Goal: Task Accomplishment & Management: Manage account settings

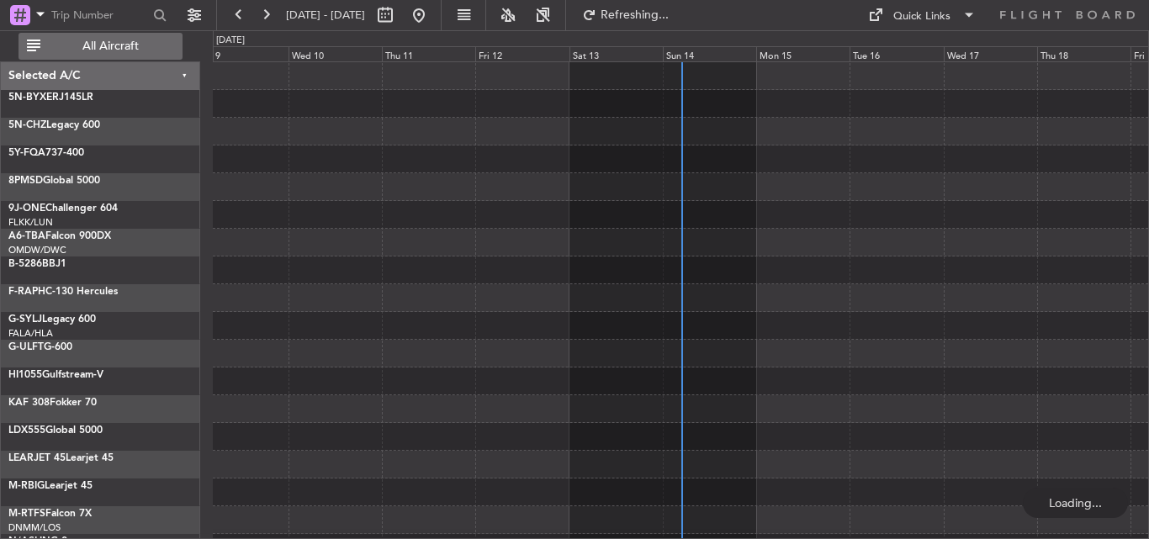
click at [81, 48] on span "All Aircraft" at bounding box center [111, 46] width 134 height 12
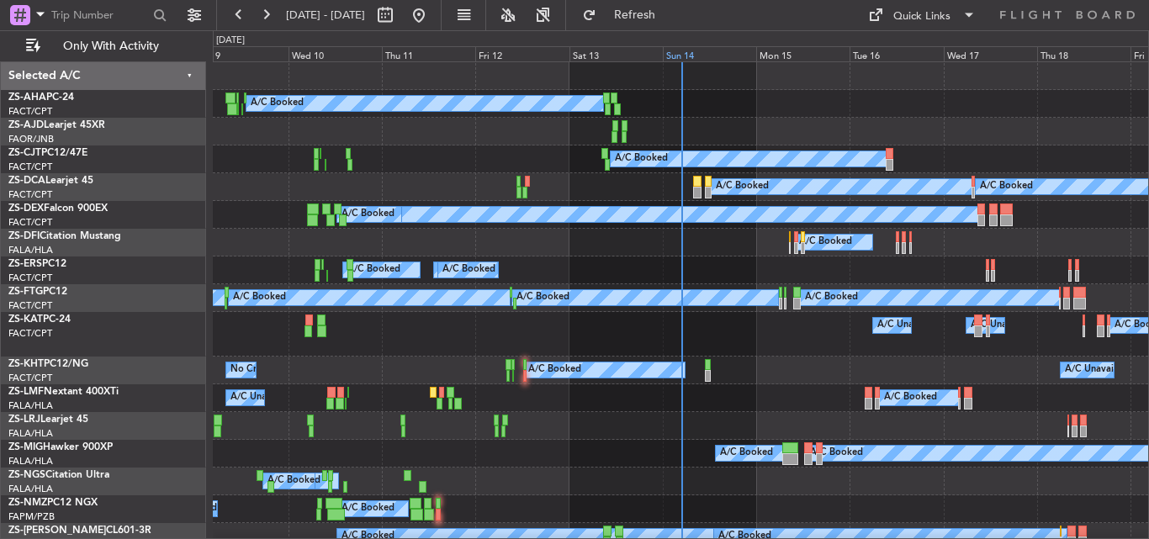
click at [683, 52] on div "Sun 14" at bounding box center [709, 53] width 93 height 15
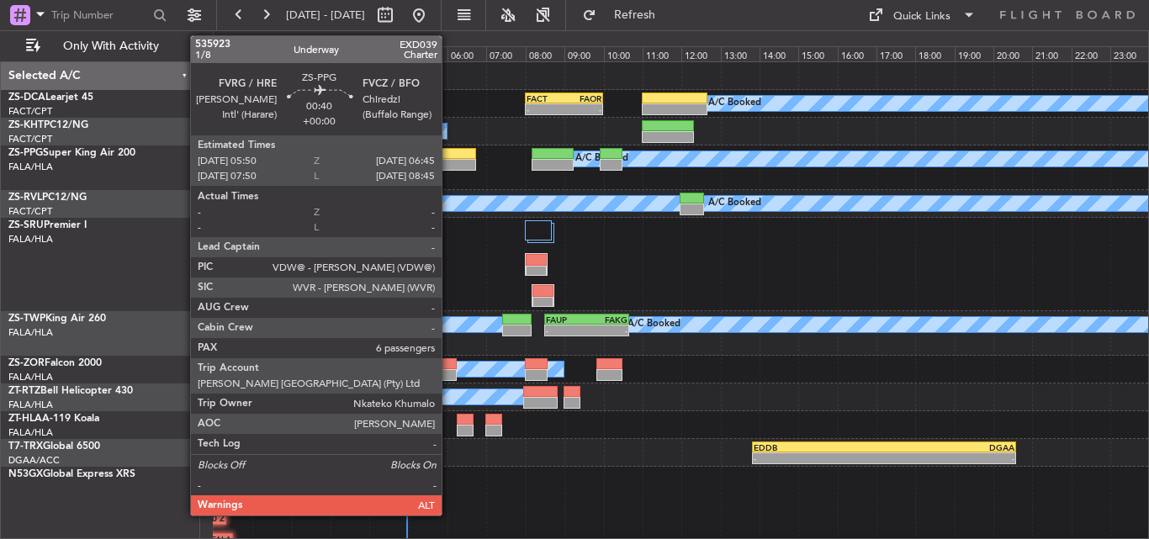
click at [449, 163] on div at bounding box center [458, 165] width 36 height 12
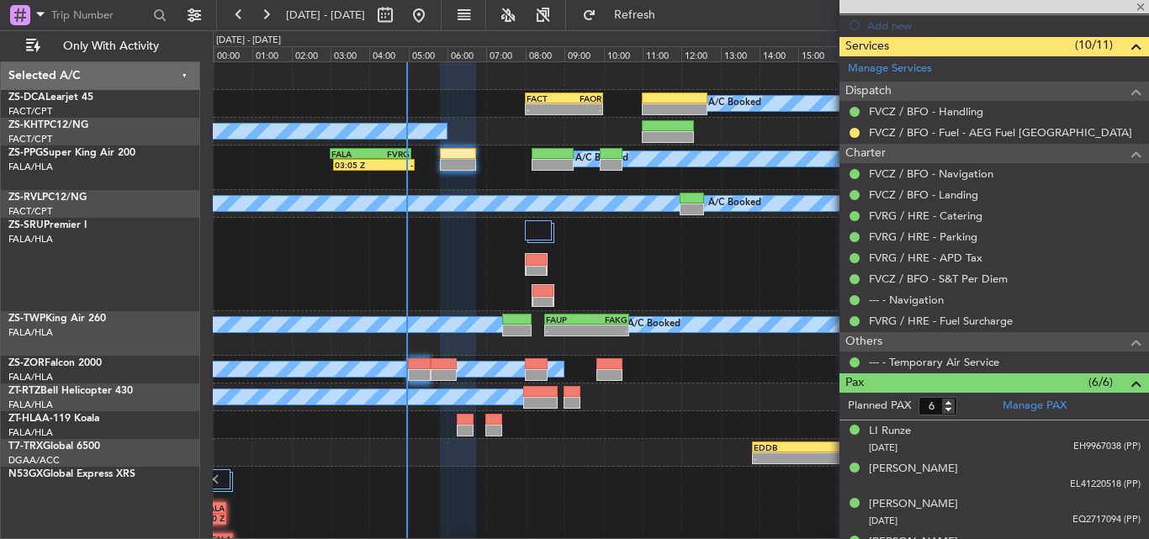
scroll to position [421, 0]
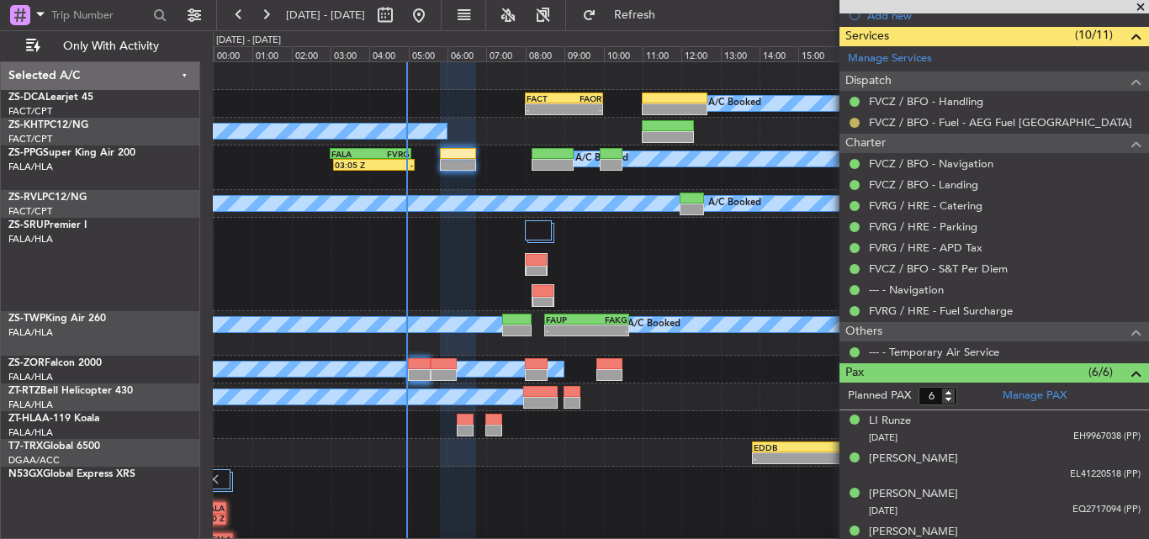
click at [851, 125] on button at bounding box center [855, 123] width 10 height 10
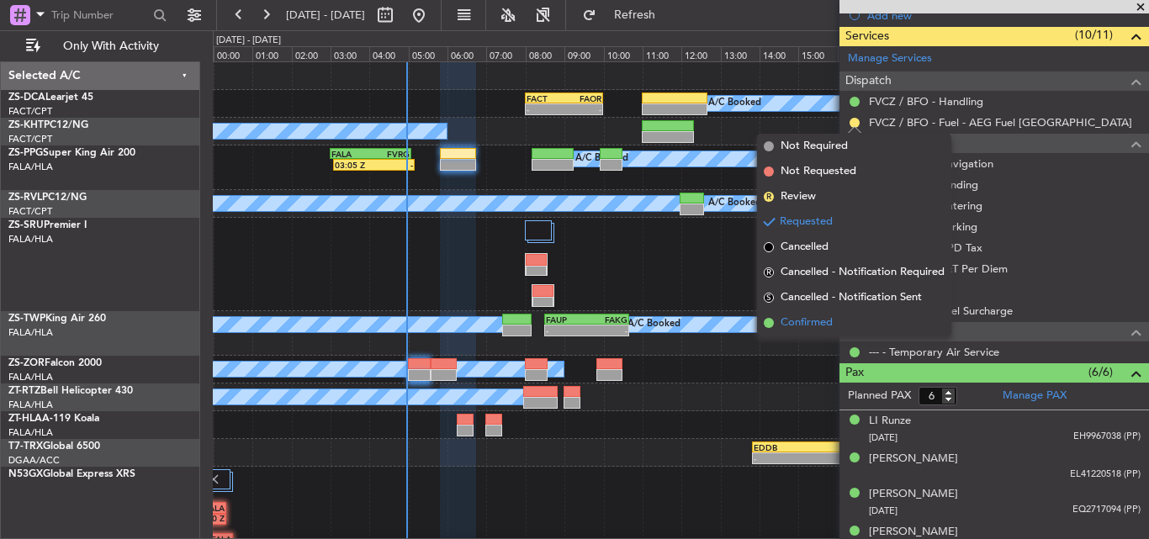
click at [803, 319] on span "Confirmed" at bounding box center [807, 323] width 52 height 17
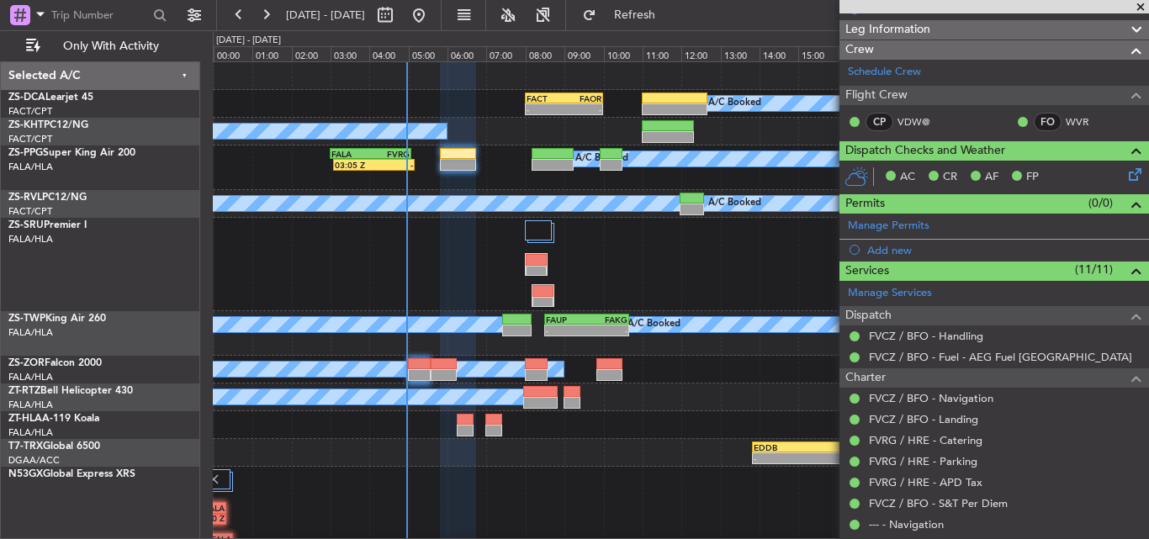
scroll to position [172, 0]
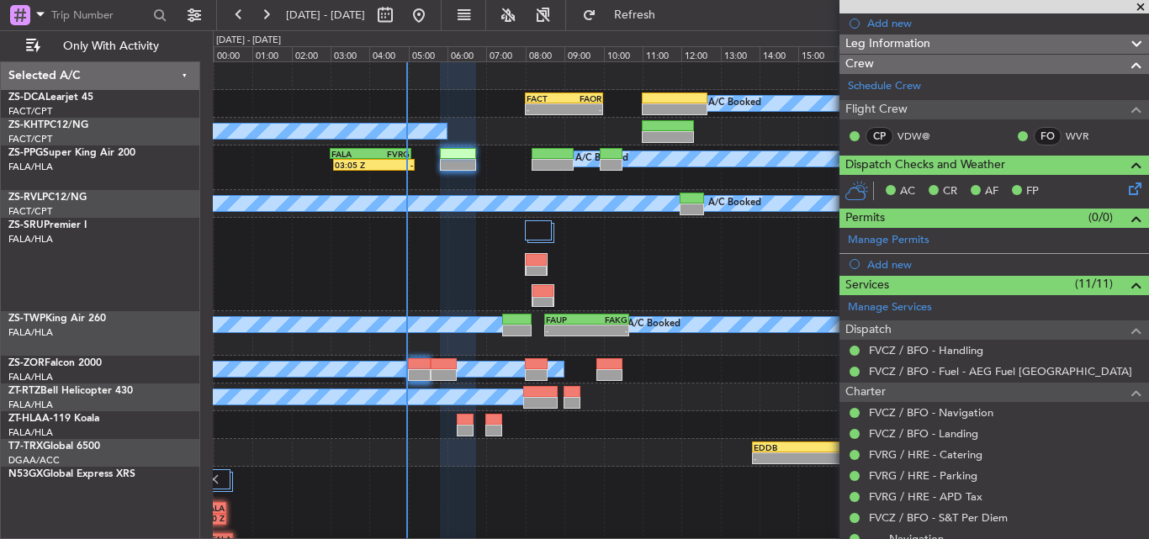
click at [1147, 4] on span at bounding box center [1140, 7] width 17 height 15
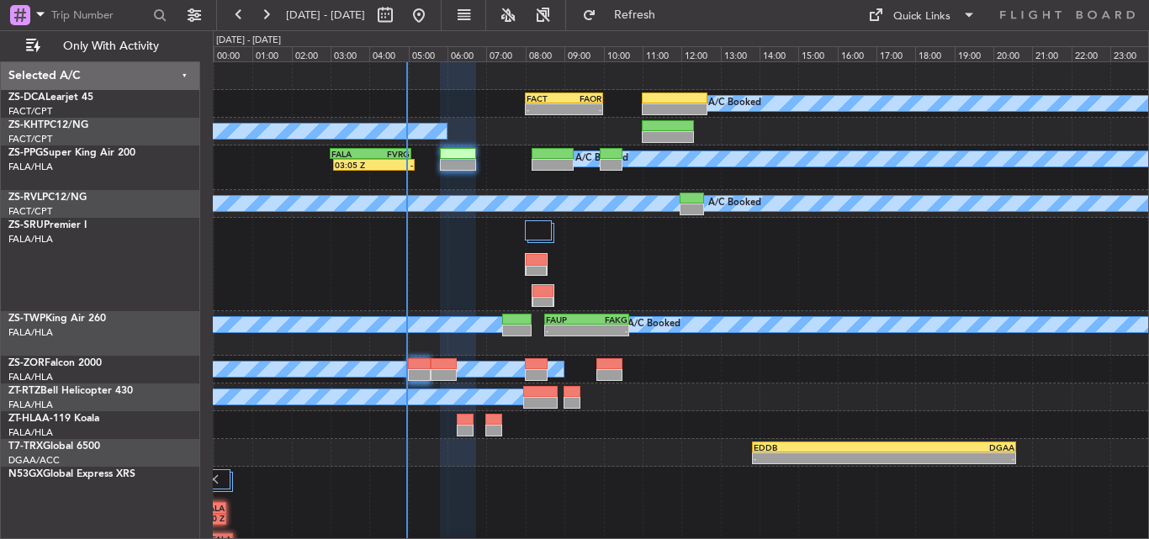
type input "0"
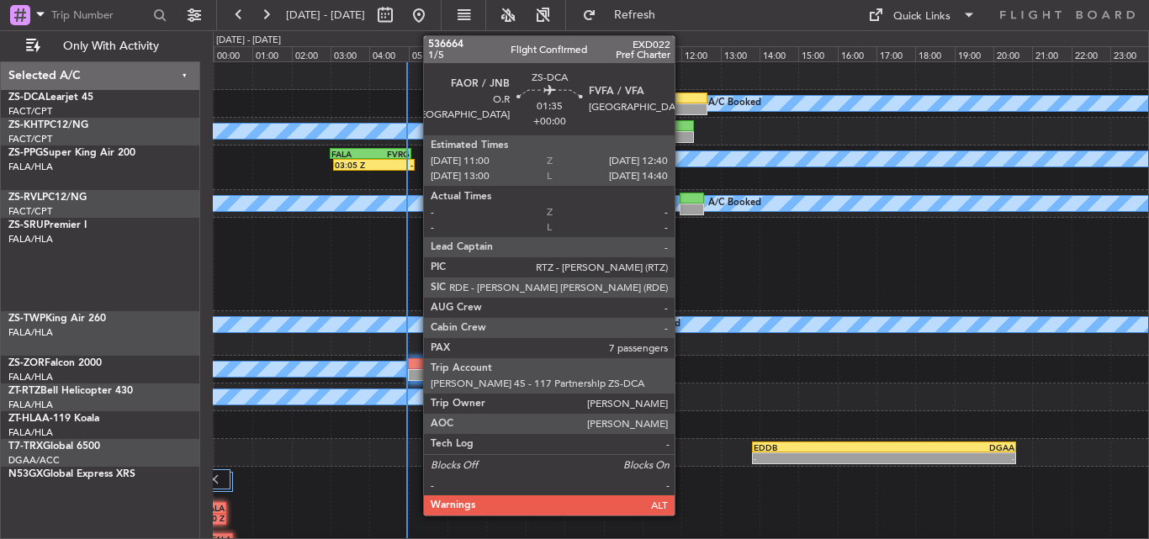
click at [682, 105] on div at bounding box center [675, 109] width 66 height 12
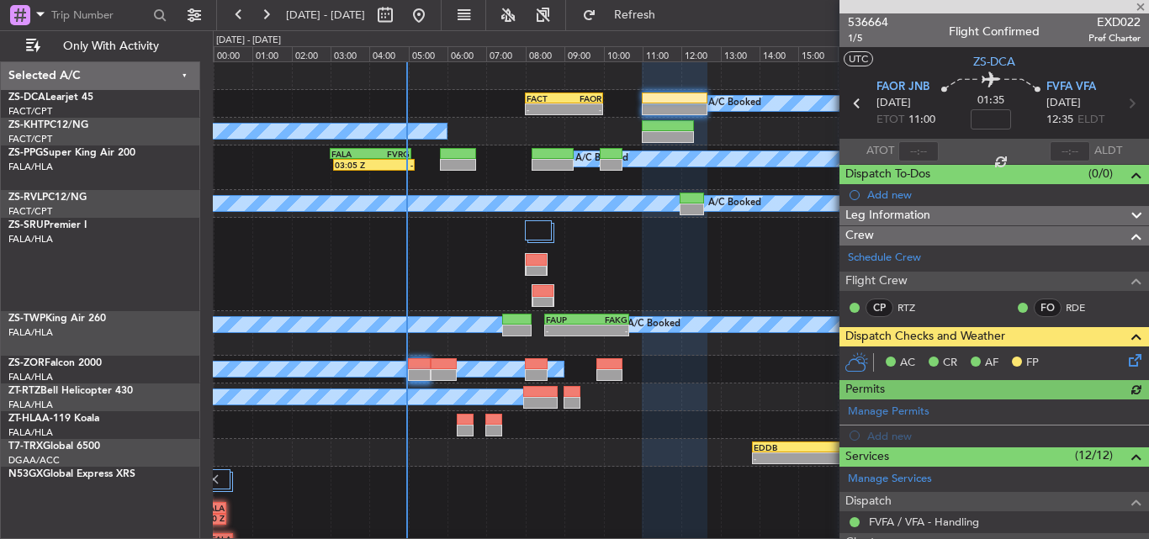
click at [1126, 359] on icon at bounding box center [1132, 357] width 13 height 13
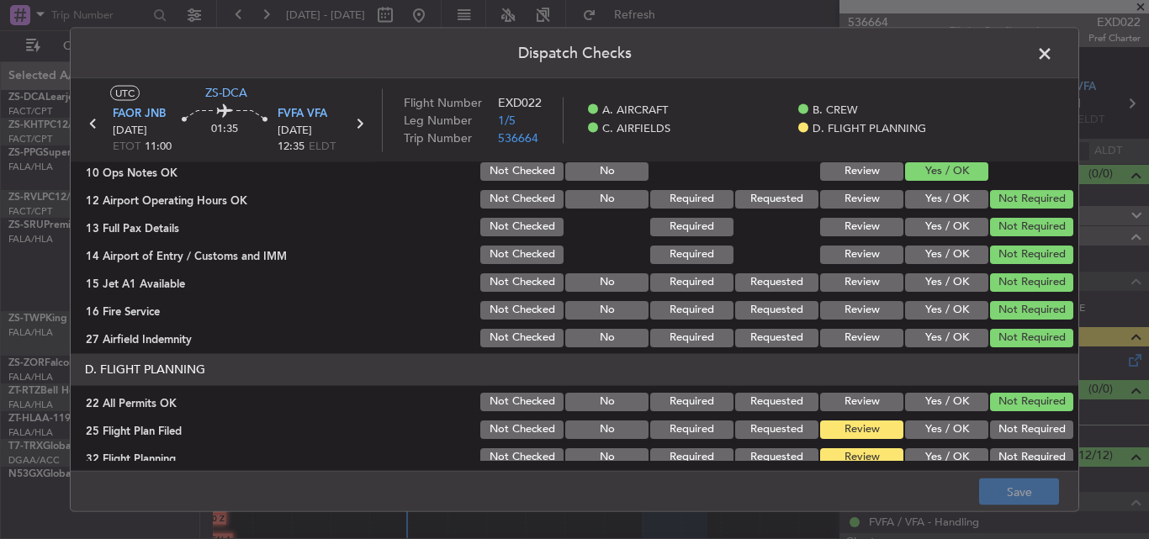
scroll to position [457, 0]
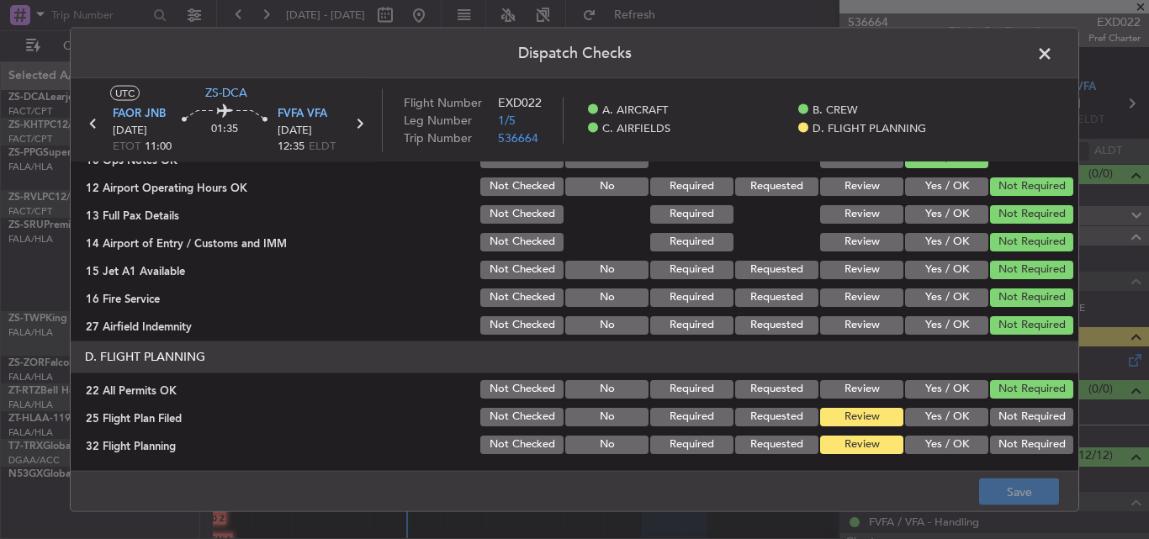
click at [923, 416] on button "Yes / OK" at bounding box center [946, 416] width 83 height 19
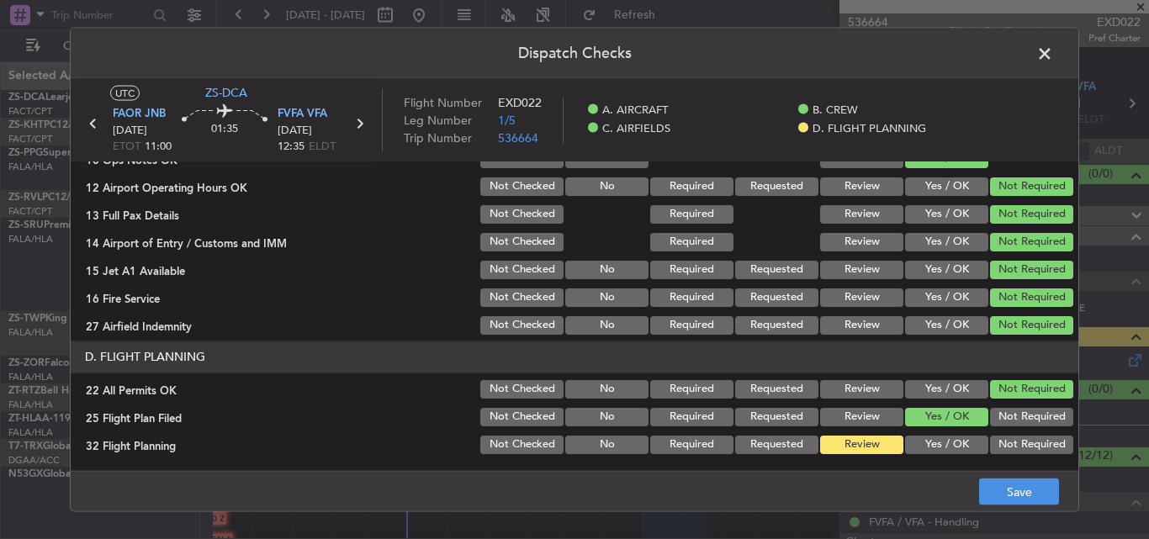
click at [916, 443] on button "Yes / OK" at bounding box center [946, 444] width 83 height 19
click at [997, 490] on button "Save" at bounding box center [1019, 492] width 80 height 27
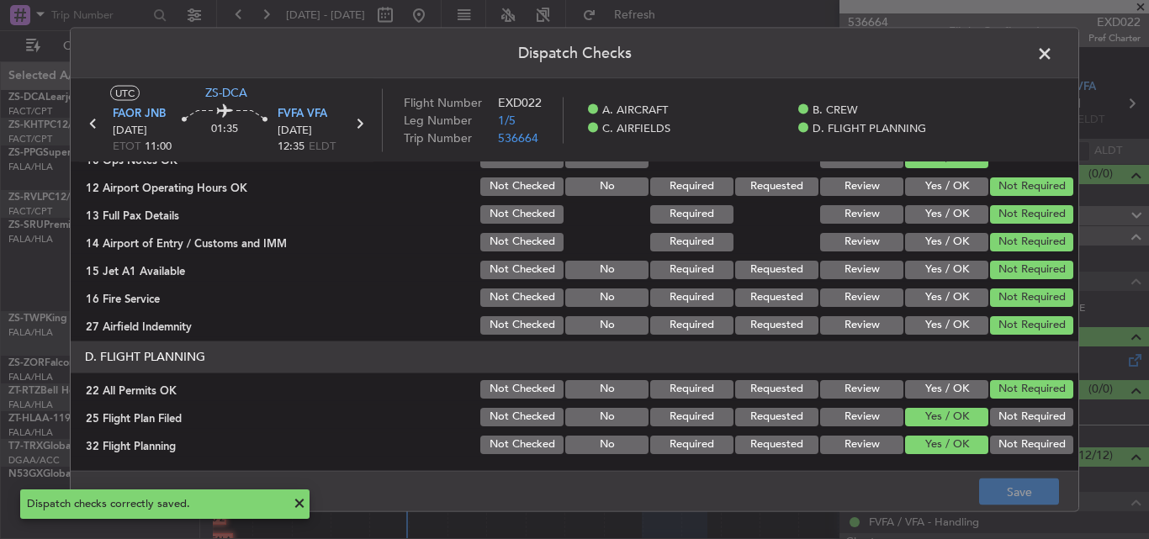
click at [1053, 54] on span at bounding box center [1053, 57] width 0 height 34
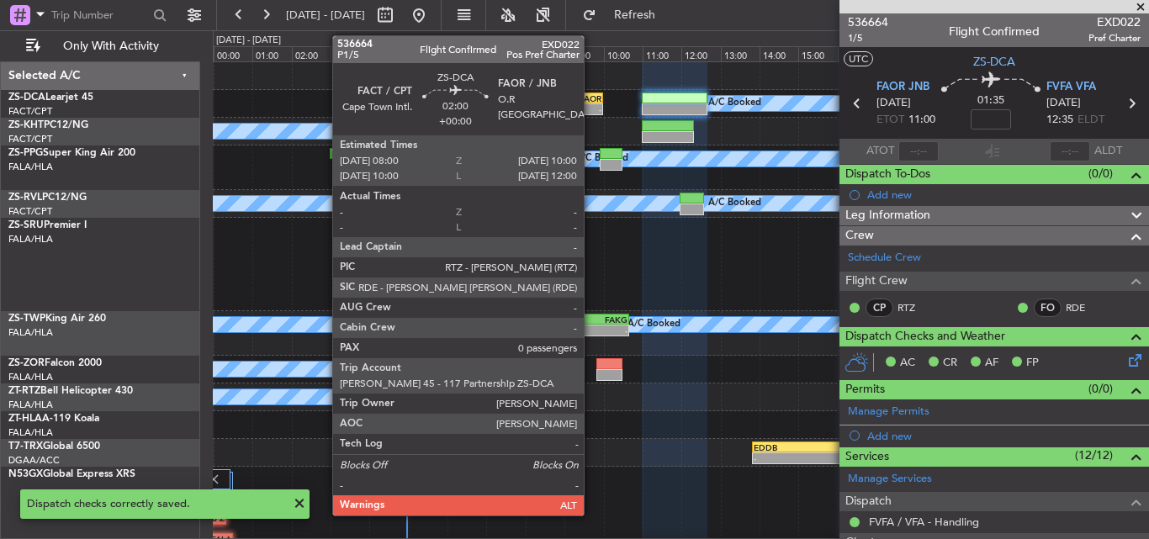
click at [591, 102] on div "FAOR" at bounding box center [583, 98] width 38 height 10
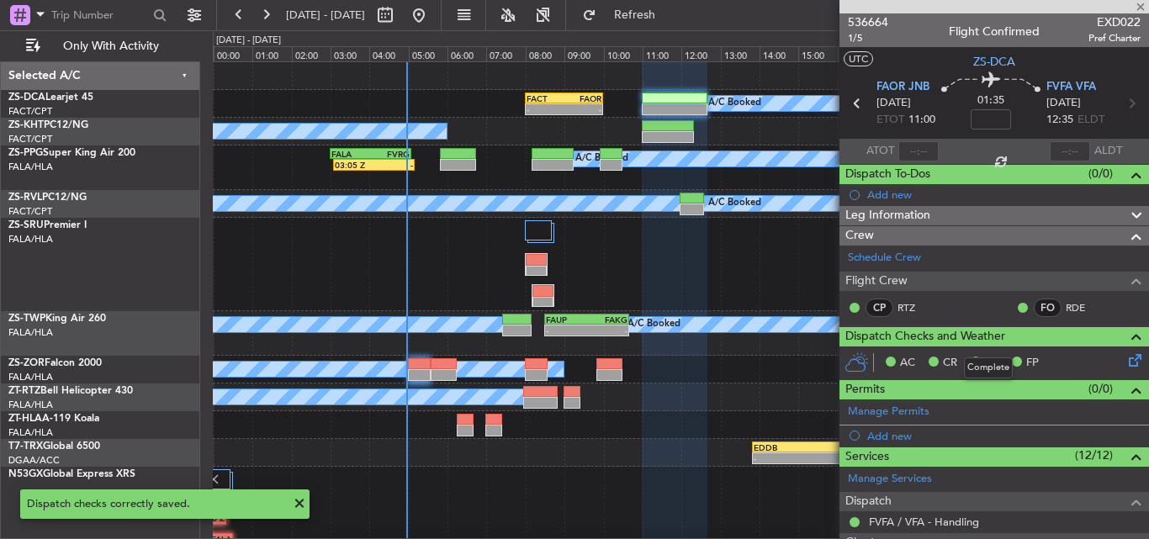
type input "0"
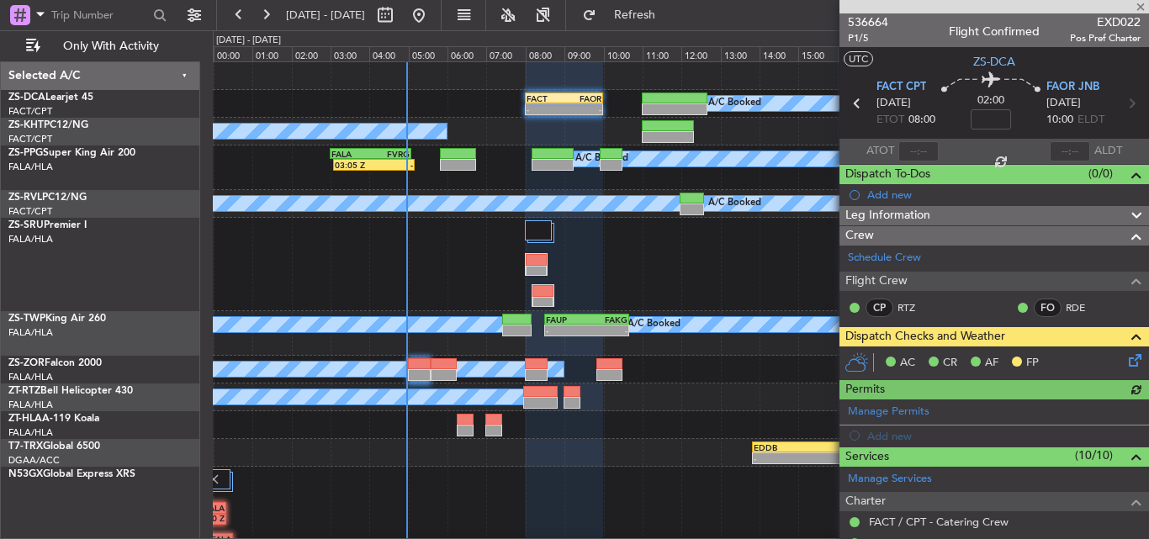
click at [1126, 364] on icon at bounding box center [1132, 357] width 13 height 13
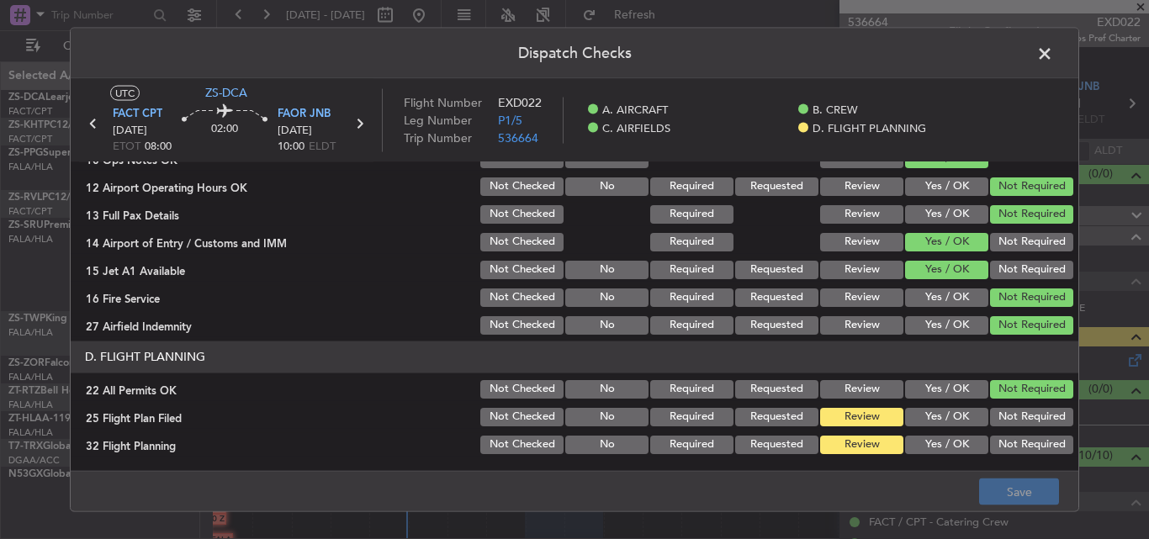
click at [930, 422] on button "Yes / OK" at bounding box center [946, 416] width 83 height 19
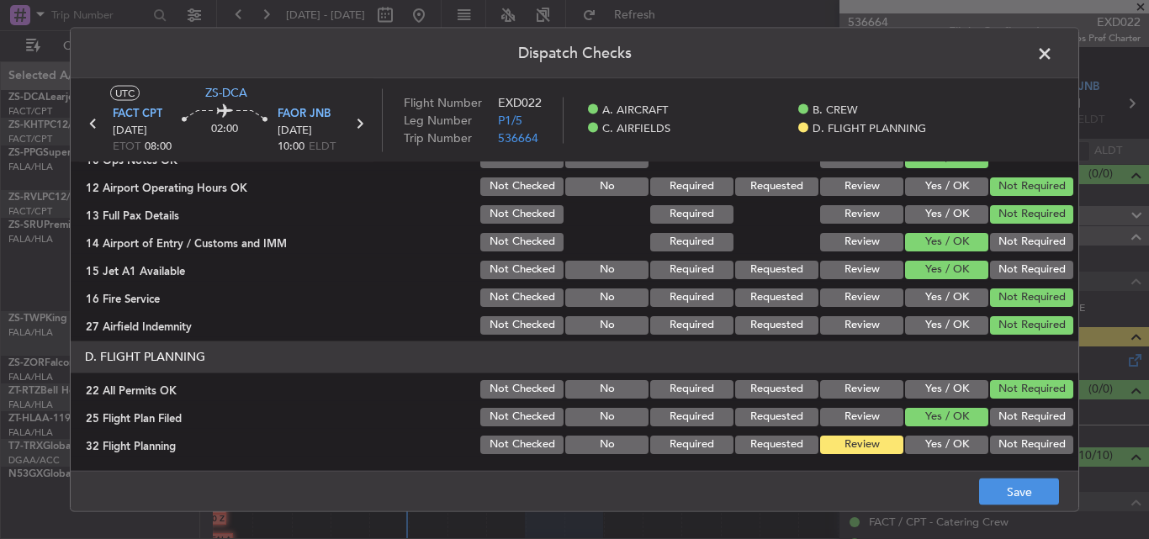
click at [917, 451] on button "Yes / OK" at bounding box center [946, 444] width 83 height 19
click at [1034, 485] on button "Save" at bounding box center [1019, 492] width 80 height 27
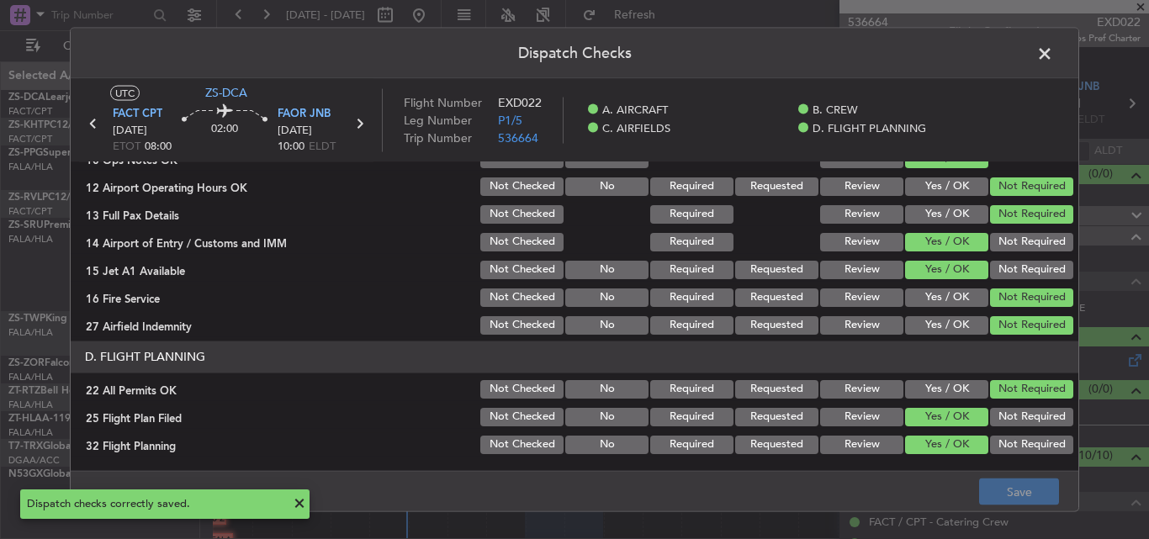
click at [1053, 56] on span at bounding box center [1053, 57] width 0 height 34
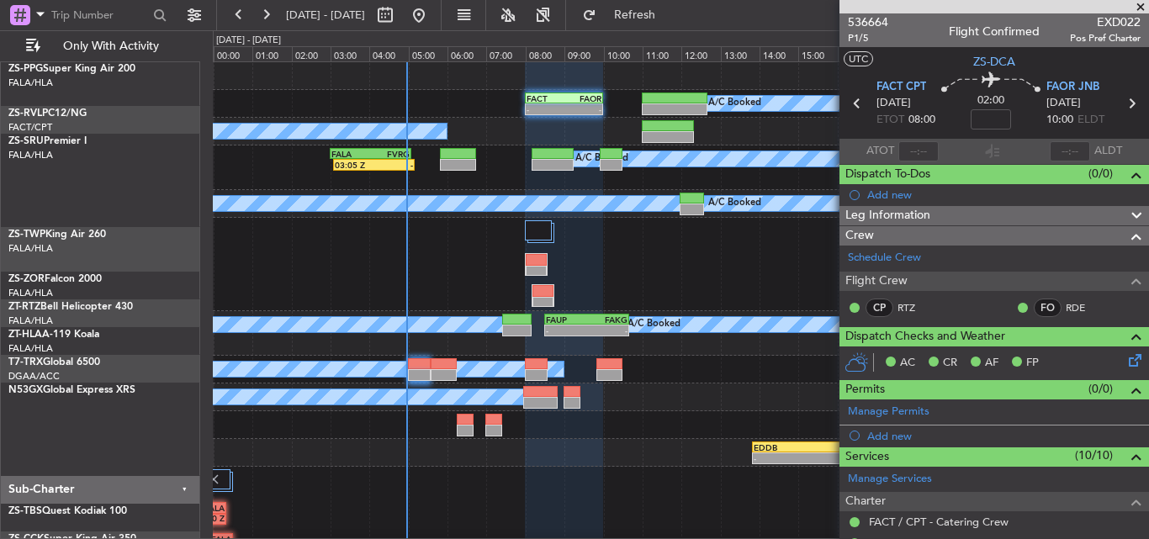
scroll to position [0, 0]
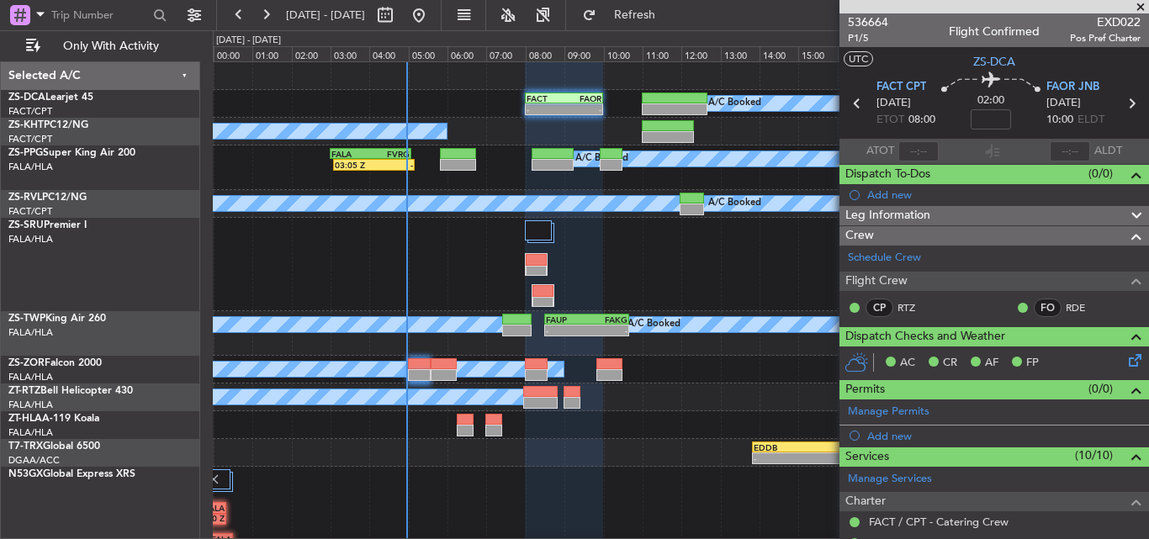
click at [1147, 9] on span at bounding box center [1140, 7] width 17 height 15
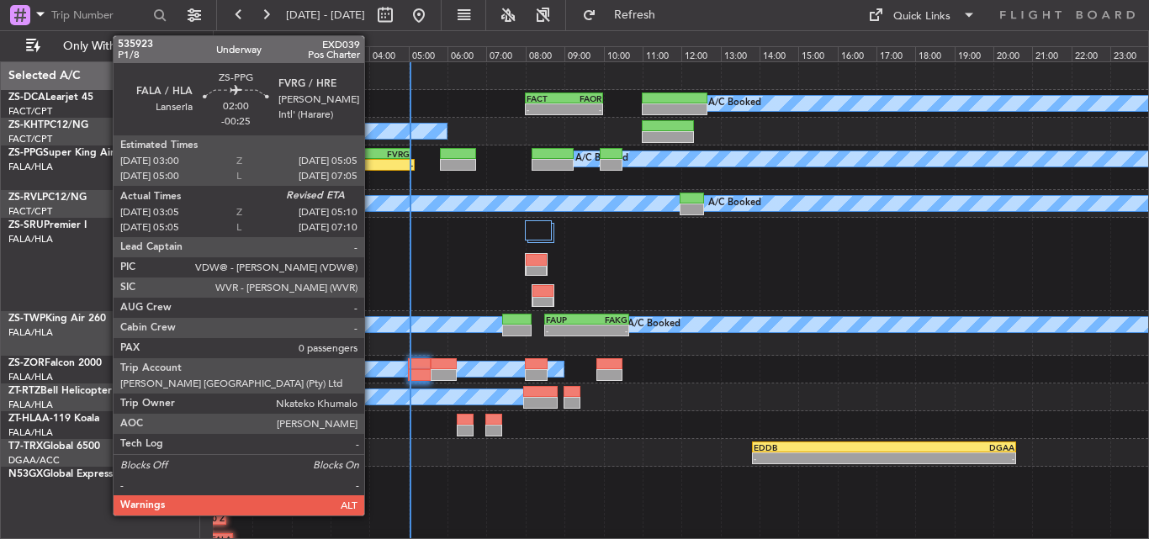
click at [372, 154] on div "FVRG" at bounding box center [391, 154] width 40 height 10
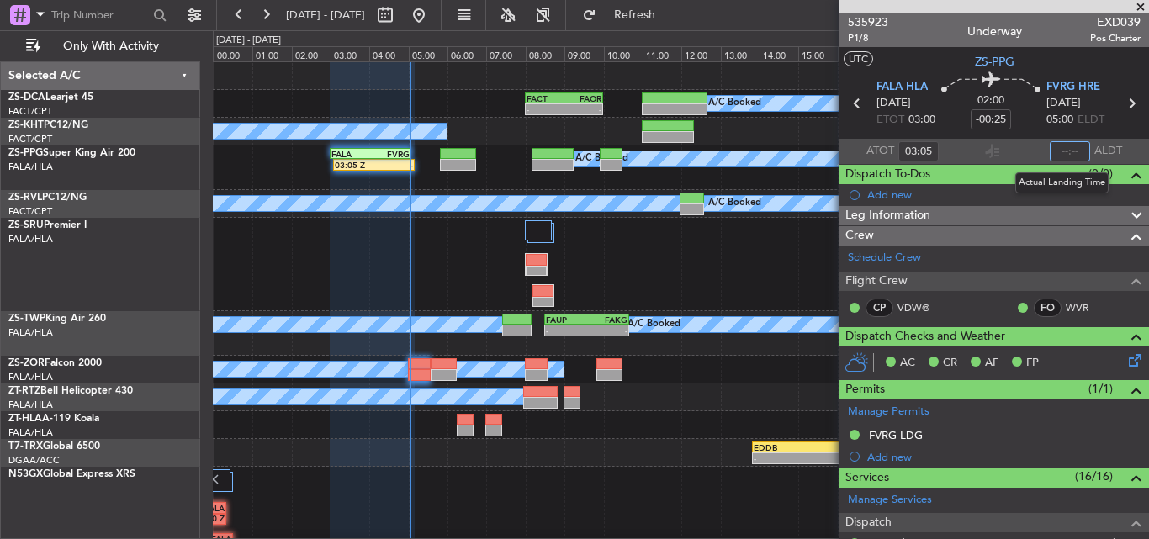
click at [1050, 150] on input "text" at bounding box center [1070, 151] width 40 height 20
type input "05:02"
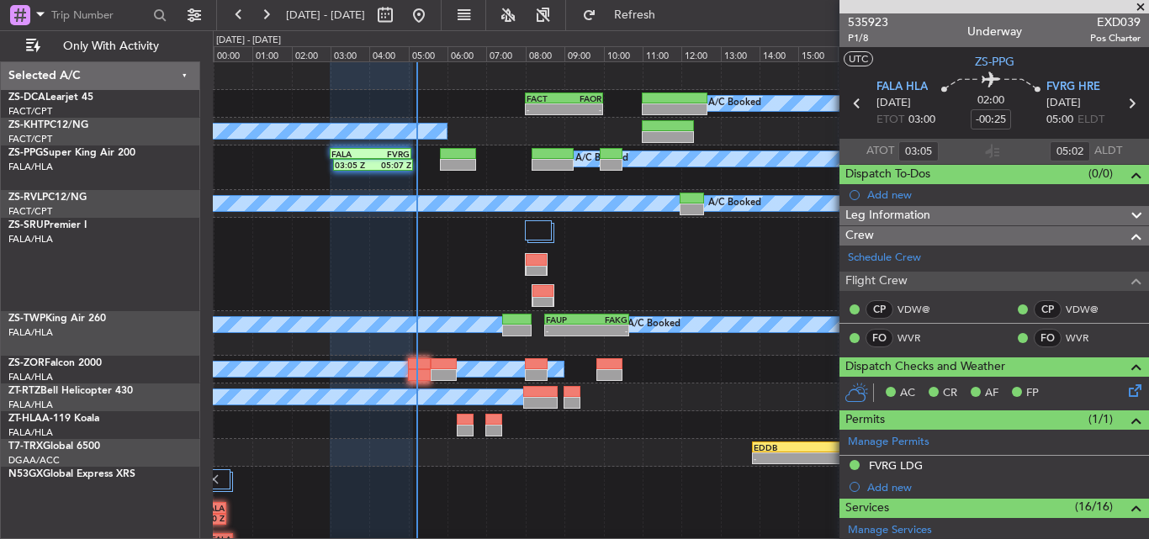
click at [1143, 6] on span at bounding box center [1140, 7] width 17 height 15
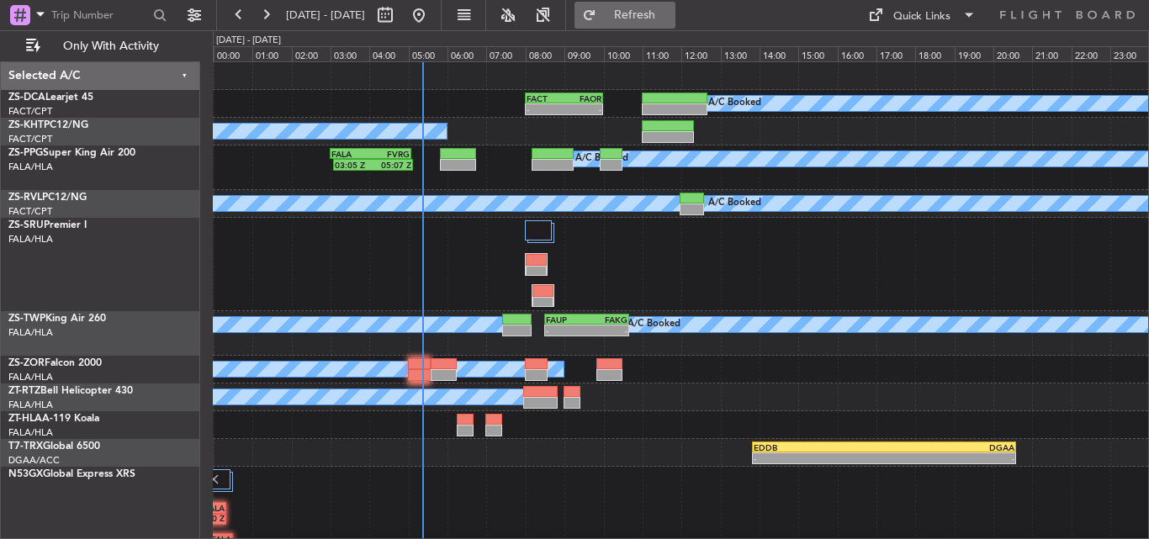
click at [668, 18] on span "Refresh" at bounding box center [635, 15] width 71 height 12
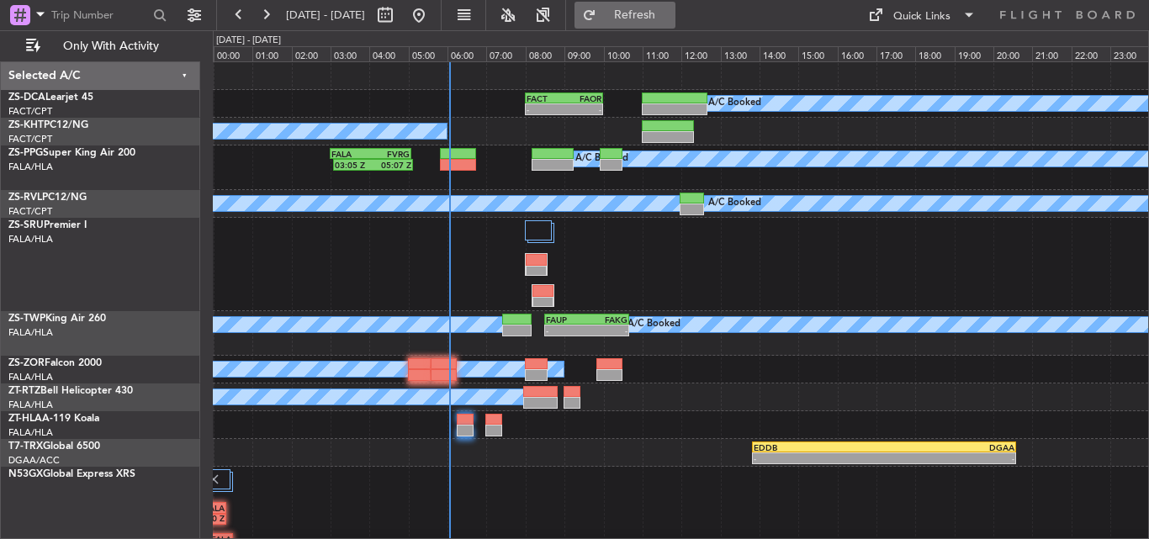
click at [643, 13] on button "Refresh" at bounding box center [625, 15] width 101 height 27
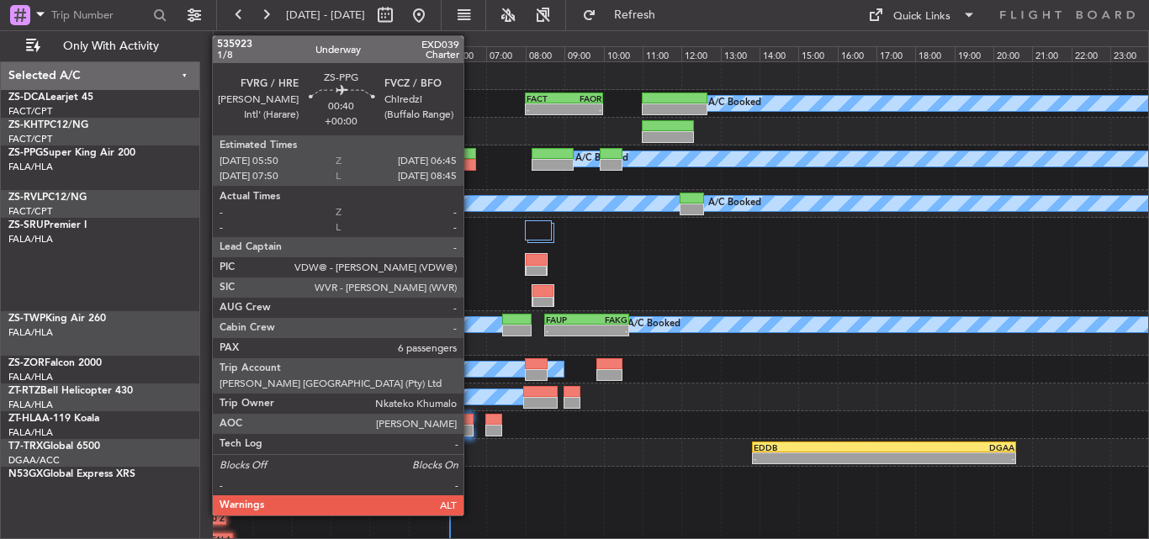
click at [471, 162] on div at bounding box center [458, 165] width 36 height 12
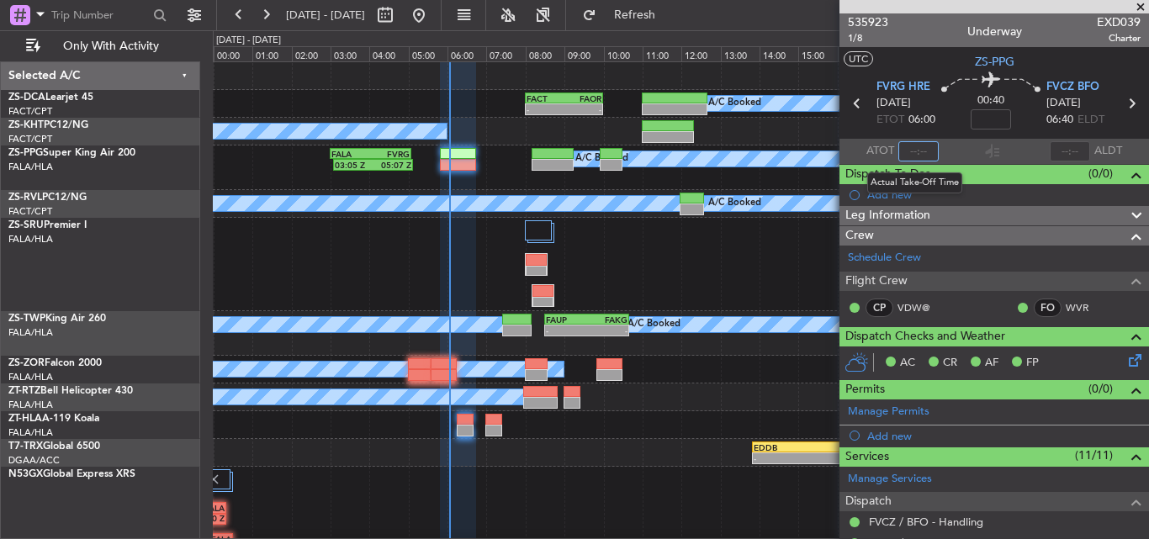
click at [919, 150] on input "text" at bounding box center [919, 151] width 40 height 20
type input "05:51"
click at [1137, 8] on span at bounding box center [1140, 7] width 17 height 15
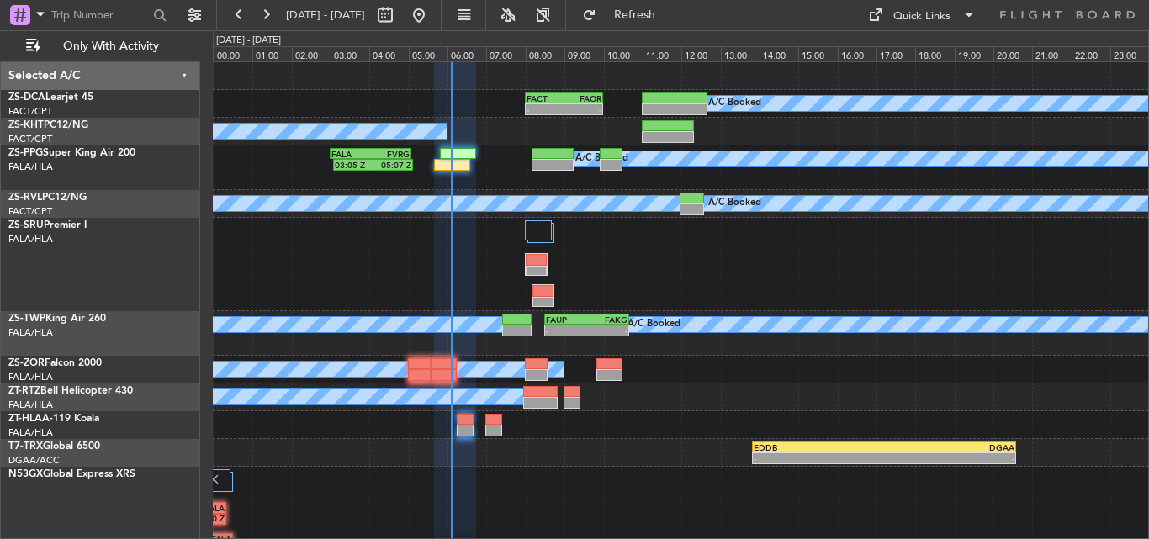
type input "0"
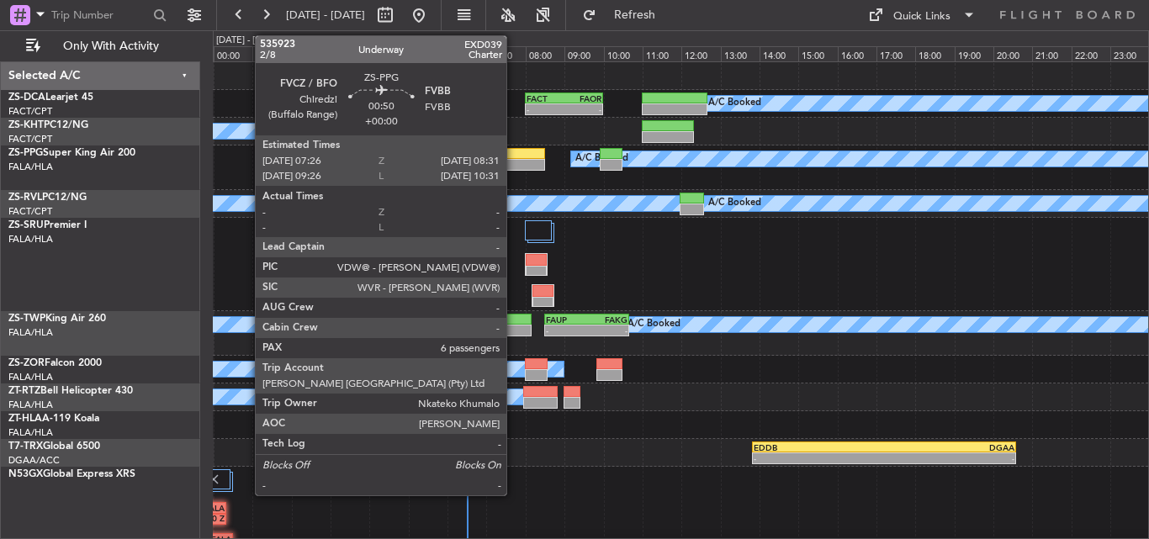
click at [514, 153] on div at bounding box center [524, 154] width 43 height 12
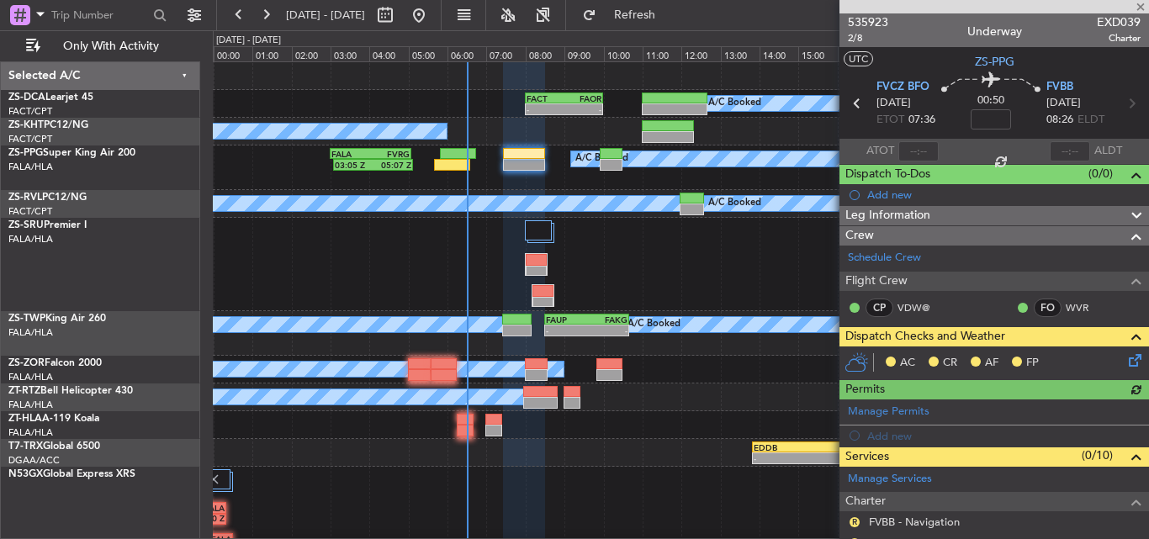
click at [1126, 354] on icon at bounding box center [1132, 357] width 13 height 13
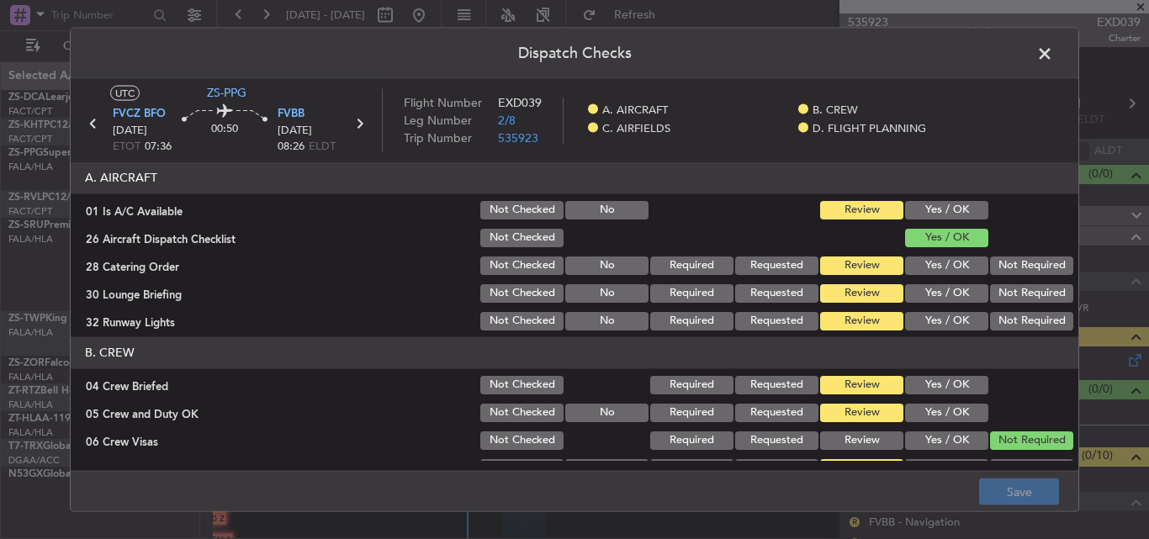
click at [931, 209] on button "Yes / OK" at bounding box center [946, 209] width 83 height 19
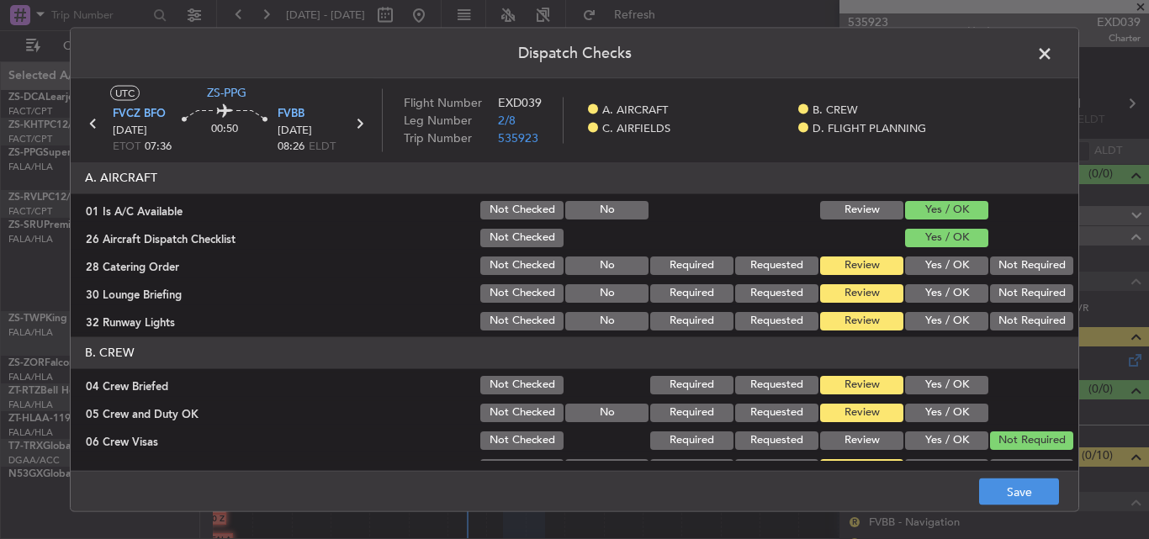
drag, startPoint x: 1039, startPoint y: 256, endPoint x: 1037, endPoint y: 273, distance: 17.7
click at [1040, 256] on button "Not Required" at bounding box center [1031, 265] width 83 height 19
click at [1023, 295] on button "Not Required" at bounding box center [1031, 293] width 83 height 19
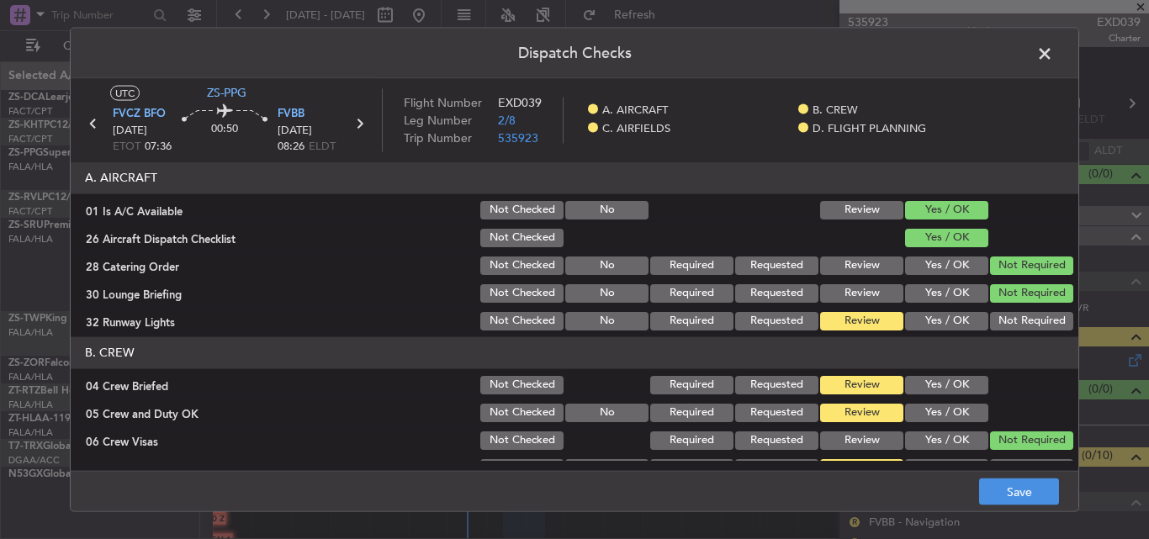
click at [1007, 325] on button "Not Required" at bounding box center [1031, 320] width 83 height 19
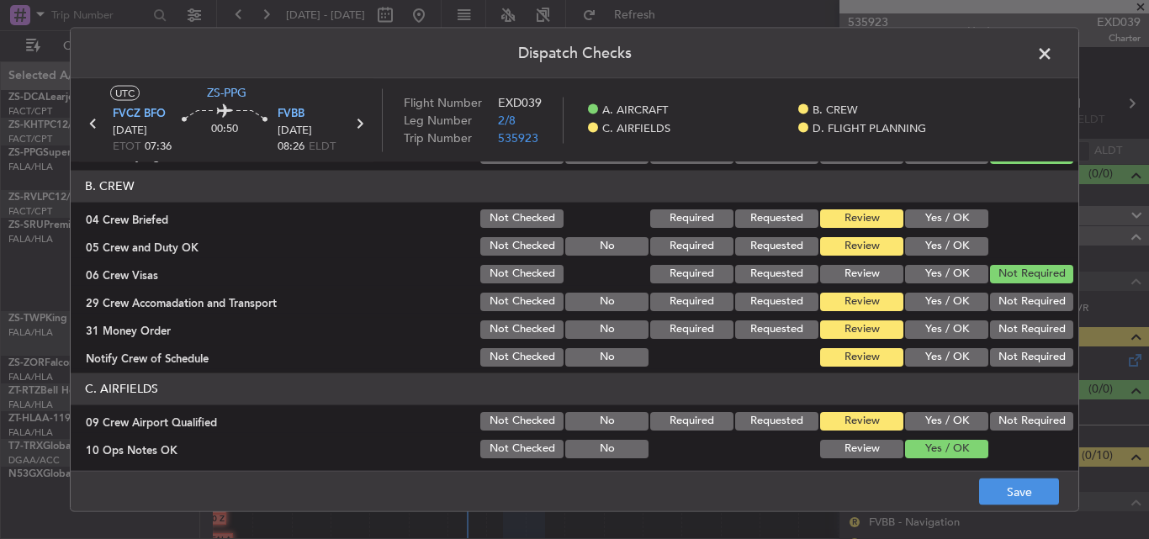
scroll to position [168, 0]
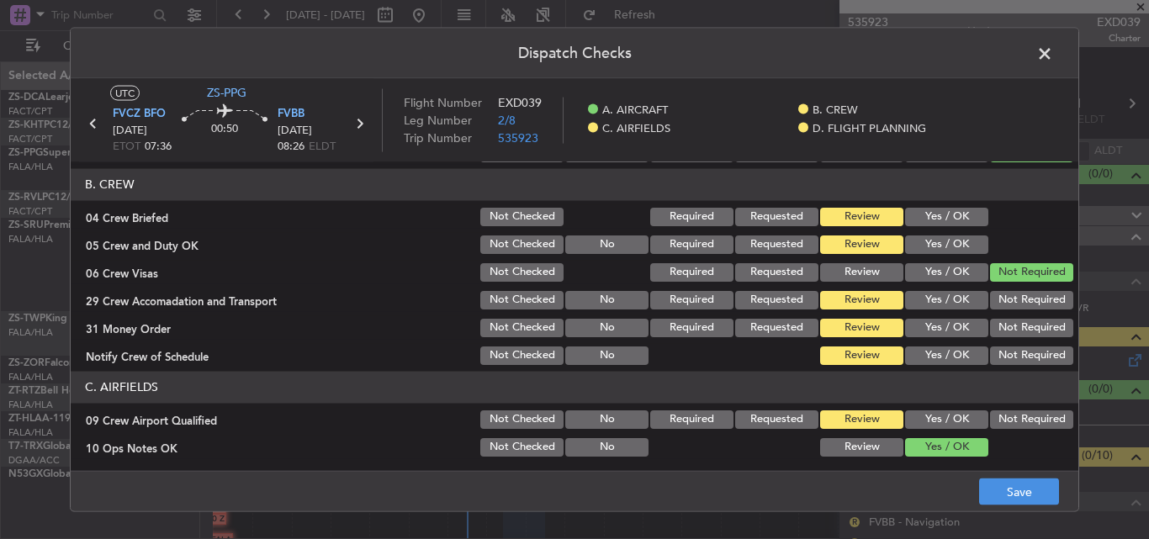
click at [947, 212] on button "Yes / OK" at bounding box center [946, 216] width 83 height 19
click at [942, 241] on button "Yes / OK" at bounding box center [946, 244] width 83 height 19
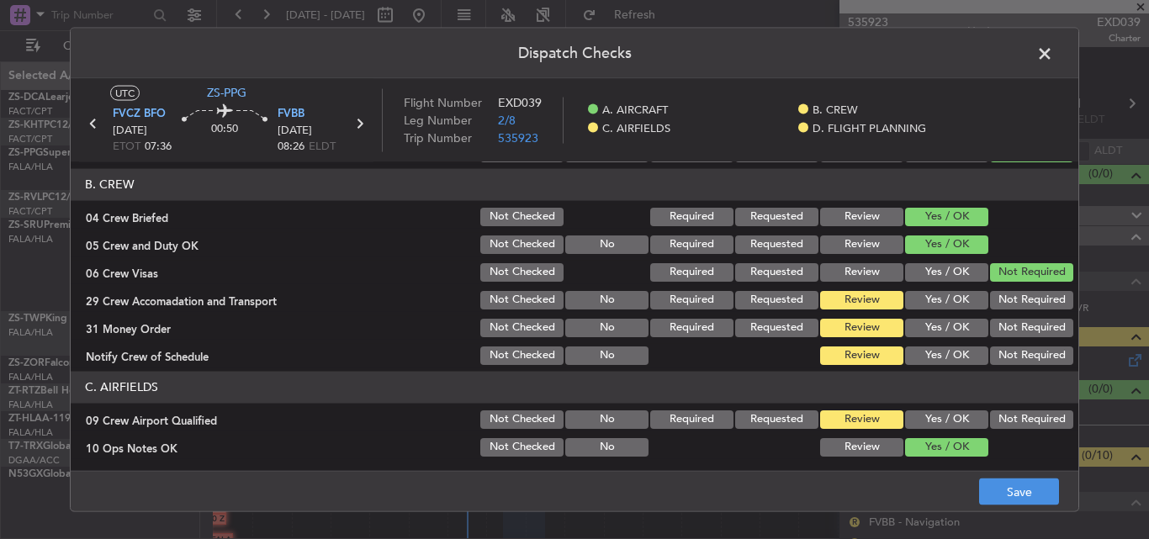
click at [1031, 300] on button "Not Required" at bounding box center [1031, 299] width 83 height 19
click at [1019, 323] on button "Not Required" at bounding box center [1031, 327] width 83 height 19
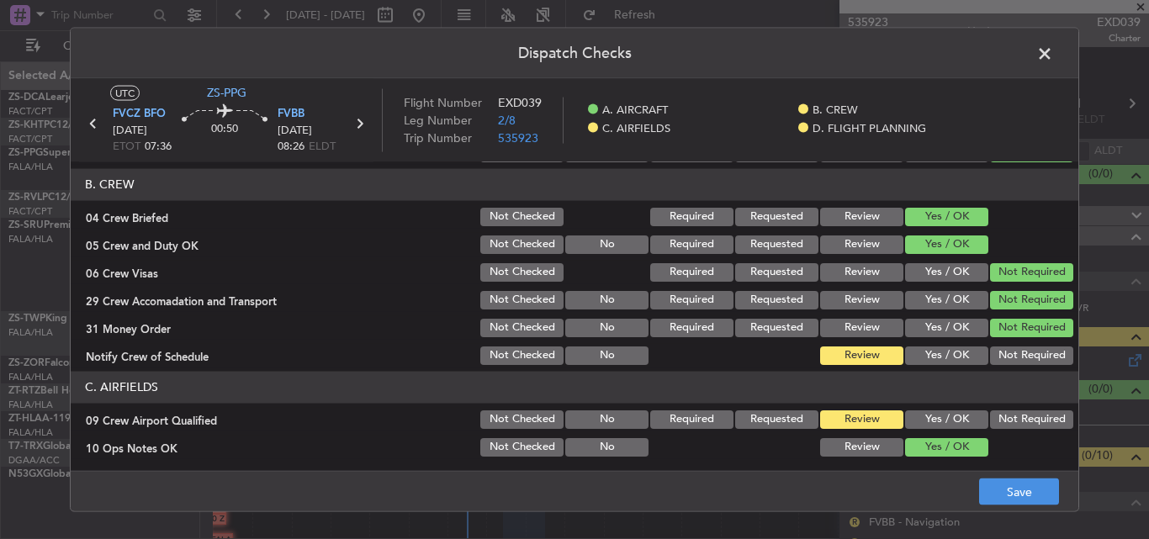
click at [1015, 349] on button "Not Required" at bounding box center [1031, 355] width 83 height 19
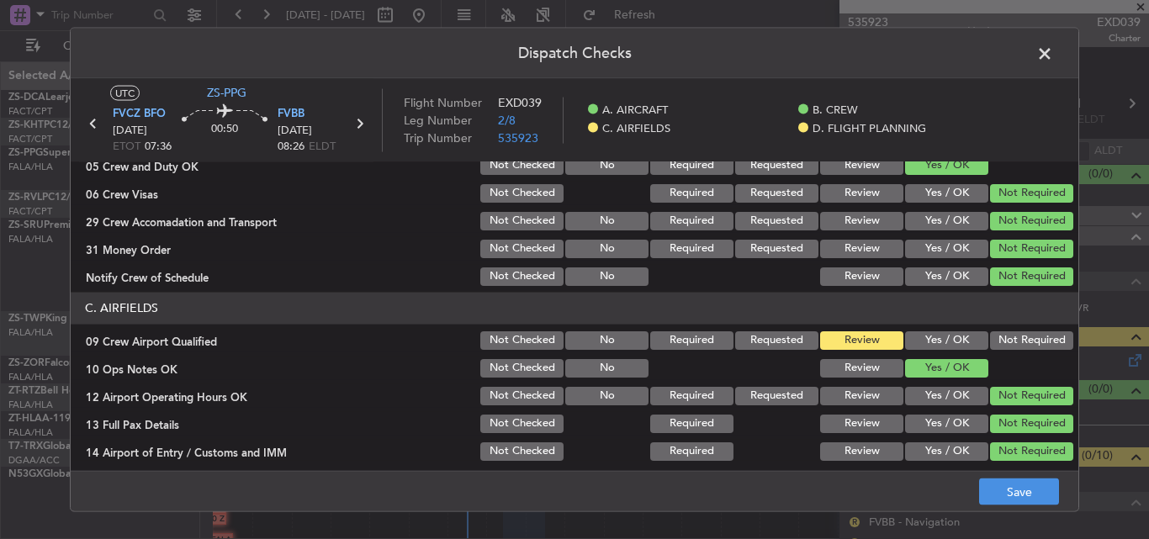
scroll to position [337, 0]
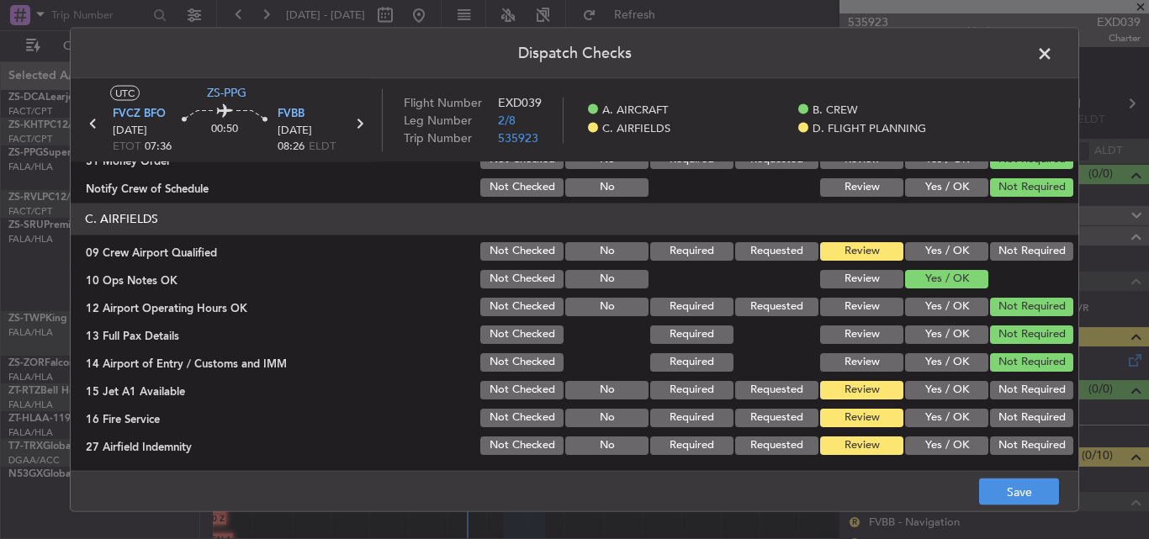
click at [1013, 239] on div "Not Required" at bounding box center [1030, 251] width 85 height 24
click at [1007, 250] on button "Not Required" at bounding box center [1031, 250] width 83 height 19
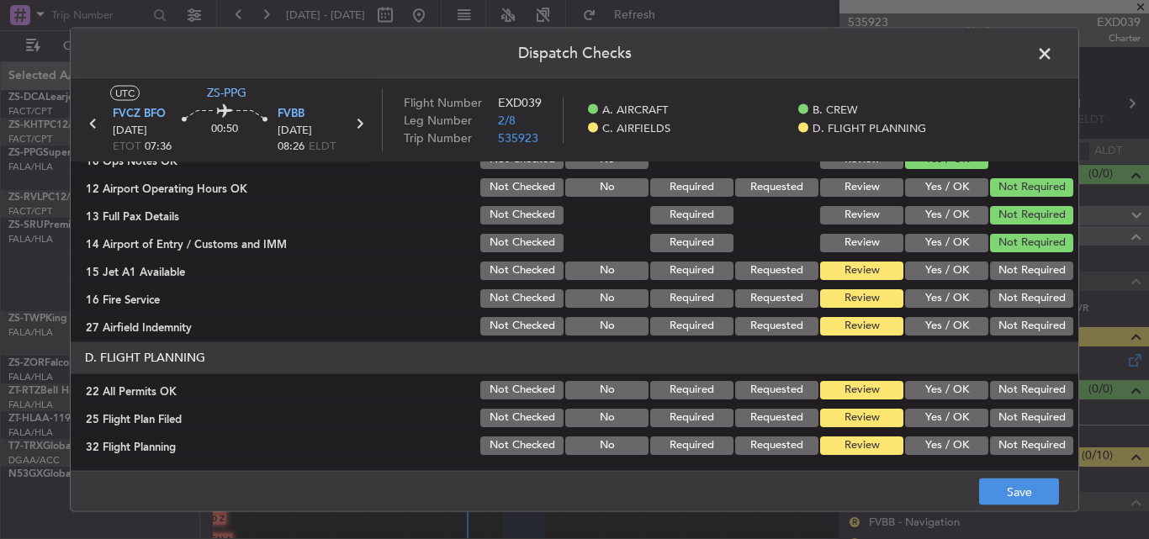
scroll to position [457, 0]
click at [1000, 271] on button "Not Required" at bounding box center [1031, 269] width 83 height 19
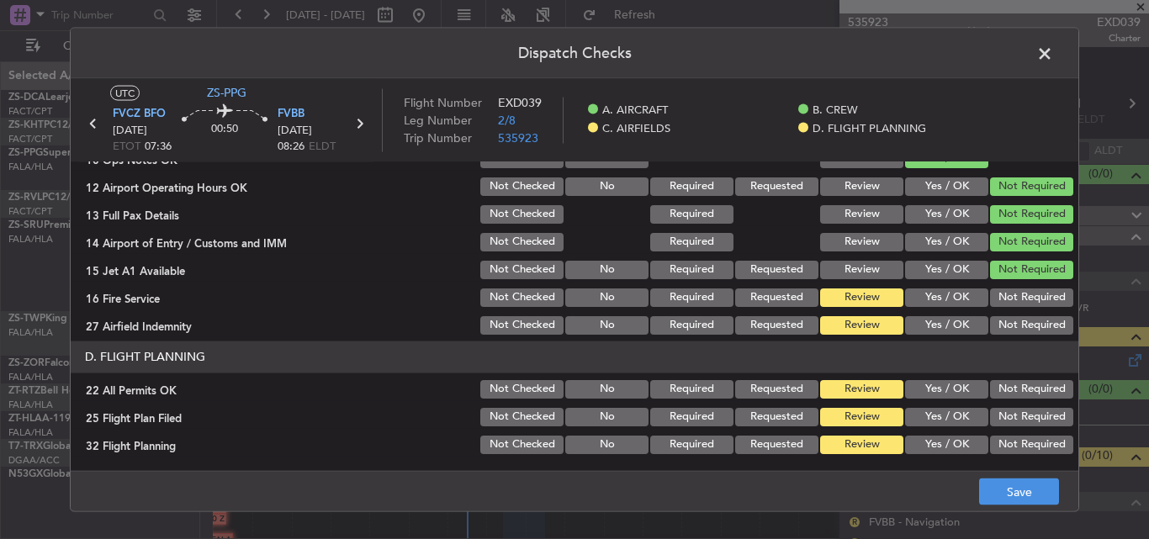
drag, startPoint x: 1002, startPoint y: 294, endPoint x: 1001, endPoint y: 310, distance: 16.8
click at [1002, 294] on button "Not Required" at bounding box center [1031, 297] width 83 height 19
click at [999, 315] on button "Not Required" at bounding box center [1031, 324] width 83 height 19
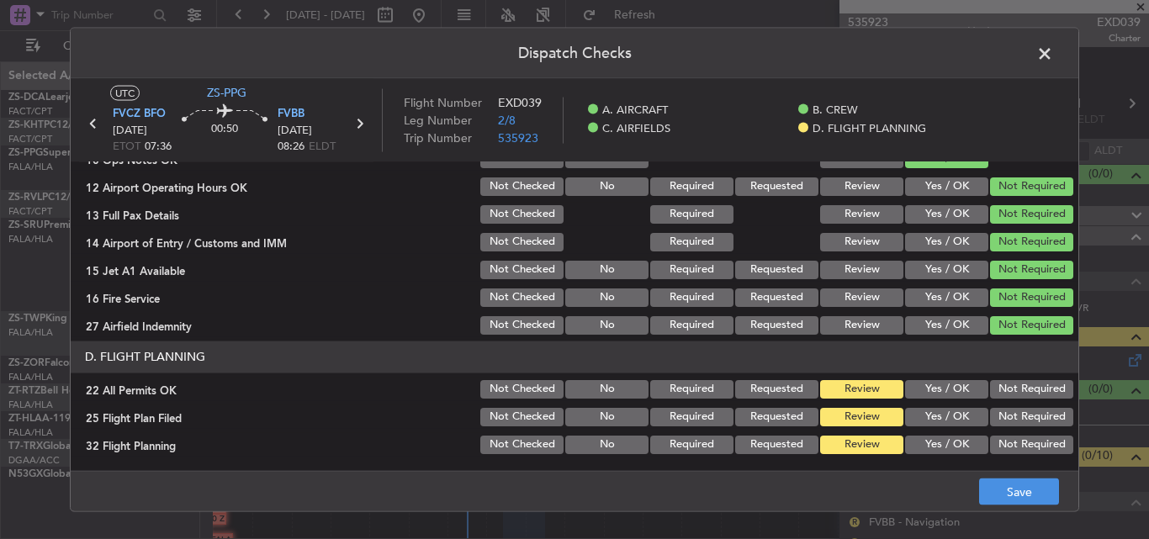
drag, startPoint x: 999, startPoint y: 398, endPoint x: 999, endPoint y: 408, distance: 10.1
click at [999, 397] on button "Not Required" at bounding box center [1031, 388] width 83 height 19
click at [938, 422] on button "Yes / OK" at bounding box center [946, 416] width 83 height 19
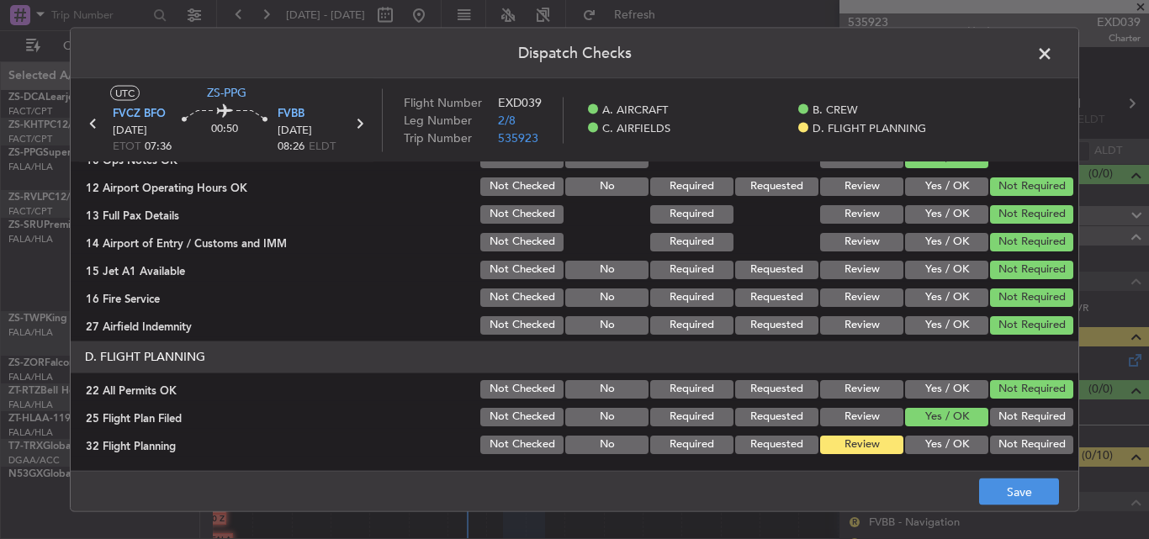
drag, startPoint x: 932, startPoint y: 434, endPoint x: 958, endPoint y: 466, distance: 41.3
click at [932, 437] on div "Yes / OK" at bounding box center [945, 444] width 85 height 24
click at [954, 443] on button "Yes / OK" at bounding box center [946, 444] width 83 height 19
click at [1010, 497] on button "Save" at bounding box center [1019, 492] width 80 height 27
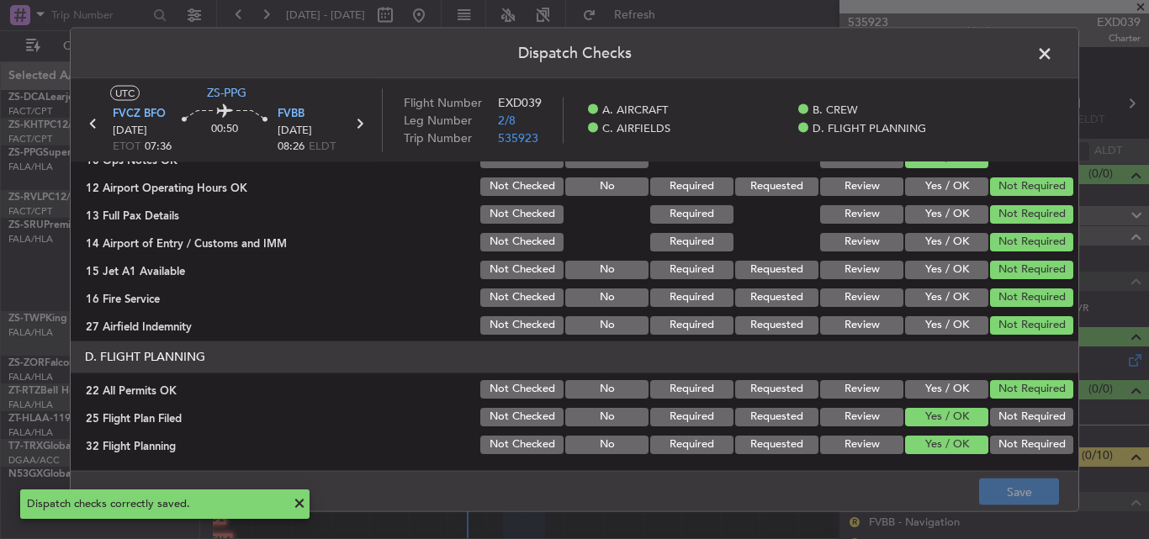
click at [1053, 51] on span at bounding box center [1053, 57] width 0 height 34
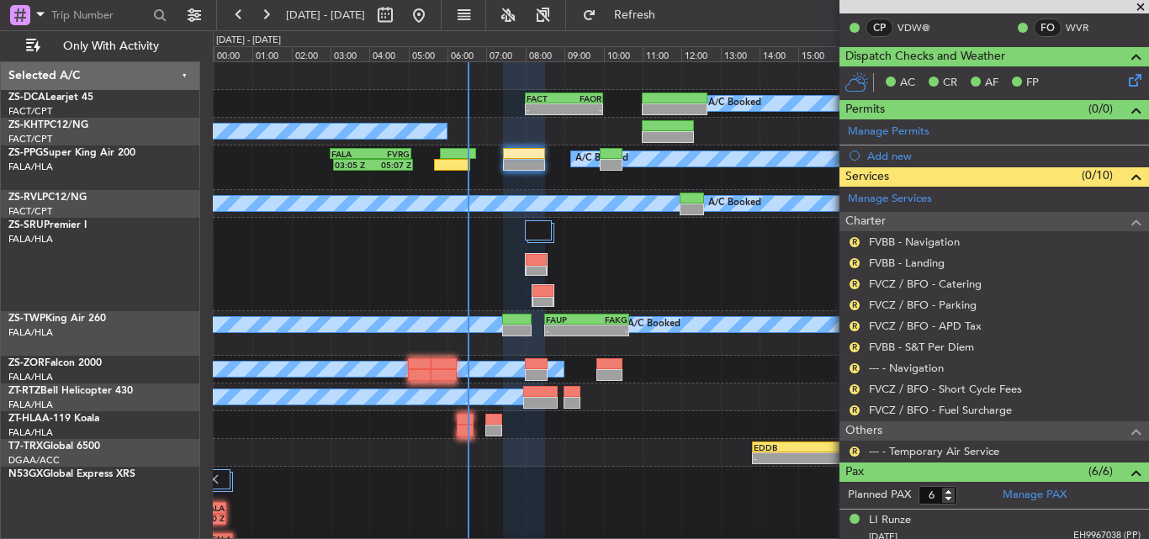
scroll to position [252, 0]
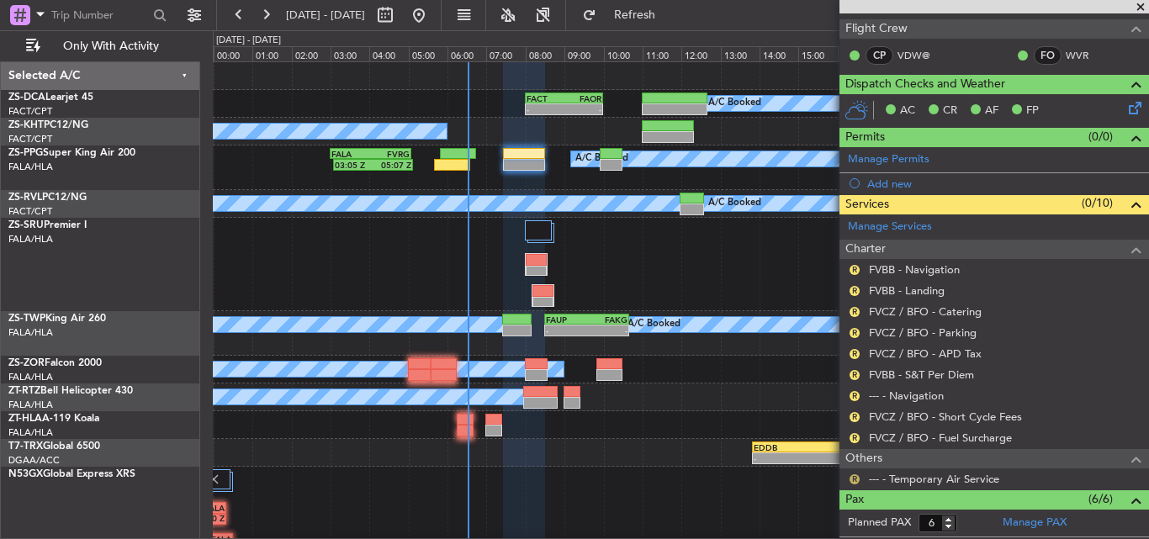
click at [850, 475] on button "R" at bounding box center [855, 480] width 10 height 10
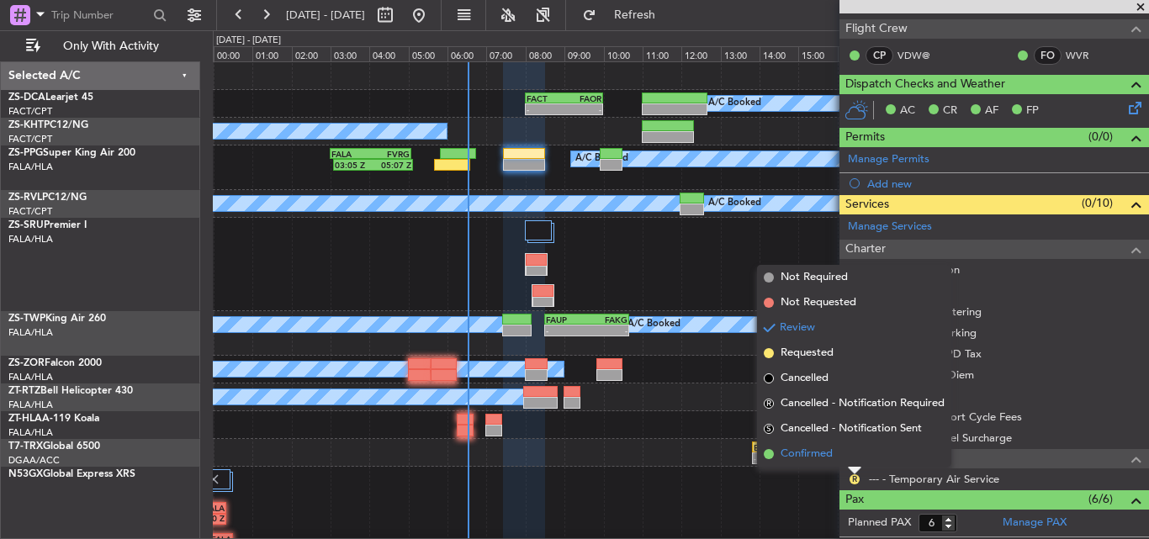
click at [823, 455] on span "Confirmed" at bounding box center [807, 454] width 52 height 17
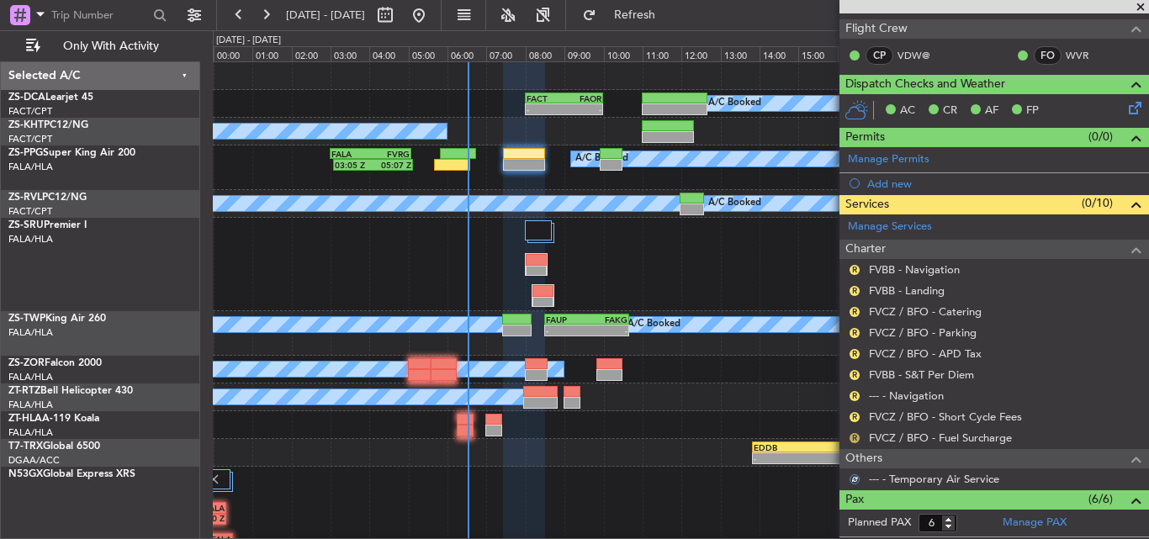
click at [856, 437] on button "R" at bounding box center [855, 438] width 10 height 10
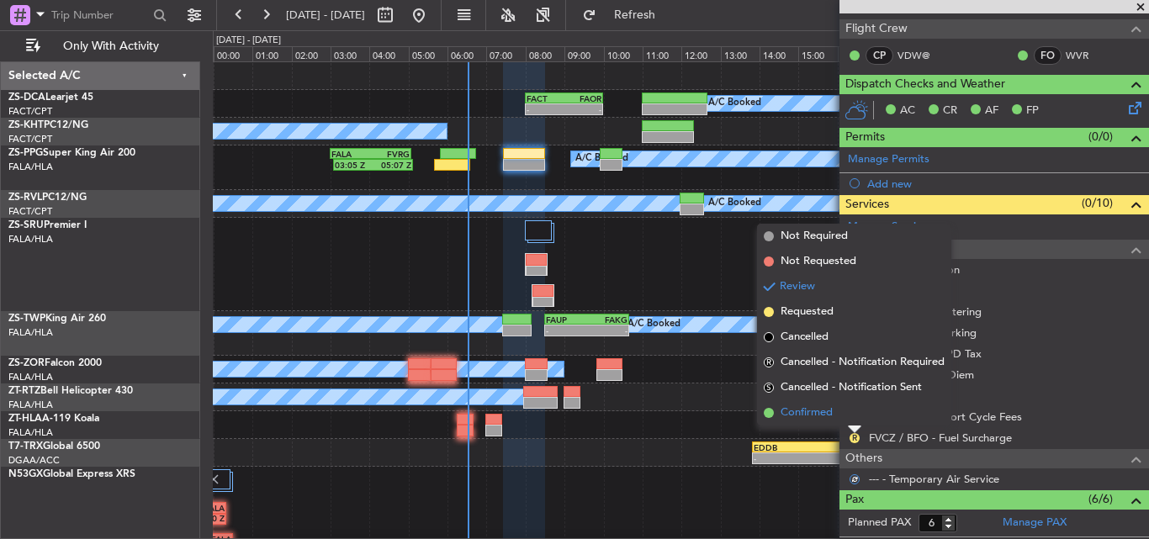
click at [828, 413] on span "Confirmed" at bounding box center [807, 413] width 52 height 17
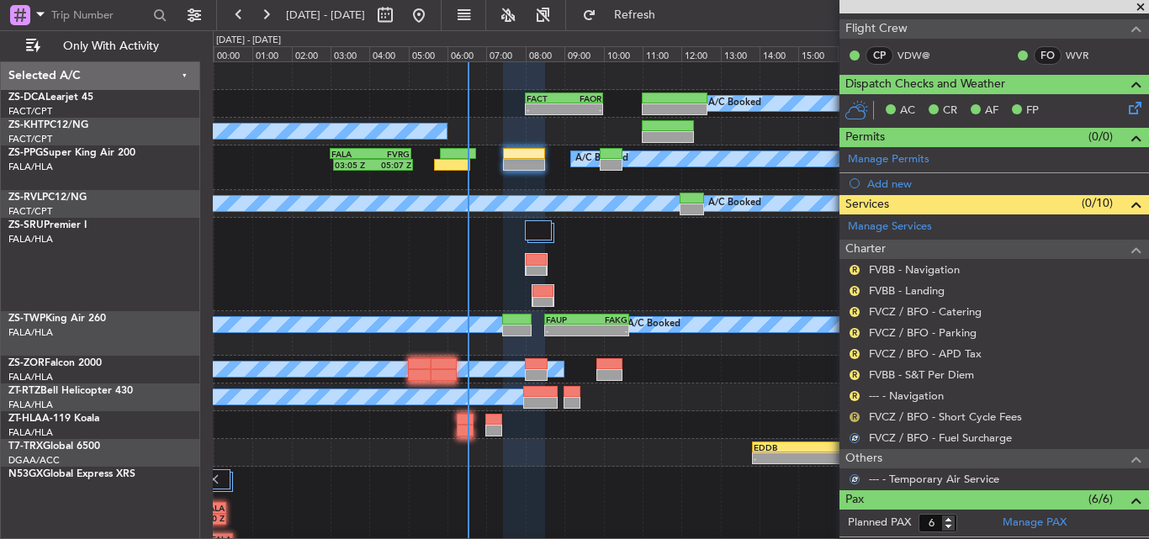
click at [858, 412] on button "R" at bounding box center [855, 417] width 10 height 10
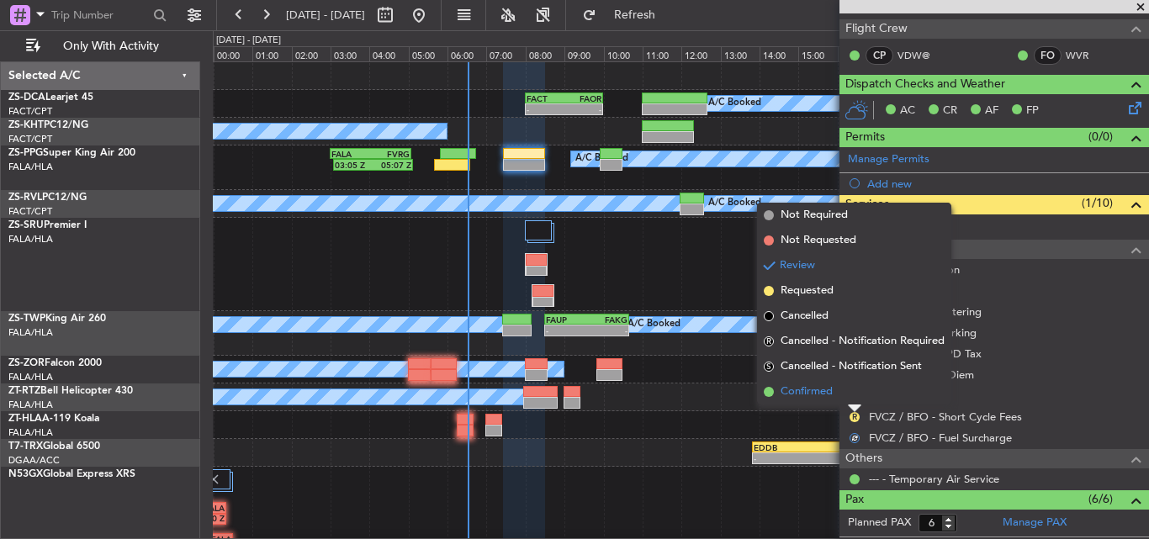
click at [837, 391] on li "Confirmed" at bounding box center [854, 391] width 194 height 25
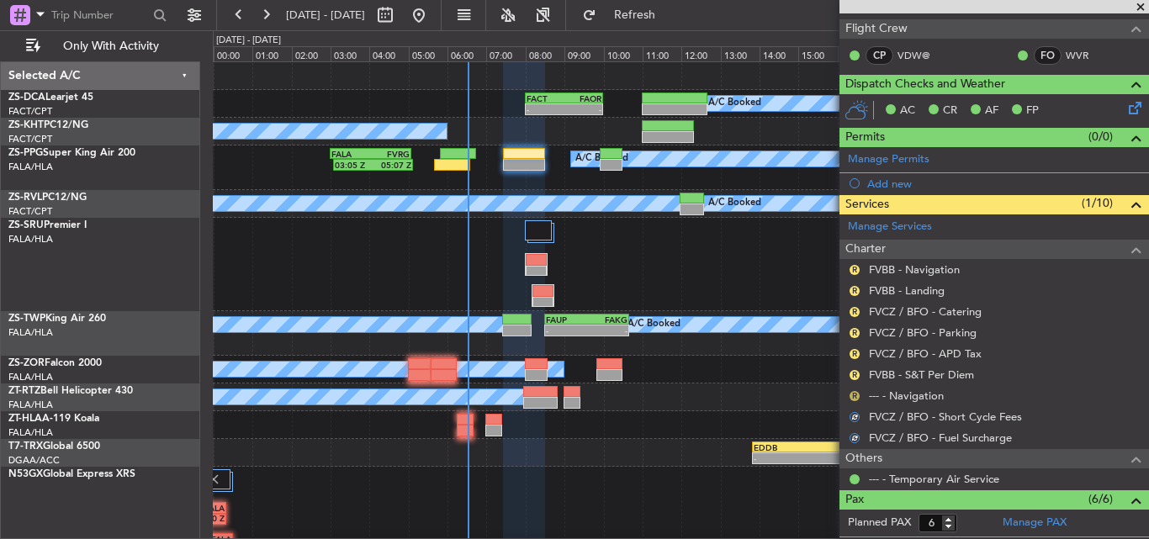
click at [854, 395] on button "R" at bounding box center [855, 396] width 10 height 10
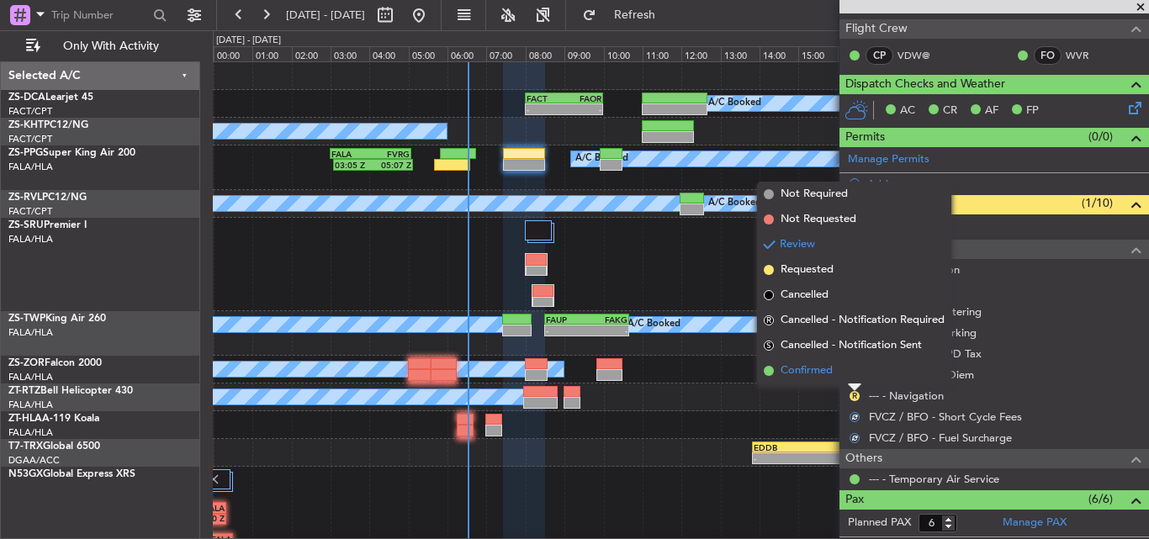
click at [841, 372] on li "Confirmed" at bounding box center [854, 370] width 194 height 25
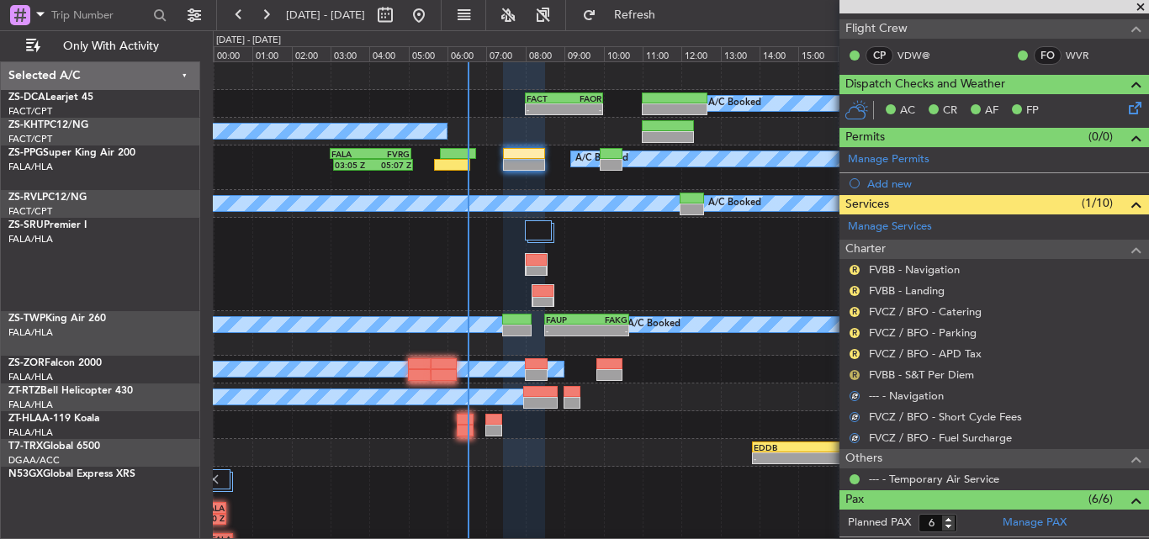
click at [852, 375] on button "R" at bounding box center [855, 375] width 10 height 10
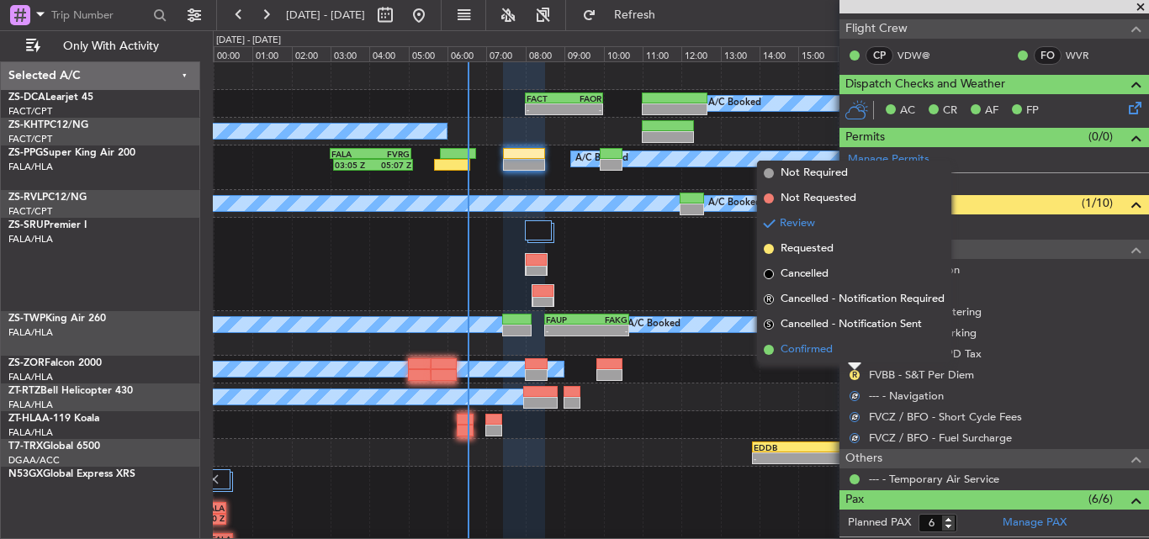
click at [850, 353] on li "Confirmed" at bounding box center [854, 349] width 194 height 25
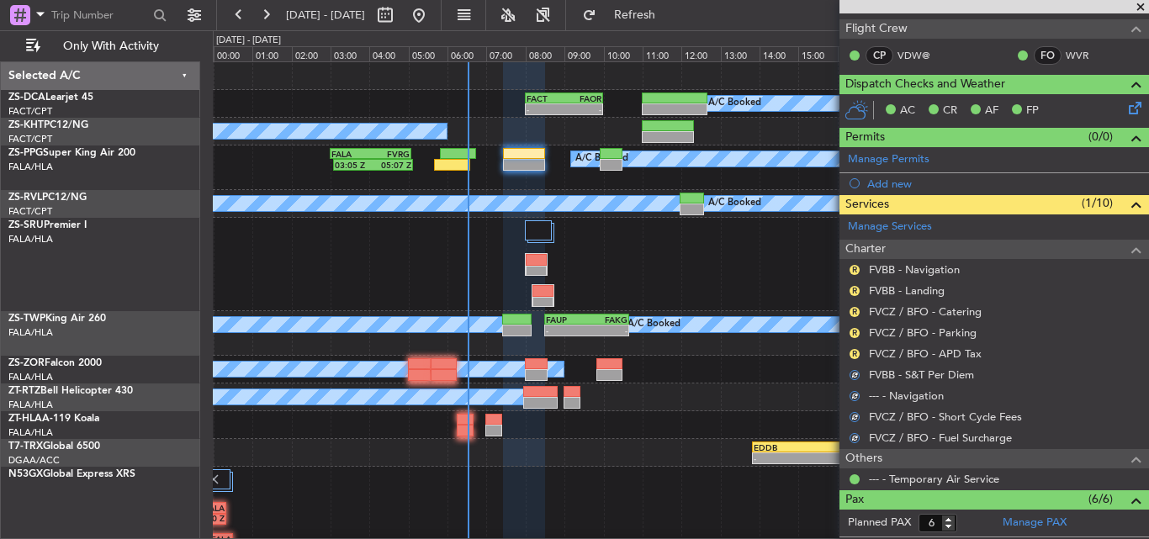
click at [850, 353] on button "R" at bounding box center [855, 354] width 10 height 10
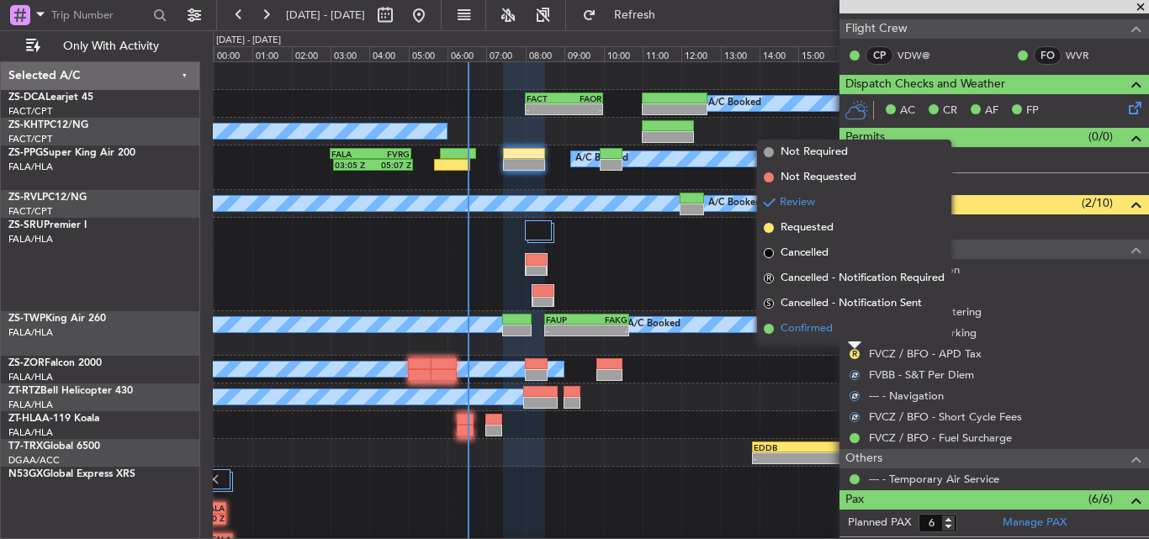
click at [846, 327] on li "Confirmed" at bounding box center [854, 328] width 194 height 25
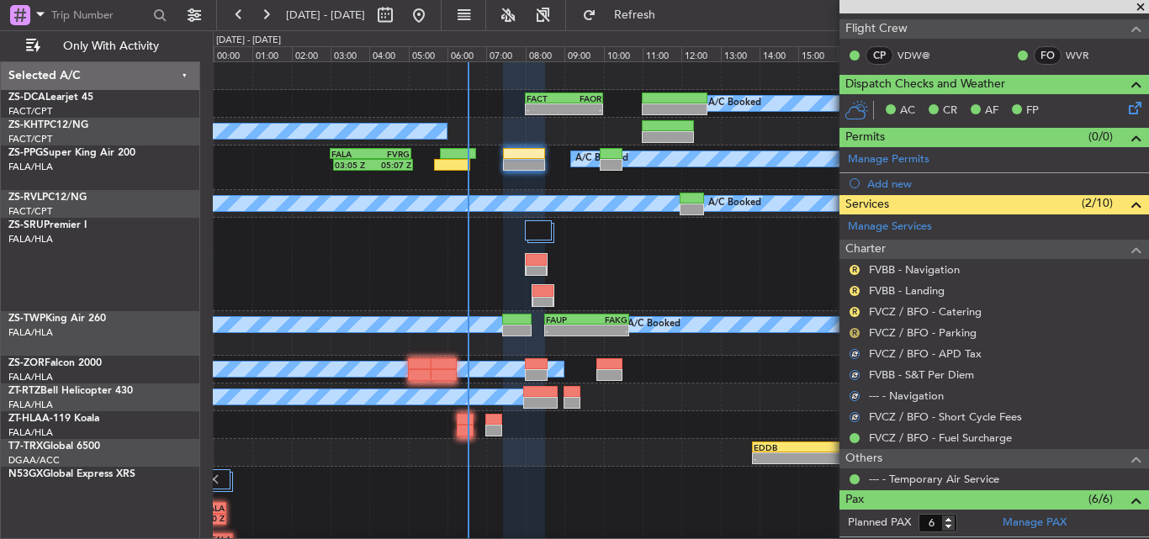
click at [850, 331] on button "R" at bounding box center [855, 333] width 10 height 10
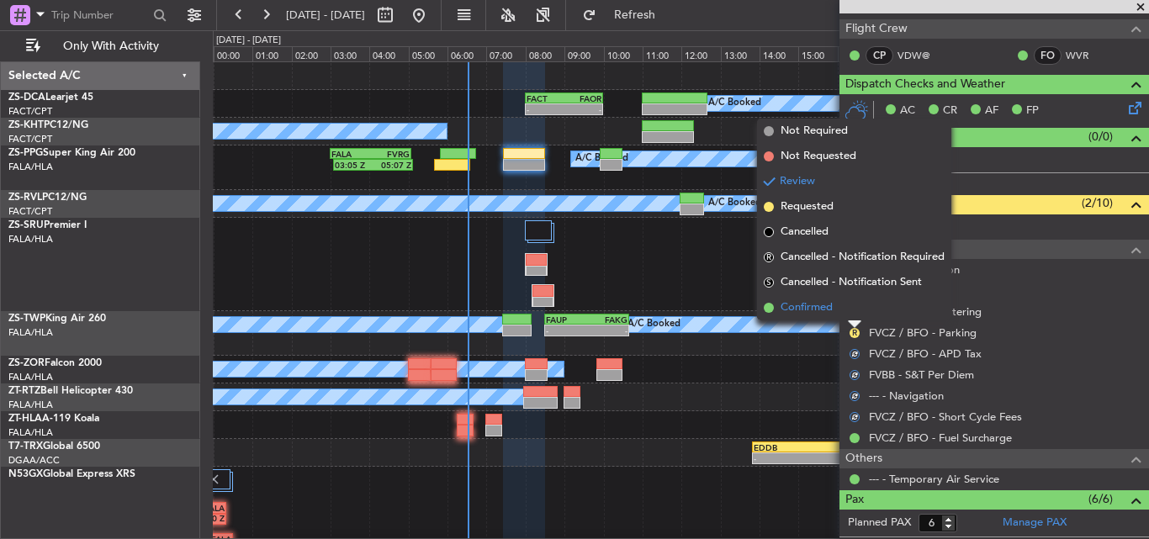
click at [846, 315] on li "Confirmed" at bounding box center [854, 307] width 194 height 25
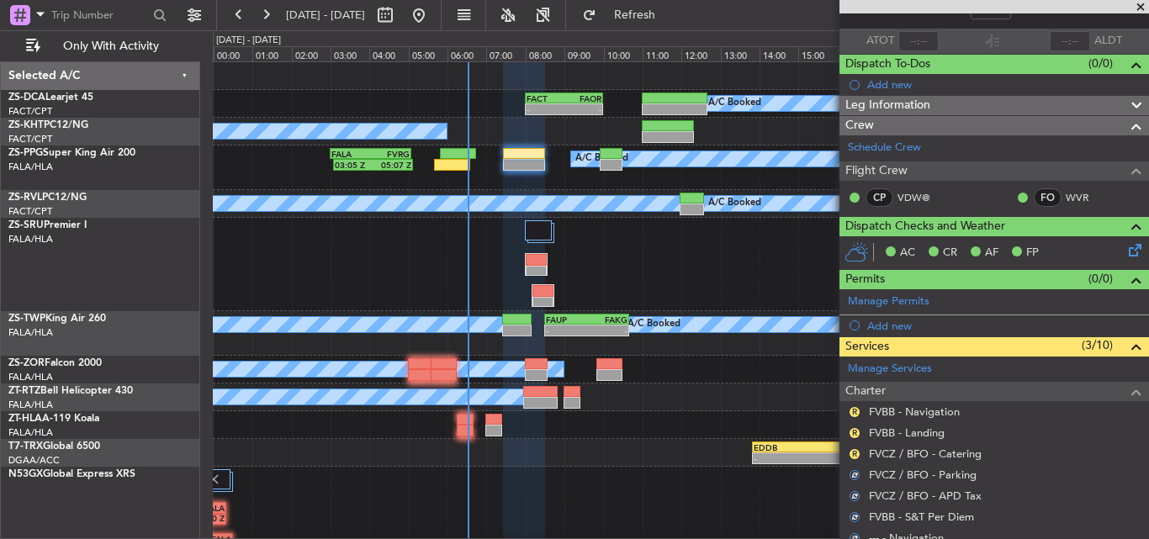
scroll to position [84, 0]
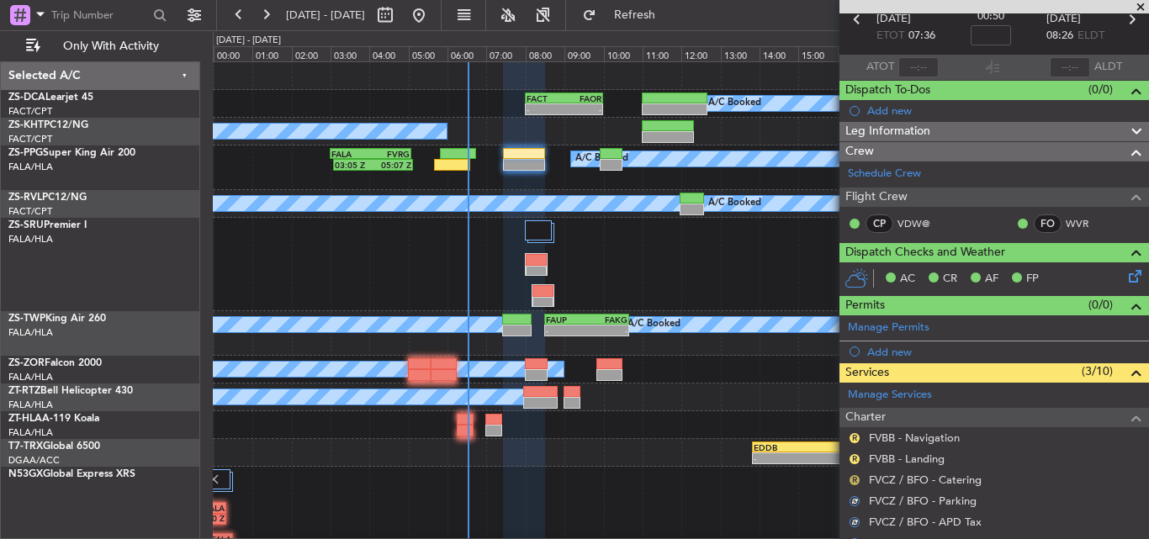
click at [854, 481] on button "R" at bounding box center [855, 480] width 10 height 10
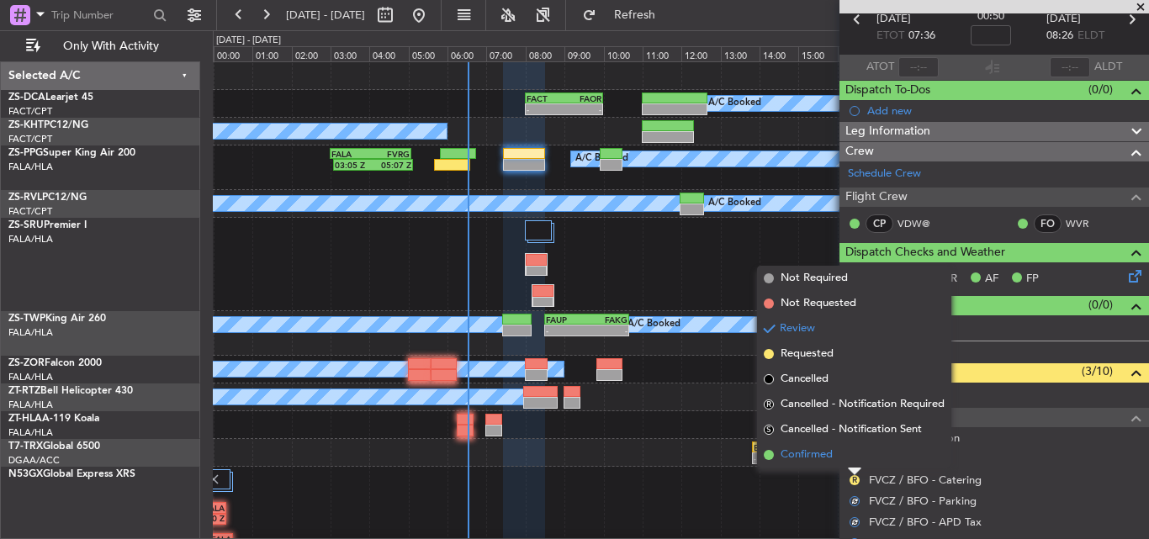
click at [811, 453] on span "Confirmed" at bounding box center [807, 455] width 52 height 17
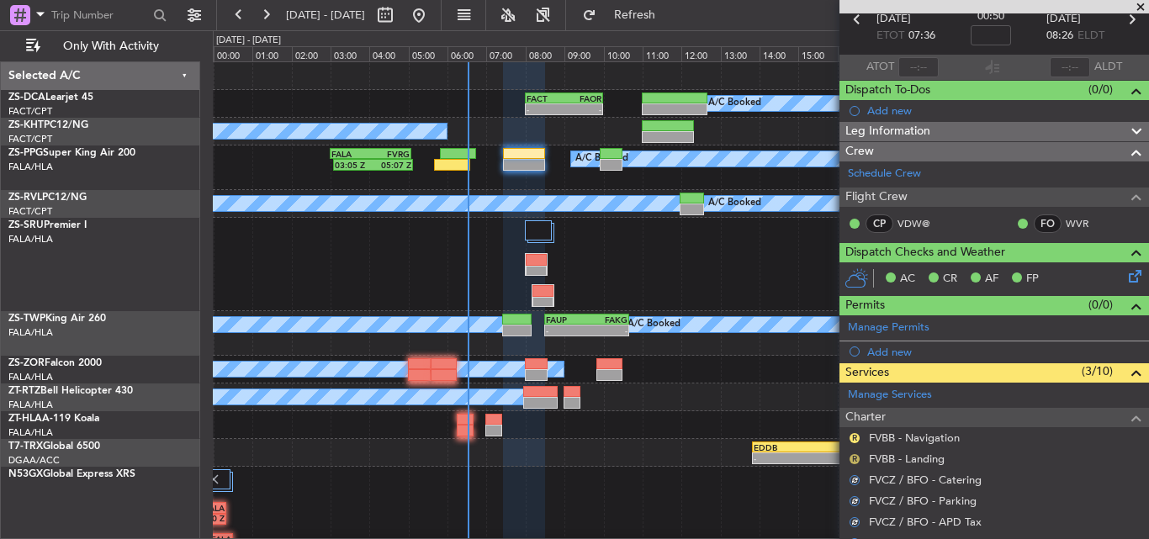
click at [854, 459] on button "R" at bounding box center [855, 459] width 10 height 10
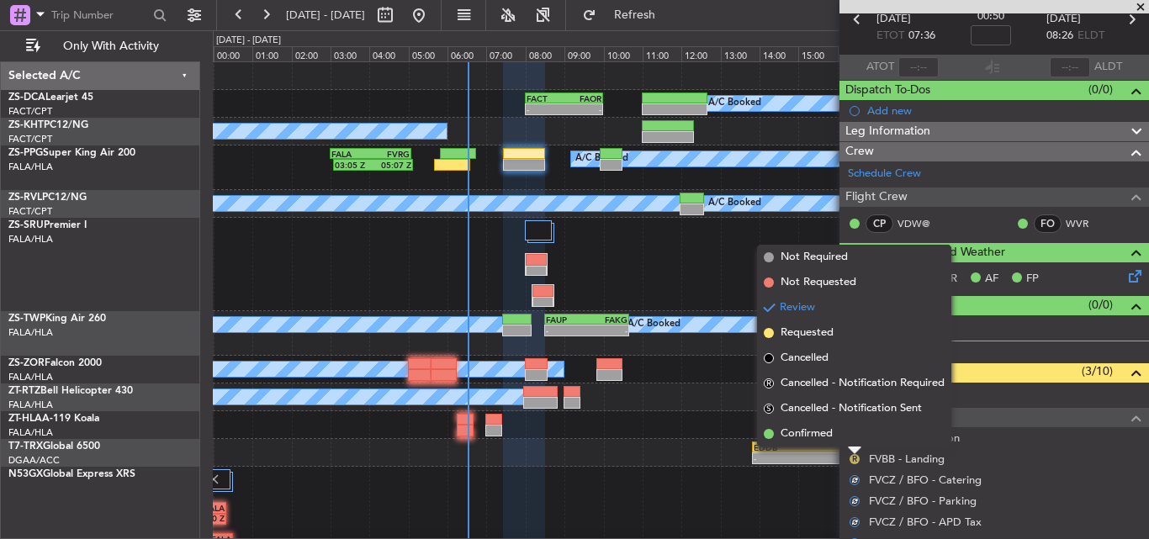
click at [846, 440] on li "Confirmed" at bounding box center [854, 434] width 194 height 25
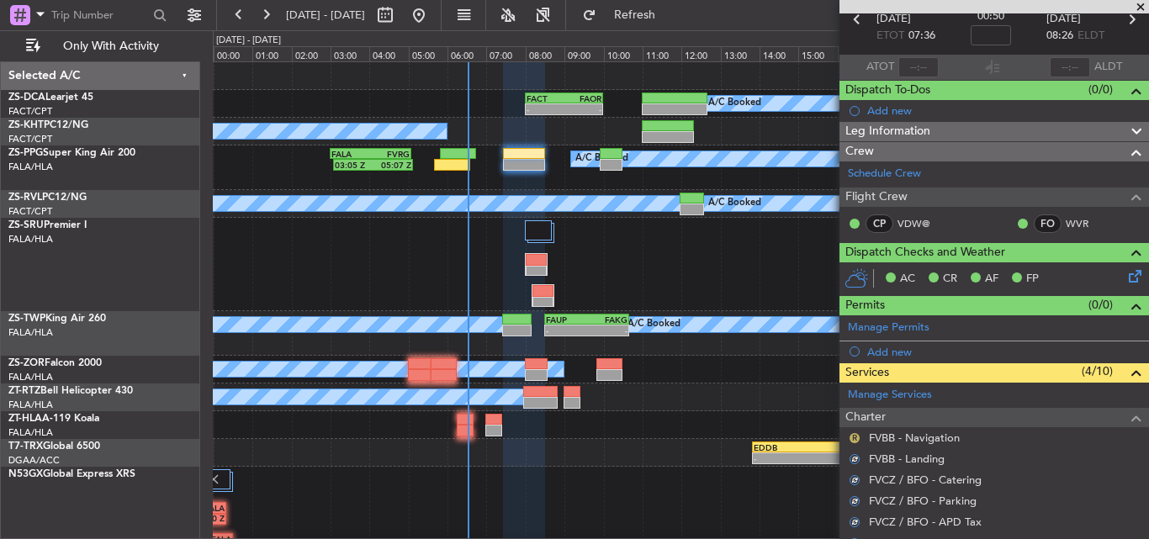
click at [853, 438] on button "R" at bounding box center [855, 438] width 10 height 10
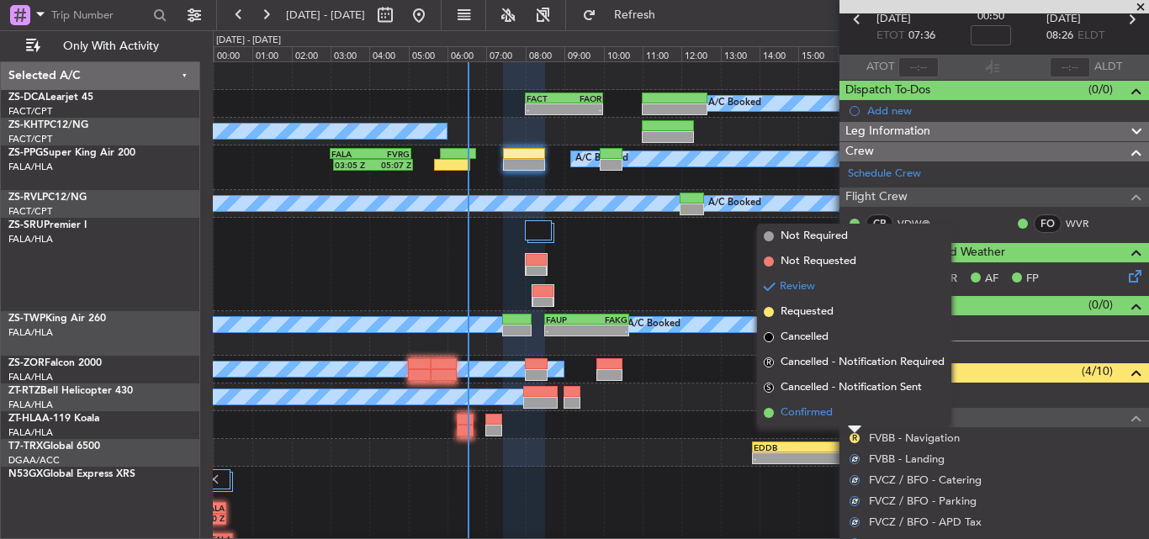
click at [838, 412] on li "Confirmed" at bounding box center [854, 412] width 194 height 25
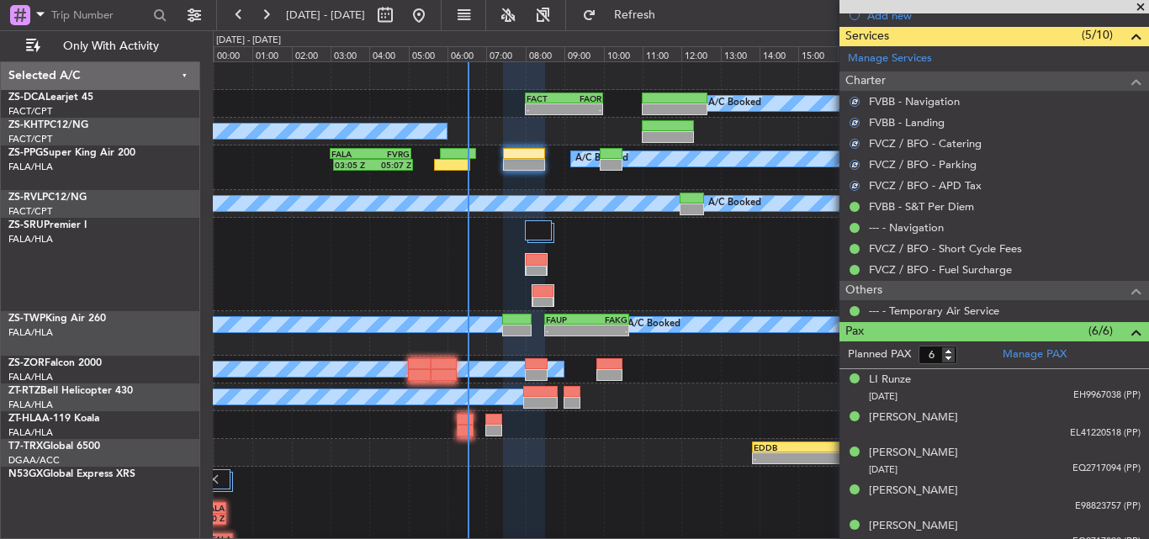
scroll to position [467, 0]
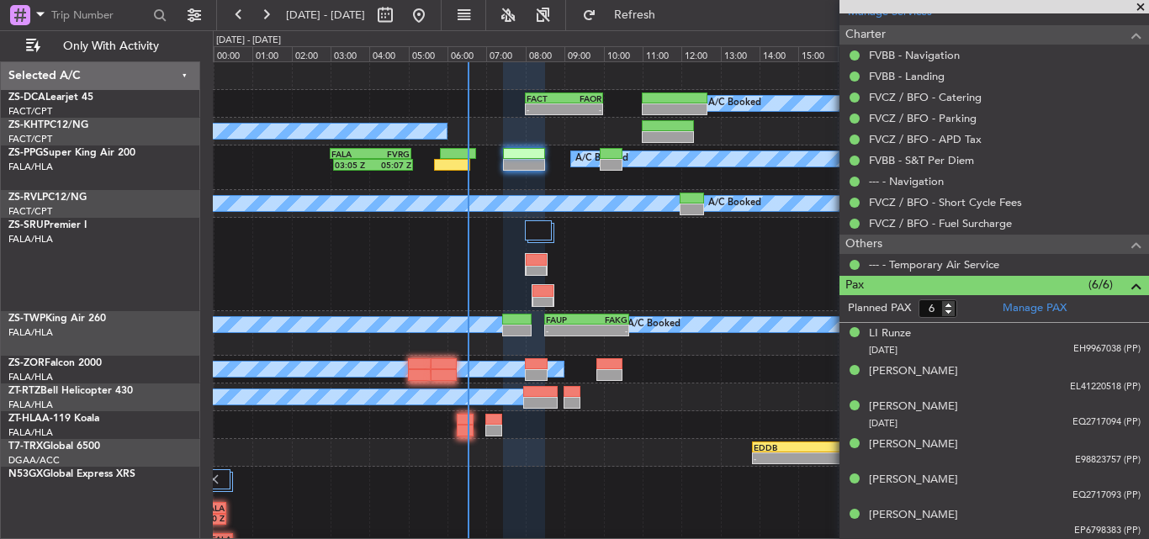
click at [1141, 7] on span at bounding box center [1140, 7] width 17 height 15
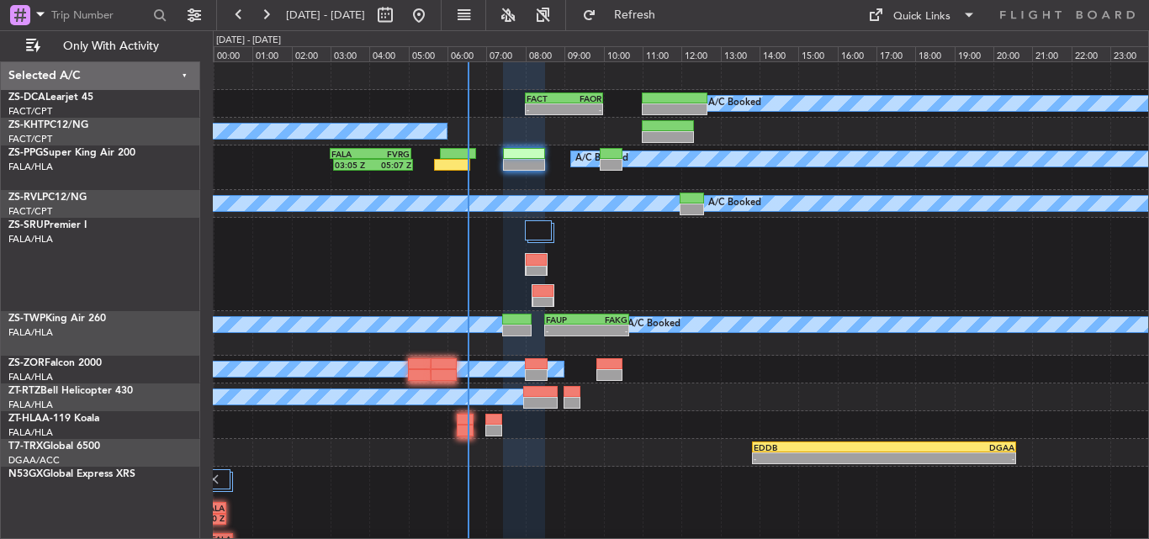
type input "0"
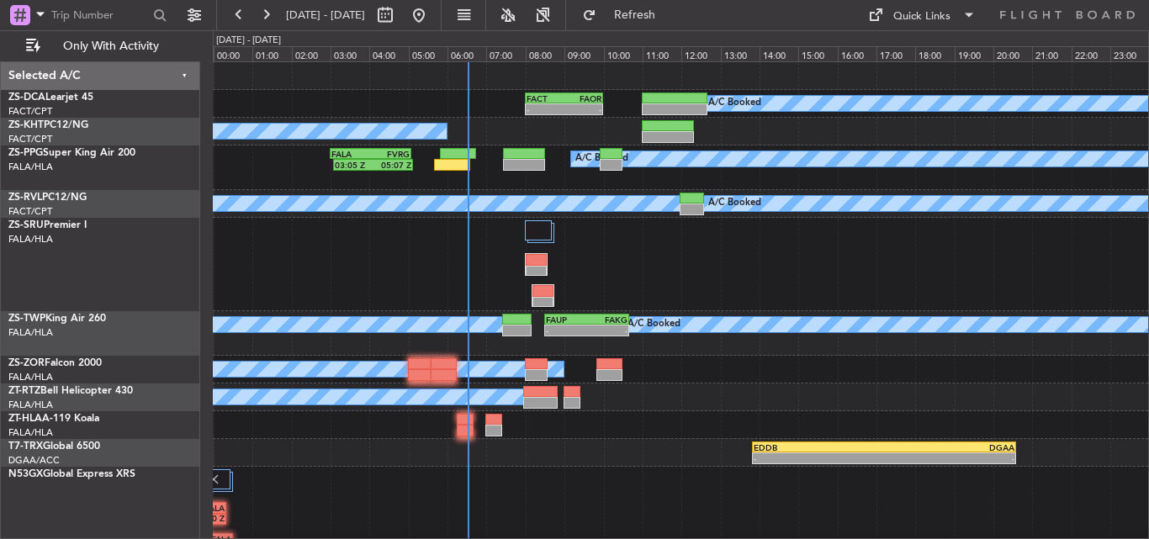
scroll to position [0, 0]
click at [262, 19] on button at bounding box center [265, 15] width 27 height 27
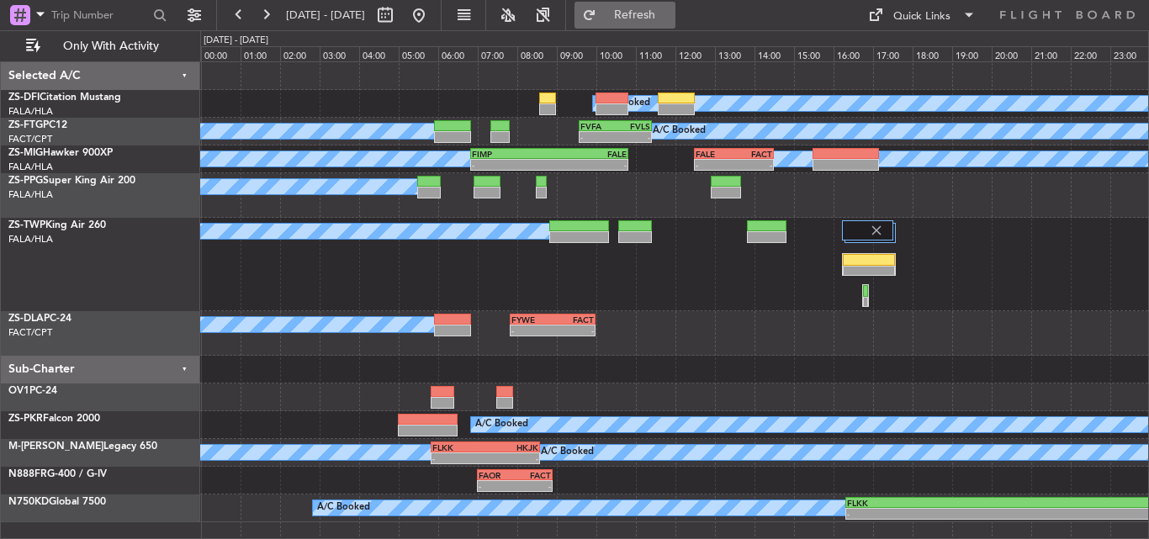
click at [653, 18] on button "Refresh" at bounding box center [625, 15] width 101 height 27
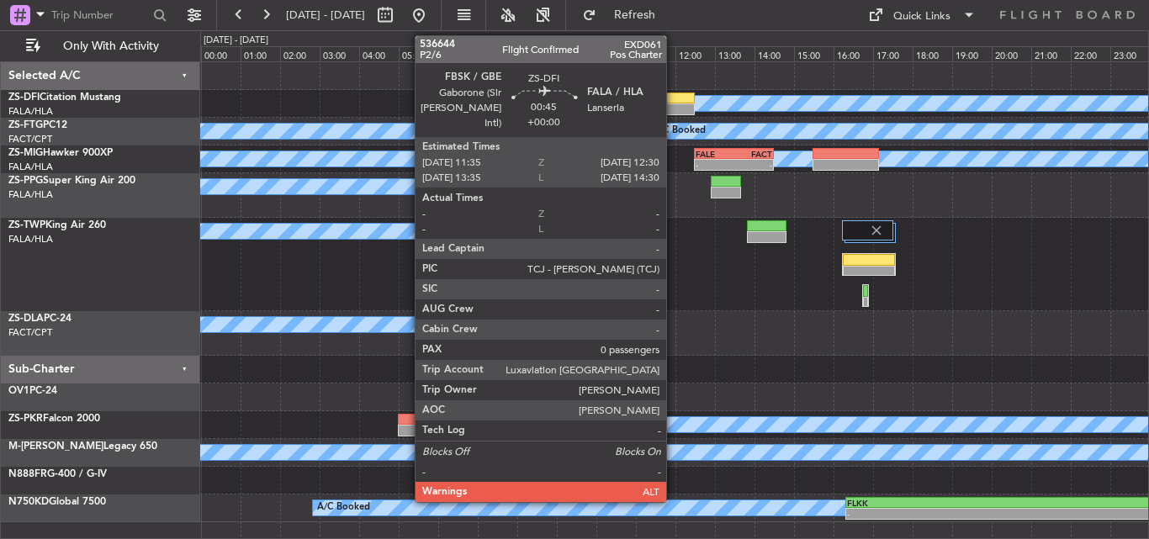
click at [674, 99] on div at bounding box center [676, 99] width 37 height 12
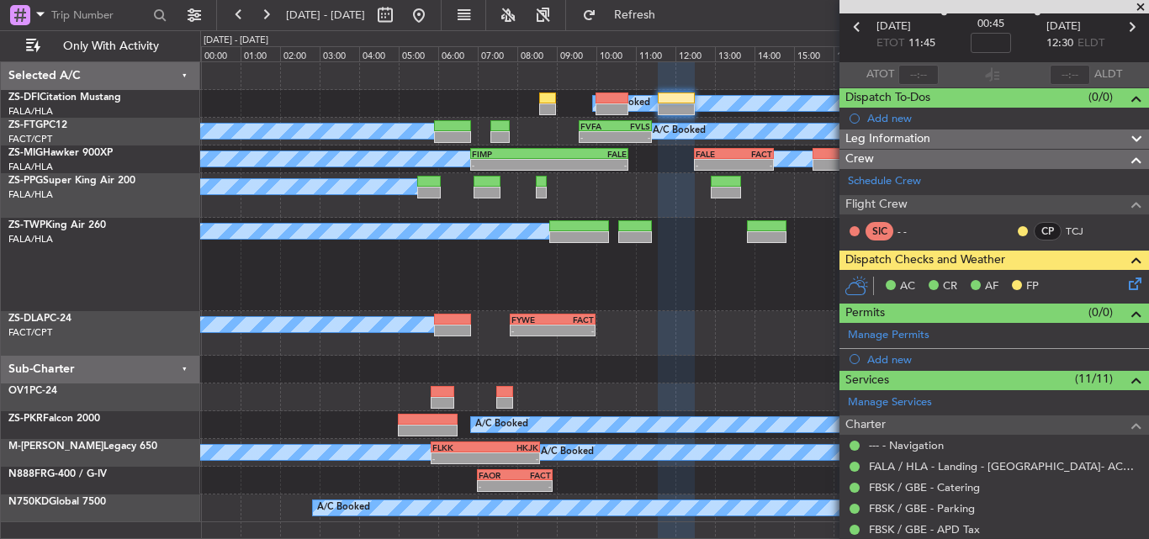
scroll to position [168, 0]
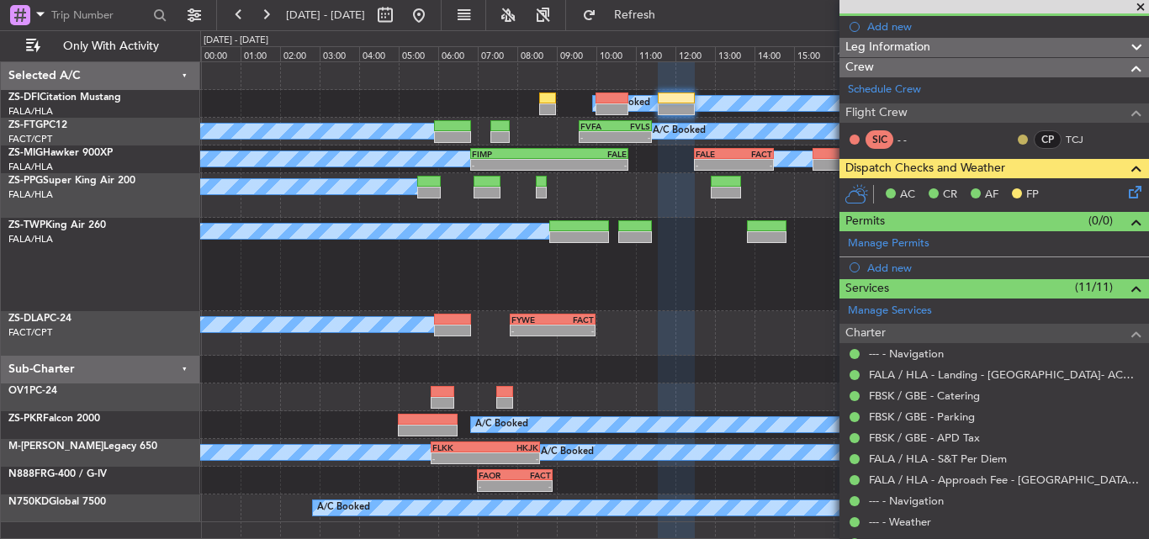
click at [1018, 137] on button at bounding box center [1023, 140] width 10 height 10
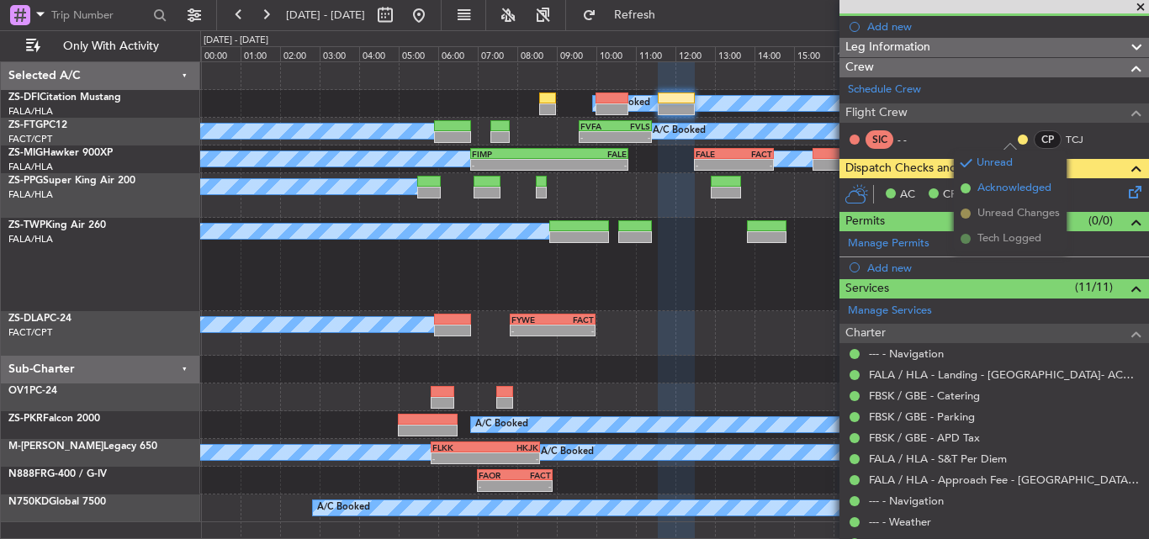
click at [994, 183] on span "Acknowledged" at bounding box center [1015, 188] width 74 height 17
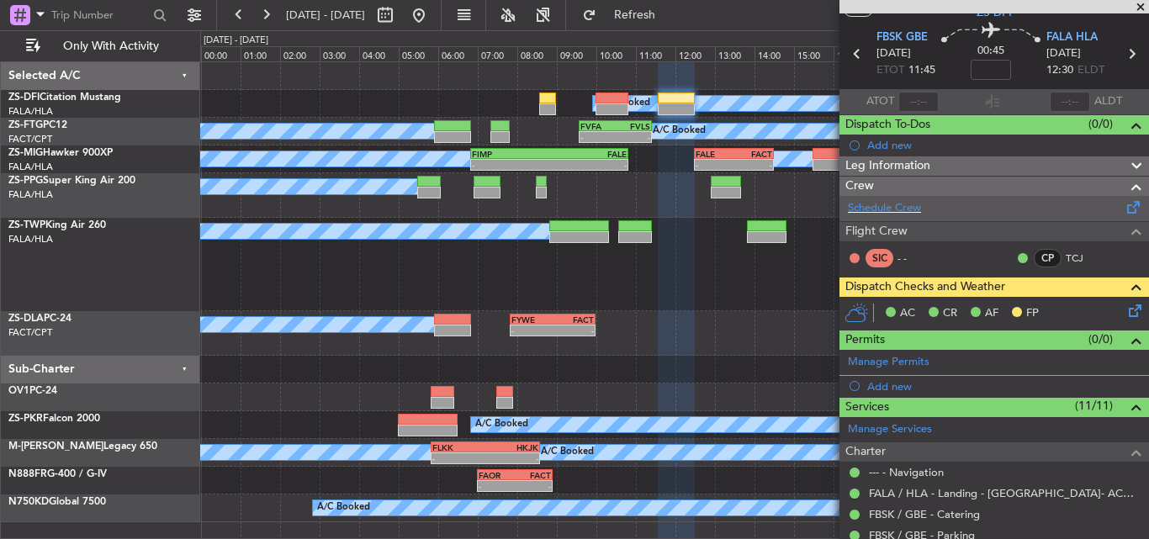
scroll to position [0, 0]
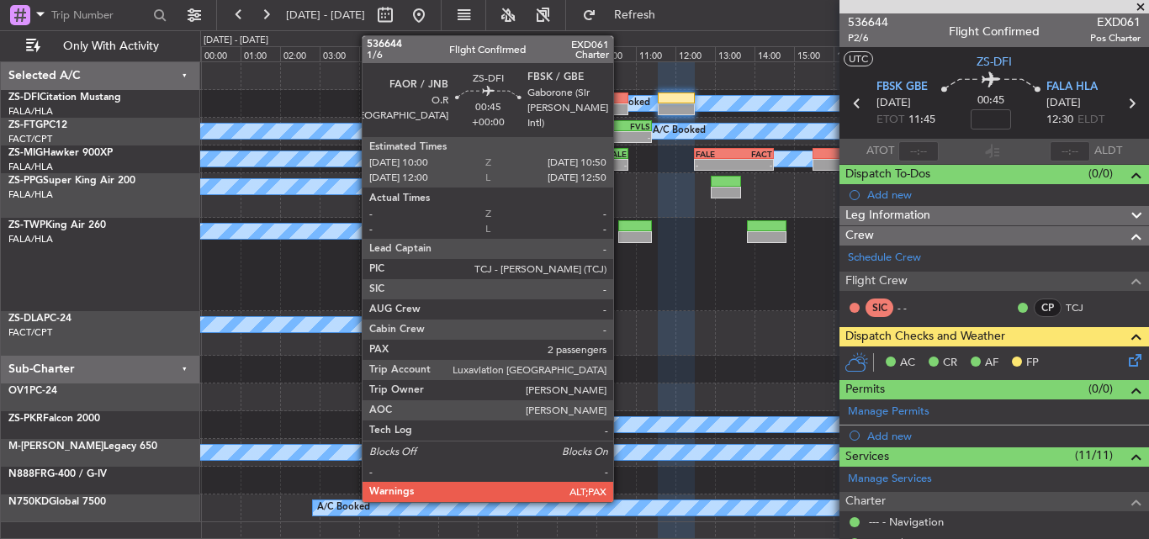
click at [621, 99] on div at bounding box center [613, 99] width 34 height 12
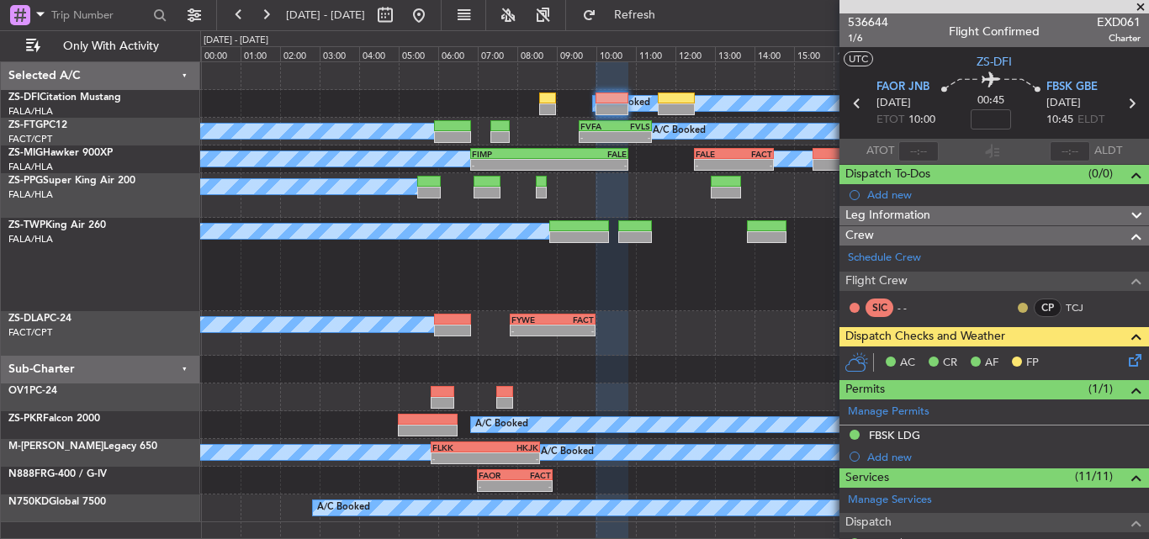
click at [1018, 306] on button at bounding box center [1023, 308] width 10 height 10
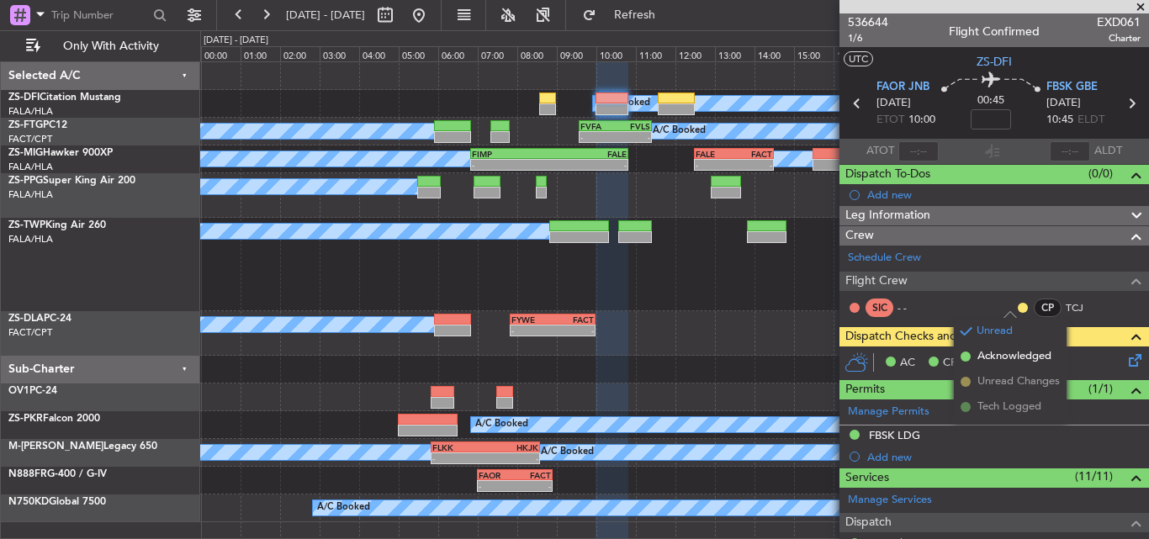
click at [994, 356] on span "Acknowledged" at bounding box center [1015, 356] width 74 height 17
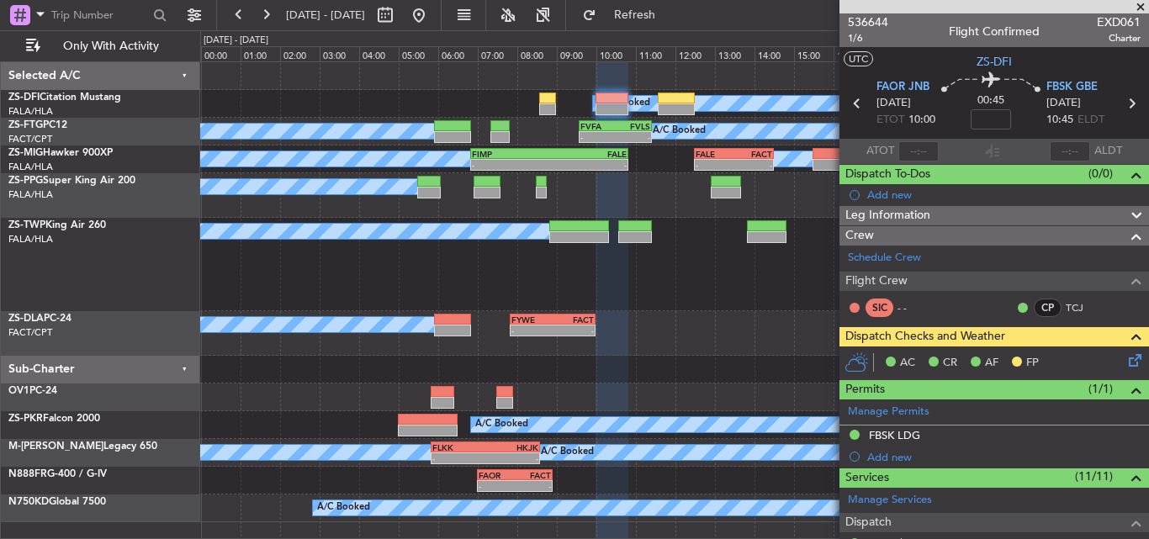
click at [1143, 3] on span at bounding box center [1140, 7] width 17 height 15
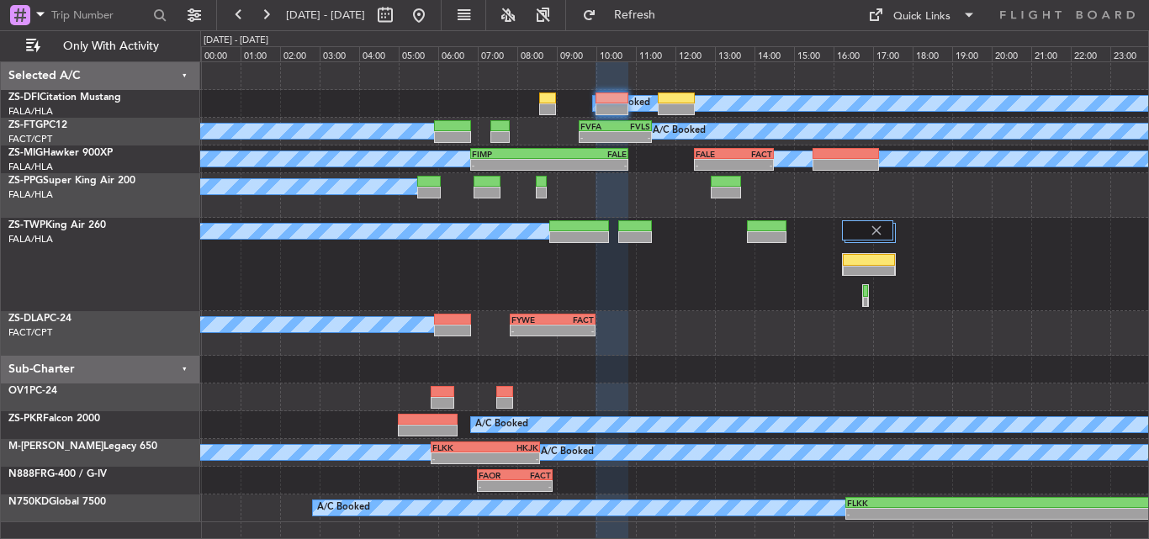
type input "0"
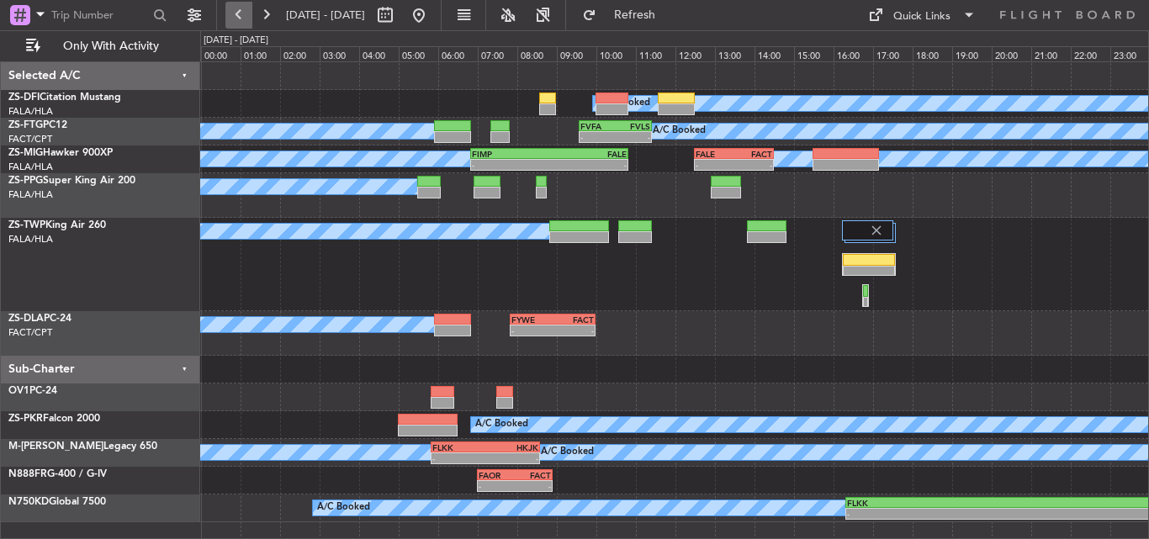
click at [236, 5] on button at bounding box center [238, 15] width 27 height 27
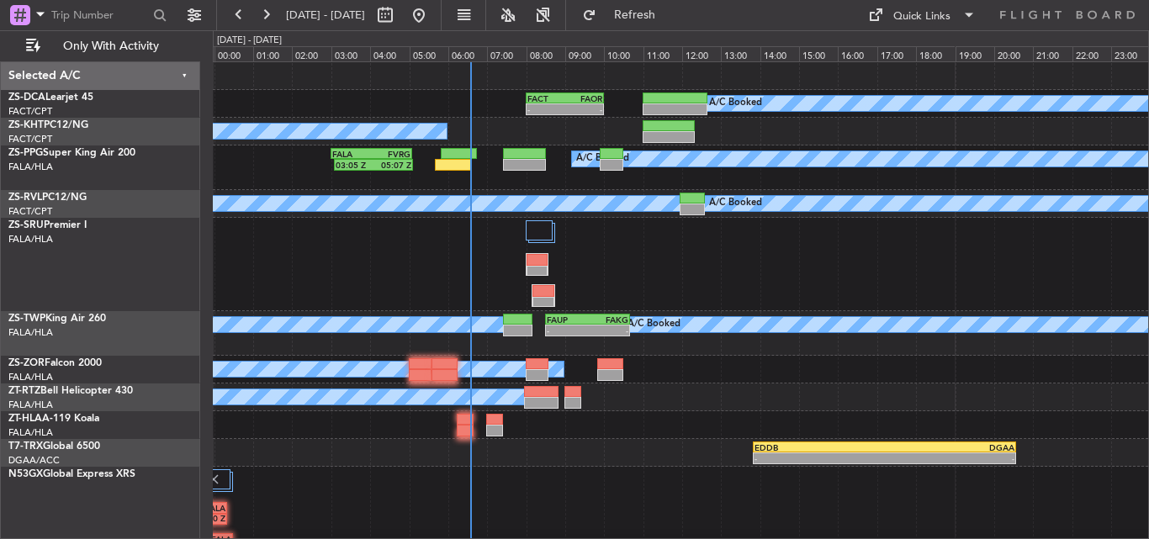
click at [603, 257] on div at bounding box center [681, 264] width 936 height 93
click at [259, 15] on button at bounding box center [265, 15] width 27 height 27
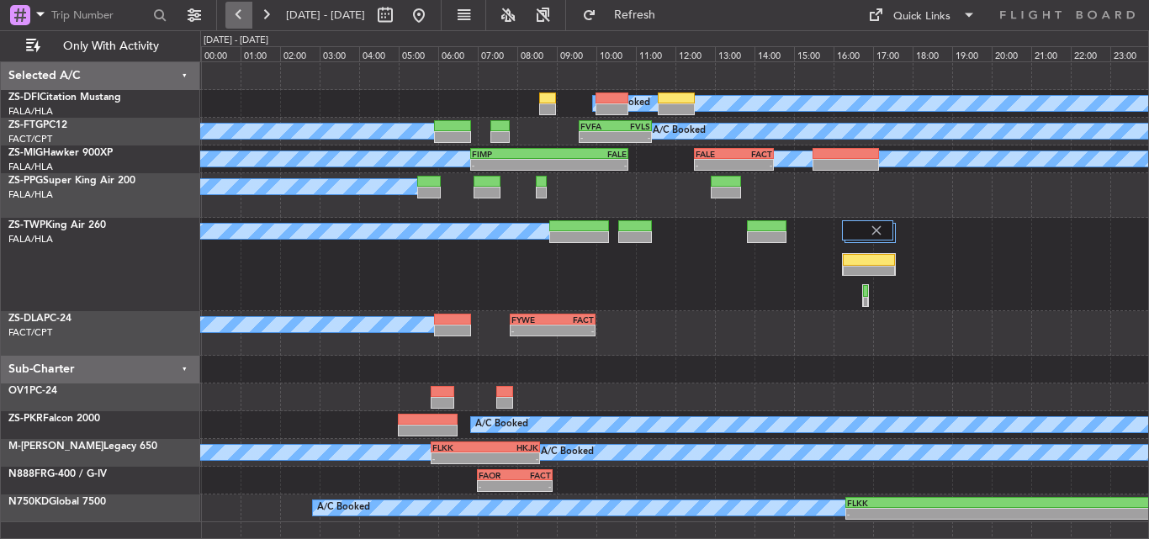
click at [237, 15] on button at bounding box center [238, 15] width 27 height 27
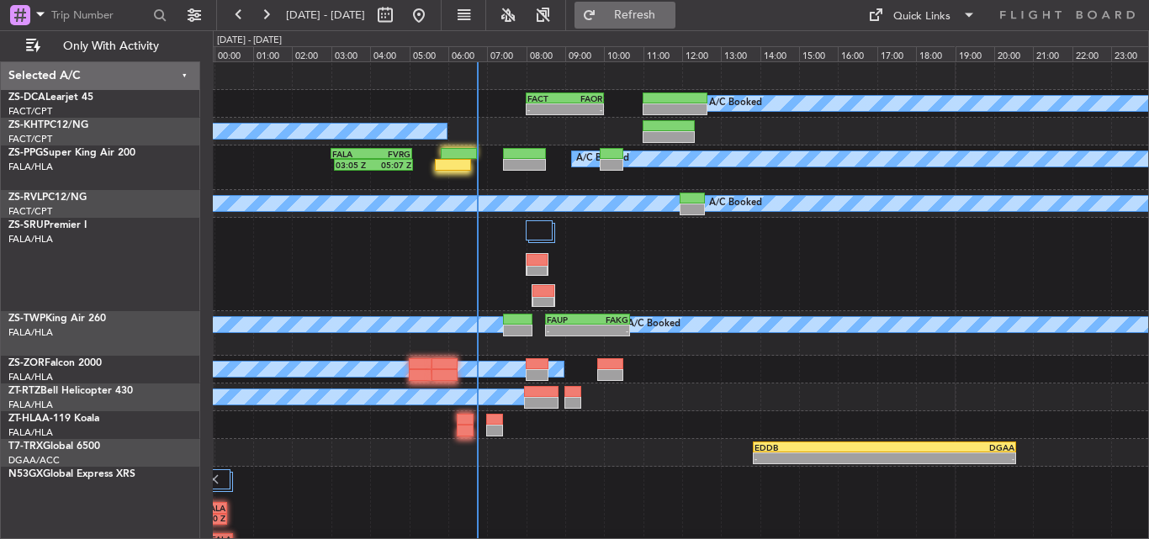
click at [665, 13] on span "Refresh" at bounding box center [635, 15] width 71 height 12
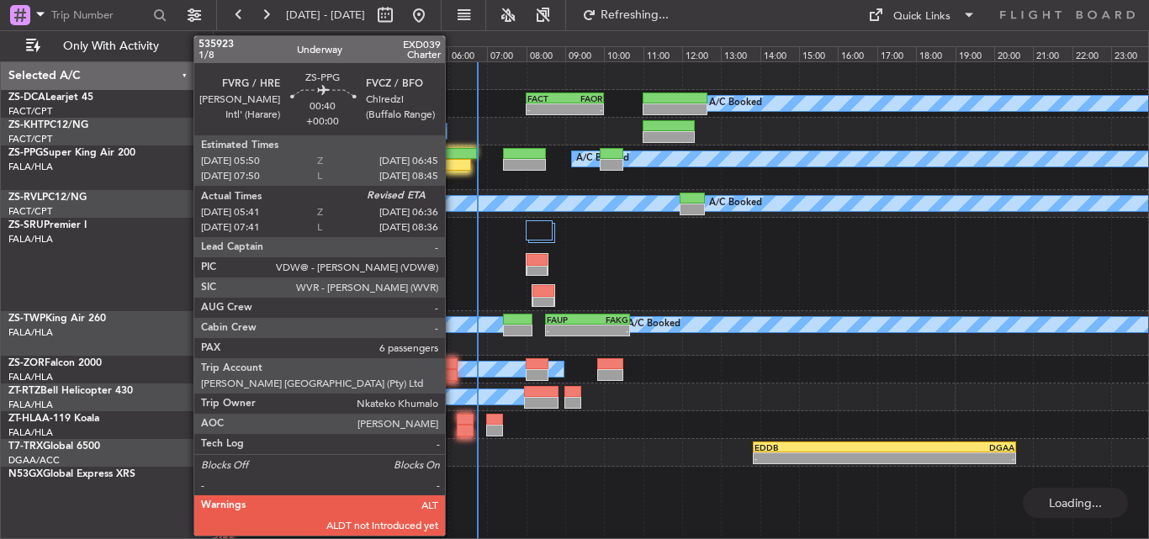
click at [453, 164] on div at bounding box center [453, 165] width 36 height 12
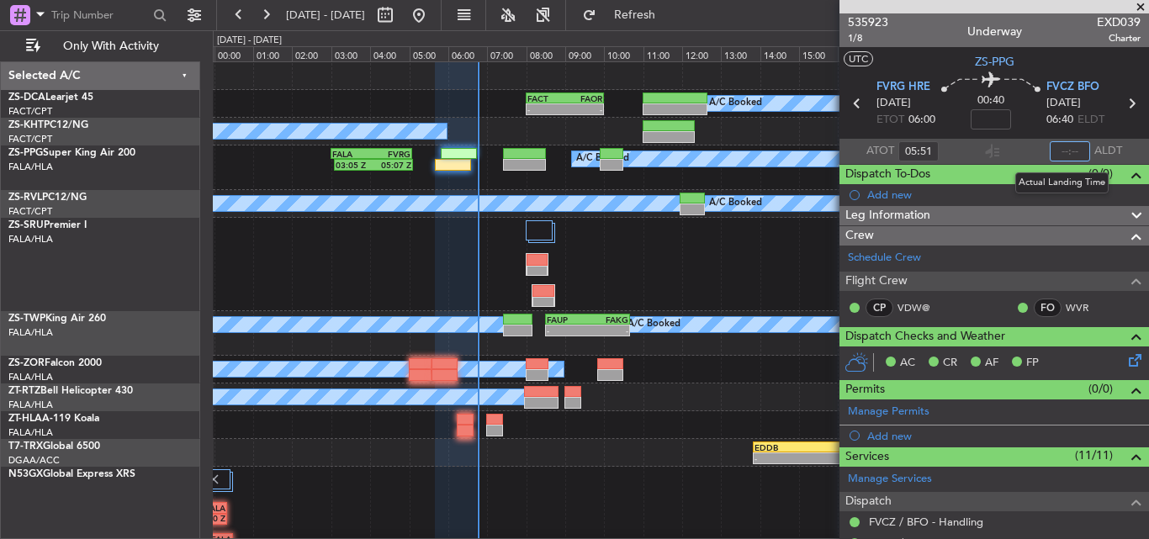
click at [1062, 151] on input "text" at bounding box center [1070, 151] width 40 height 20
type input "06:46"
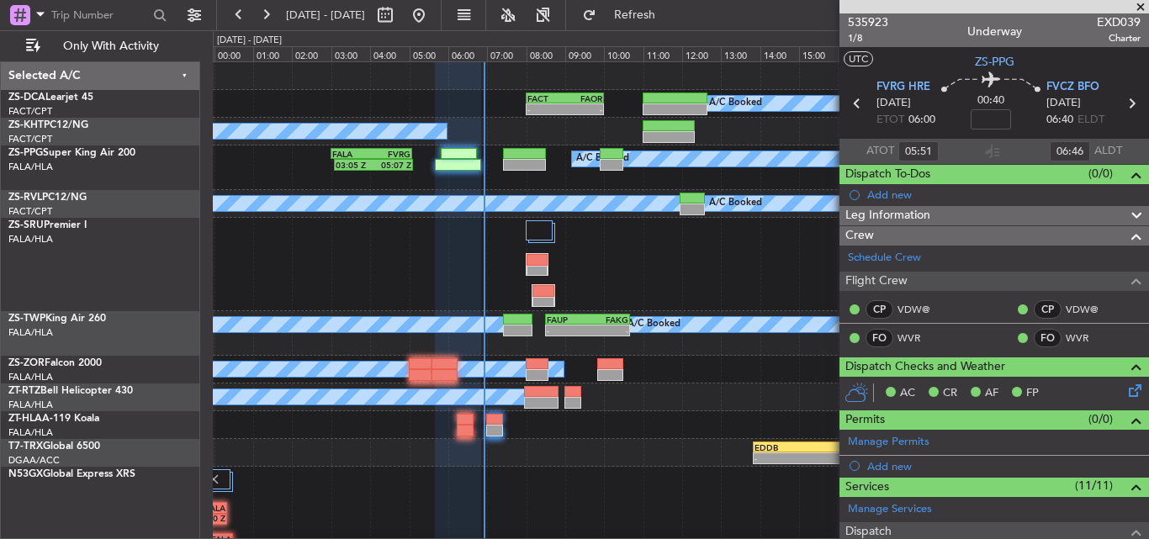
click at [1148, 3] on span at bounding box center [1140, 7] width 17 height 15
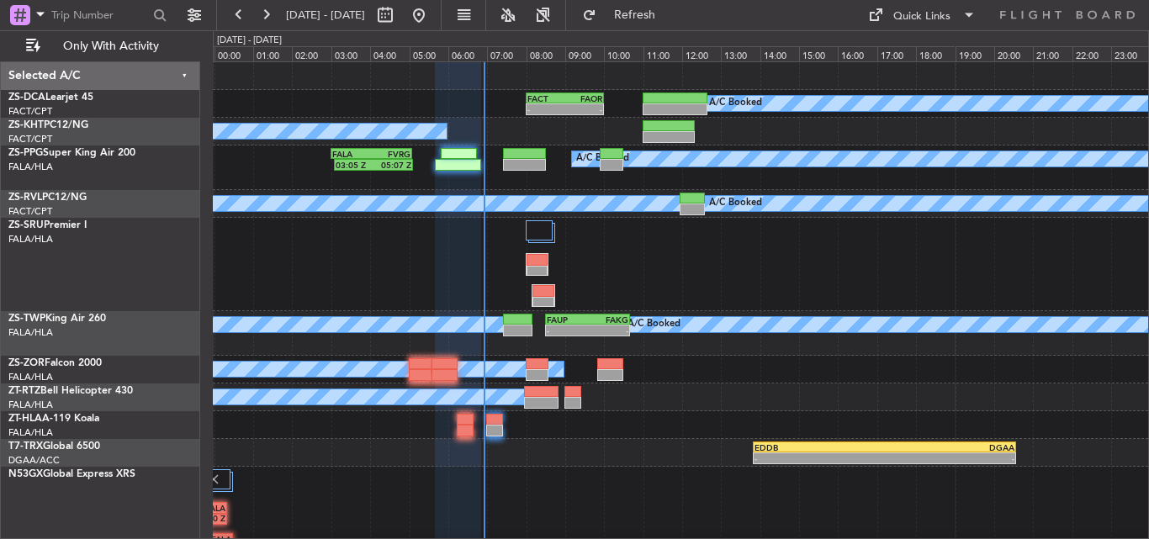
type input "0"
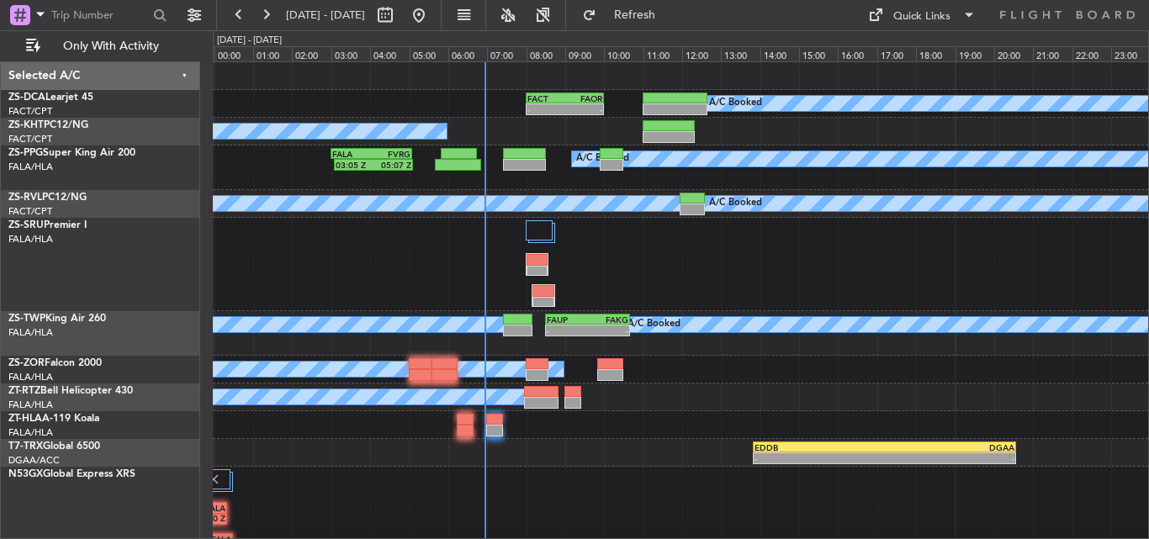
click at [756, 395] on div "A/C Booked" at bounding box center [681, 398] width 936 height 28
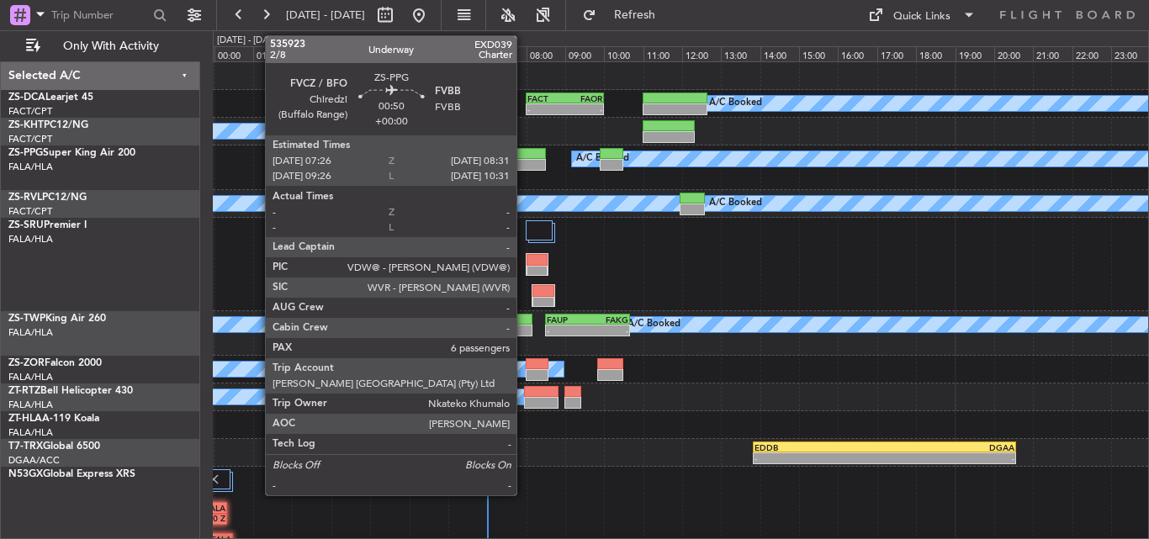
click at [524, 164] on div at bounding box center [524, 165] width 43 height 12
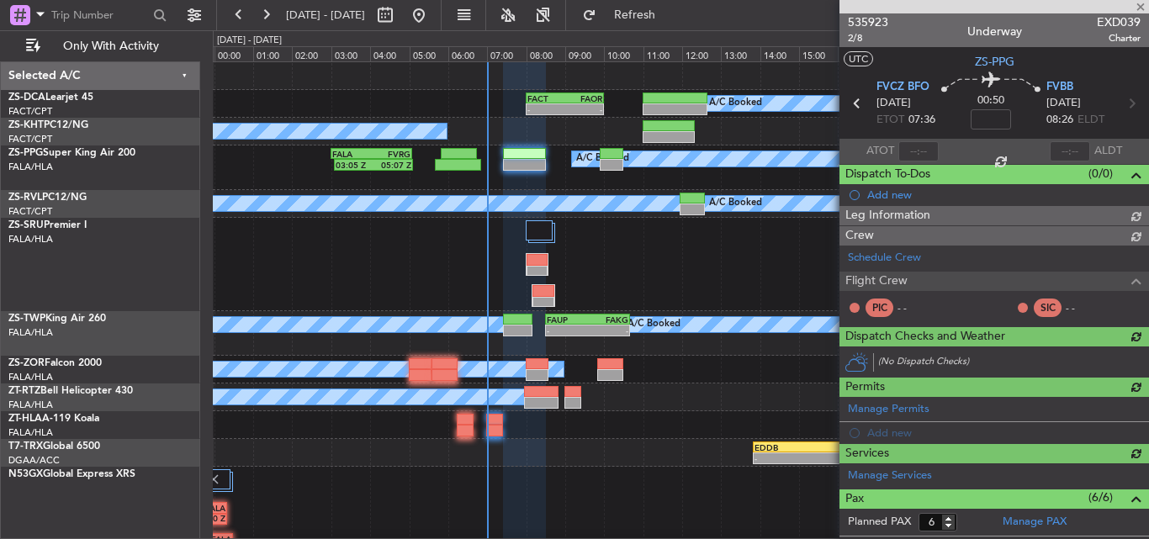
click at [871, 16] on span "535923" at bounding box center [868, 22] width 40 height 18
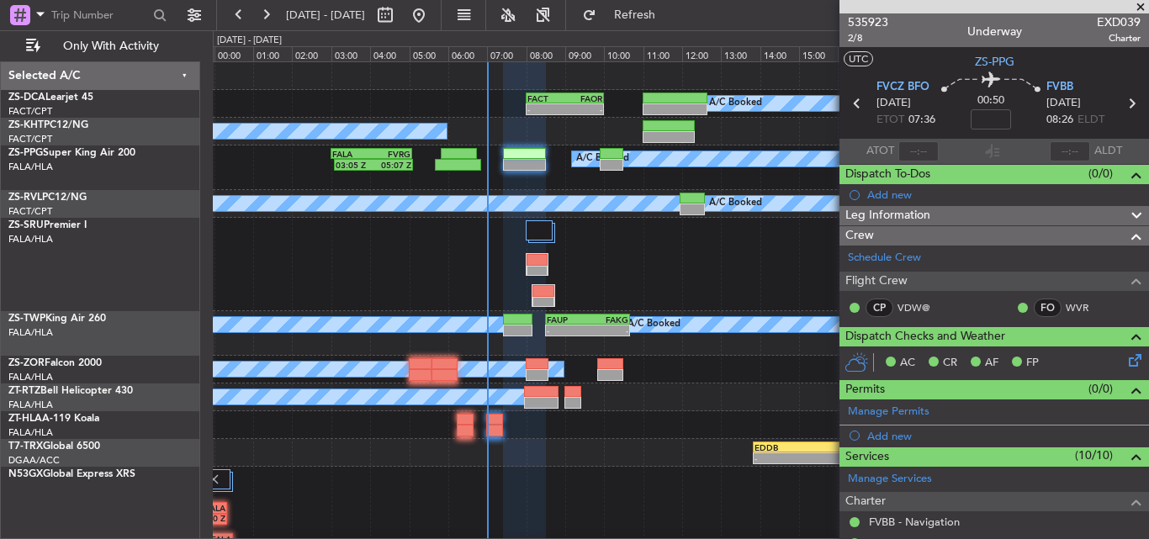
click at [1139, 5] on span at bounding box center [1140, 7] width 17 height 15
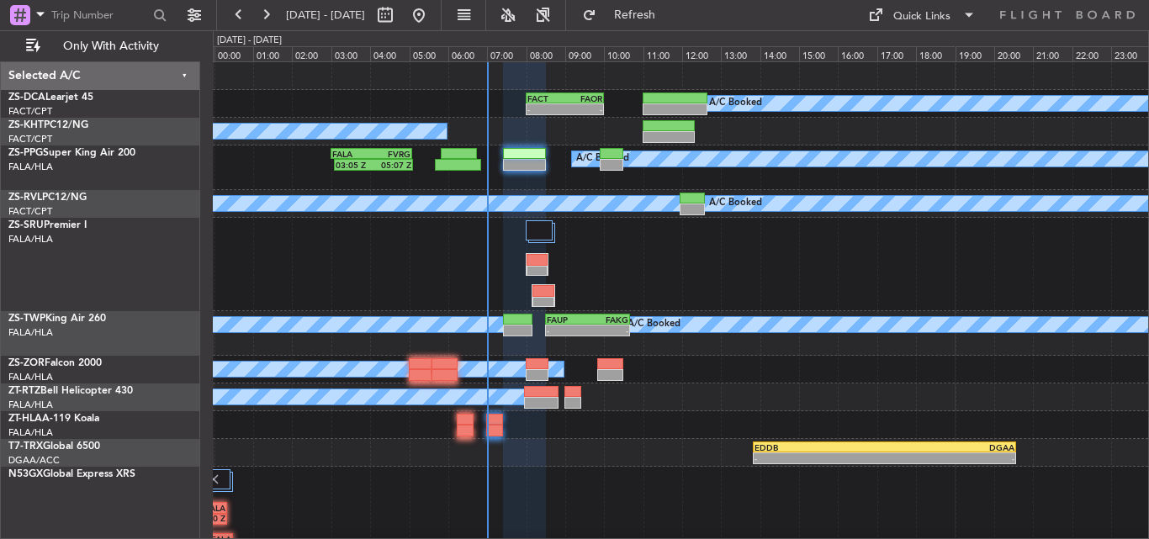
type input "0"
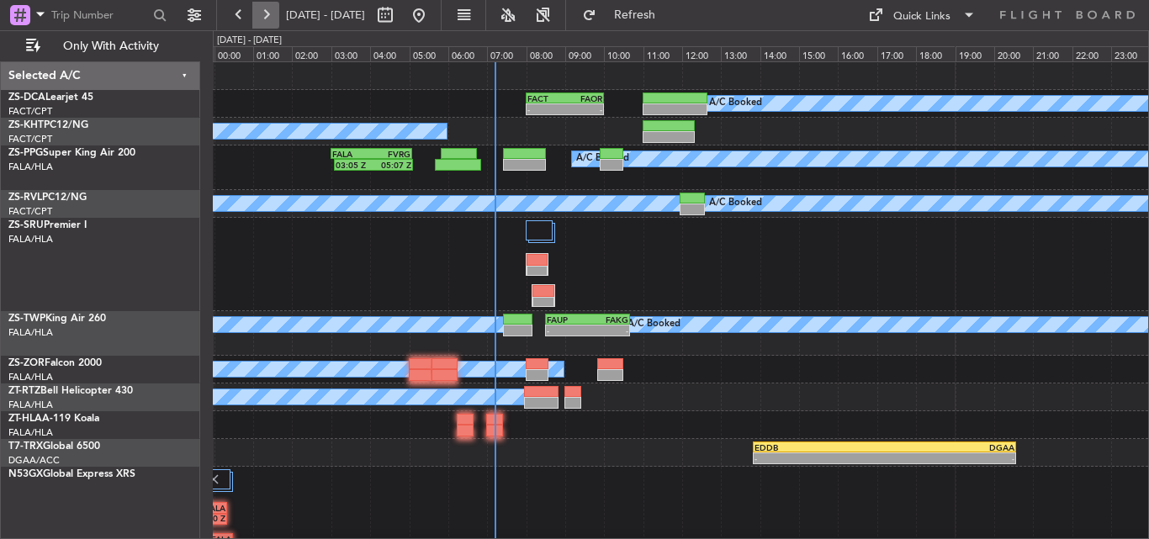
click at [266, 16] on button at bounding box center [265, 15] width 27 height 27
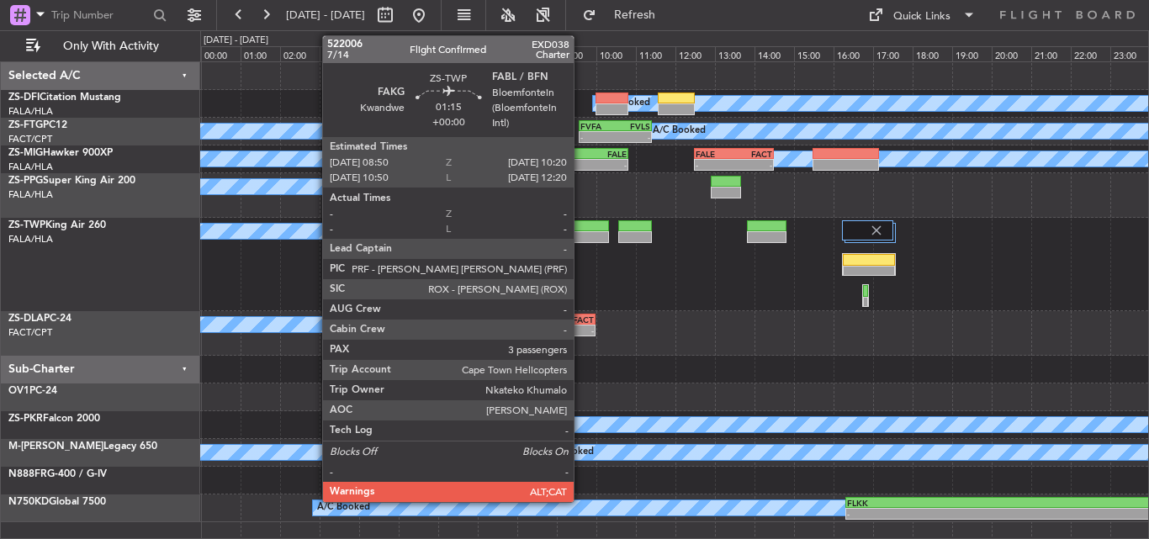
click at [581, 227] on div at bounding box center [579, 226] width 60 height 12
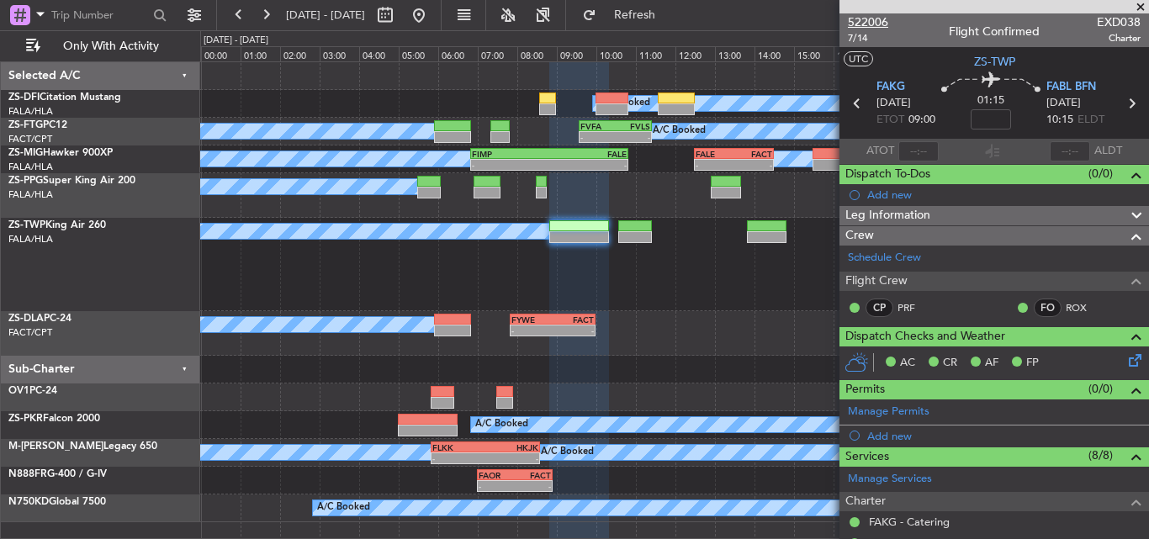
click at [851, 19] on span "522006" at bounding box center [868, 22] width 40 height 18
click at [1138, 4] on span at bounding box center [1140, 7] width 17 height 15
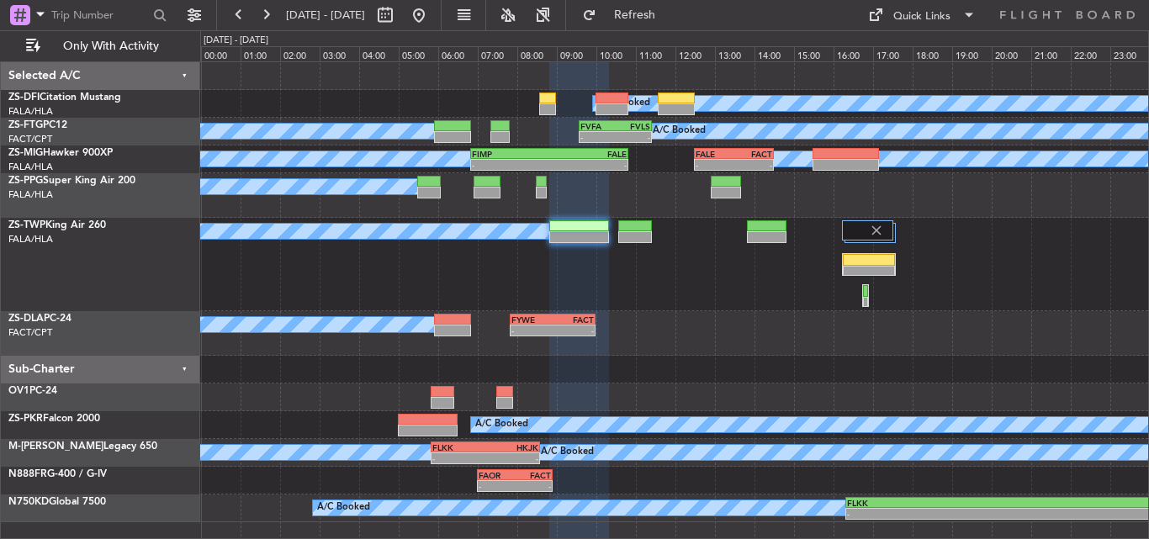
type input "0"
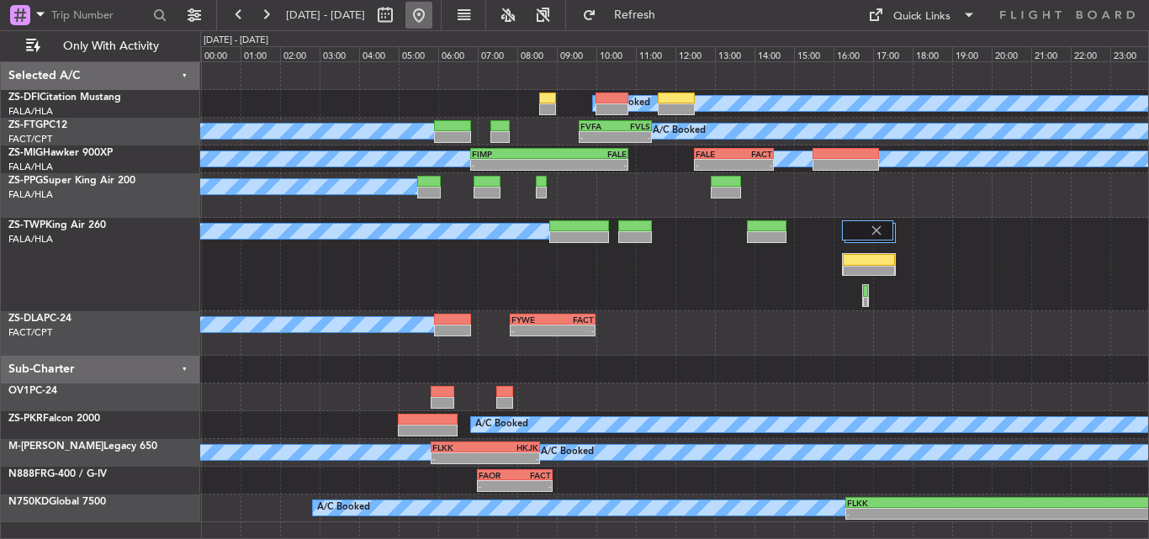
click at [432, 9] on button at bounding box center [419, 15] width 27 height 27
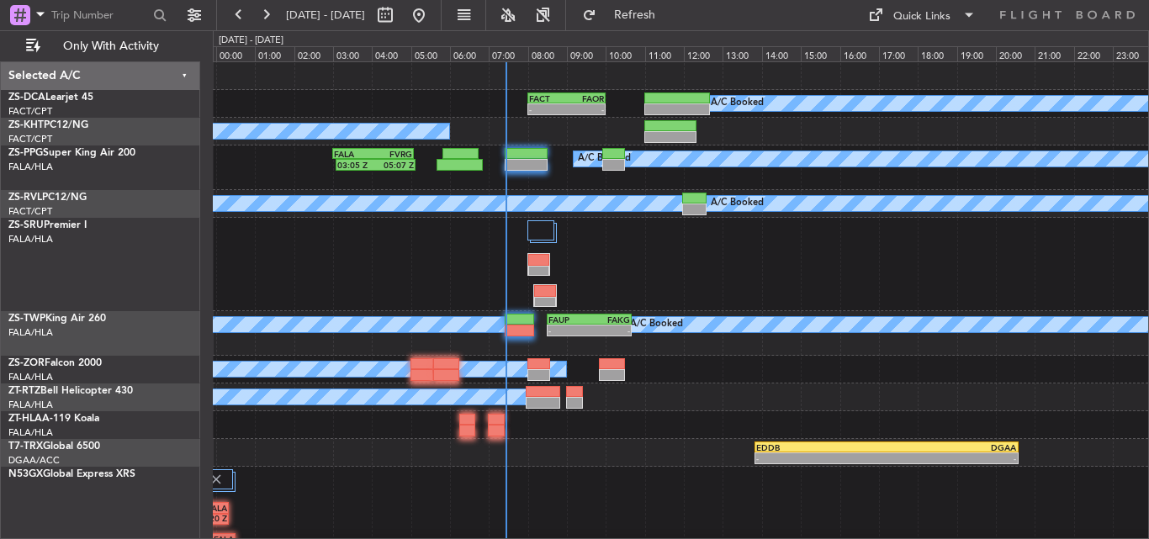
click at [331, 268] on div at bounding box center [681, 264] width 936 height 93
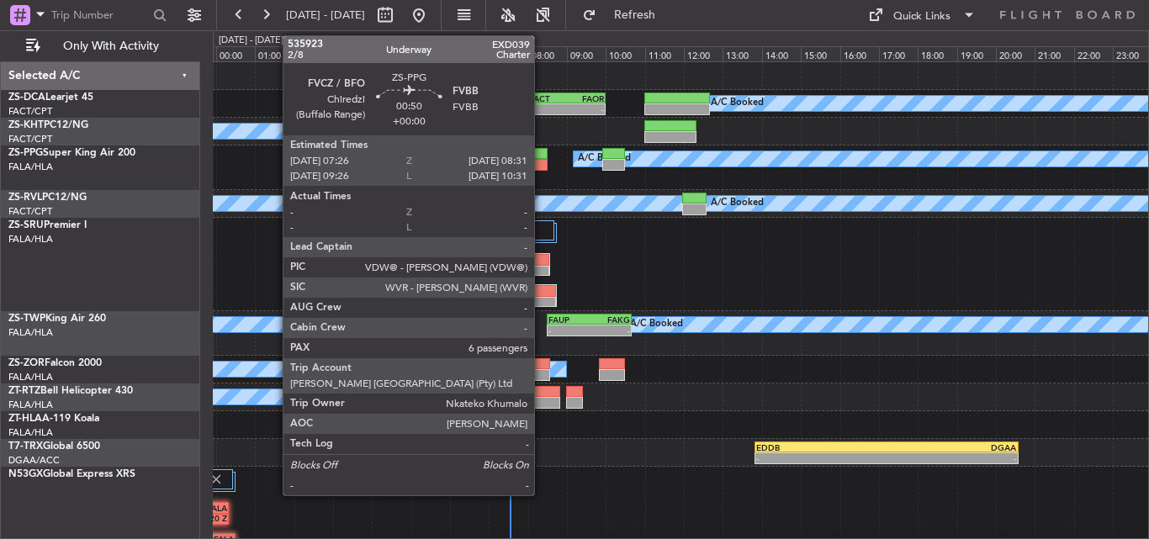
click at [542, 162] on div at bounding box center [526, 165] width 43 height 12
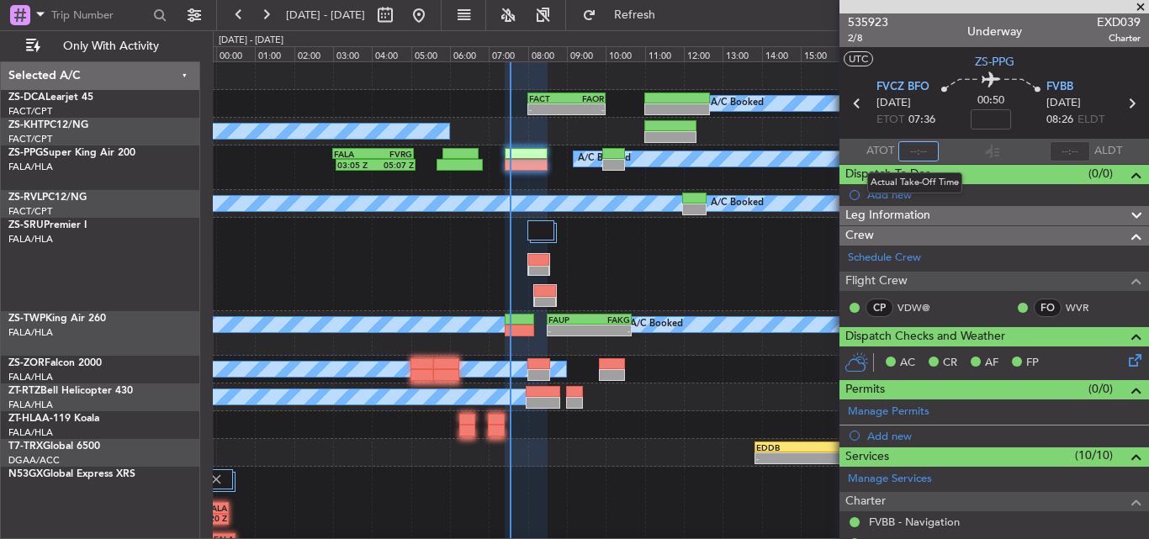
click at [913, 151] on input "text" at bounding box center [919, 151] width 40 height 20
type input "07:32"
click at [1140, 7] on span at bounding box center [1140, 7] width 17 height 15
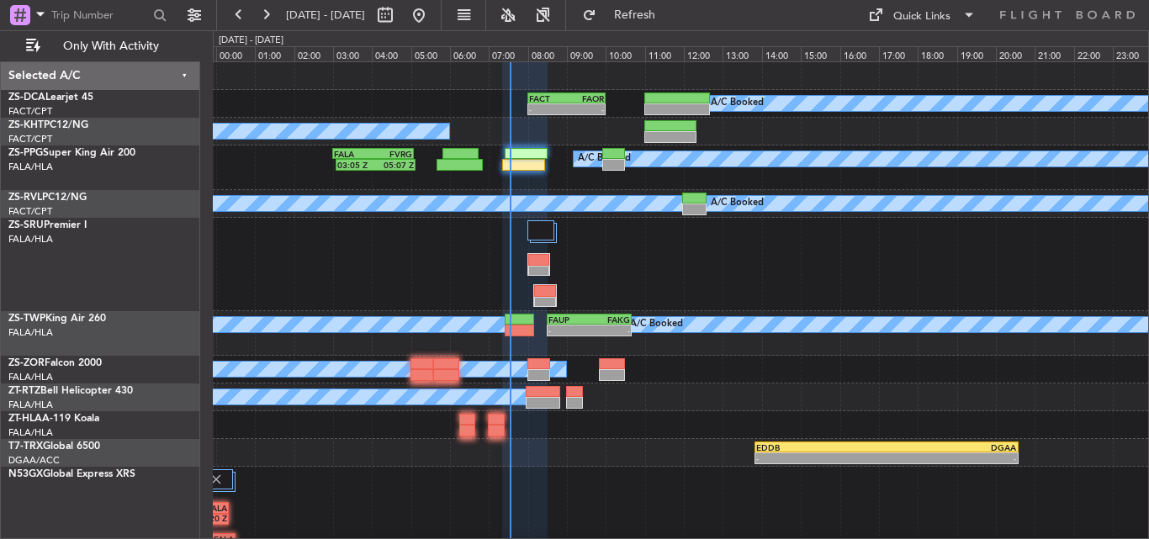
type input "0"
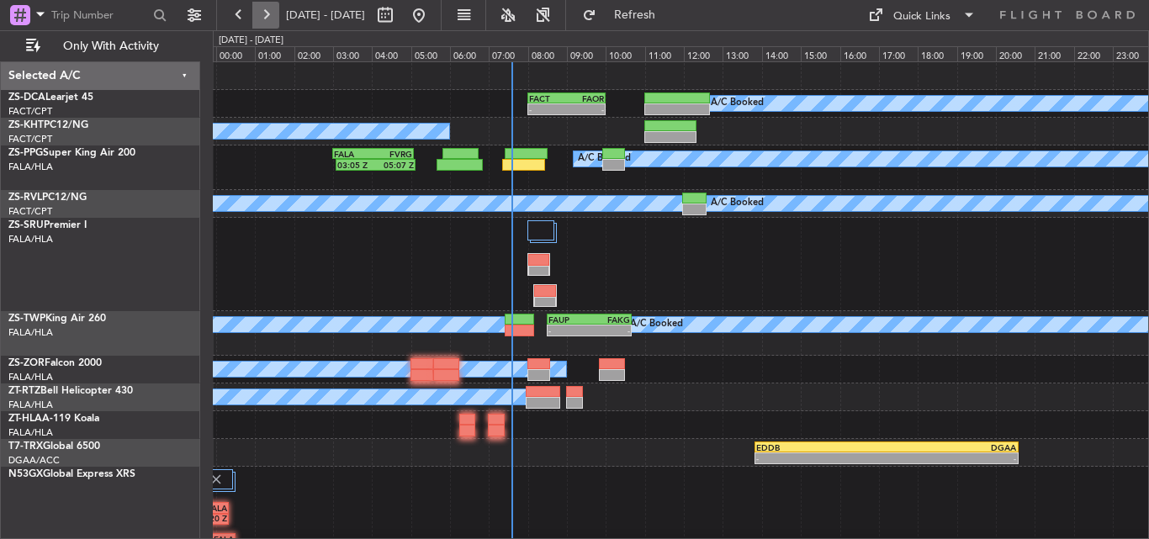
click at [272, 20] on button at bounding box center [265, 15] width 27 height 27
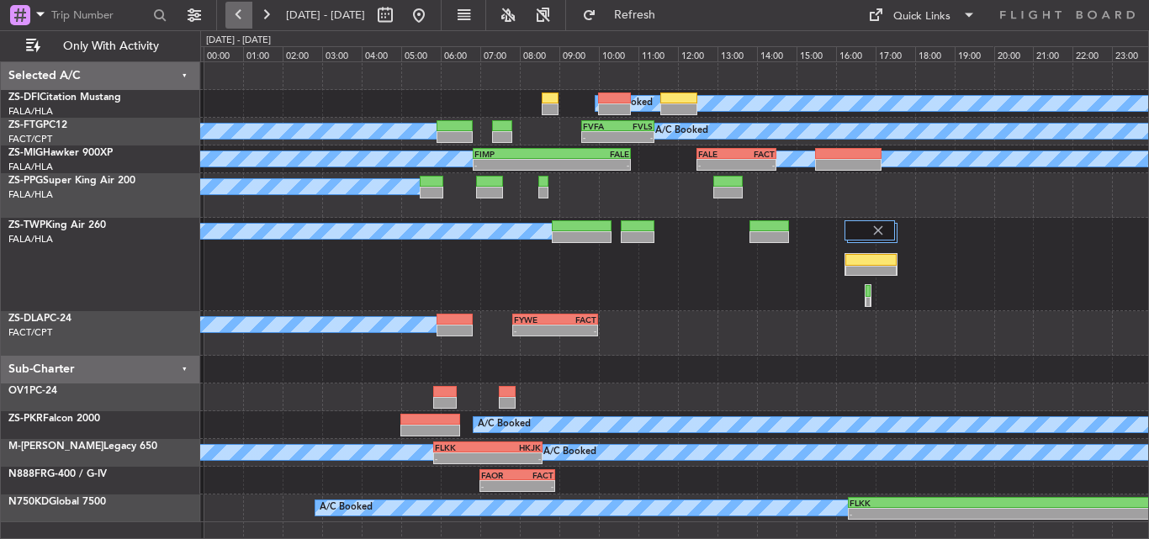
click at [245, 8] on button at bounding box center [238, 15] width 27 height 27
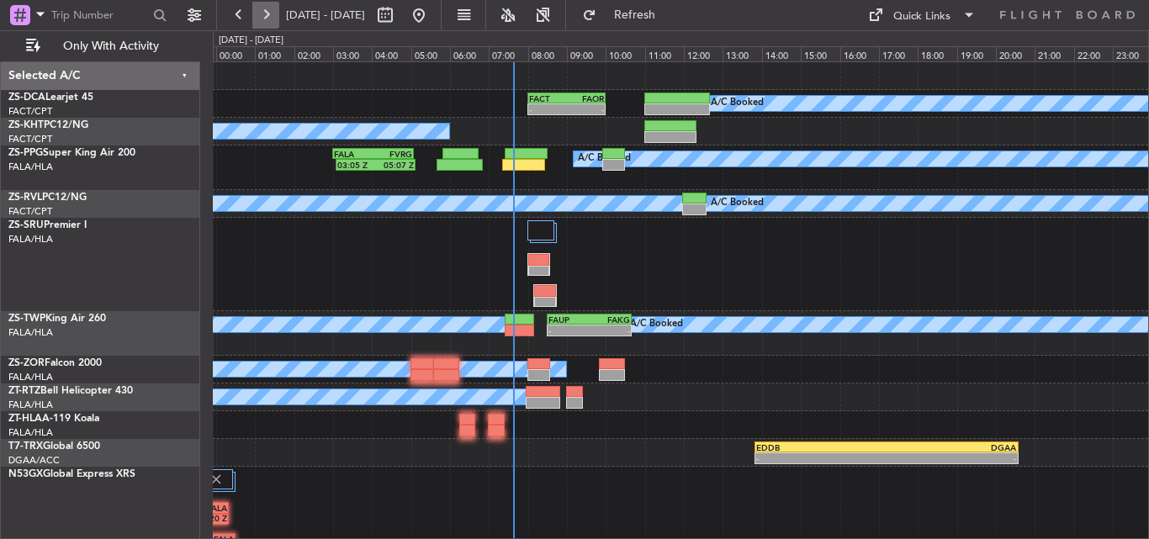
click at [270, 13] on button at bounding box center [265, 15] width 27 height 27
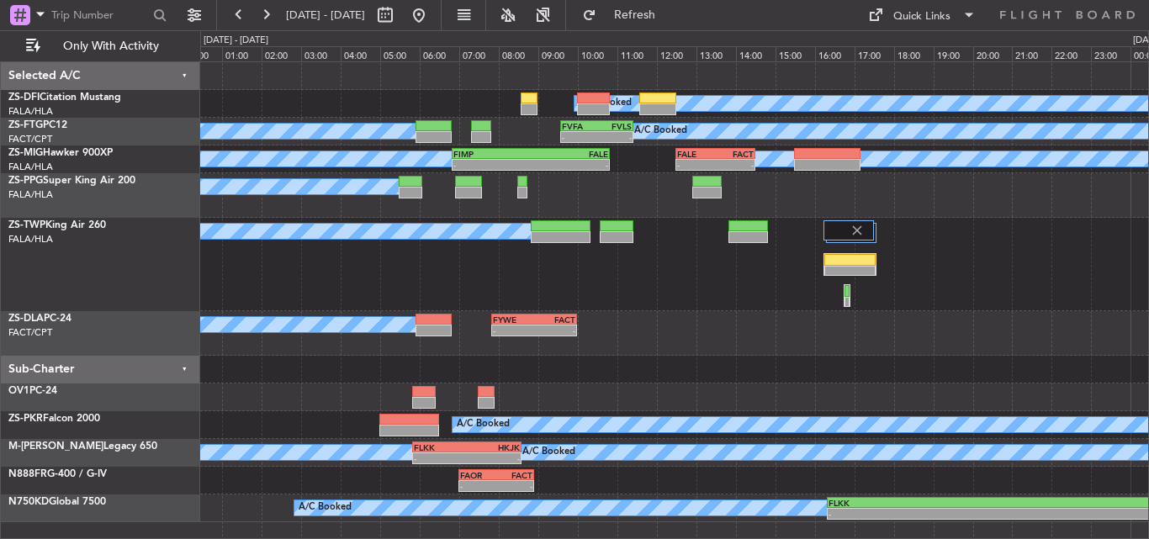
click at [390, 104] on div "A/C Booked" at bounding box center [674, 104] width 948 height 28
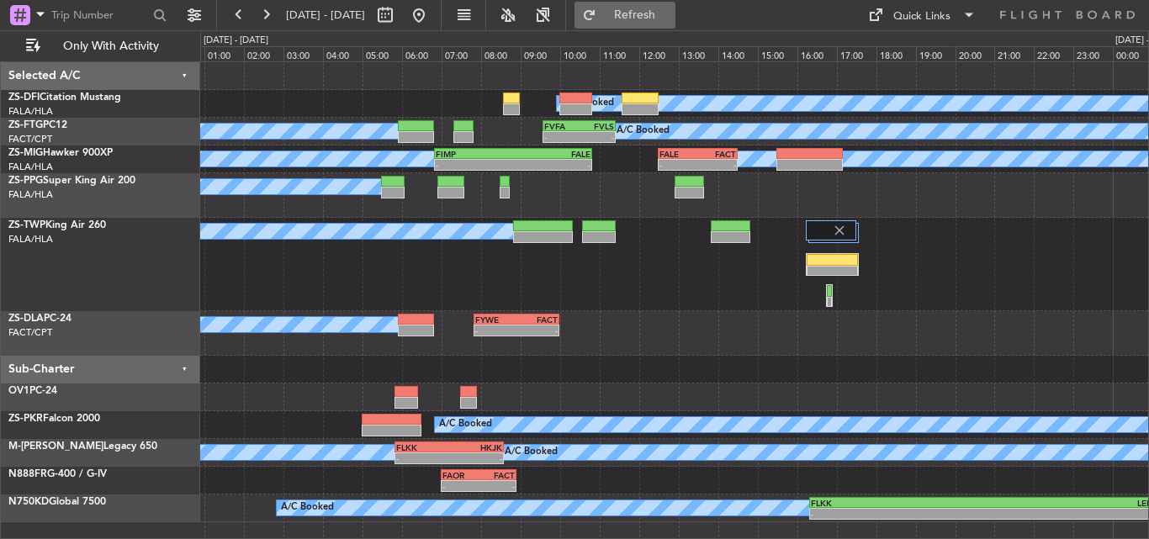
click at [644, 10] on button "Refresh" at bounding box center [625, 15] width 101 height 27
click at [432, 7] on button at bounding box center [419, 15] width 27 height 27
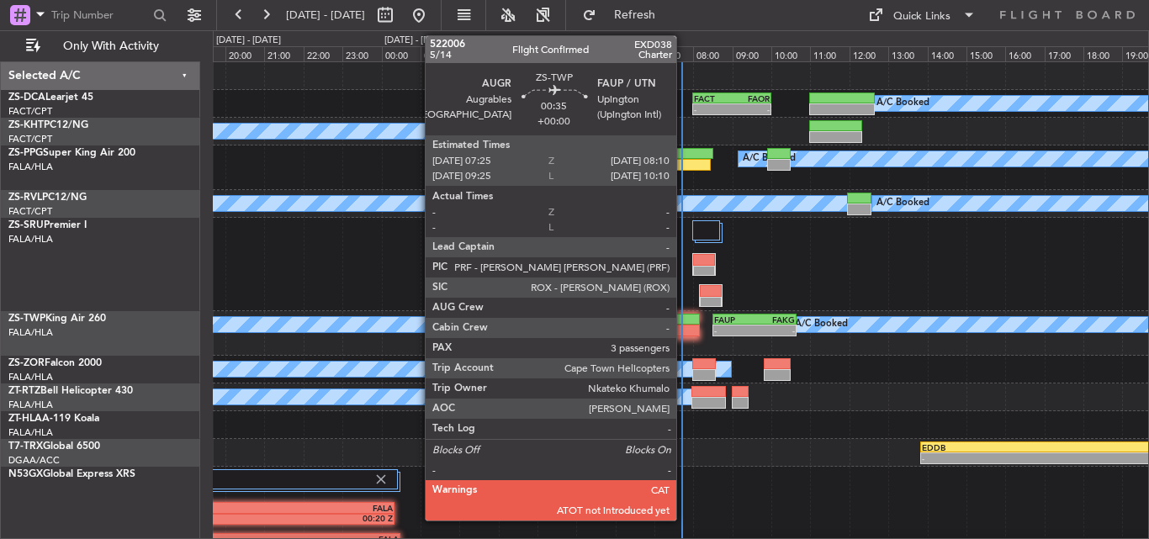
click at [684, 326] on div at bounding box center [684, 331] width 29 height 12
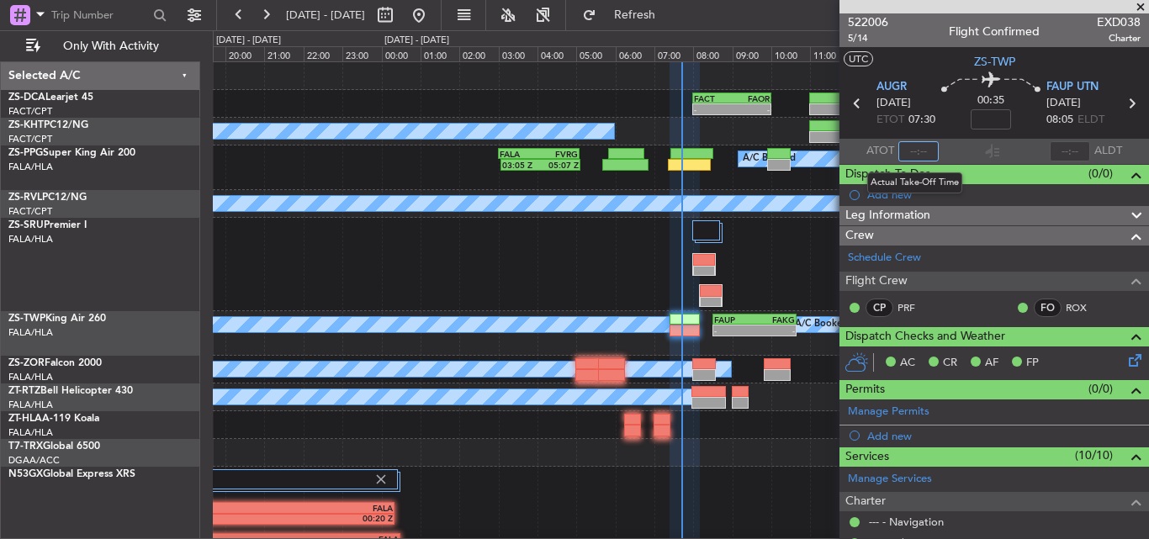
click at [914, 150] on input "text" at bounding box center [919, 151] width 40 height 20
type input "07:35"
click at [1133, 6] on span at bounding box center [1140, 7] width 17 height 15
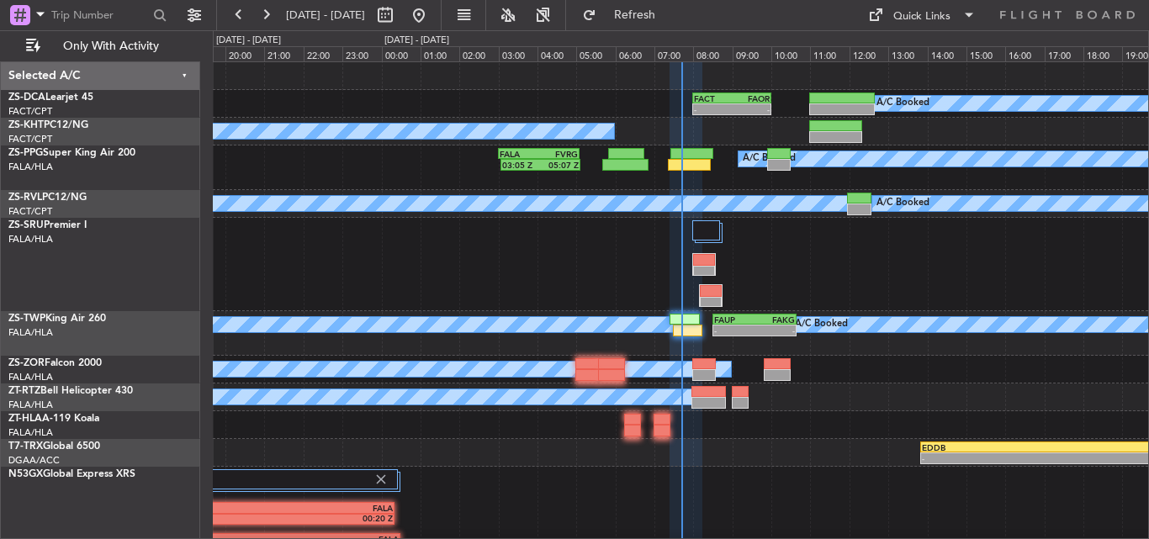
type input "0"
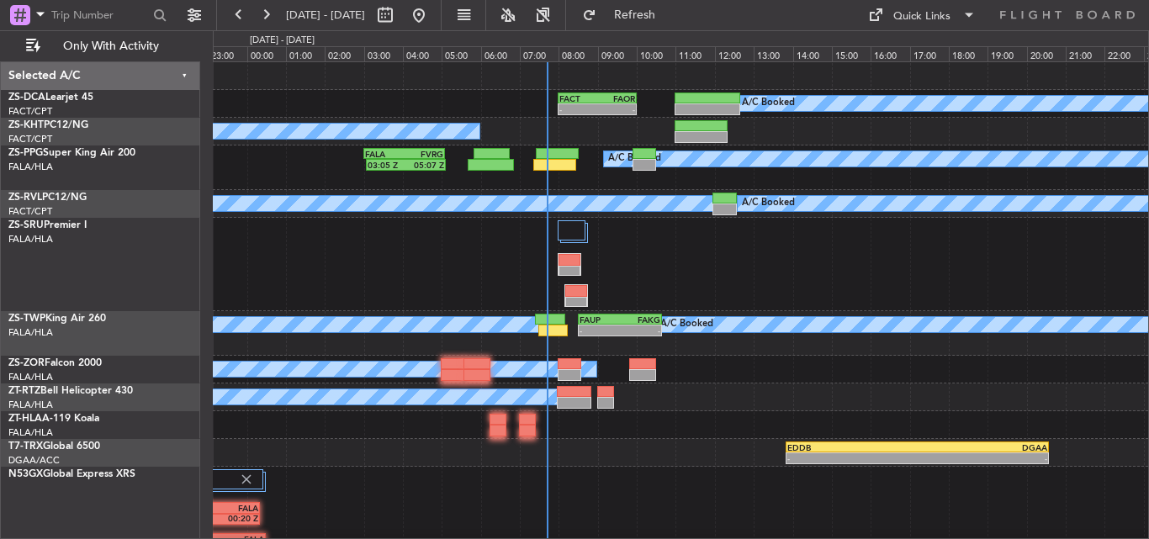
click at [689, 258] on div at bounding box center [681, 264] width 936 height 93
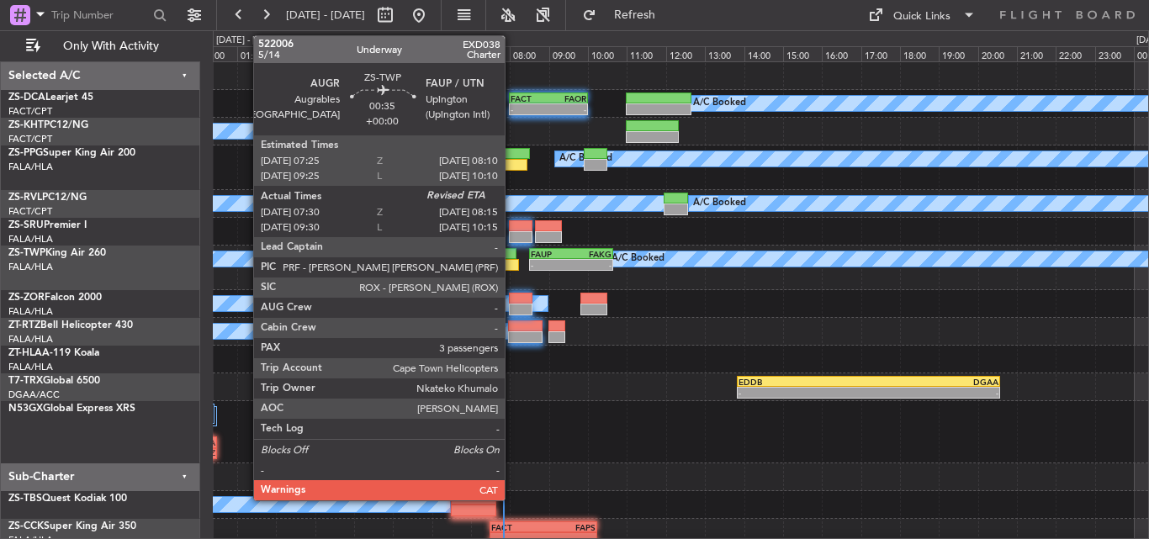
click at [512, 259] on div at bounding box center [504, 265] width 29 height 12
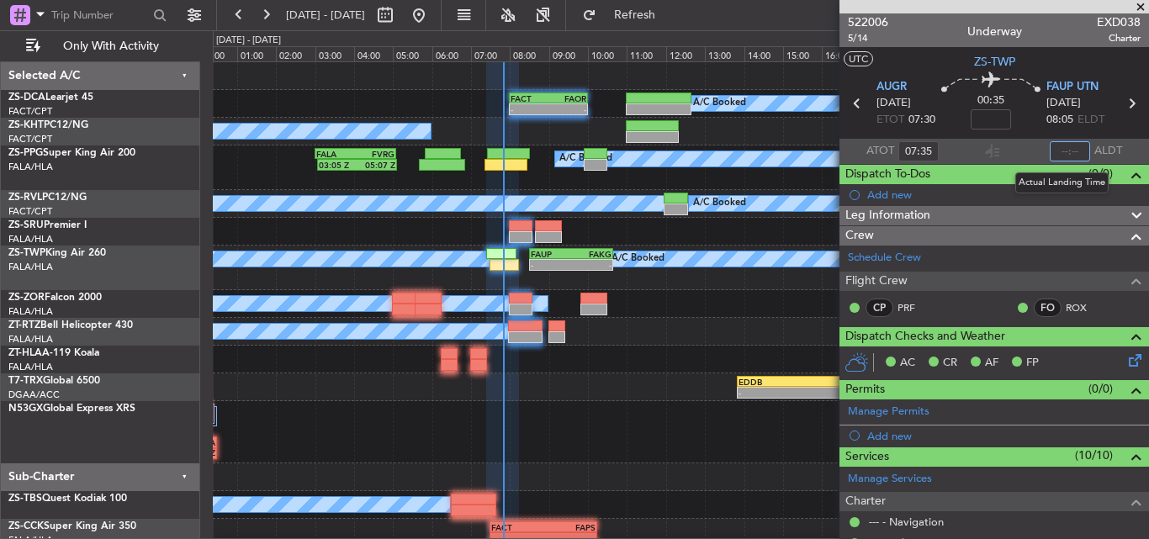
click at [1050, 156] on input "text" at bounding box center [1070, 151] width 40 height 20
type input "07:50"
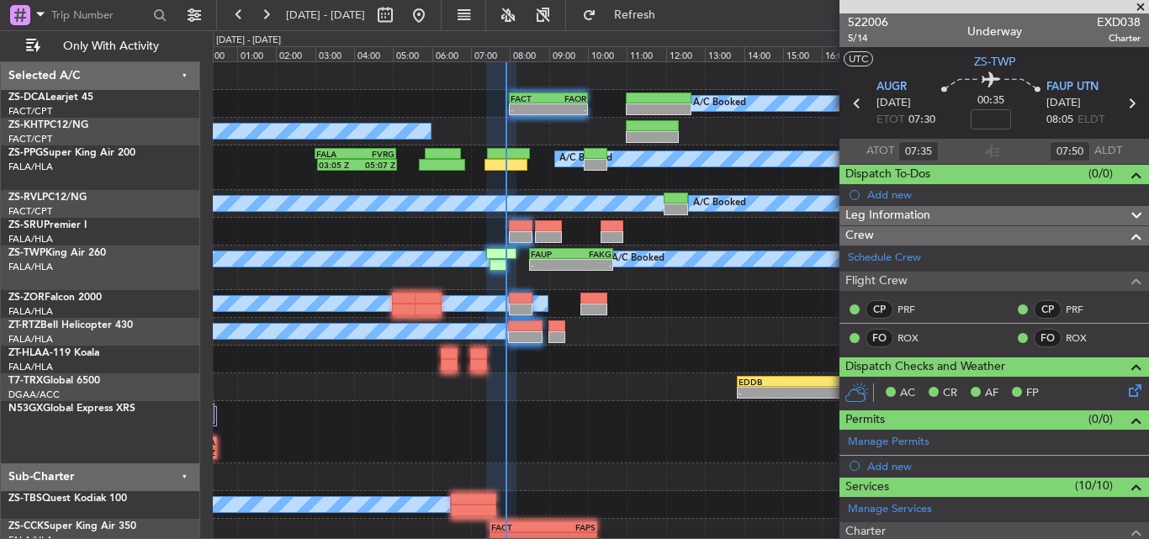
click at [1146, 3] on span at bounding box center [1140, 7] width 17 height 15
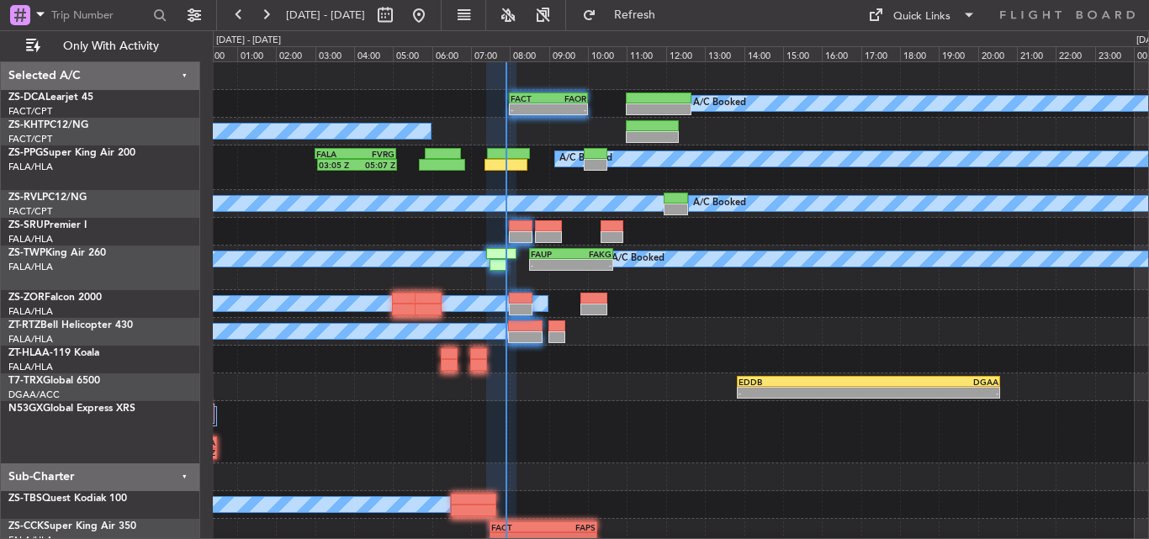
type input "0"
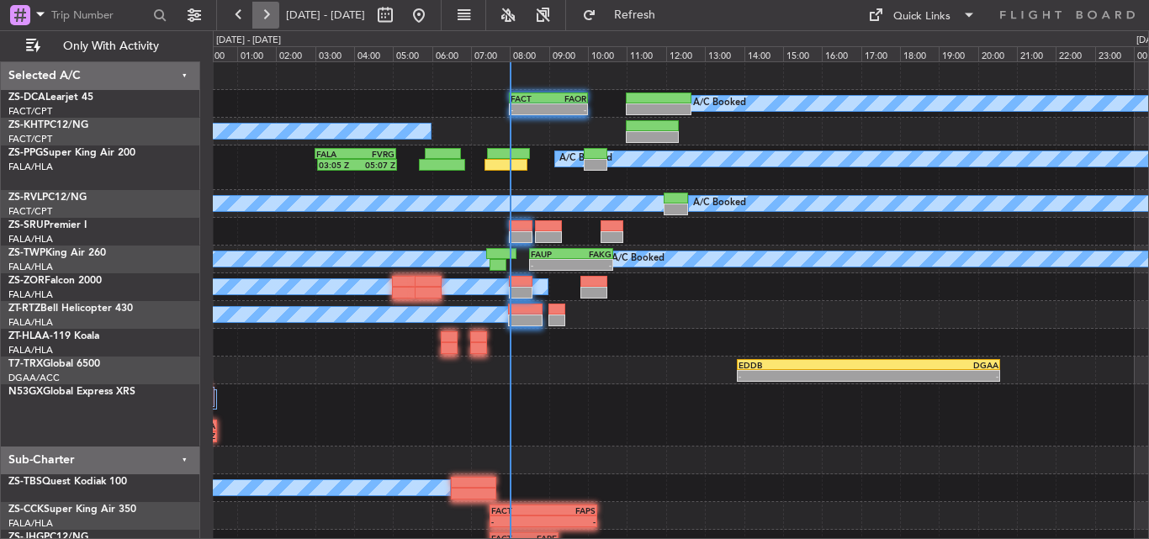
click at [274, 12] on button at bounding box center [265, 15] width 27 height 27
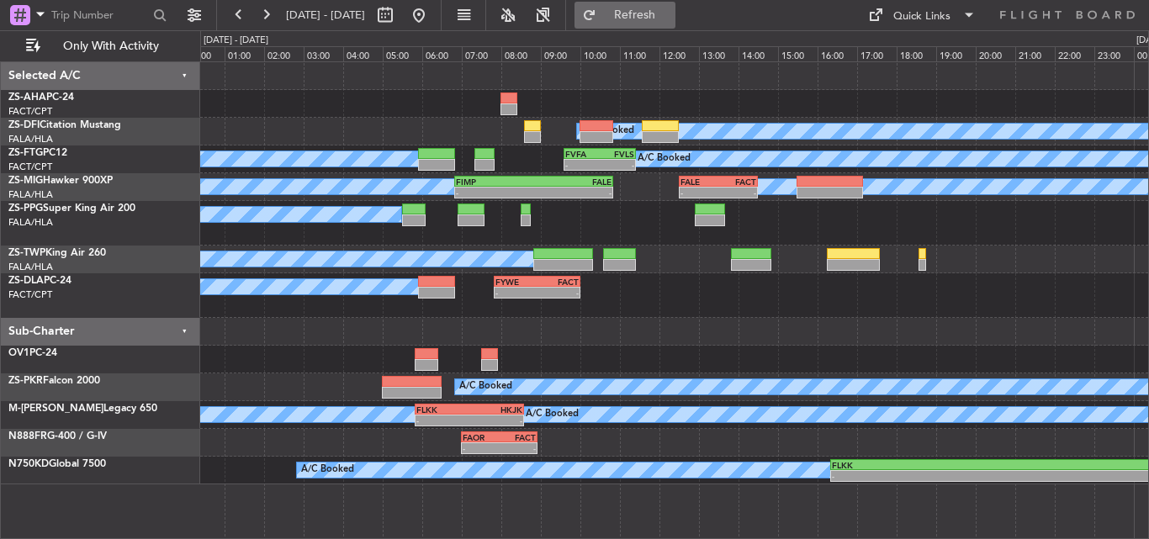
click at [671, 18] on span "Refresh" at bounding box center [635, 15] width 71 height 12
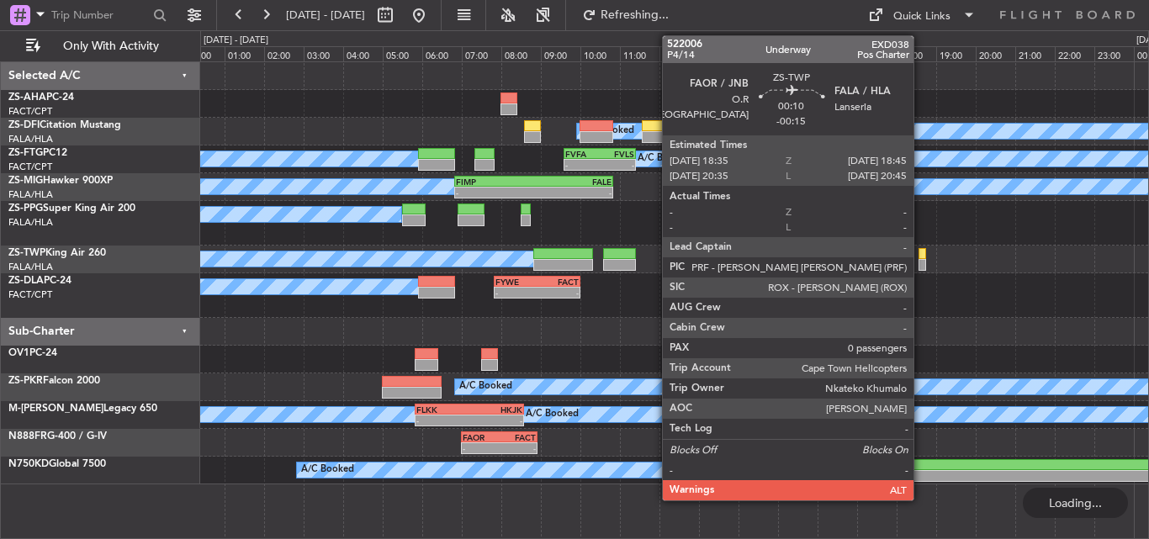
click at [921, 262] on div at bounding box center [922, 265] width 7 height 12
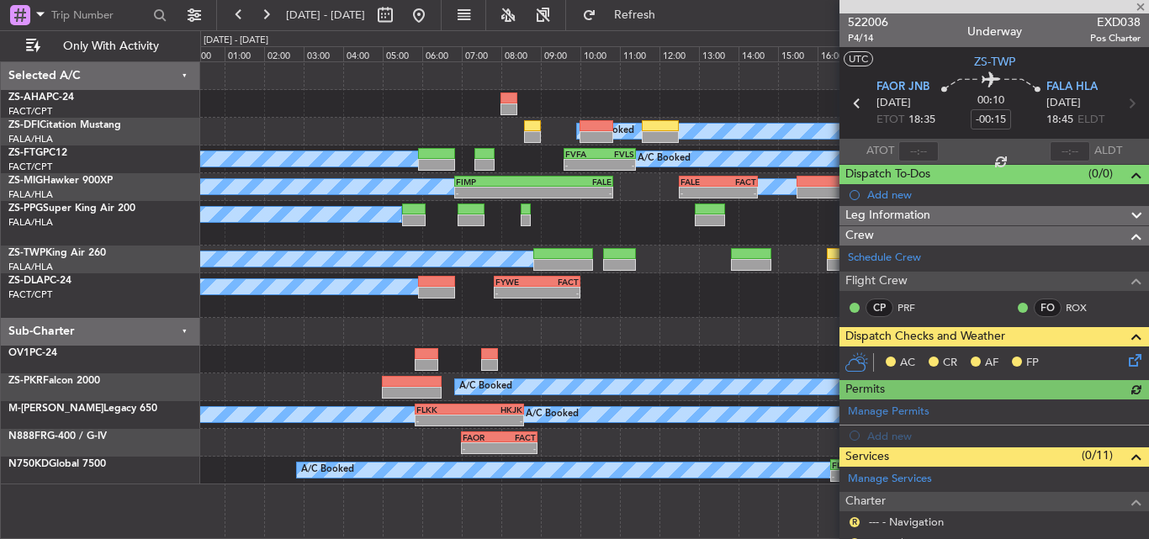
click at [1126, 356] on icon at bounding box center [1132, 357] width 13 height 13
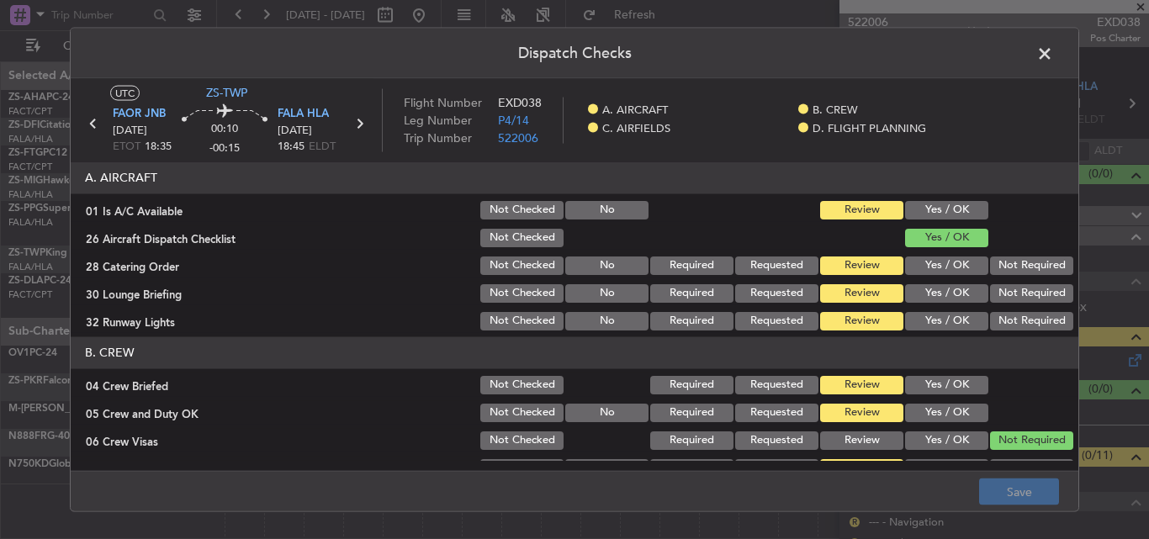
click at [940, 209] on button "Yes / OK" at bounding box center [946, 209] width 83 height 19
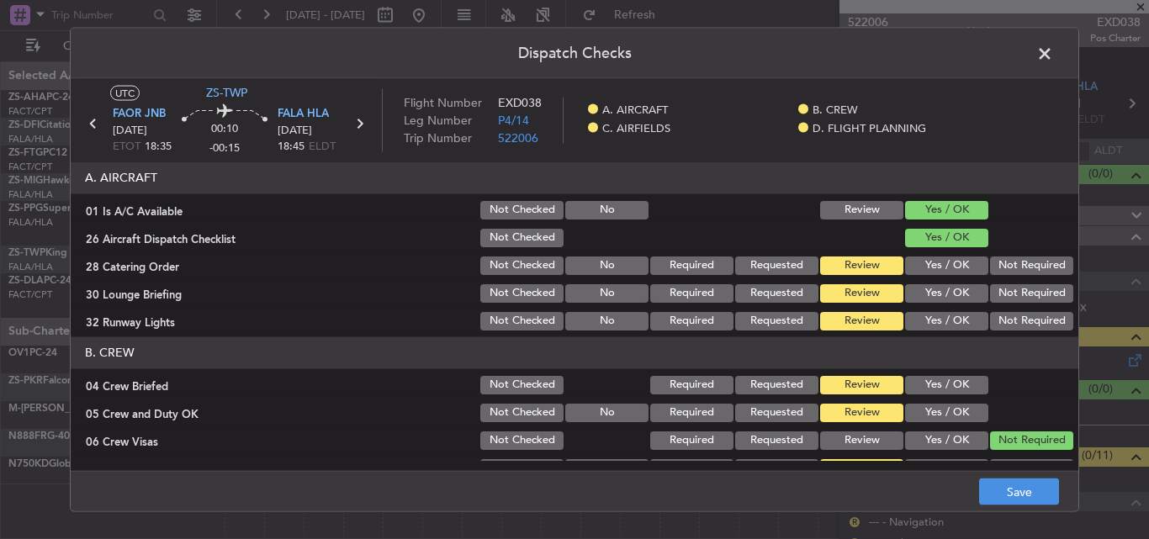
click at [1010, 262] on button "Not Required" at bounding box center [1031, 265] width 83 height 19
click at [1015, 288] on button "Not Required" at bounding box center [1031, 293] width 83 height 19
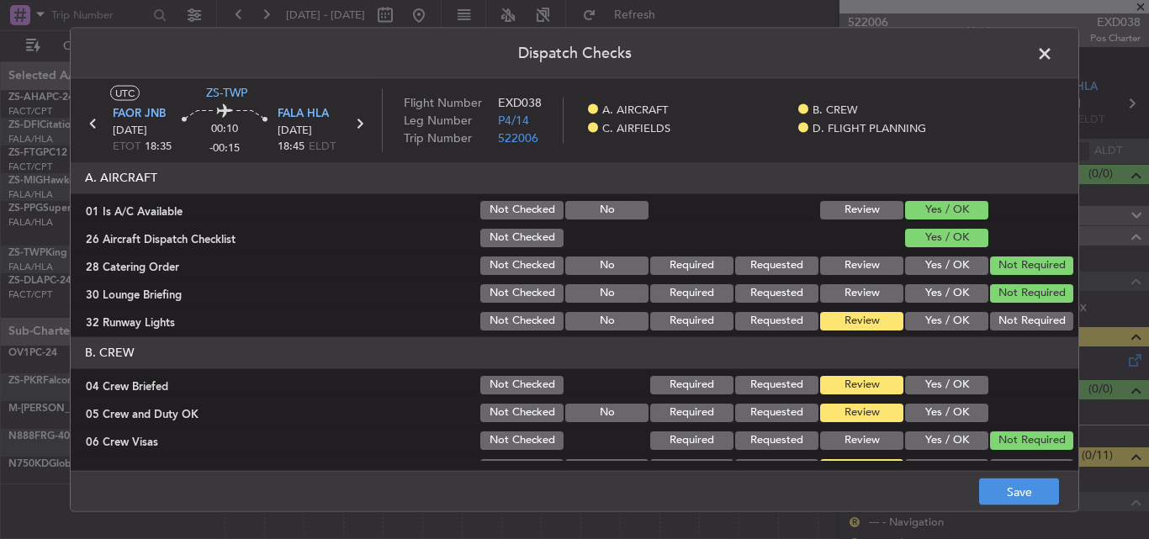
click at [1012, 319] on button "Not Required" at bounding box center [1031, 320] width 83 height 19
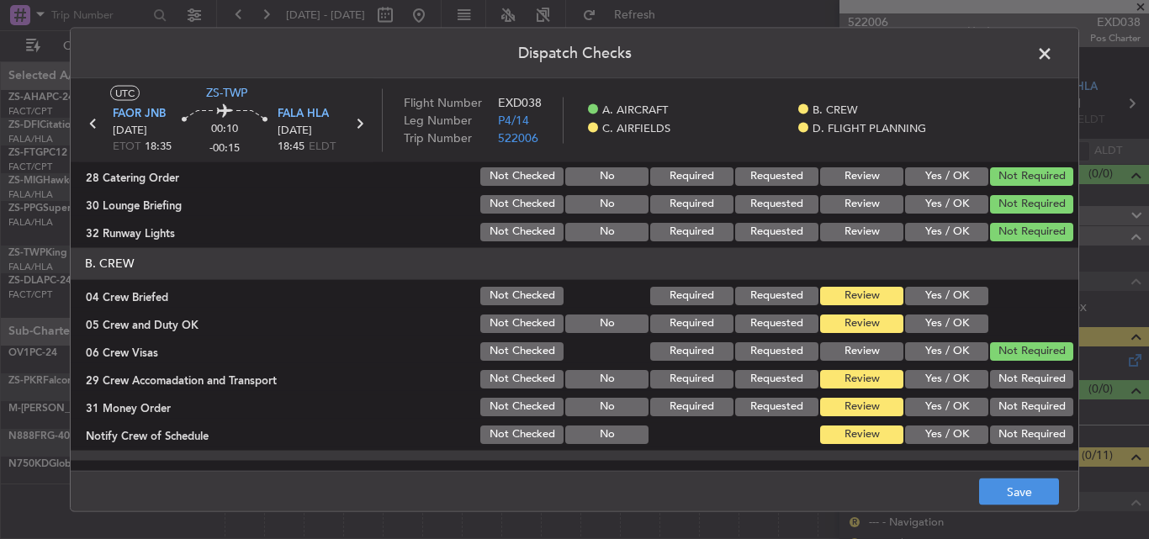
scroll to position [168, 0]
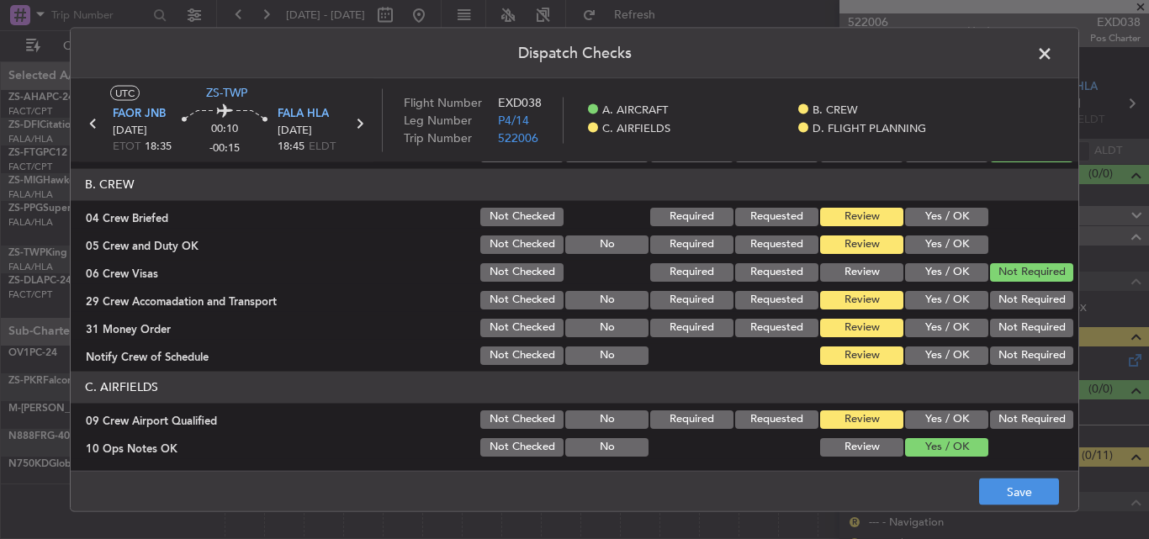
click at [933, 220] on button "Yes / OK" at bounding box center [946, 216] width 83 height 19
click at [933, 245] on button "Yes / OK" at bounding box center [946, 244] width 83 height 19
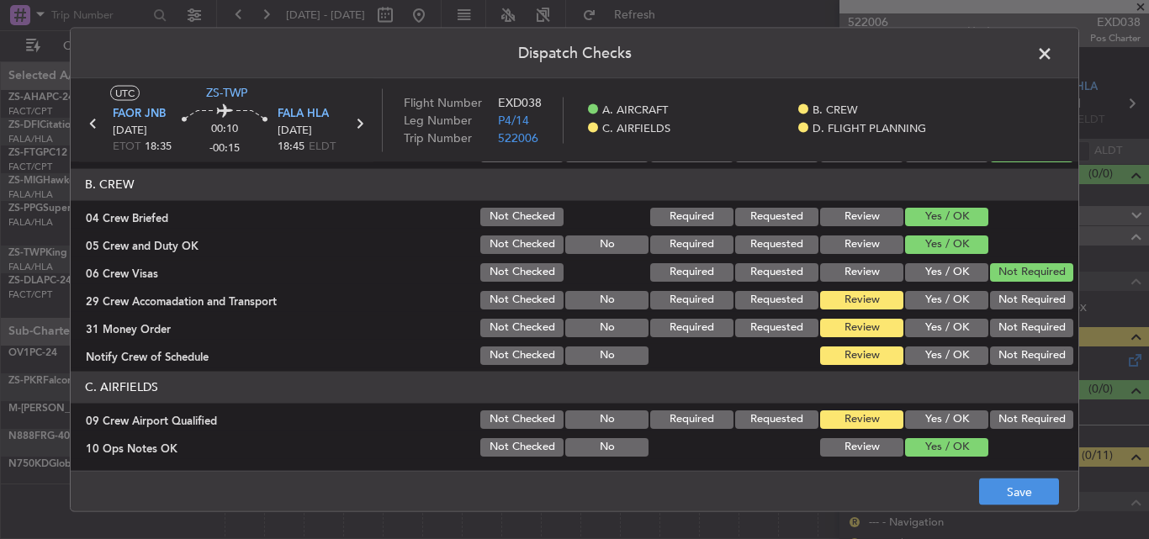
click at [999, 299] on button "Not Required" at bounding box center [1031, 299] width 83 height 19
drag, startPoint x: 1008, startPoint y: 326, endPoint x: 1005, endPoint y: 348, distance: 22.0
click at [1008, 333] on button "Not Required" at bounding box center [1031, 327] width 83 height 19
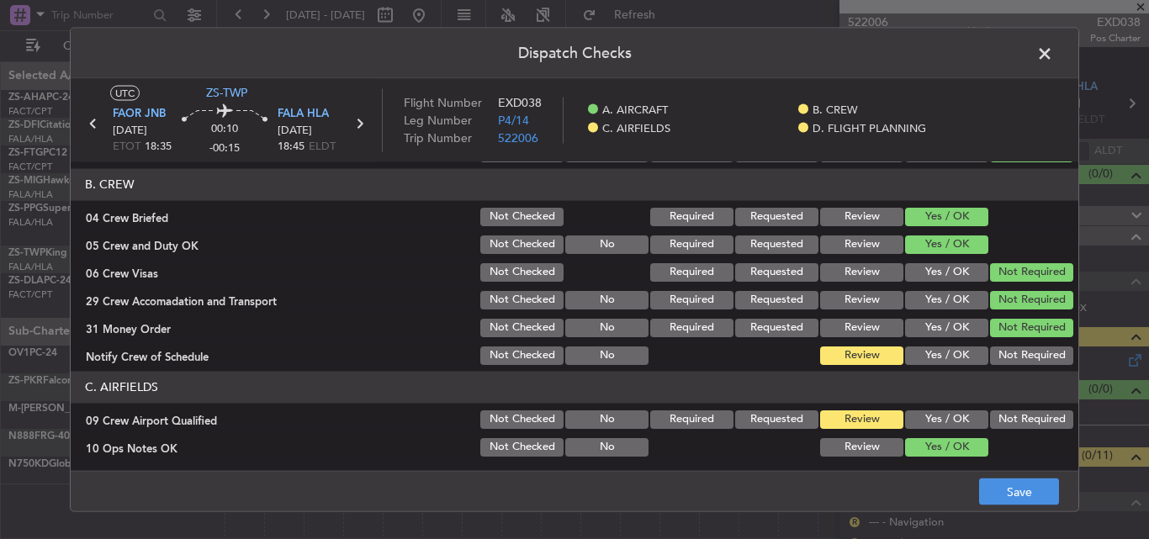
click at [1005, 353] on button "Not Required" at bounding box center [1031, 355] width 83 height 19
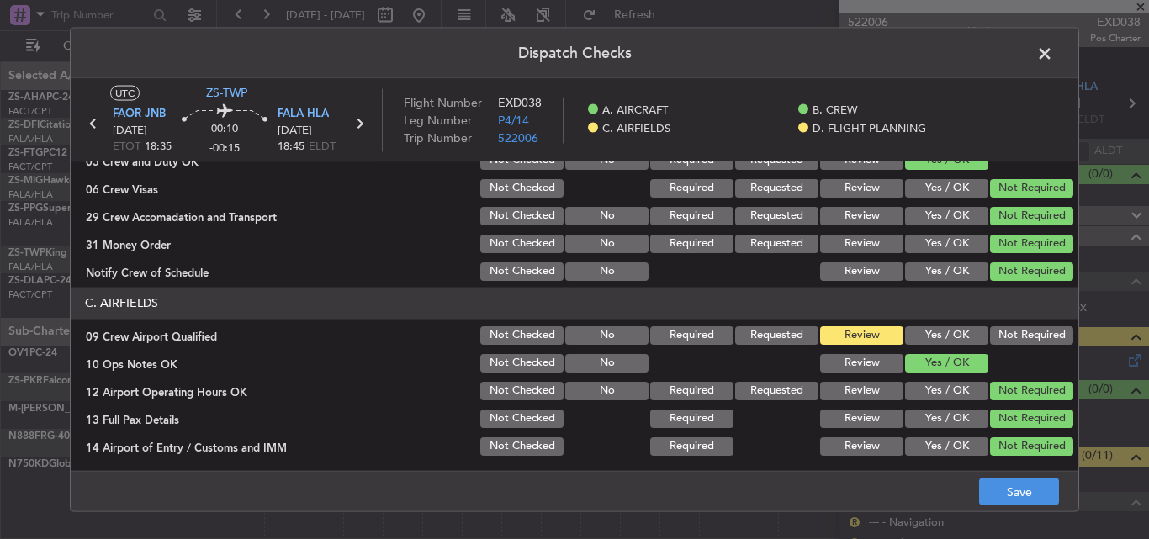
click at [996, 328] on button "Not Required" at bounding box center [1031, 335] width 83 height 19
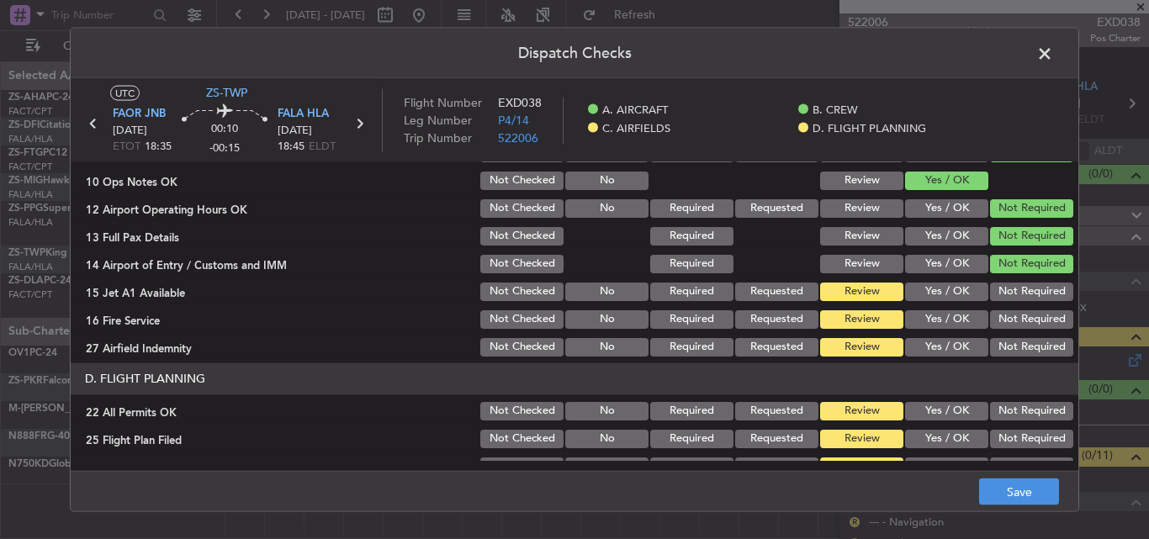
scroll to position [457, 0]
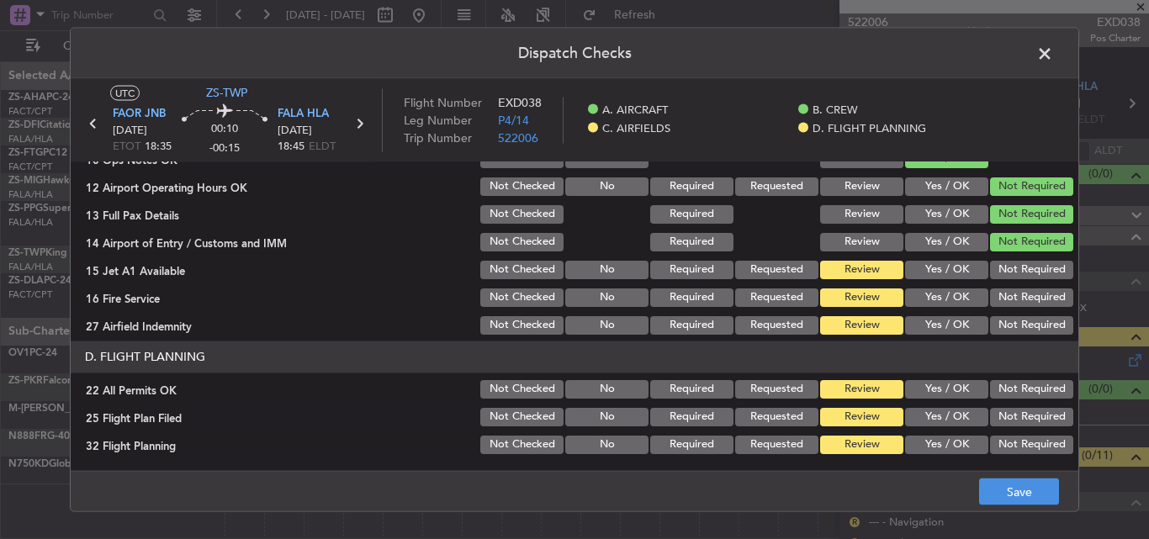
click at [992, 282] on section "C. AIRFIELDS 09 Crew Airport Qualified Not Checked No Required Requested Review…" at bounding box center [575, 209] width 1008 height 254
click at [994, 273] on button "Not Required" at bounding box center [1031, 269] width 83 height 19
drag, startPoint x: 1001, startPoint y: 297, endPoint x: 999, endPoint y: 312, distance: 15.2
click at [999, 300] on button "Not Required" at bounding box center [1031, 297] width 83 height 19
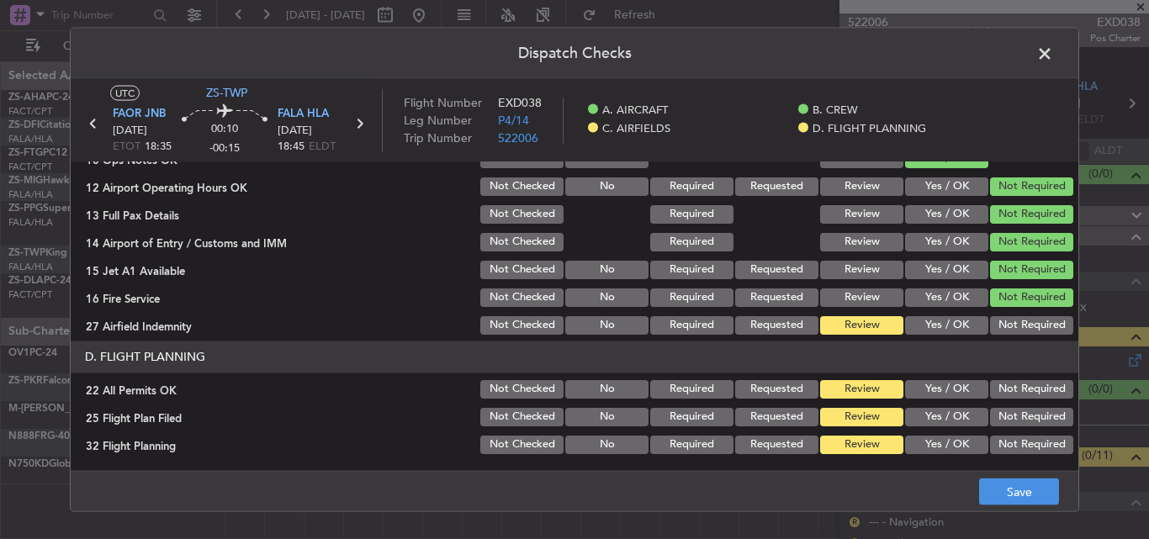
click at [999, 324] on button "Not Required" at bounding box center [1031, 324] width 83 height 19
click at [1007, 401] on section "D. FLIGHT PLANNING 22 All Permits OK Not Checked No Required Requested Review Y…" at bounding box center [575, 398] width 1008 height 115
click at [1008, 395] on button "Not Required" at bounding box center [1031, 388] width 83 height 19
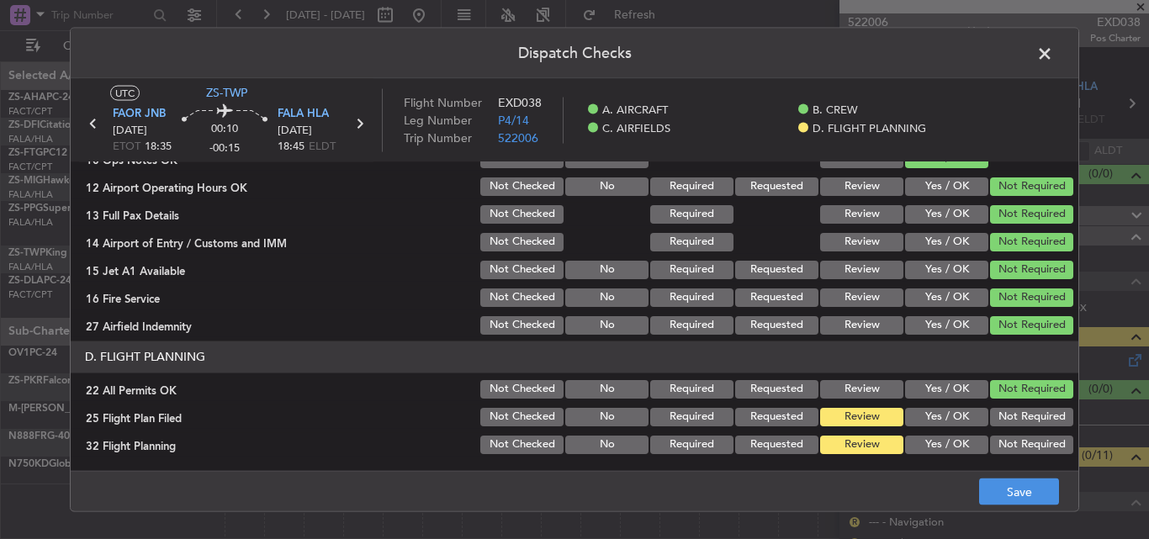
click at [931, 415] on button "Yes / OK" at bounding box center [946, 416] width 83 height 19
click at [932, 438] on button "Yes / OK" at bounding box center [946, 444] width 83 height 19
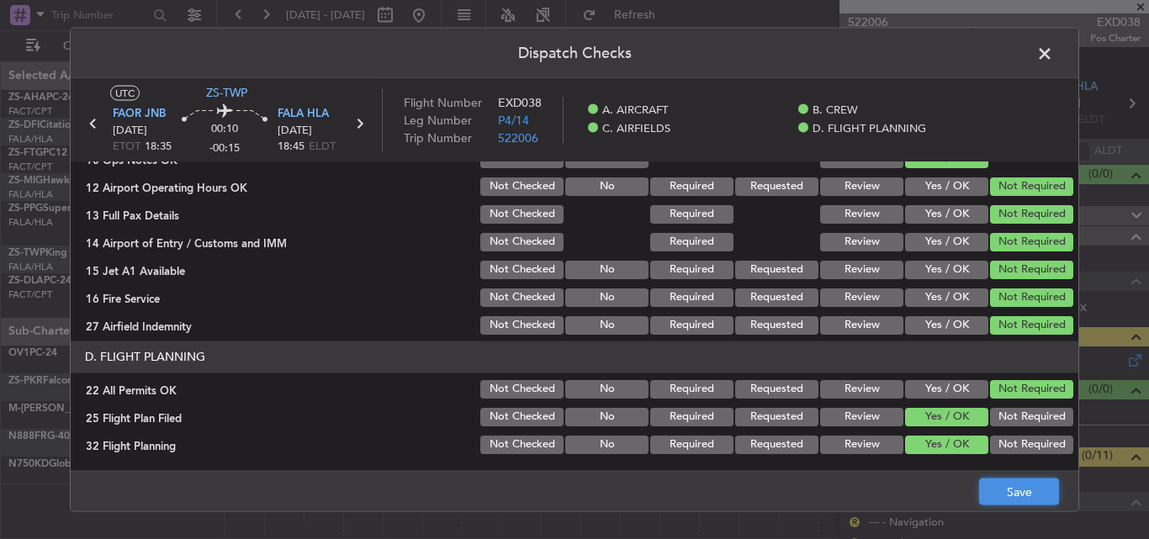
click at [1001, 480] on button "Save" at bounding box center [1019, 492] width 80 height 27
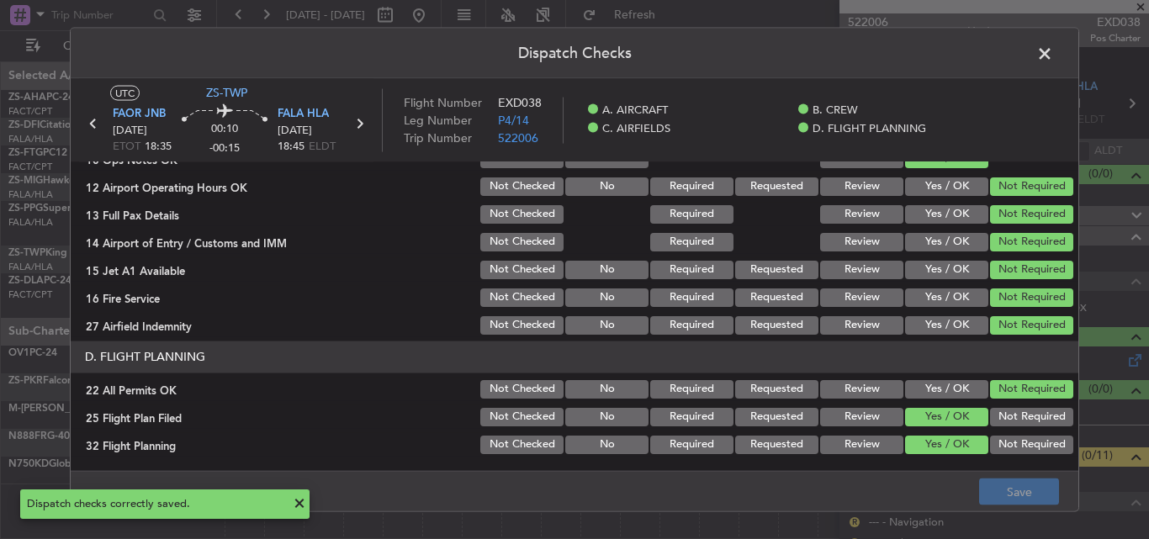
click at [1053, 53] on span at bounding box center [1053, 57] width 0 height 34
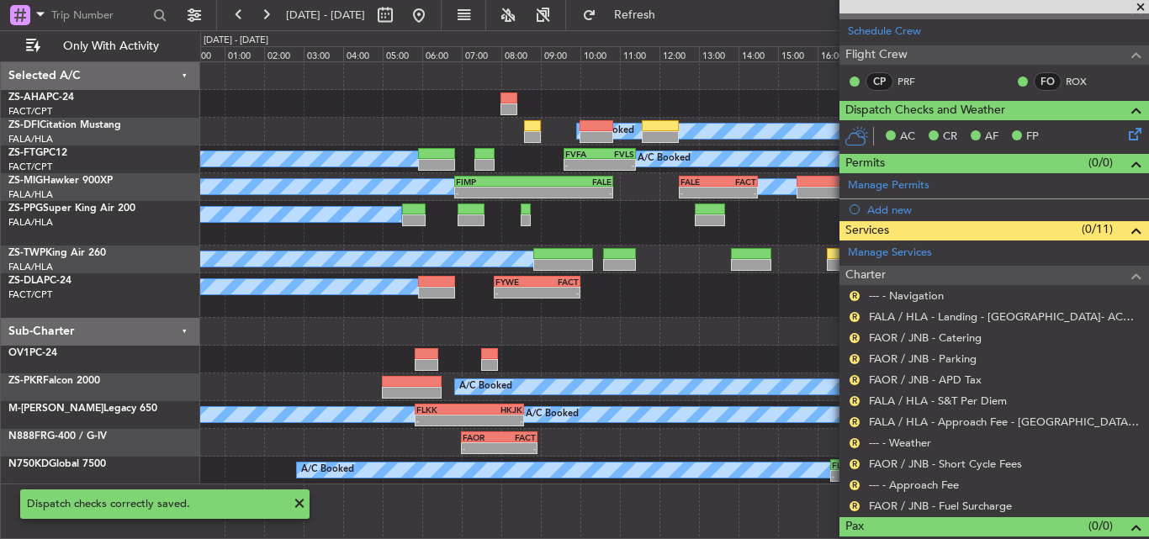
scroll to position [251, 0]
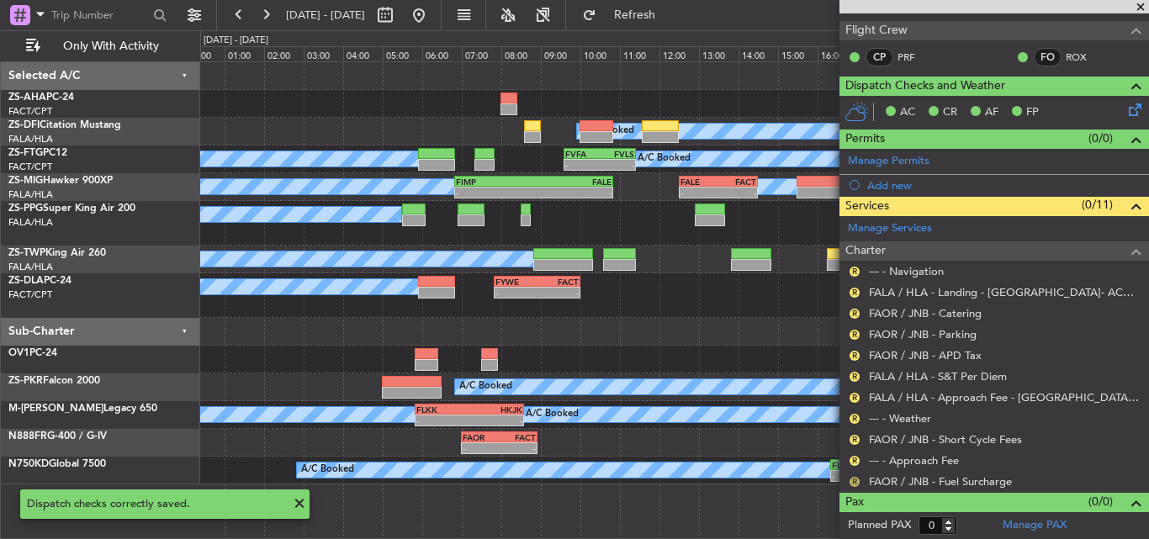
click at [851, 485] on div "R" at bounding box center [854, 481] width 13 height 13
click at [851, 480] on button "R" at bounding box center [855, 482] width 10 height 10
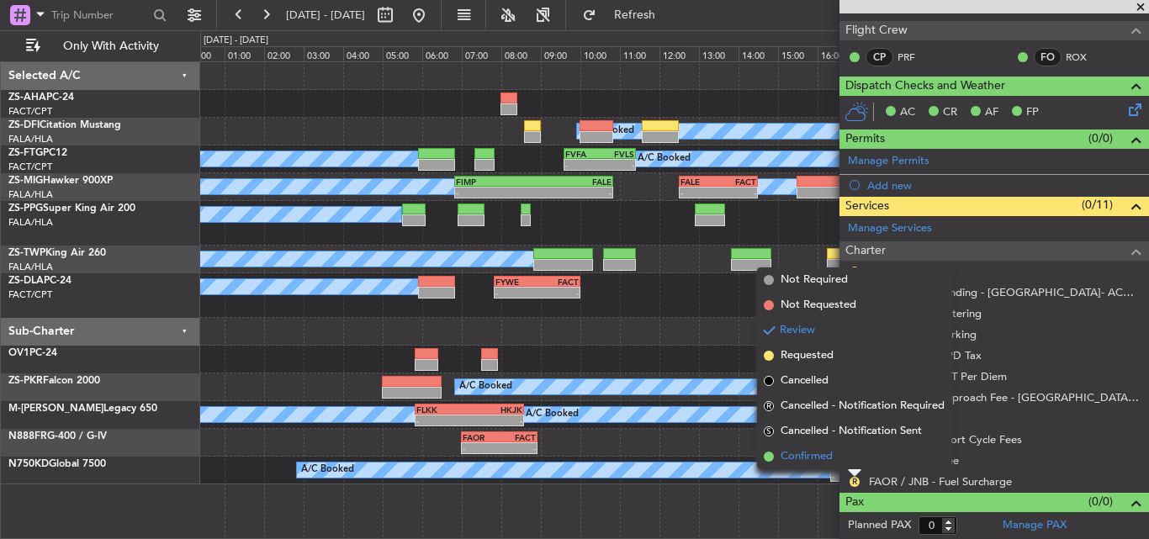
click at [809, 454] on span "Confirmed" at bounding box center [807, 456] width 52 height 17
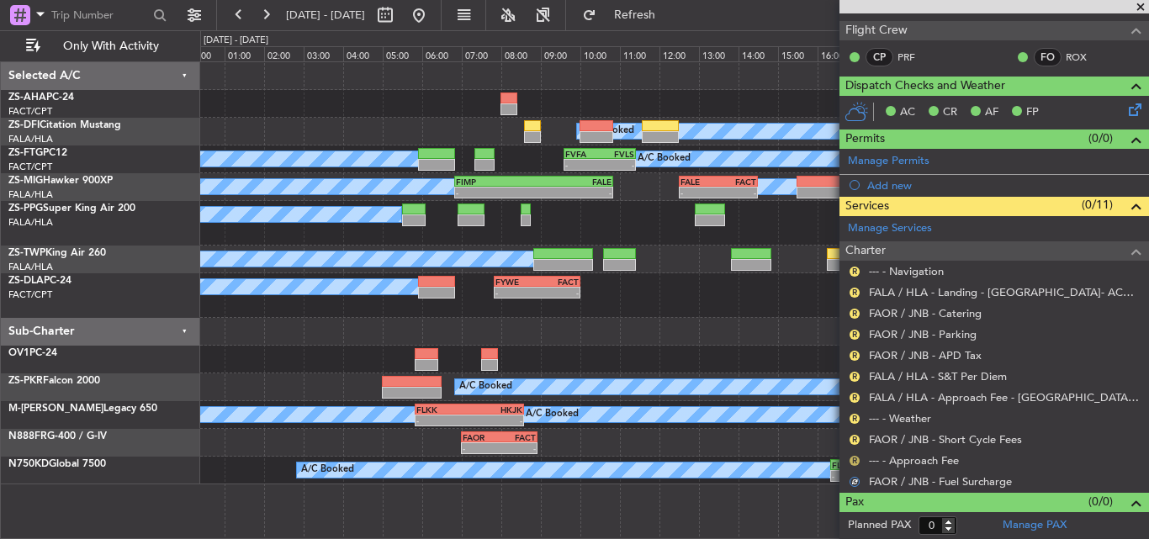
click at [850, 459] on button "R" at bounding box center [855, 461] width 10 height 10
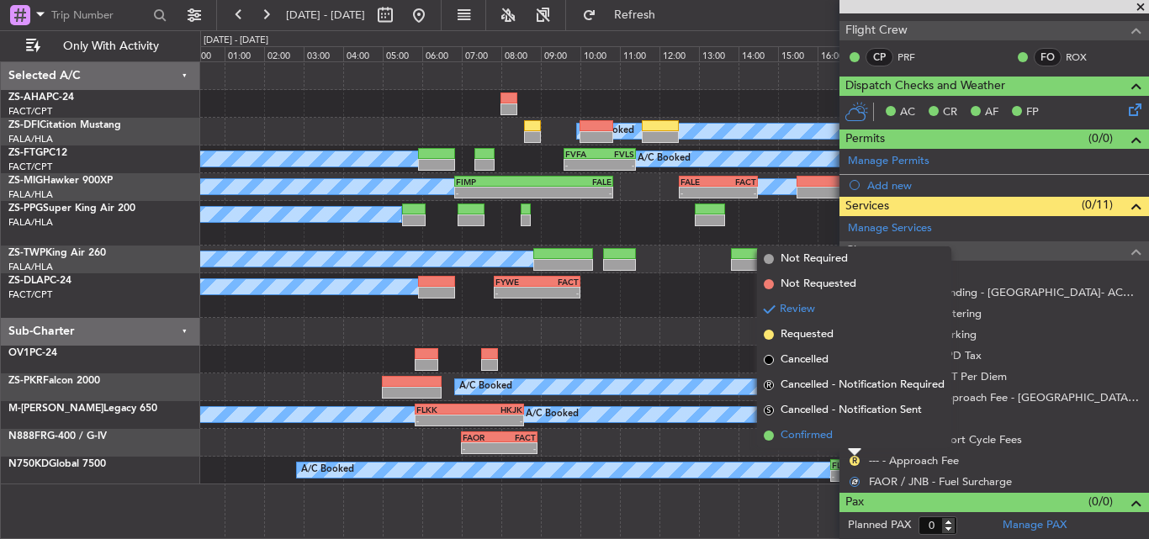
click at [825, 443] on span "Confirmed" at bounding box center [807, 435] width 52 height 17
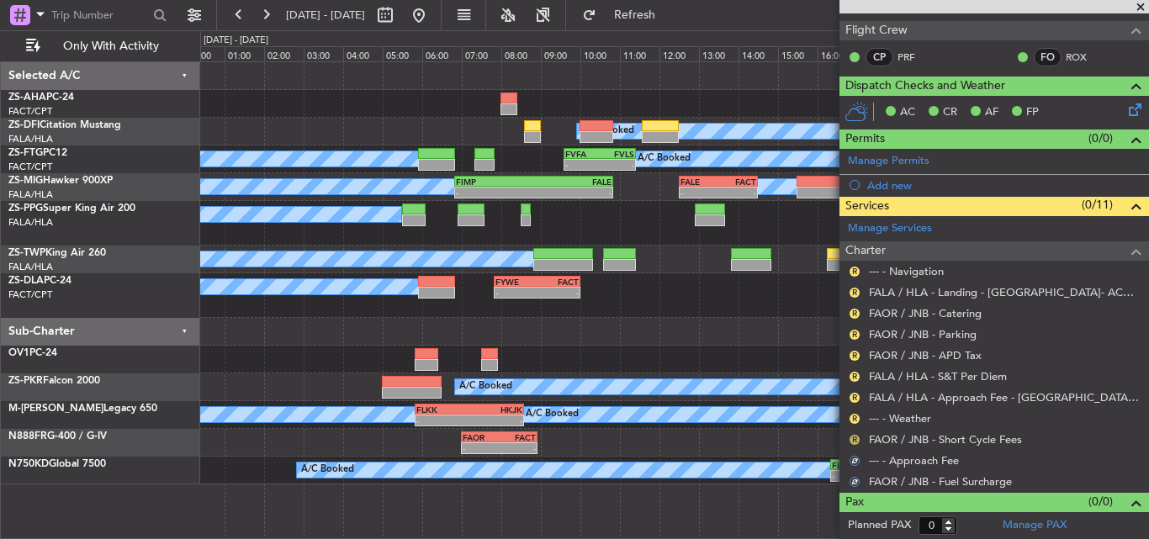
click at [856, 441] on button "R" at bounding box center [855, 440] width 10 height 10
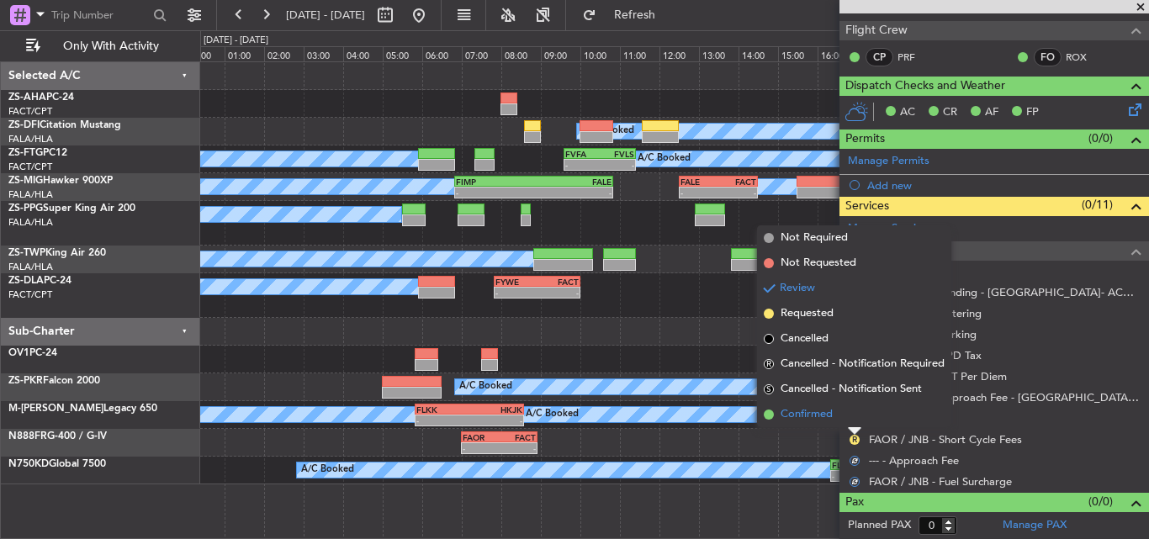
click at [839, 421] on li "Confirmed" at bounding box center [854, 414] width 194 height 25
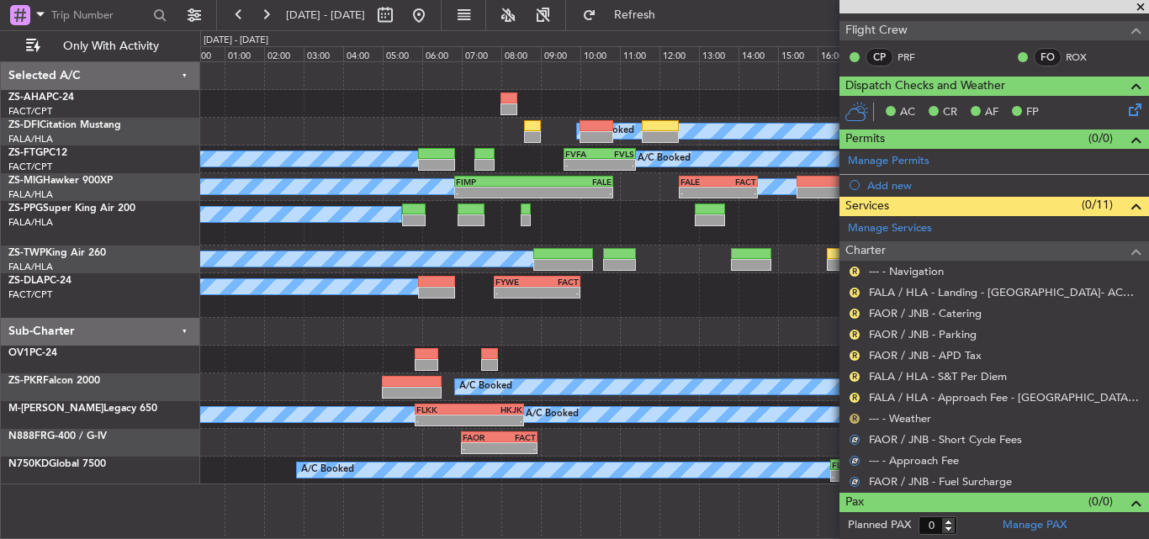
click at [855, 420] on button "R" at bounding box center [855, 419] width 10 height 10
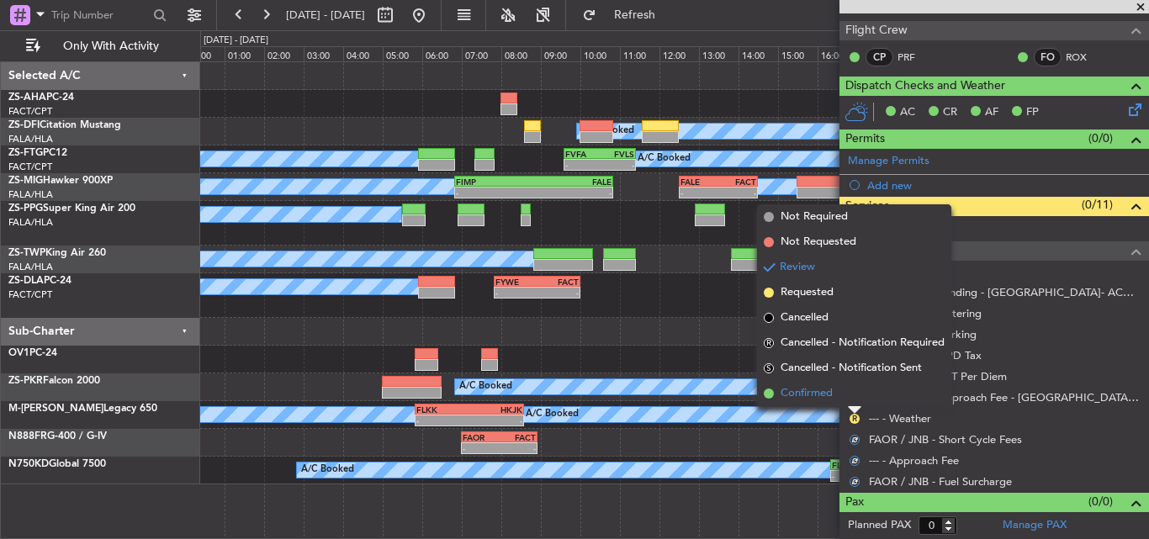
click at [846, 397] on li "Confirmed" at bounding box center [854, 393] width 194 height 25
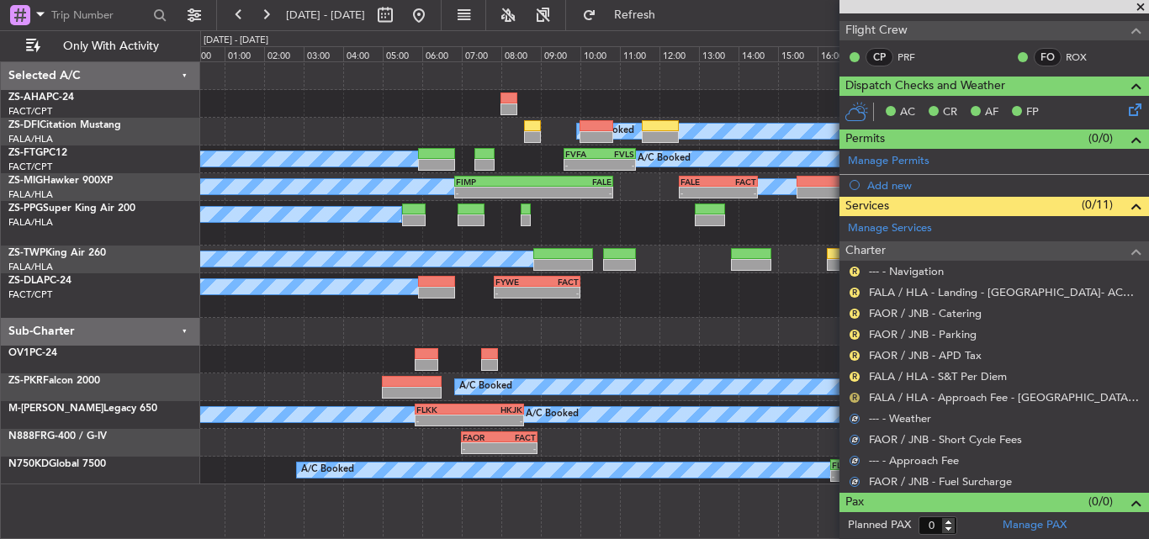
click at [853, 395] on button "R" at bounding box center [855, 398] width 10 height 10
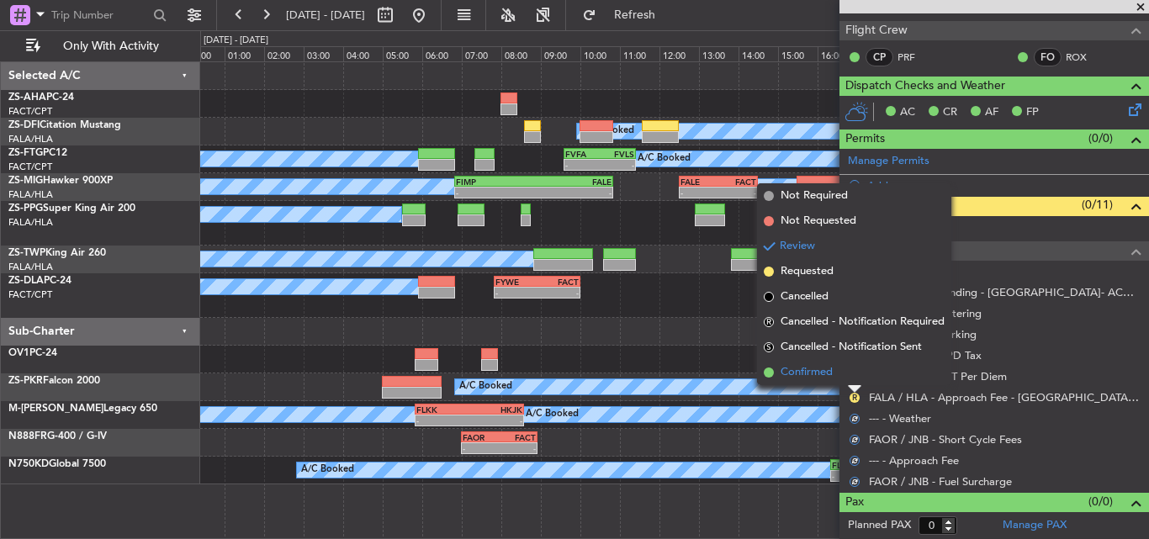
click at [846, 376] on li "Confirmed" at bounding box center [854, 372] width 194 height 25
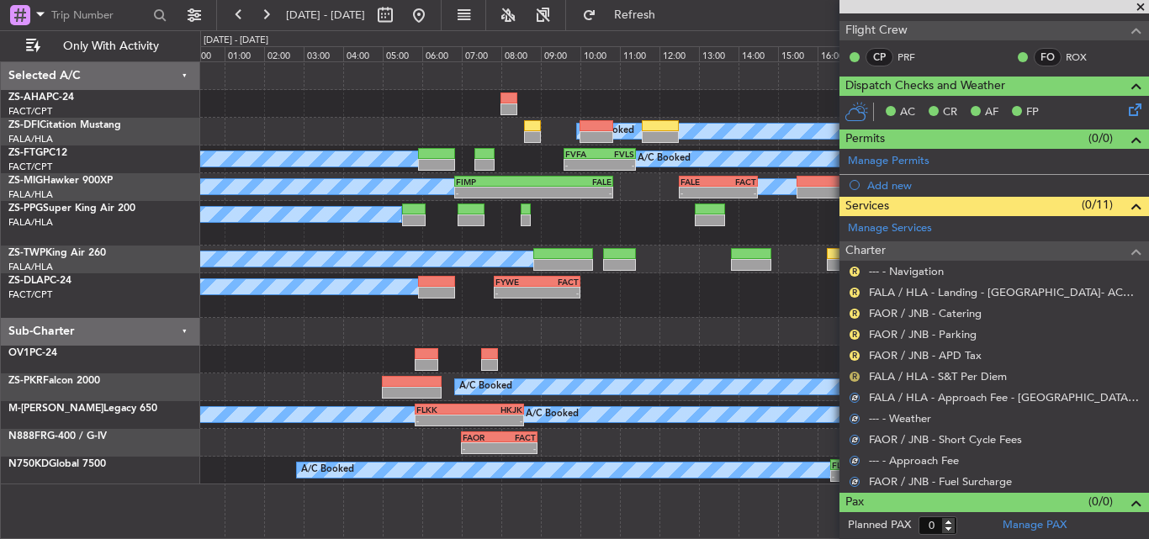
click at [855, 375] on button "R" at bounding box center [855, 377] width 10 height 10
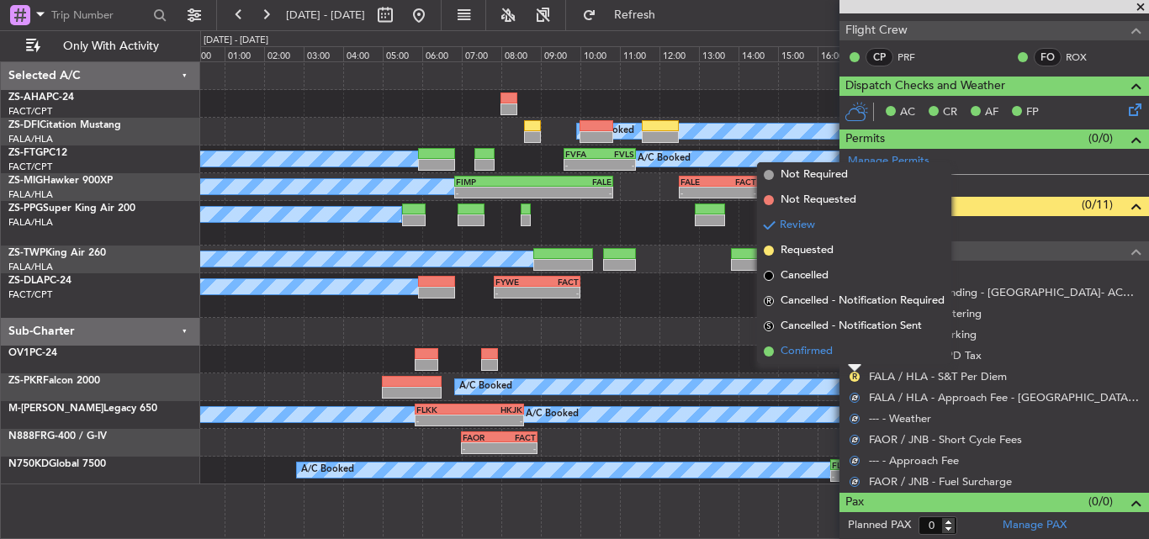
click at [850, 360] on li "Confirmed" at bounding box center [854, 351] width 194 height 25
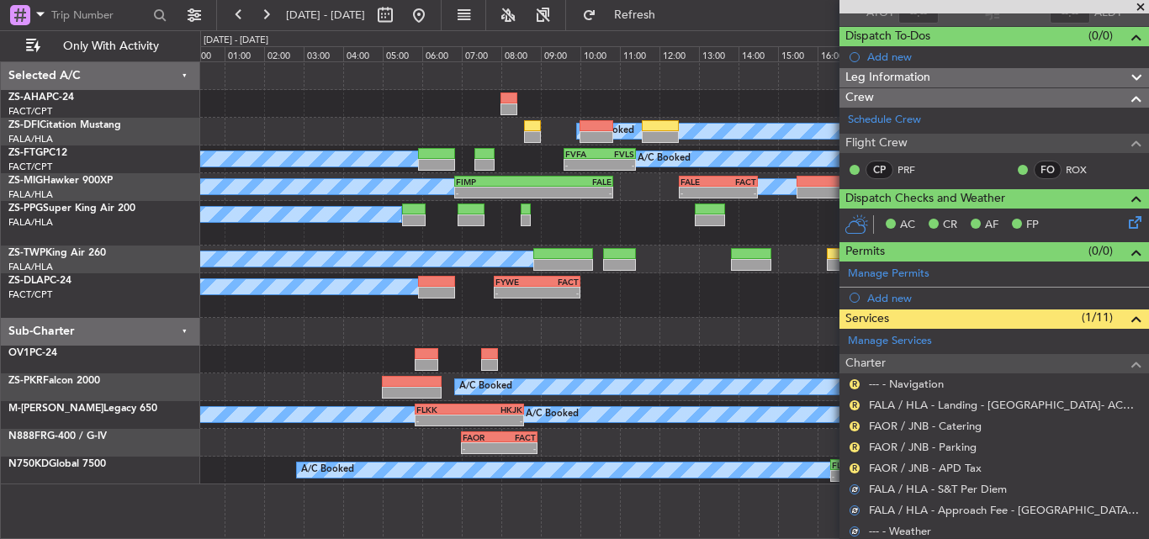
scroll to position [82, 0]
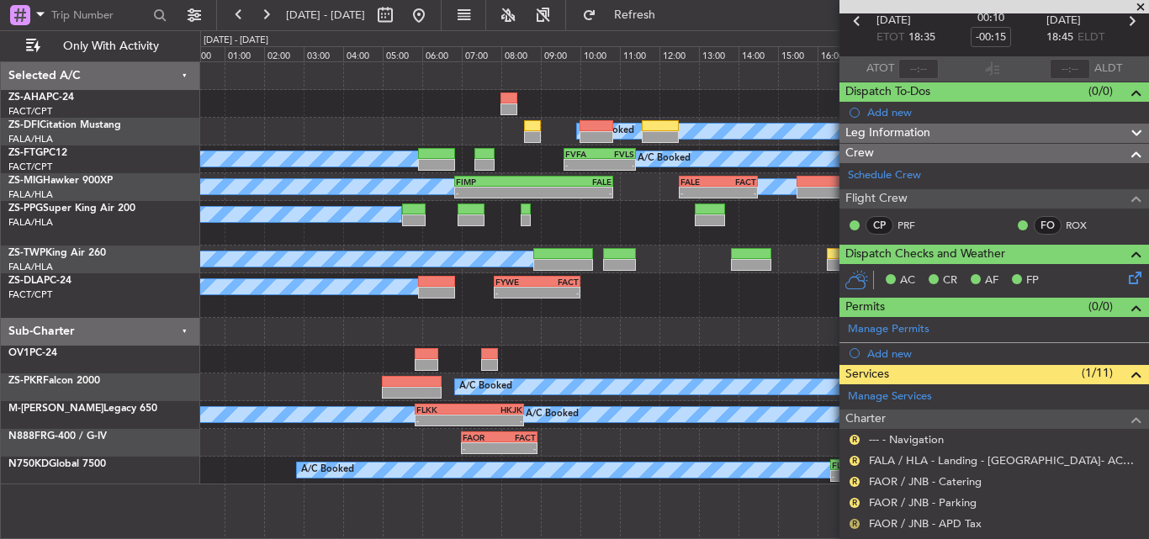
click at [856, 526] on button "R" at bounding box center [855, 524] width 10 height 10
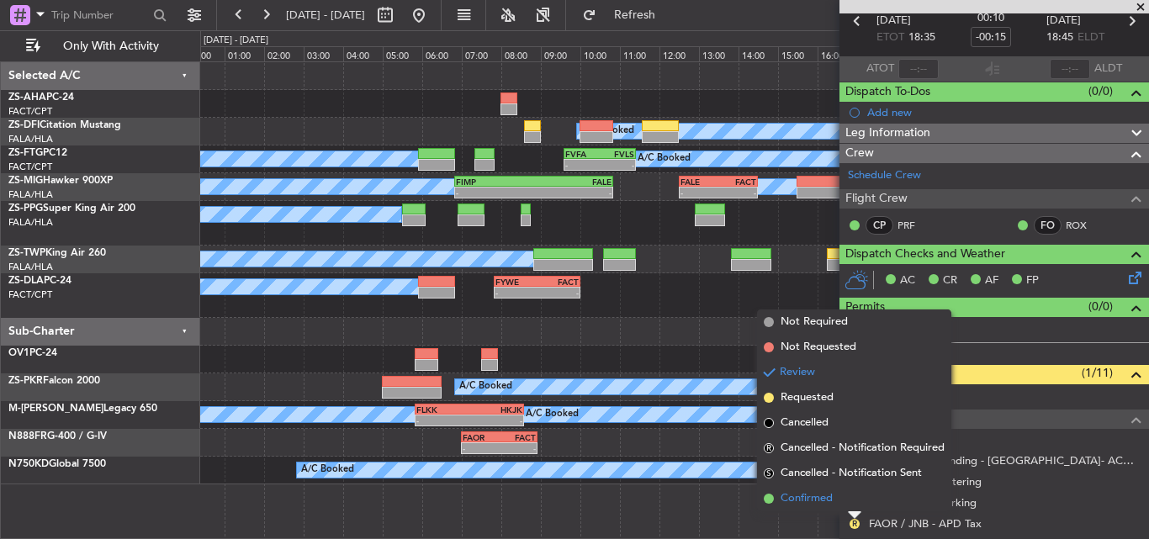
click at [803, 494] on span "Confirmed" at bounding box center [807, 498] width 52 height 17
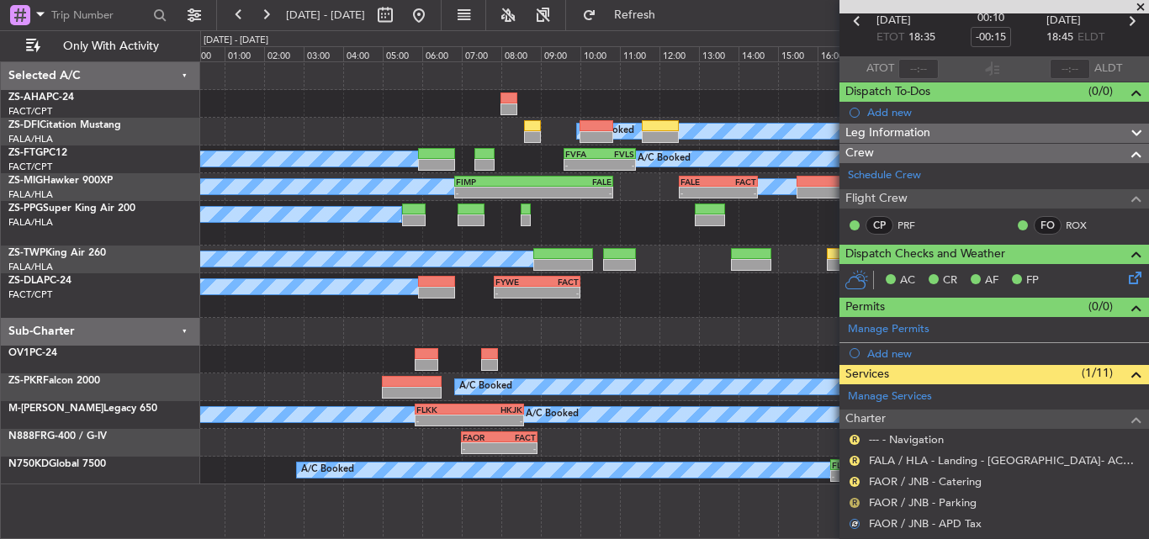
click at [856, 501] on button "R" at bounding box center [855, 503] width 10 height 10
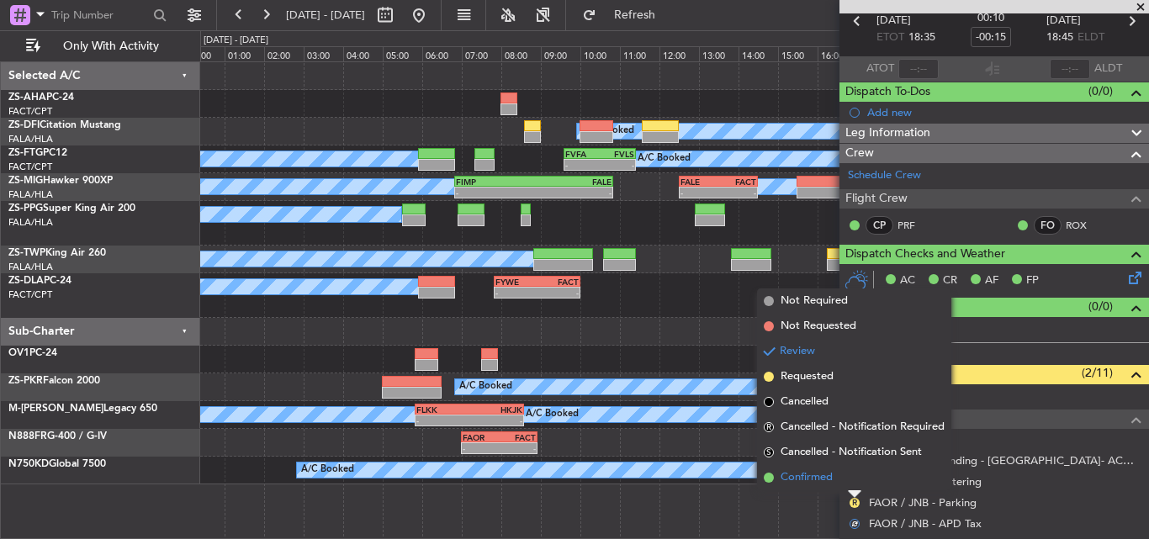
click at [815, 479] on span "Confirmed" at bounding box center [807, 477] width 52 height 17
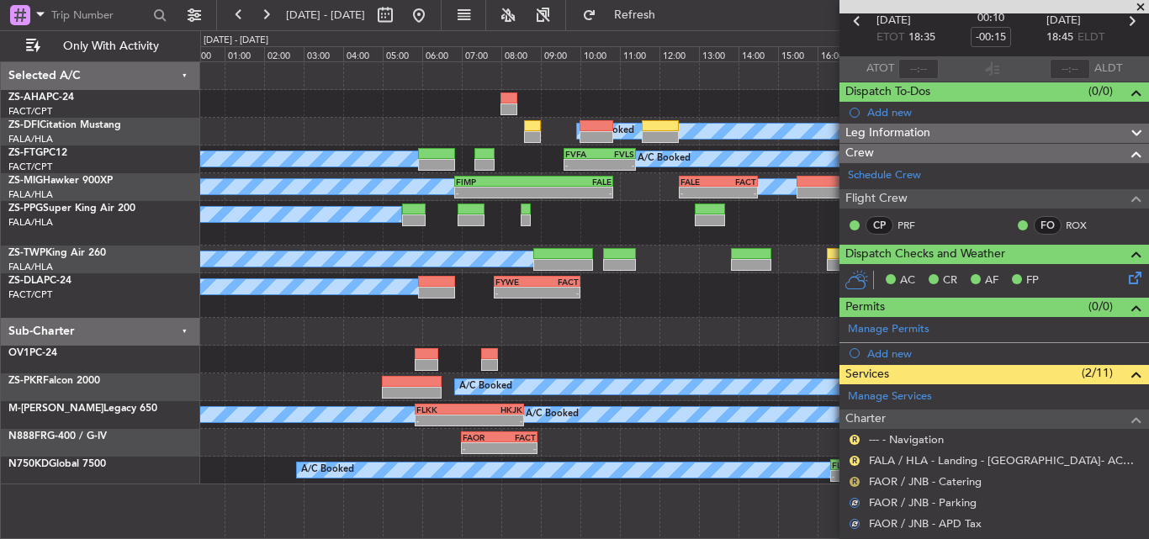
click at [851, 480] on button "R" at bounding box center [855, 482] width 10 height 10
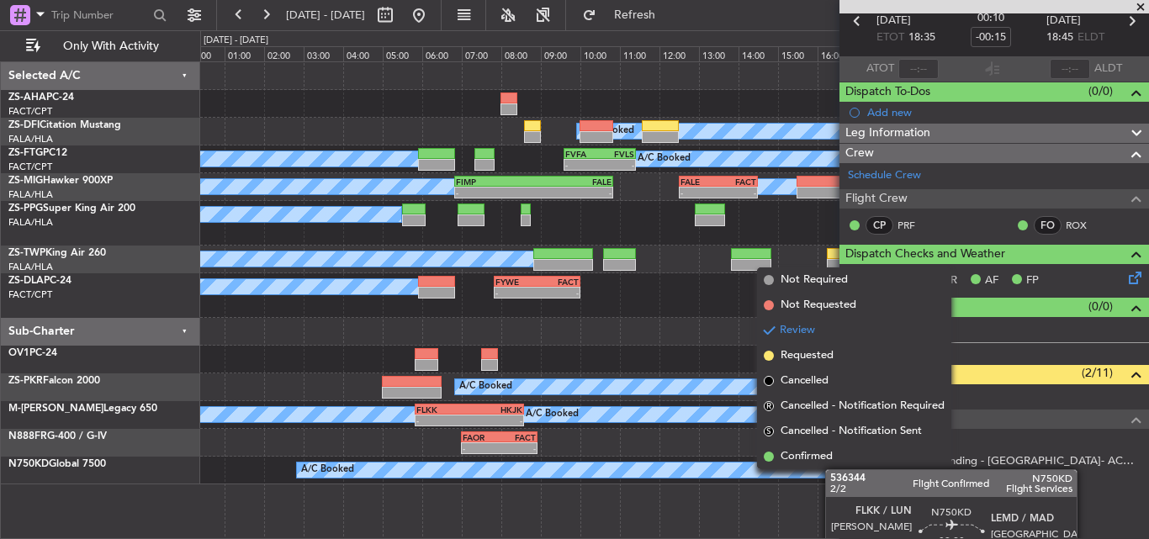
click at [834, 469] on div "FLKK 16:20 Z LEMD 01:15 Z" at bounding box center [1006, 465] width 353 height 12
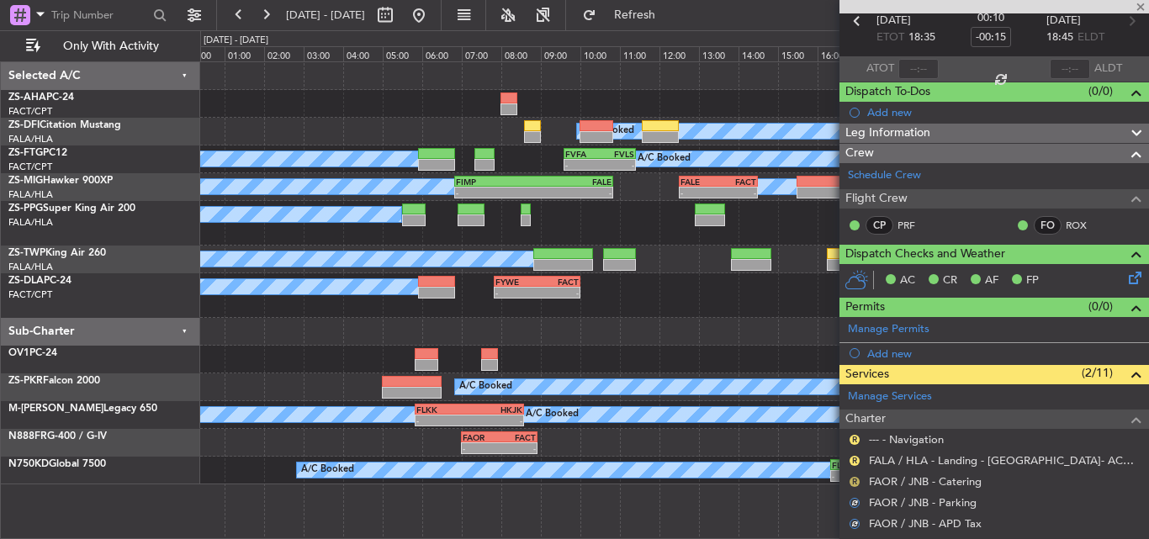
click at [853, 485] on button "R" at bounding box center [855, 482] width 10 height 10
type input "+00:30"
type input "4"
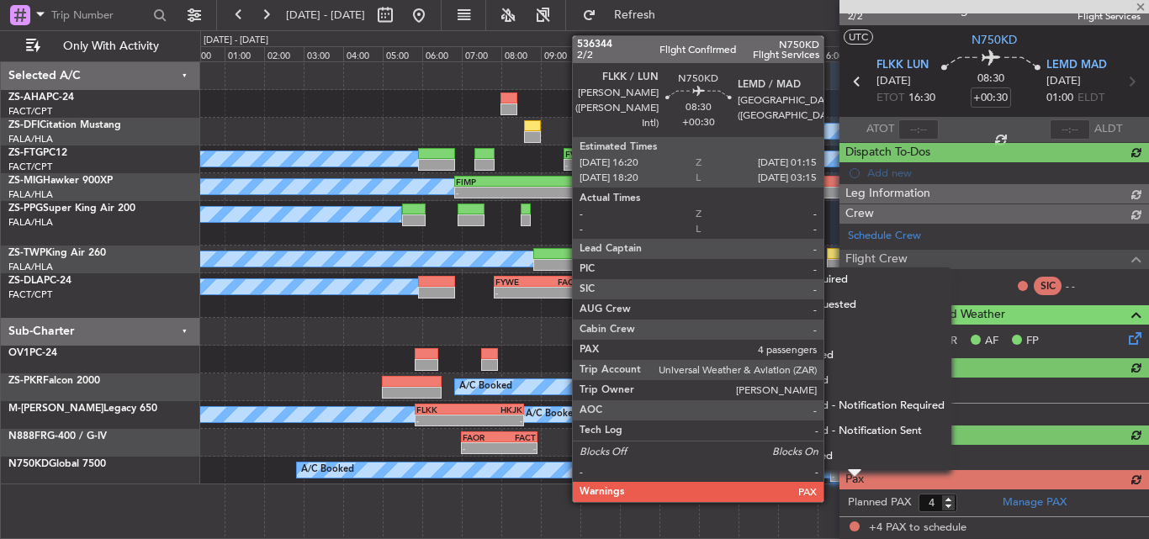
scroll to position [21, 0]
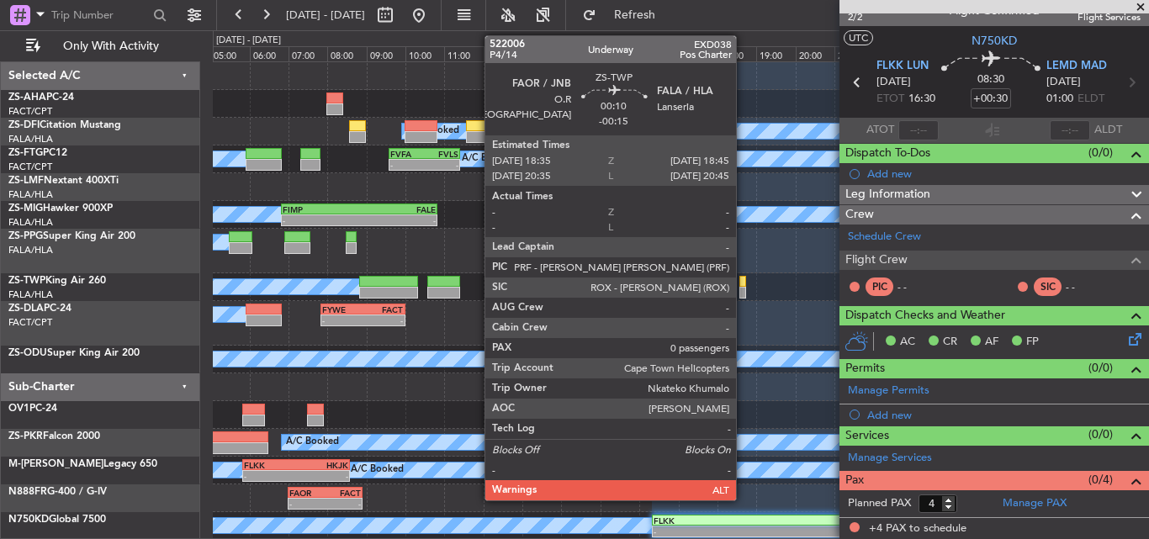
click at [744, 287] on div at bounding box center [743, 293] width 7 height 12
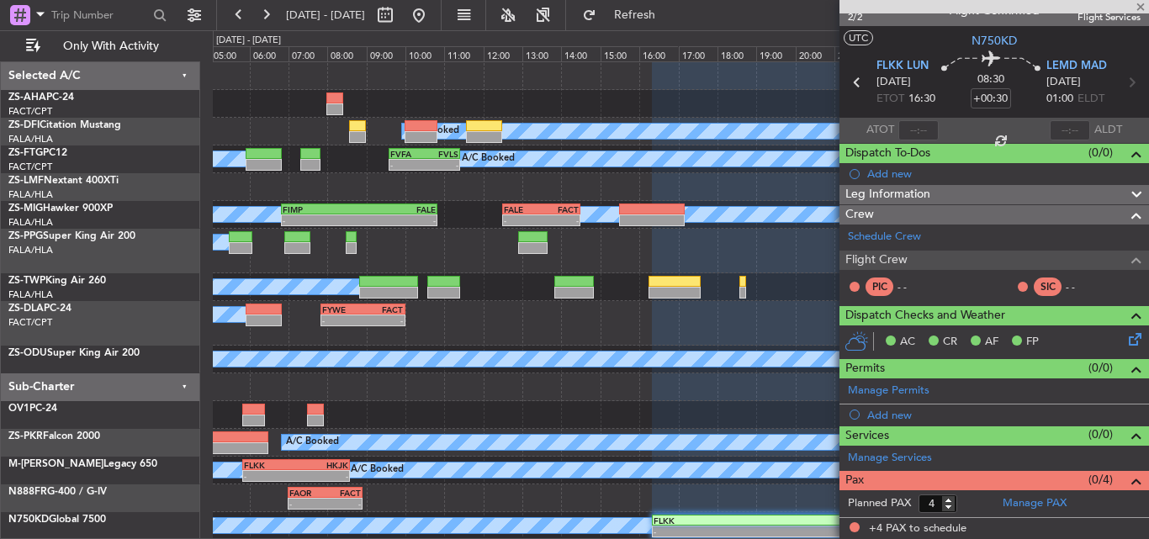
type input "-00:15"
type input "0"
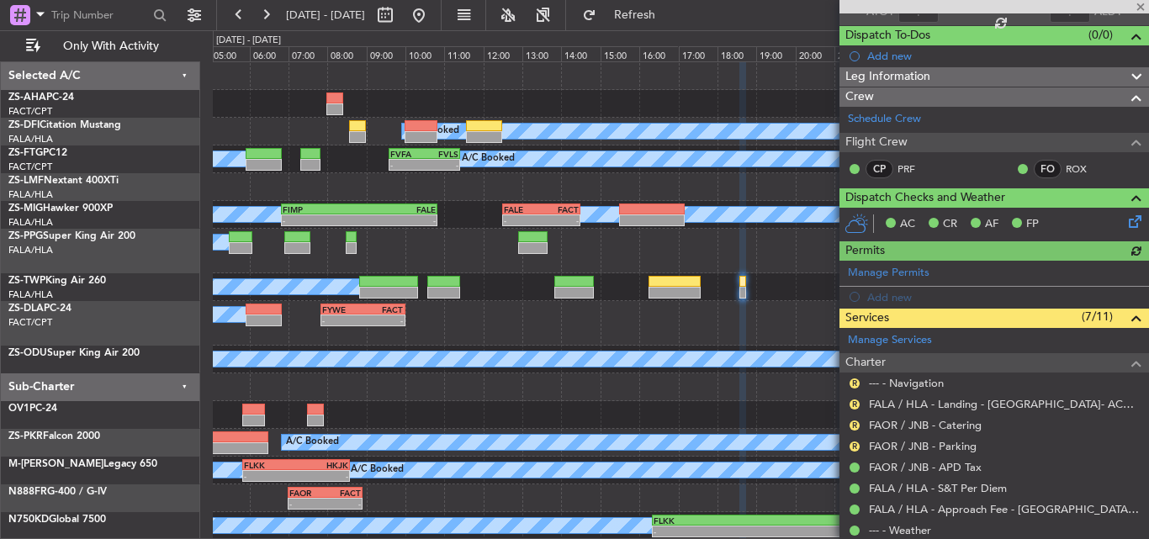
scroll to position [167, 0]
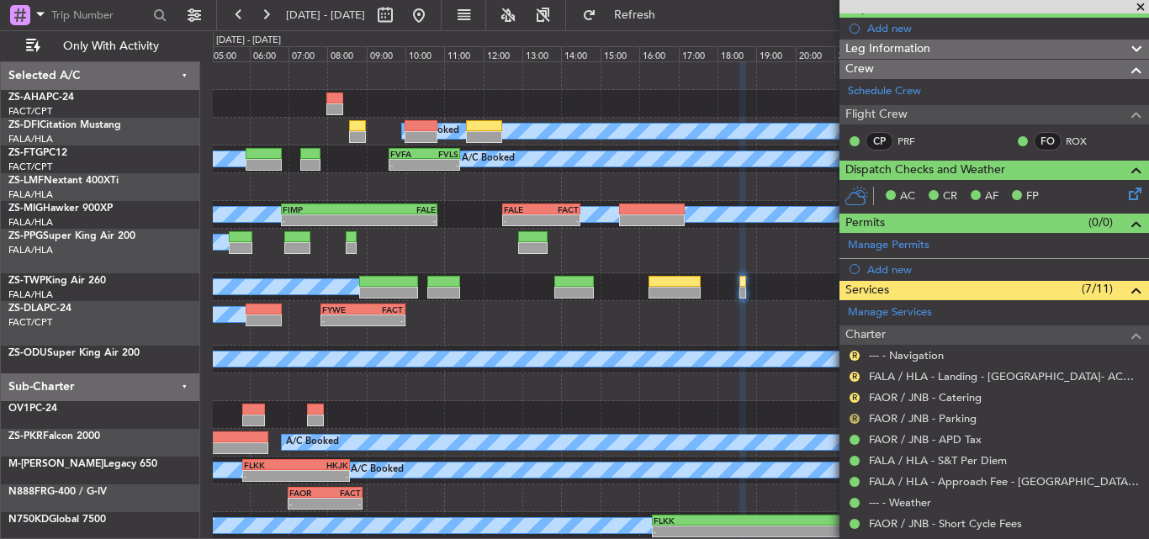
click at [851, 421] on button "R" at bounding box center [855, 419] width 10 height 10
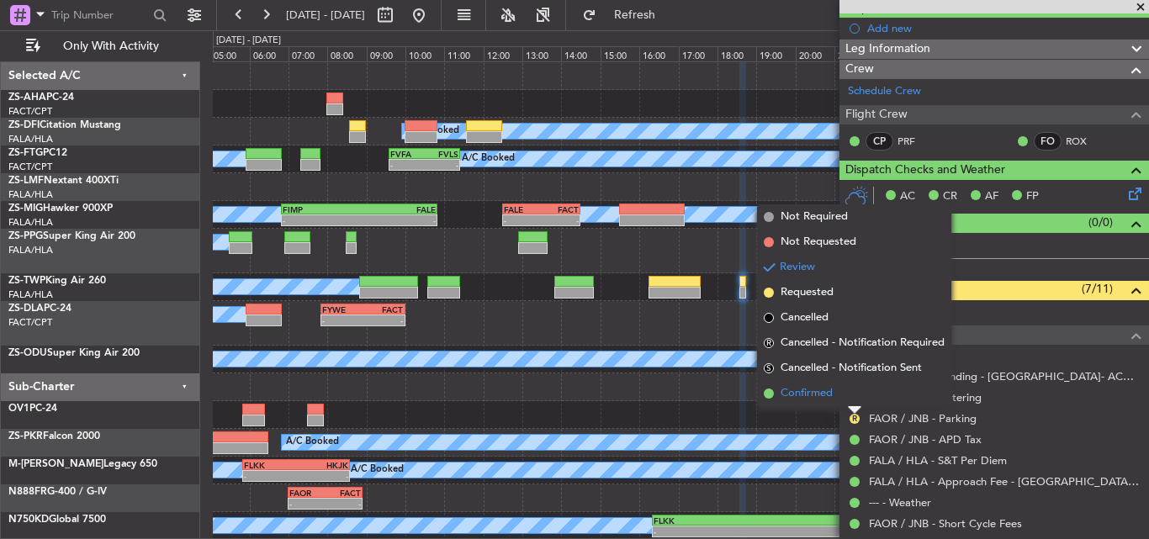
click at [834, 390] on li "Confirmed" at bounding box center [854, 393] width 194 height 25
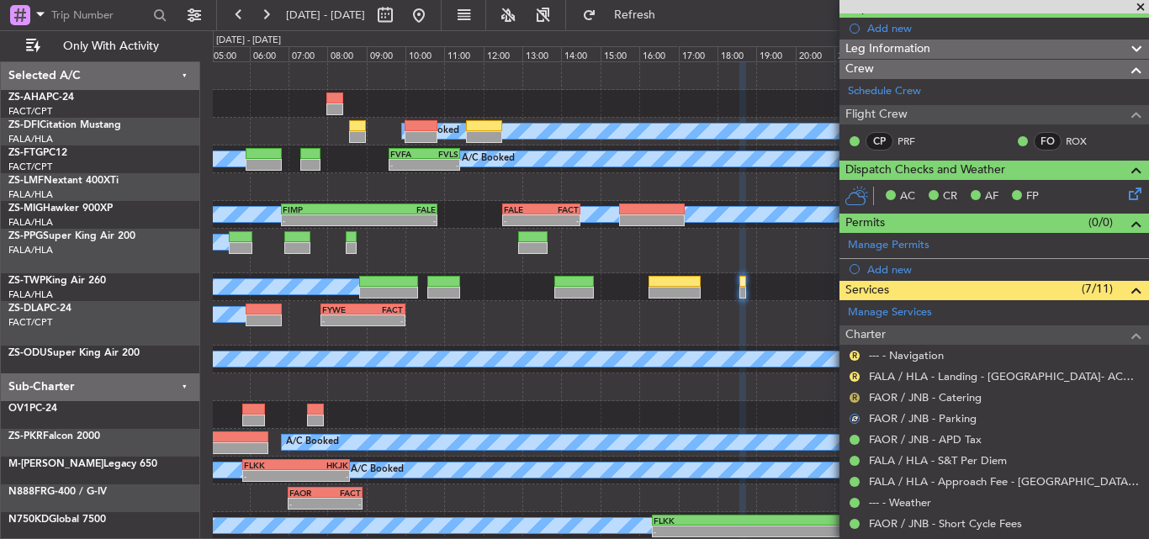
click at [855, 399] on button "R" at bounding box center [855, 398] width 10 height 10
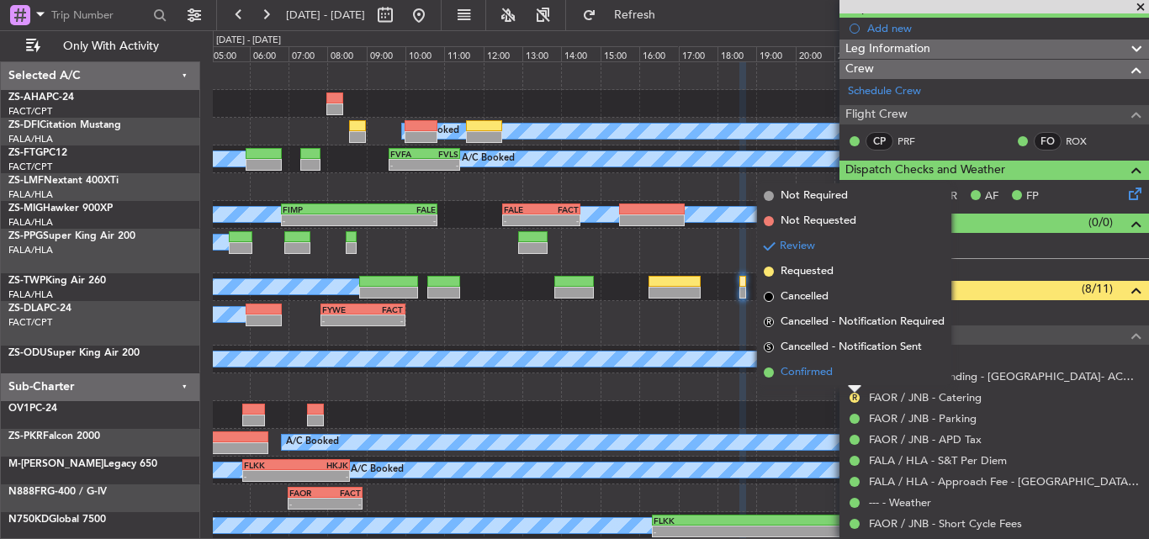
click at [850, 379] on li "Confirmed" at bounding box center [854, 372] width 194 height 25
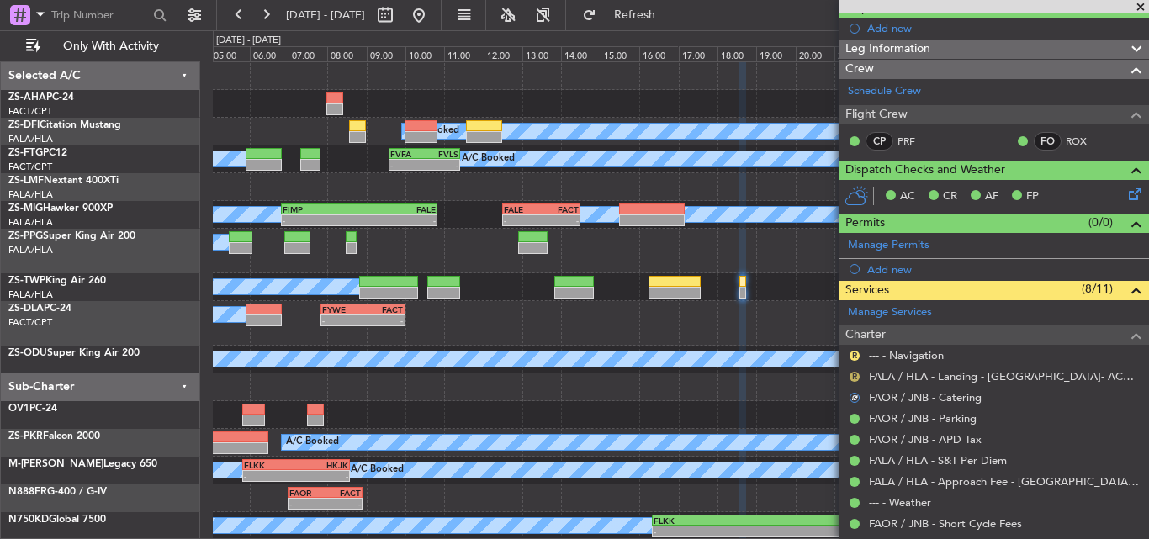
click at [855, 374] on button "R" at bounding box center [855, 377] width 10 height 10
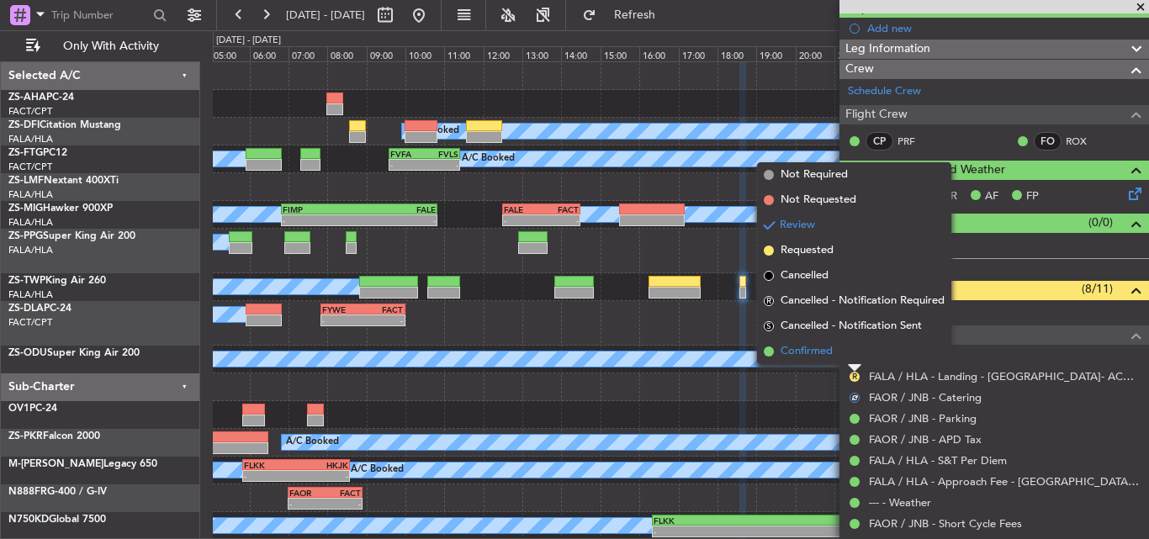
click at [851, 363] on li "Confirmed" at bounding box center [854, 351] width 194 height 25
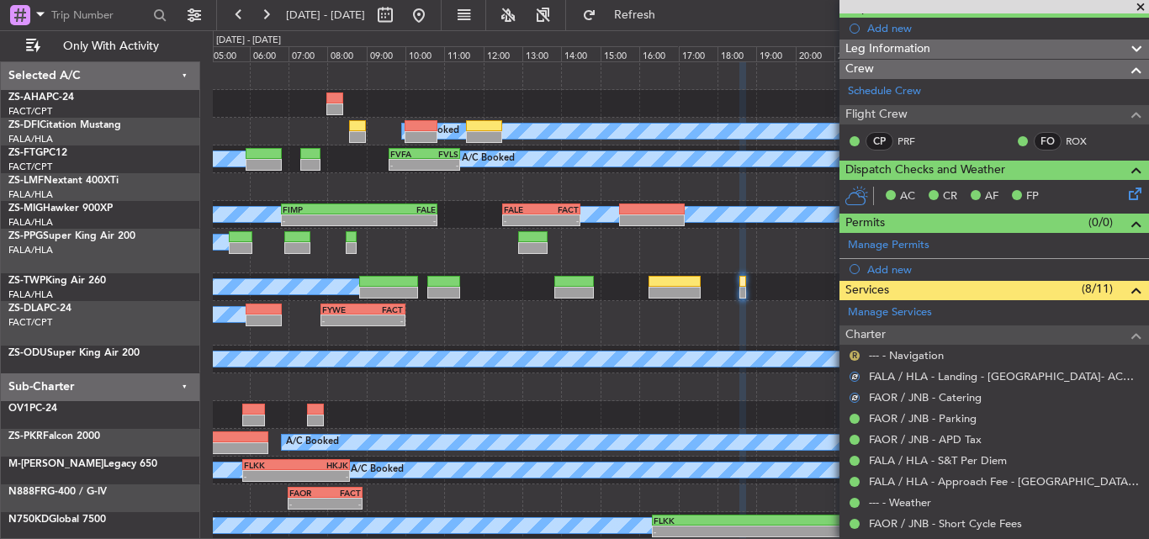
click at [853, 353] on button "R" at bounding box center [855, 356] width 10 height 10
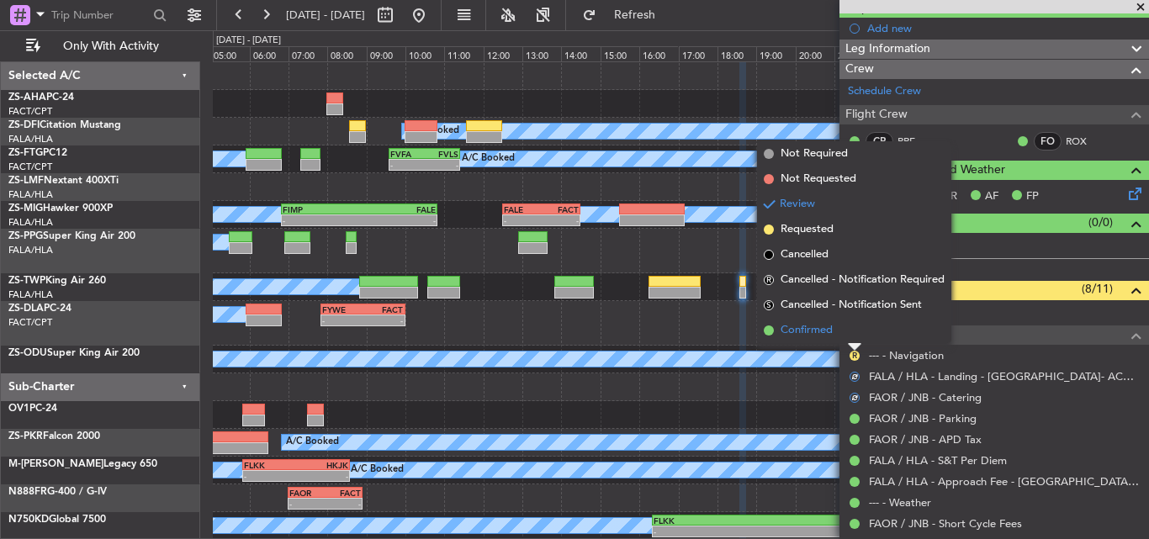
click at [858, 330] on li "Confirmed" at bounding box center [854, 330] width 194 height 25
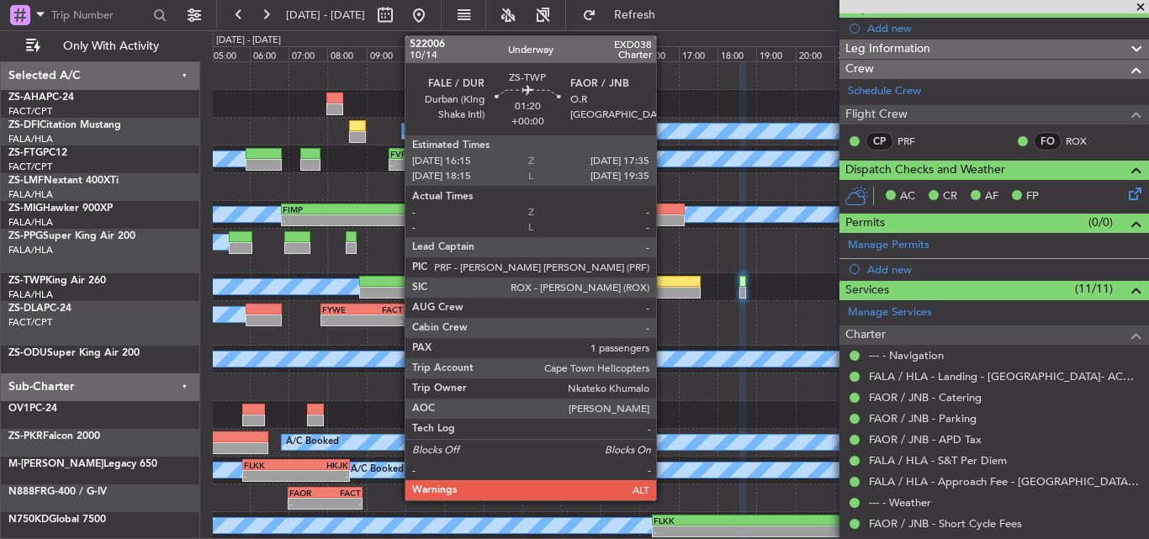
click at [664, 290] on div at bounding box center [675, 293] width 52 height 12
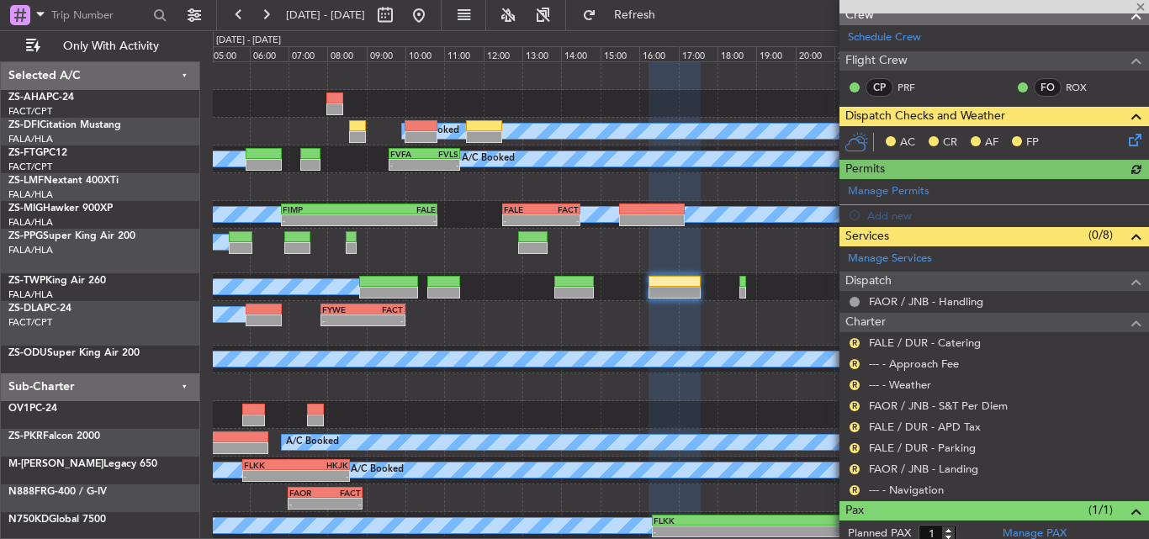
scroll to position [267, 0]
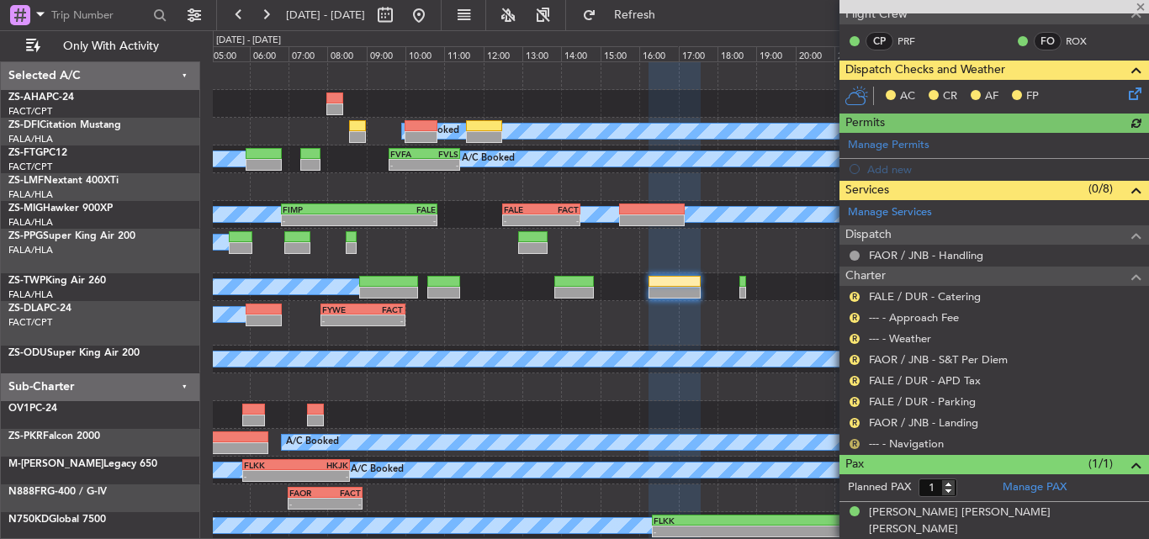
click at [853, 444] on button "R" at bounding box center [855, 444] width 10 height 10
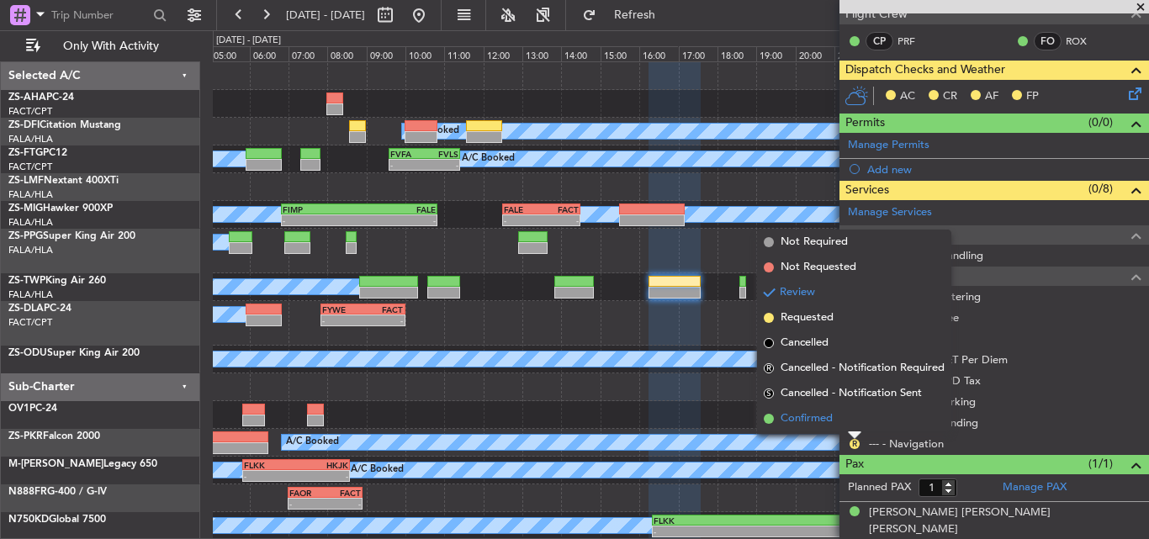
click at [836, 418] on li "Confirmed" at bounding box center [854, 418] width 194 height 25
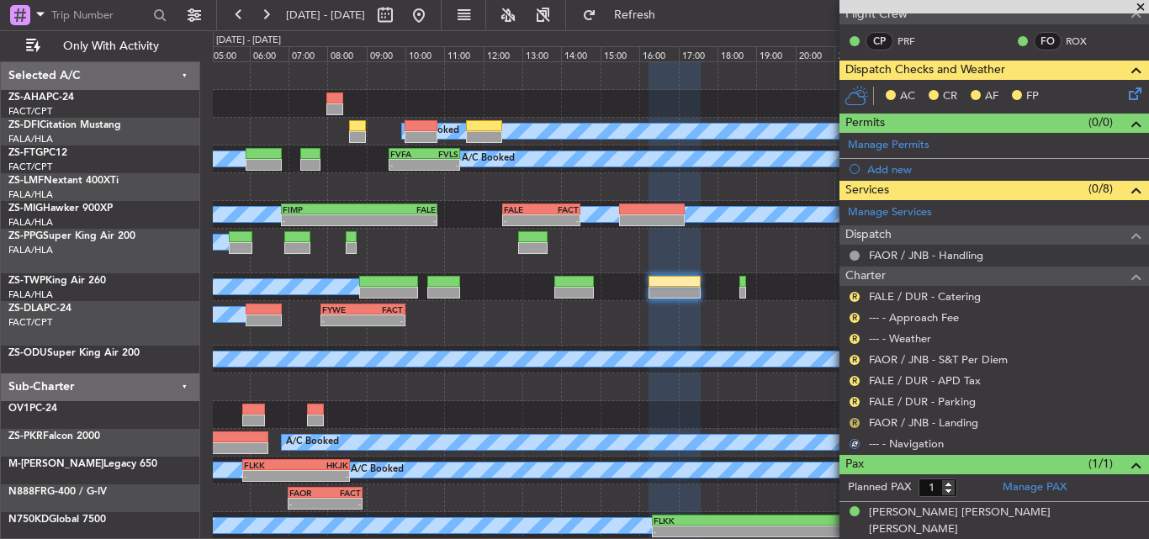
click at [851, 422] on button "R" at bounding box center [855, 423] width 10 height 10
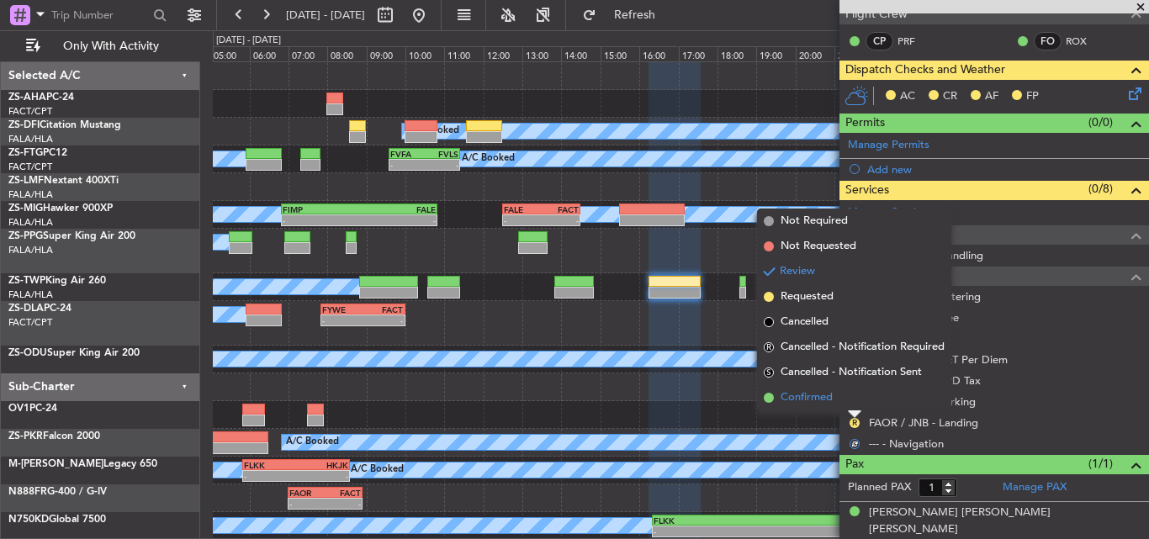
click at [847, 405] on li "Confirmed" at bounding box center [854, 397] width 194 height 25
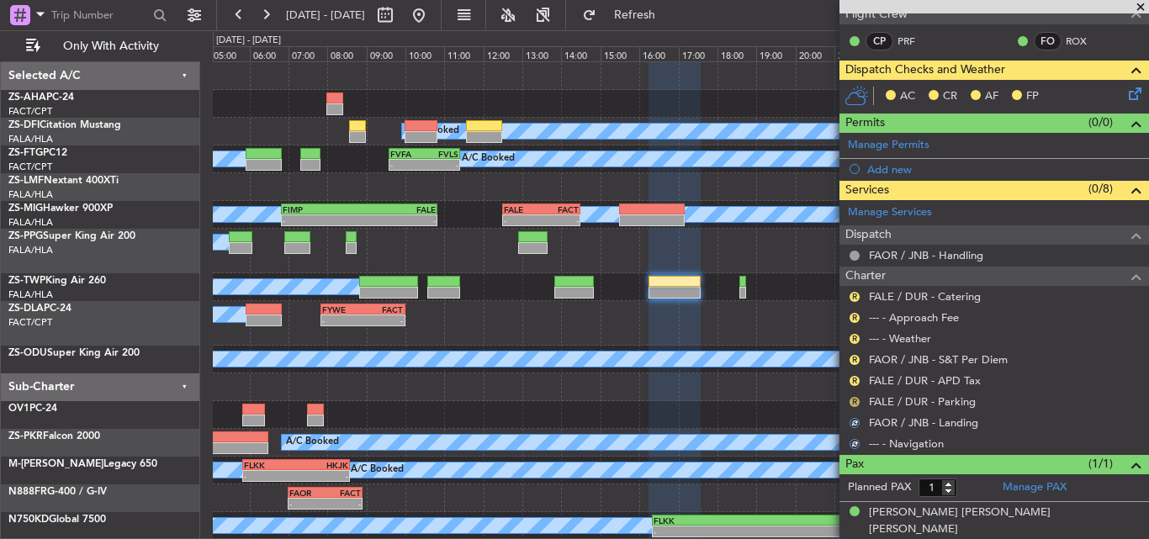
click at [857, 404] on button "R" at bounding box center [855, 402] width 10 height 10
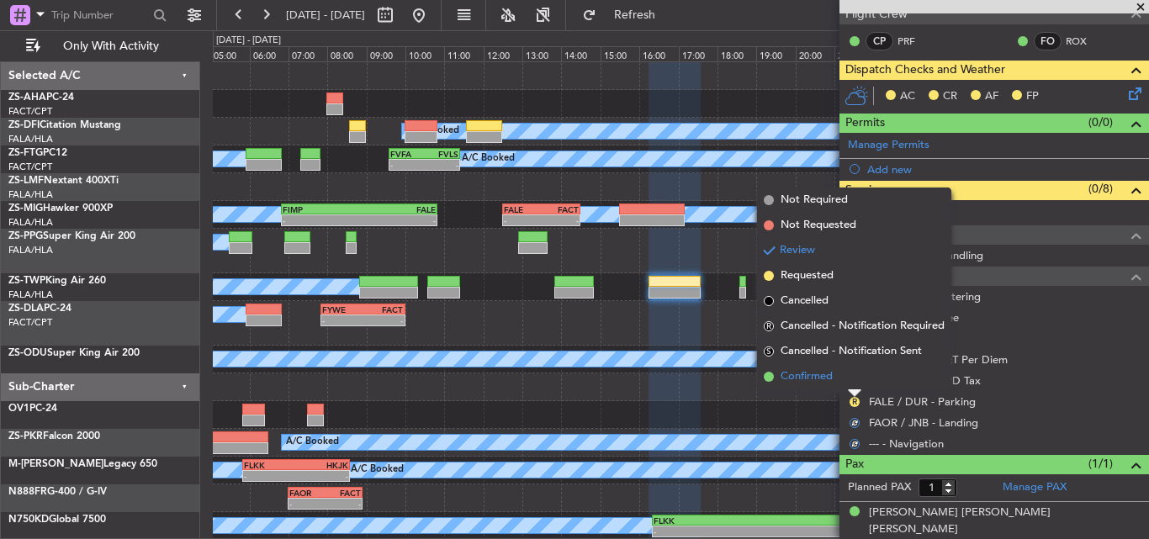
click at [848, 381] on li "Confirmed" at bounding box center [854, 376] width 194 height 25
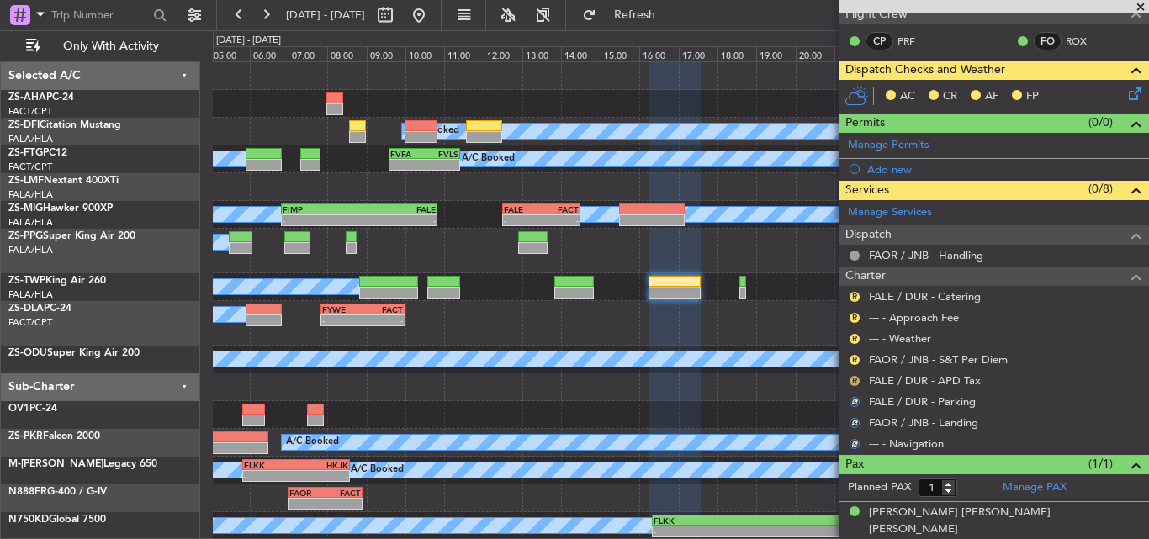
click at [851, 380] on button "R" at bounding box center [855, 381] width 10 height 10
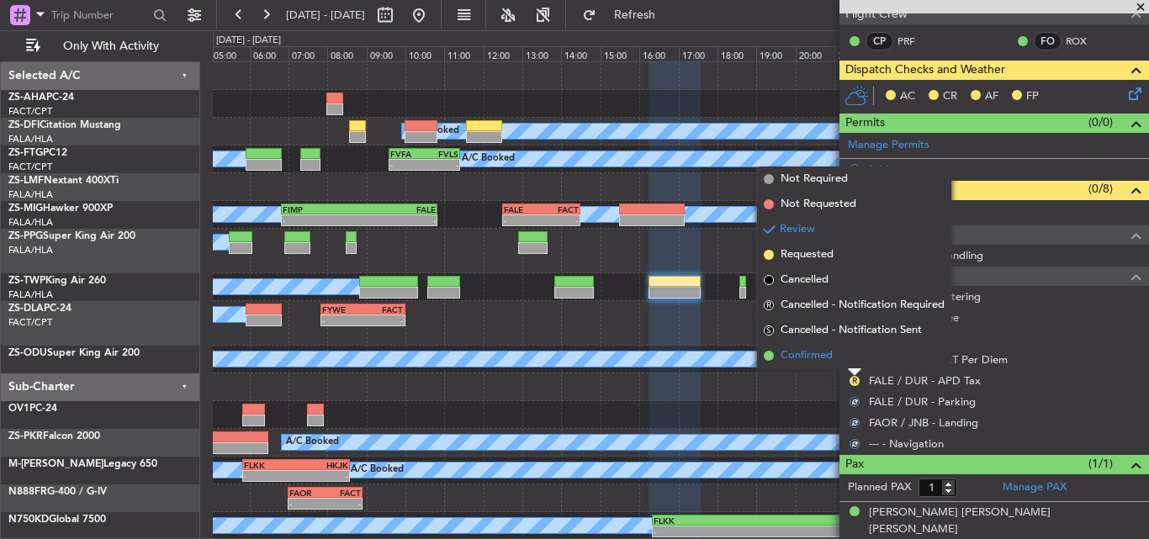
click at [843, 358] on li "Confirmed" at bounding box center [854, 355] width 194 height 25
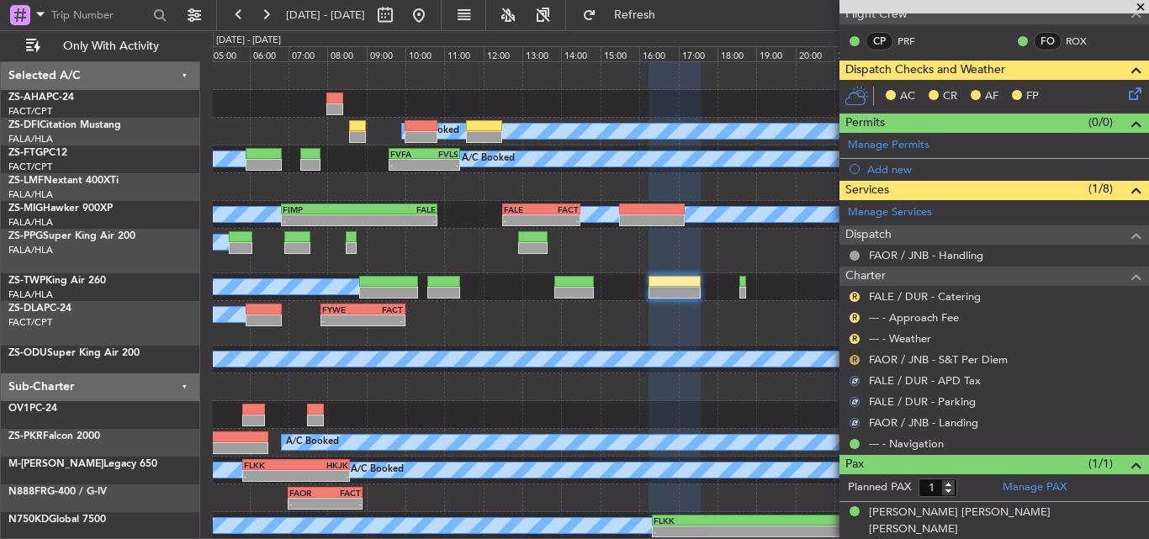
click at [853, 358] on button "R" at bounding box center [855, 360] width 10 height 10
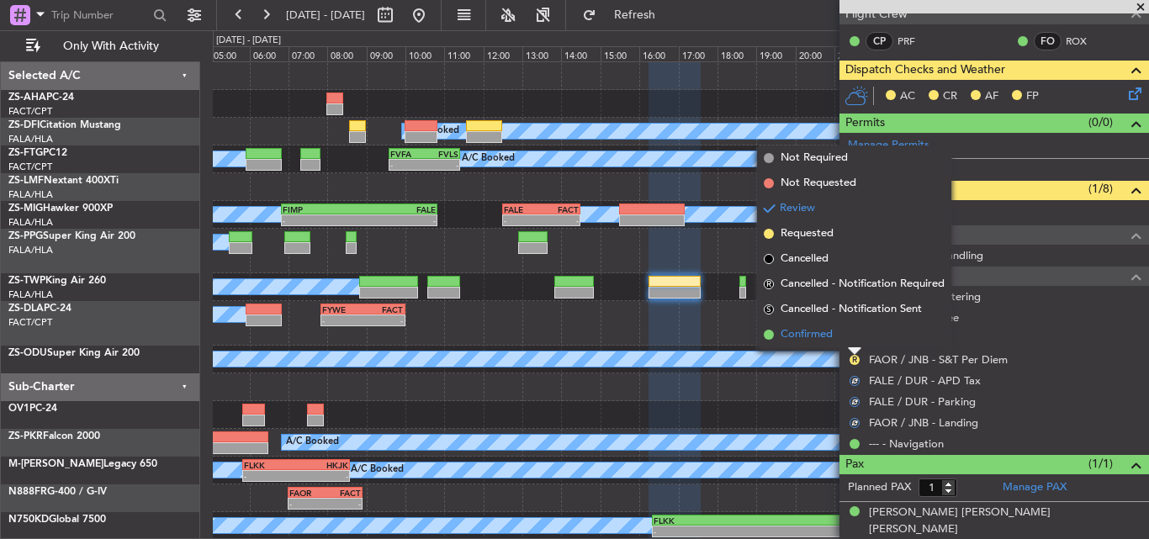
click at [851, 347] on li "Confirmed" at bounding box center [854, 334] width 194 height 25
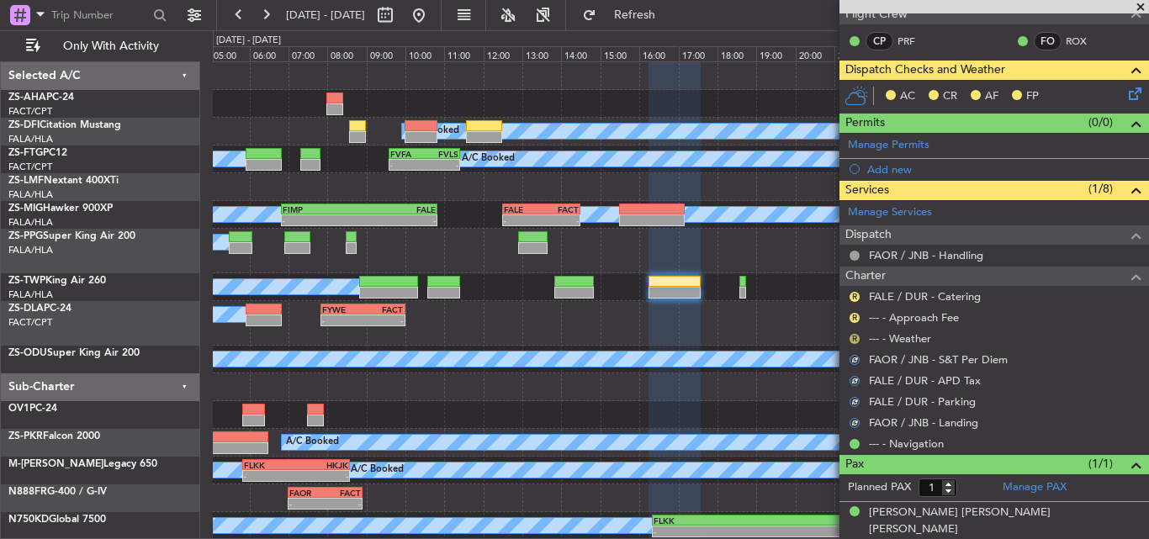
click at [855, 338] on button "R" at bounding box center [855, 339] width 10 height 10
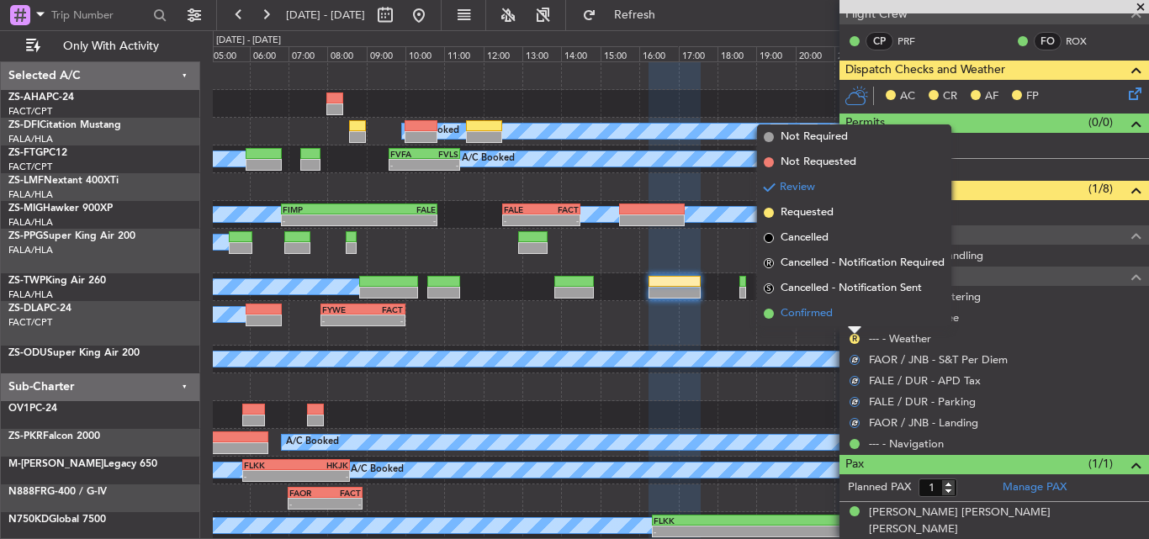
click at [854, 315] on li "Confirmed" at bounding box center [854, 313] width 194 height 25
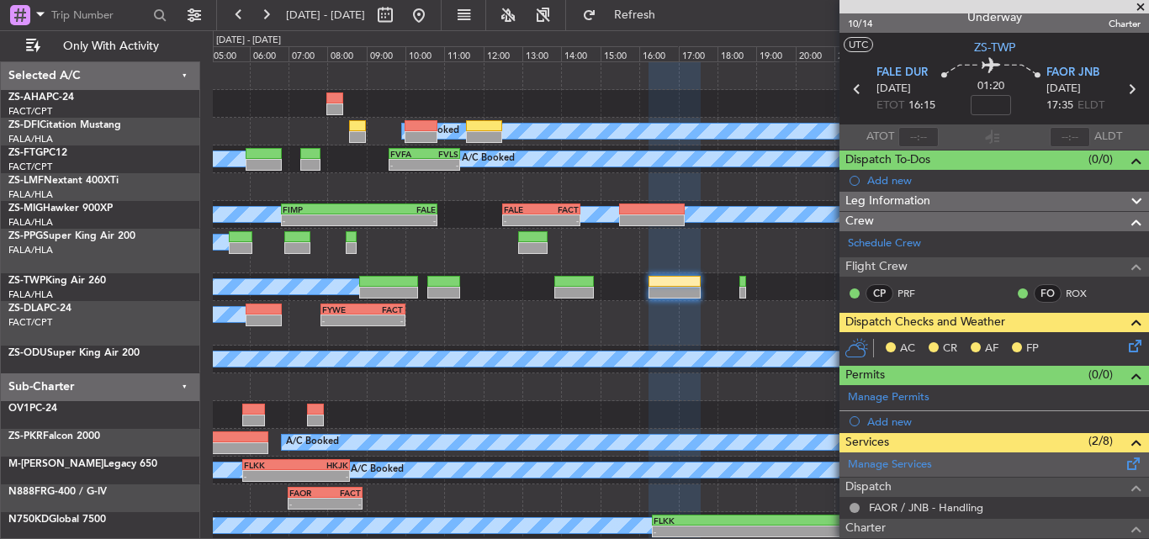
scroll to position [98, 0]
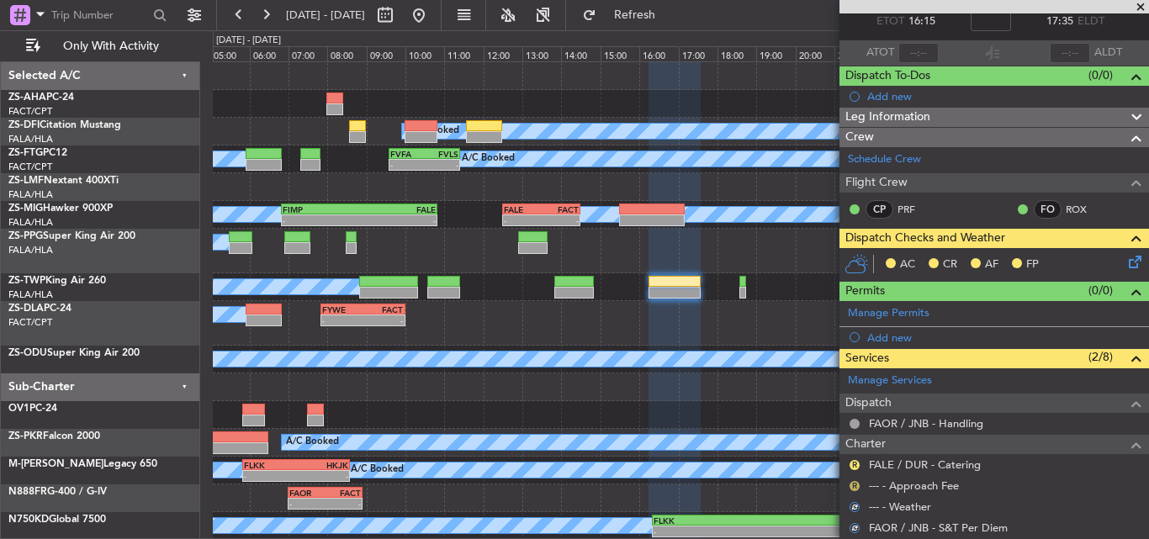
click at [854, 483] on button "R" at bounding box center [855, 486] width 10 height 10
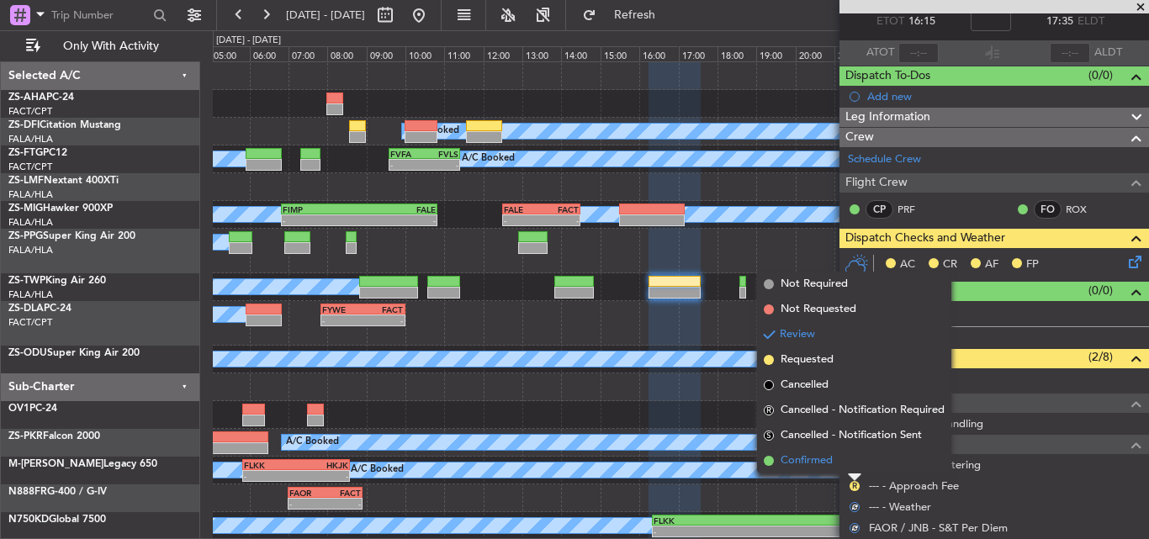
click at [834, 461] on li "Confirmed" at bounding box center [854, 460] width 194 height 25
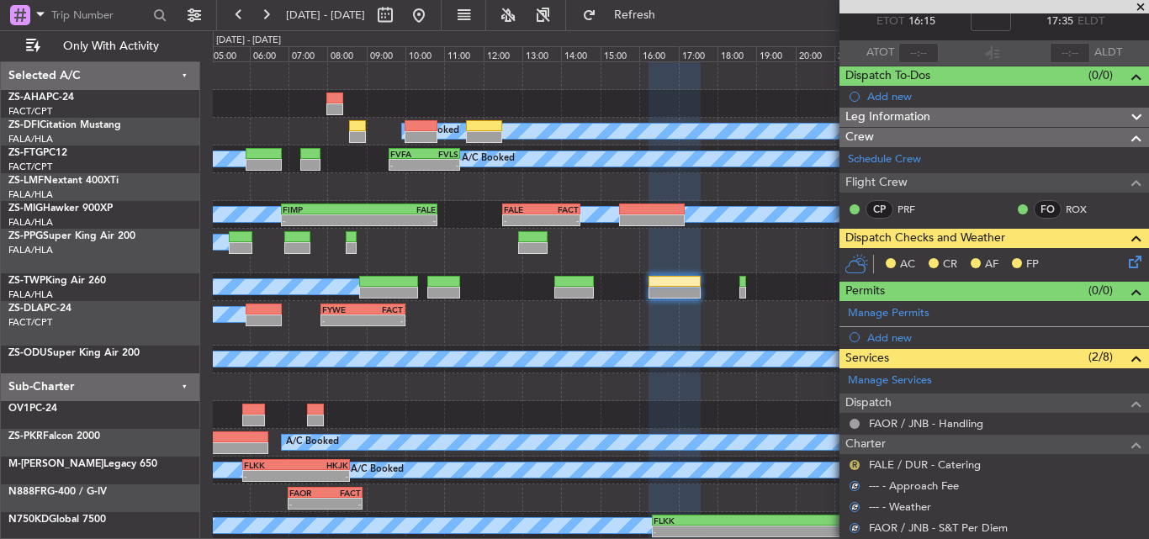
click at [852, 464] on button "R" at bounding box center [855, 465] width 10 height 10
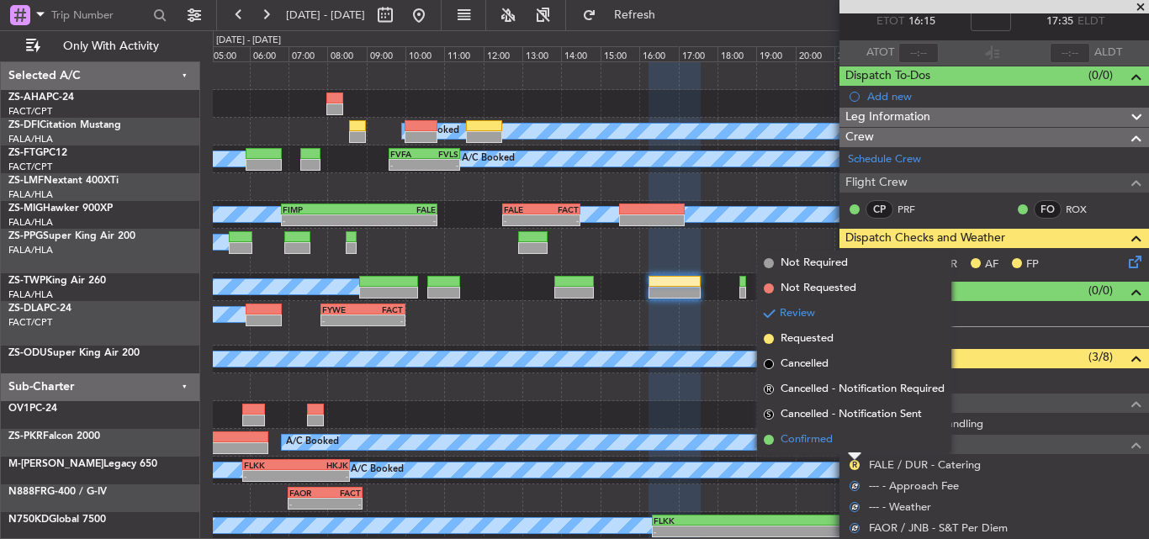
click at [846, 446] on li "Confirmed" at bounding box center [854, 439] width 194 height 25
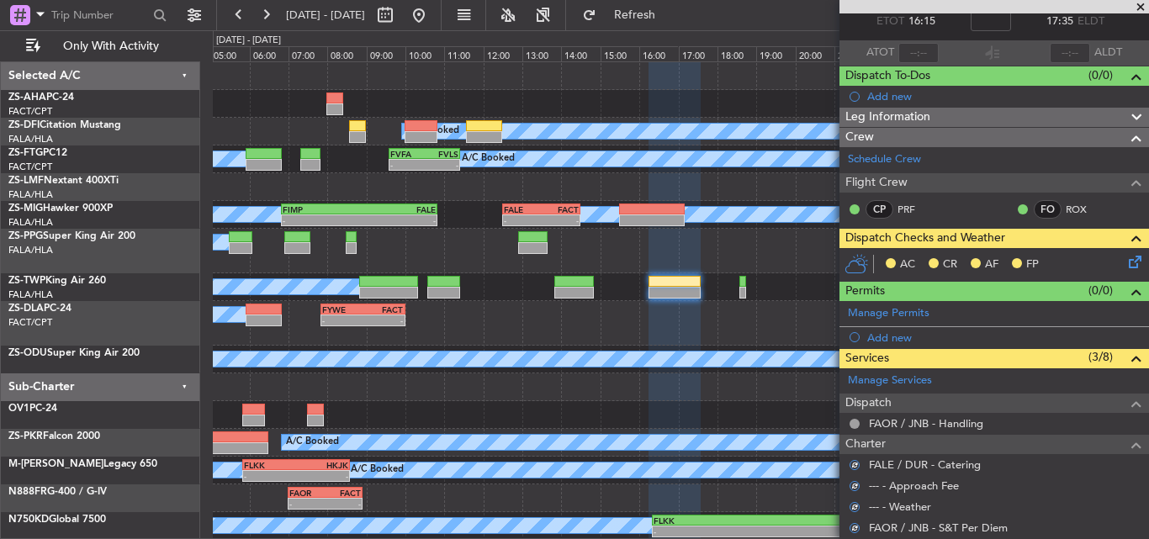
click at [1126, 259] on icon at bounding box center [1132, 258] width 13 height 13
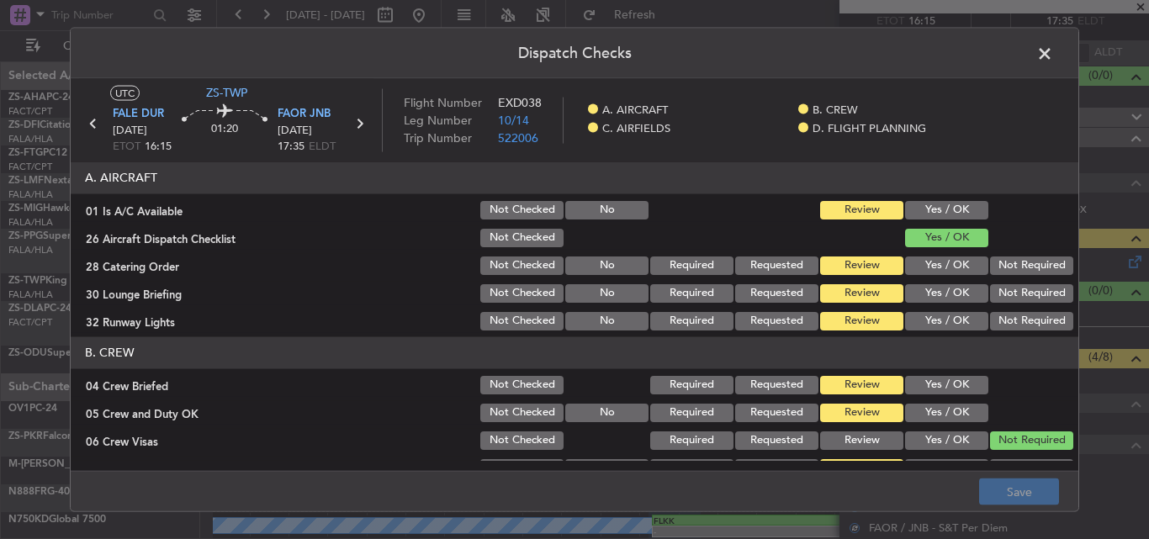
click at [936, 204] on button "Yes / OK" at bounding box center [946, 209] width 83 height 19
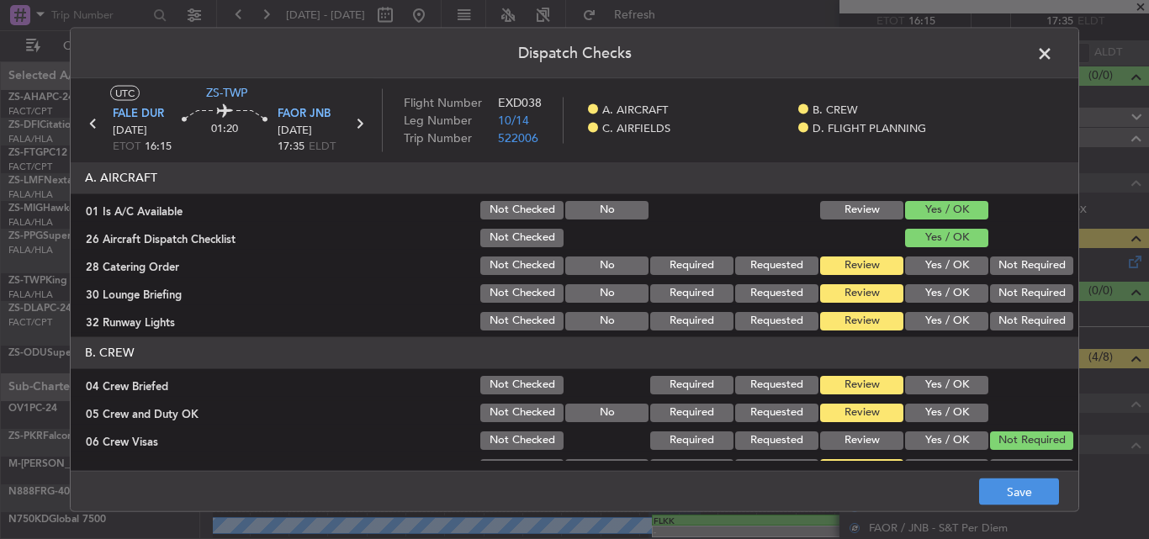
drag, startPoint x: 994, startPoint y: 256, endPoint x: 996, endPoint y: 280, distance: 24.5
click at [994, 259] on button "Not Required" at bounding box center [1031, 265] width 83 height 19
click at [998, 297] on button "Not Required" at bounding box center [1031, 293] width 83 height 19
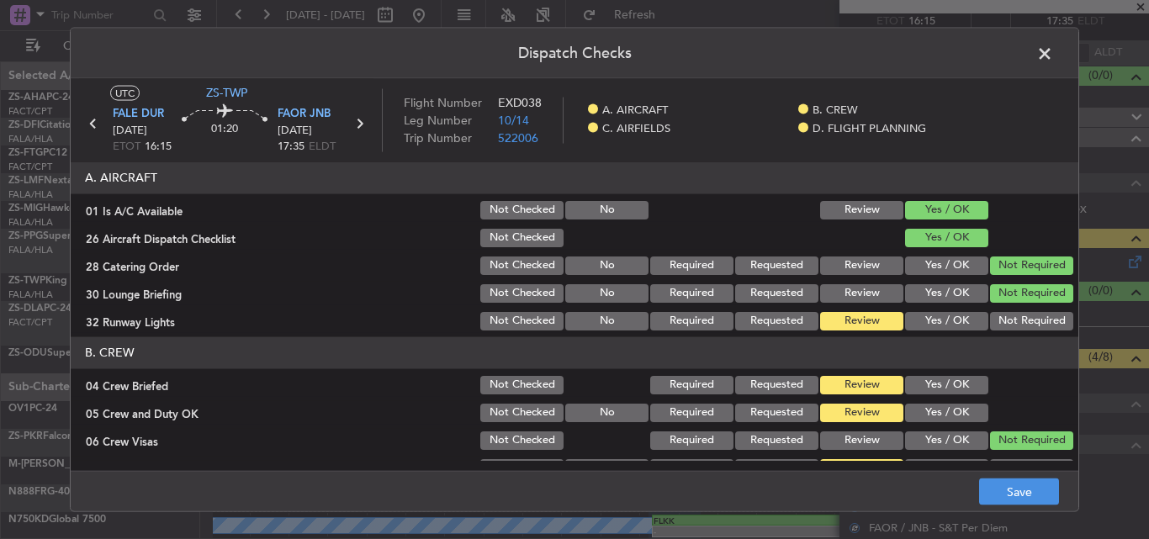
click at [996, 324] on button "Not Required" at bounding box center [1031, 320] width 83 height 19
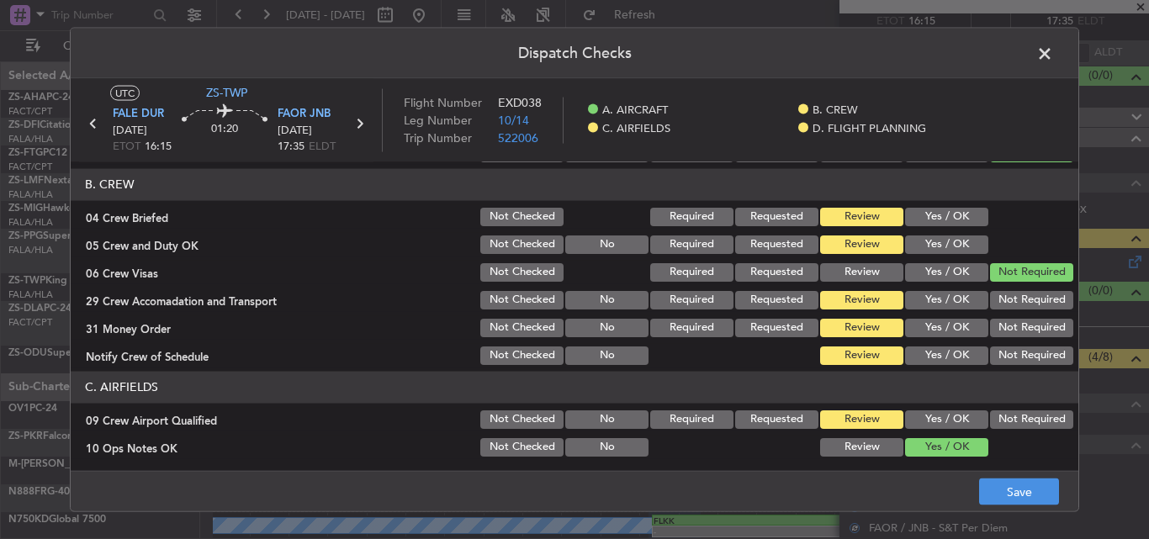
click at [951, 225] on button "Yes / OK" at bounding box center [946, 216] width 83 height 19
click at [949, 244] on button "Yes / OK" at bounding box center [946, 244] width 83 height 19
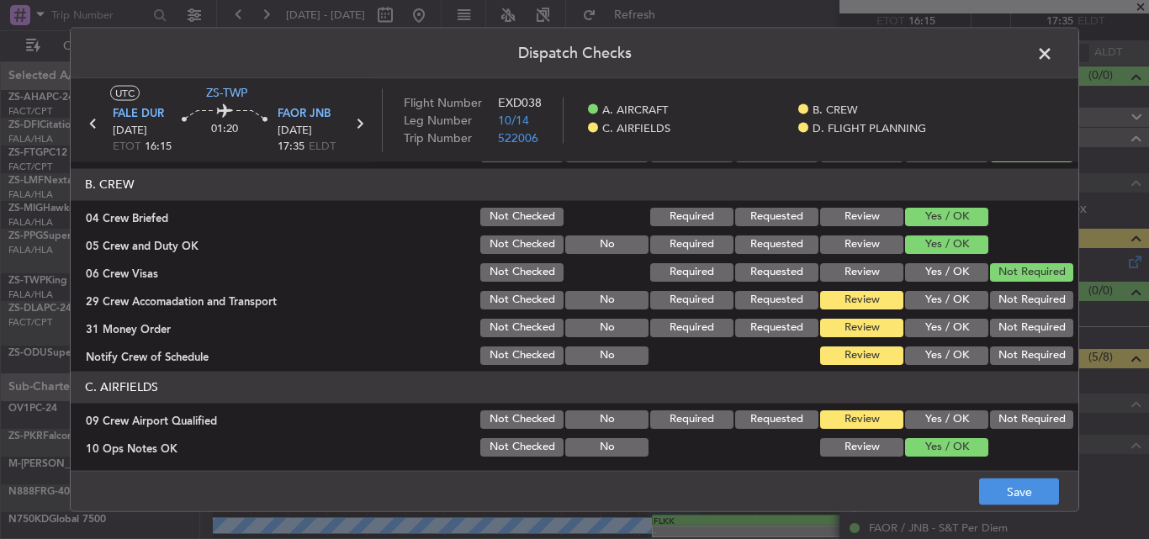
click at [1014, 312] on section "B. CREW 04 Crew Briefed Not Checked Required Requested Review Yes / OK 05 Crew …" at bounding box center [575, 267] width 1008 height 199
click at [1014, 304] on button "Not Required" at bounding box center [1031, 299] width 83 height 19
click at [1010, 327] on button "Not Required" at bounding box center [1031, 327] width 83 height 19
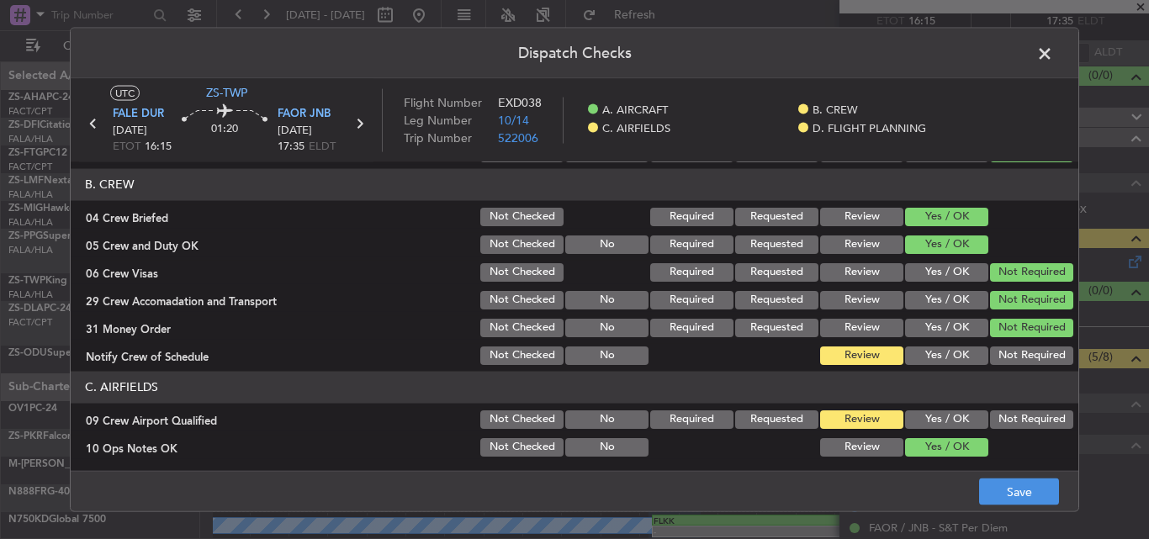
click at [1011, 353] on button "Not Required" at bounding box center [1031, 355] width 83 height 19
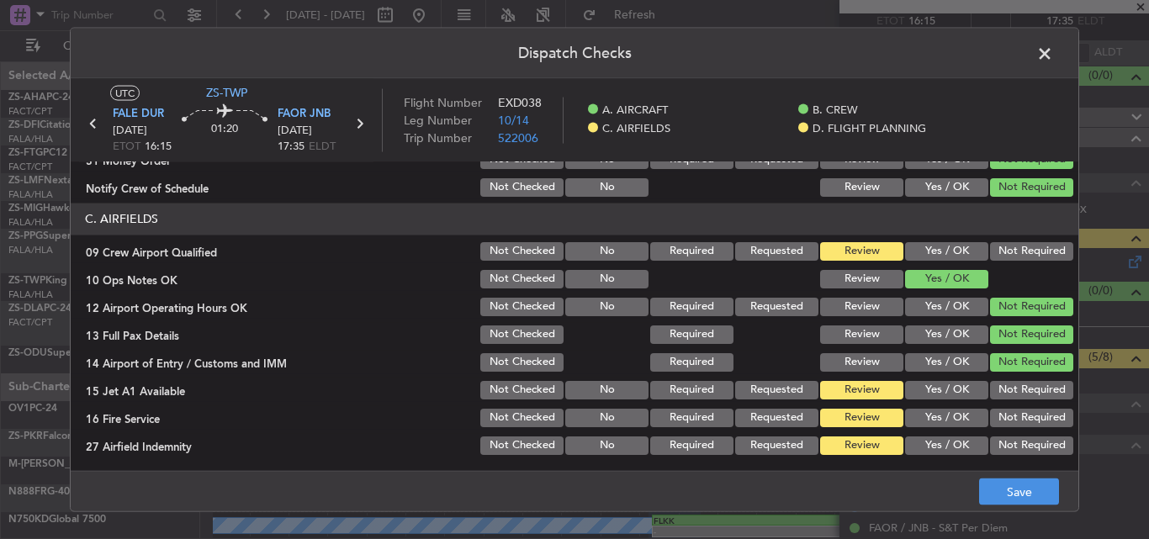
click at [1025, 253] on button "Not Required" at bounding box center [1031, 250] width 83 height 19
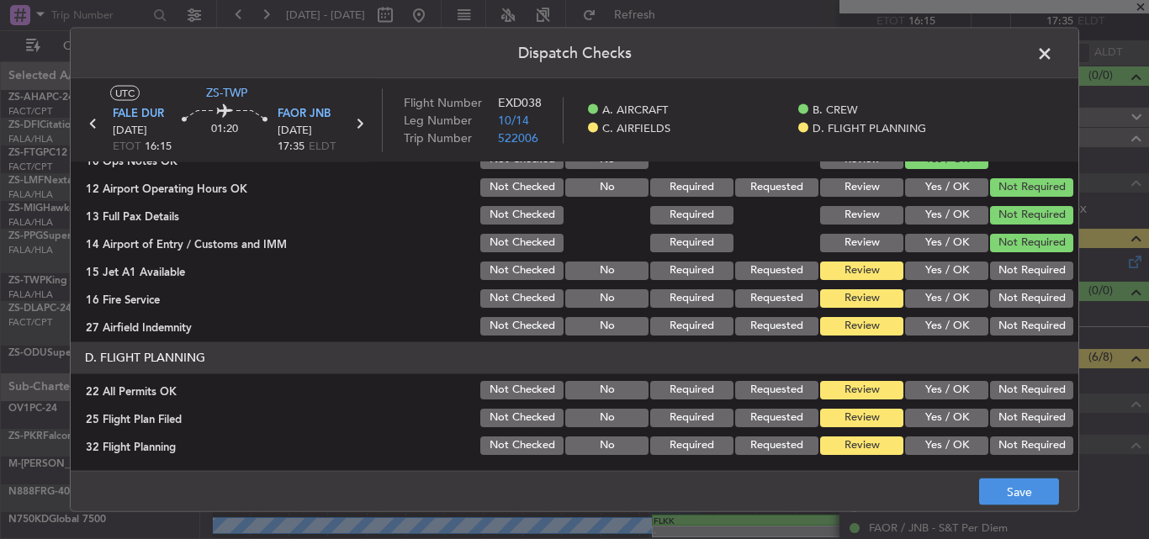
scroll to position [457, 0]
click at [1020, 280] on div "Not Required" at bounding box center [1030, 269] width 85 height 24
click at [1017, 269] on button "Not Required" at bounding box center [1031, 269] width 83 height 19
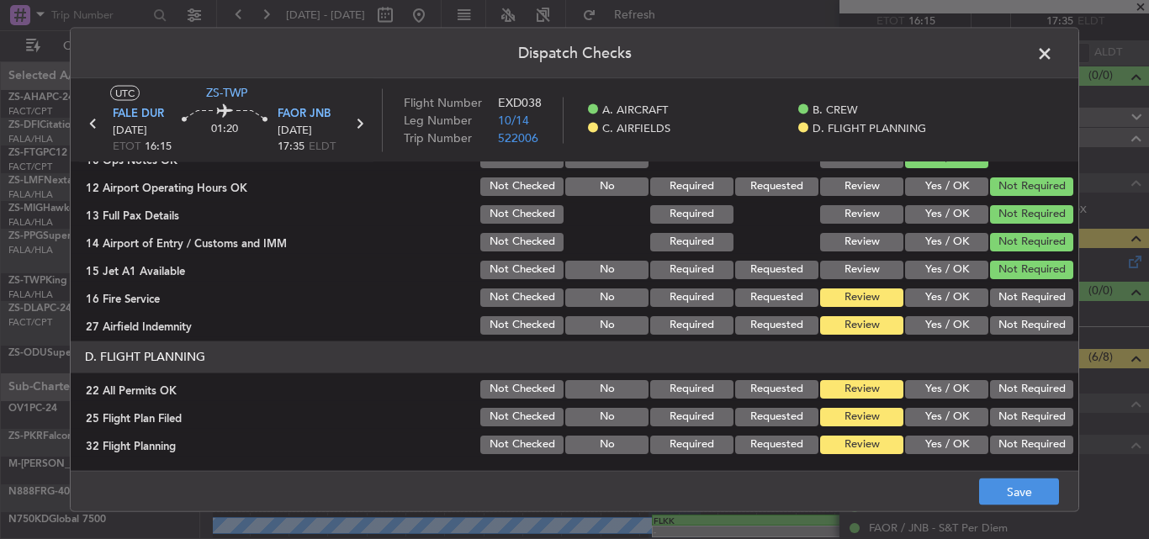
click at [1017, 296] on button "Not Required" at bounding box center [1031, 297] width 83 height 19
drag, startPoint x: 1014, startPoint y: 321, endPoint x: 1010, endPoint y: 305, distance: 16.5
click at [1014, 322] on button "Not Required" at bounding box center [1031, 324] width 83 height 19
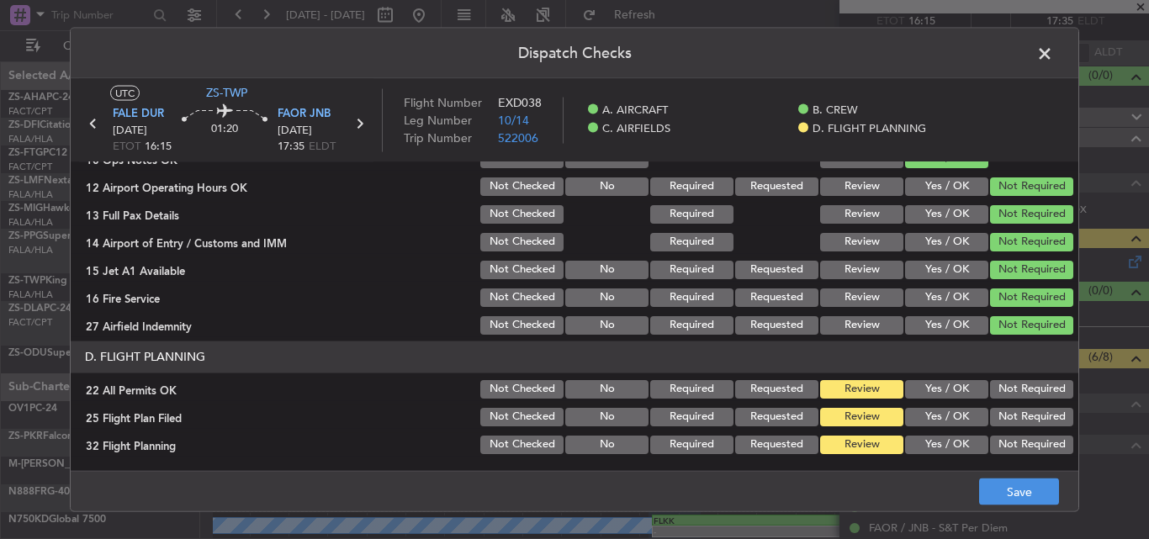
drag, startPoint x: 1001, startPoint y: 392, endPoint x: 970, endPoint y: 411, distance: 36.7
click at [999, 394] on button "Not Required" at bounding box center [1031, 388] width 83 height 19
click at [948, 422] on button "Yes / OK" at bounding box center [946, 416] width 83 height 19
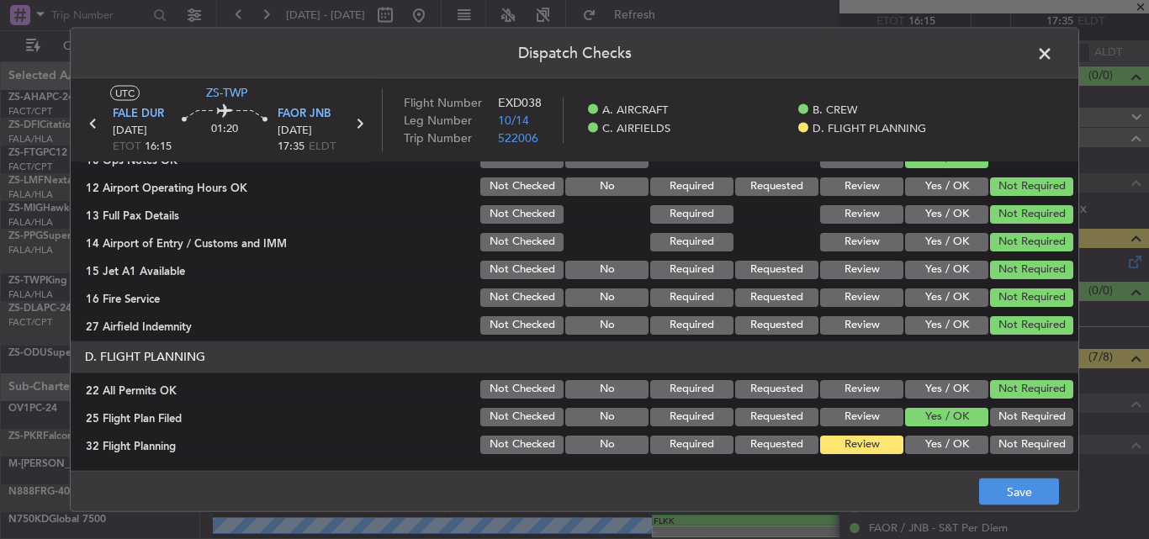
click at [945, 440] on button "Yes / OK" at bounding box center [946, 444] width 83 height 19
click at [1021, 480] on button "Save" at bounding box center [1019, 492] width 80 height 27
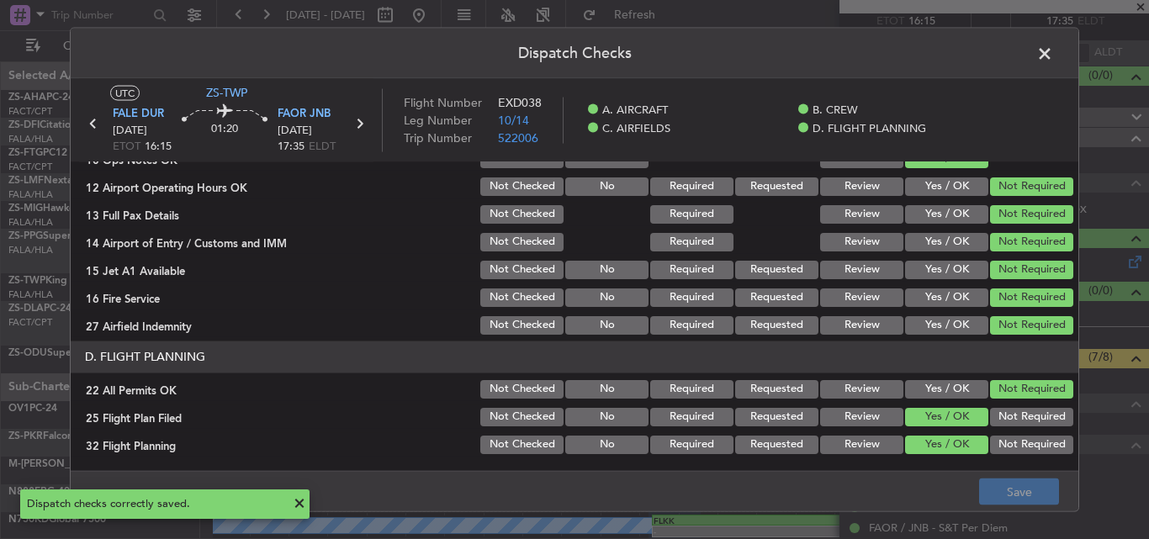
click at [1053, 52] on span at bounding box center [1053, 57] width 0 height 34
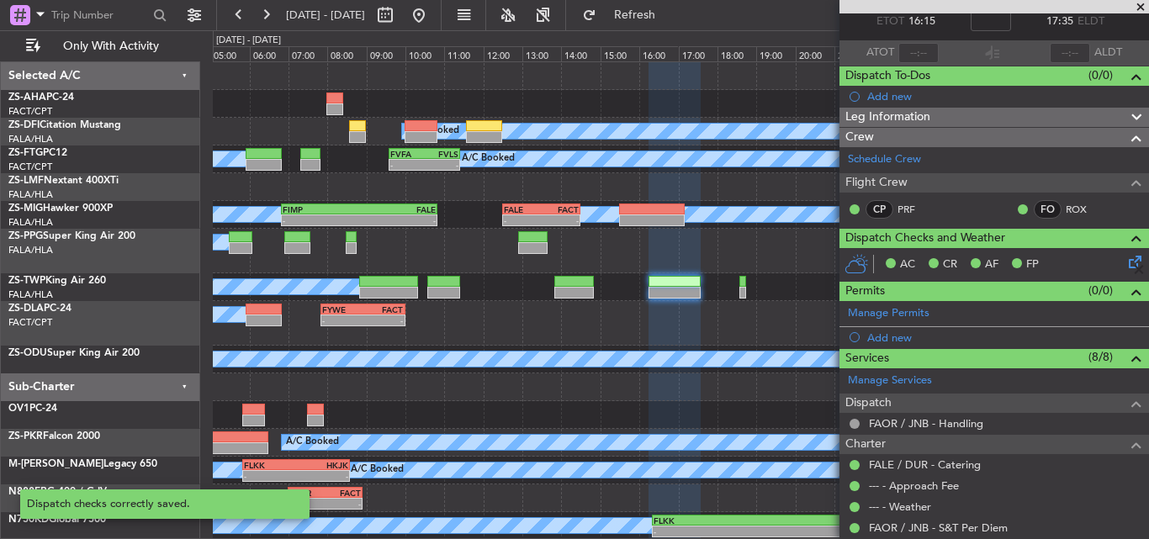
click at [1140, 4] on span at bounding box center [1140, 7] width 17 height 15
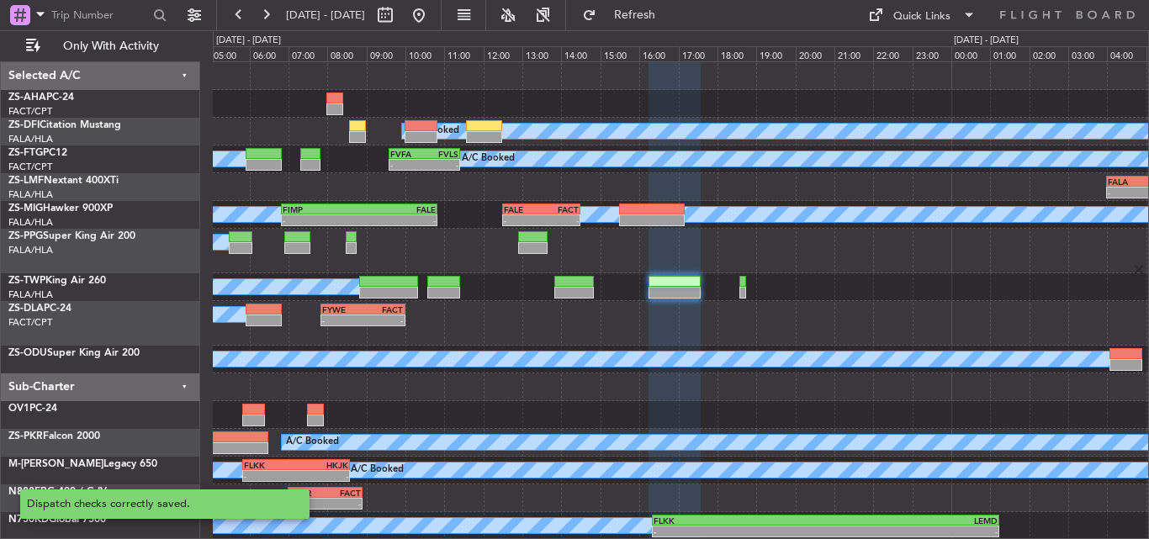
type input "0"
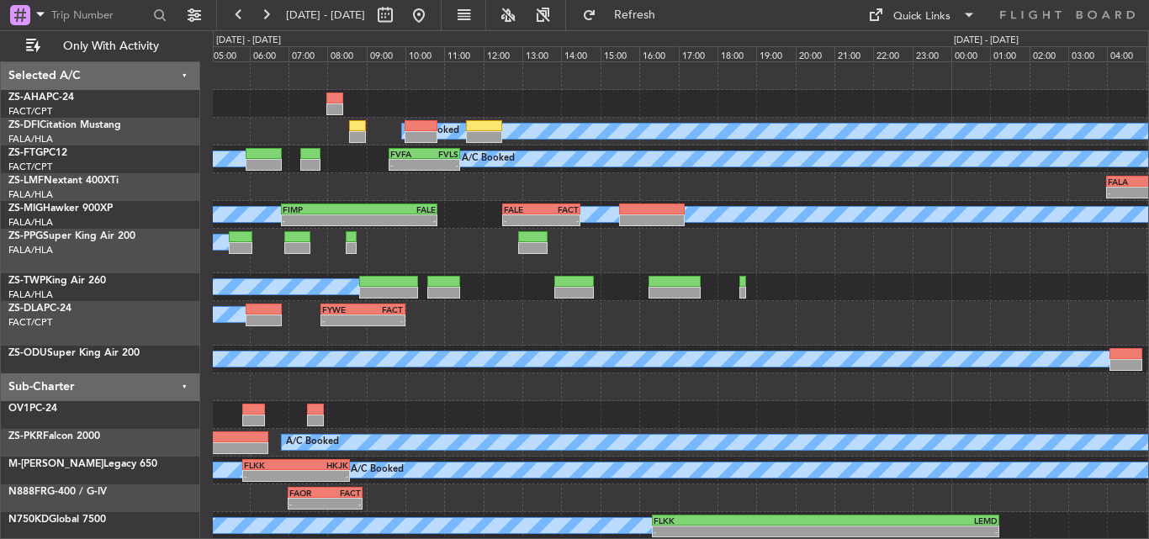
scroll to position [0, 0]
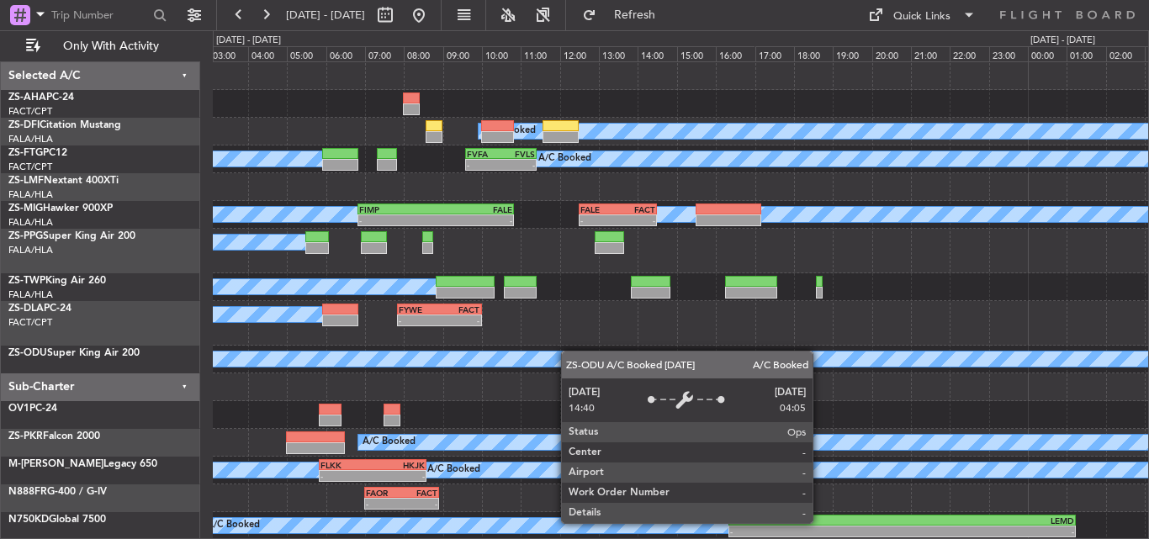
click at [586, 361] on div "A/C Booked A/C Booked A/C Booked - - FVFA 09:35 Z FVLS 11:25 Z A/C Booked FALA …" at bounding box center [681, 301] width 936 height 478
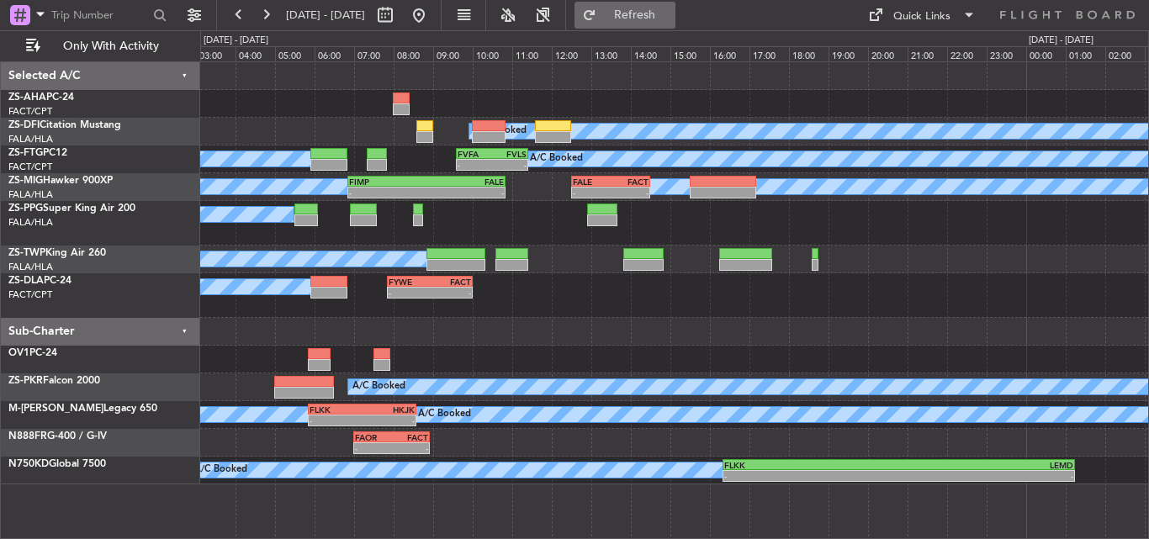
click at [646, 5] on button "Refresh" at bounding box center [625, 15] width 101 height 27
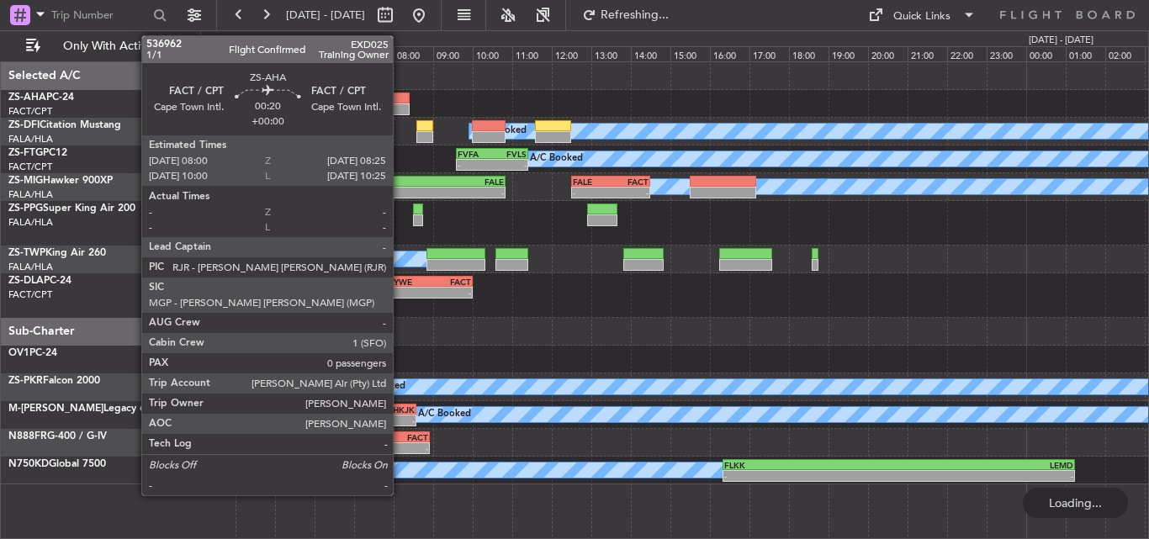
click at [400, 102] on div at bounding box center [401, 99] width 17 height 12
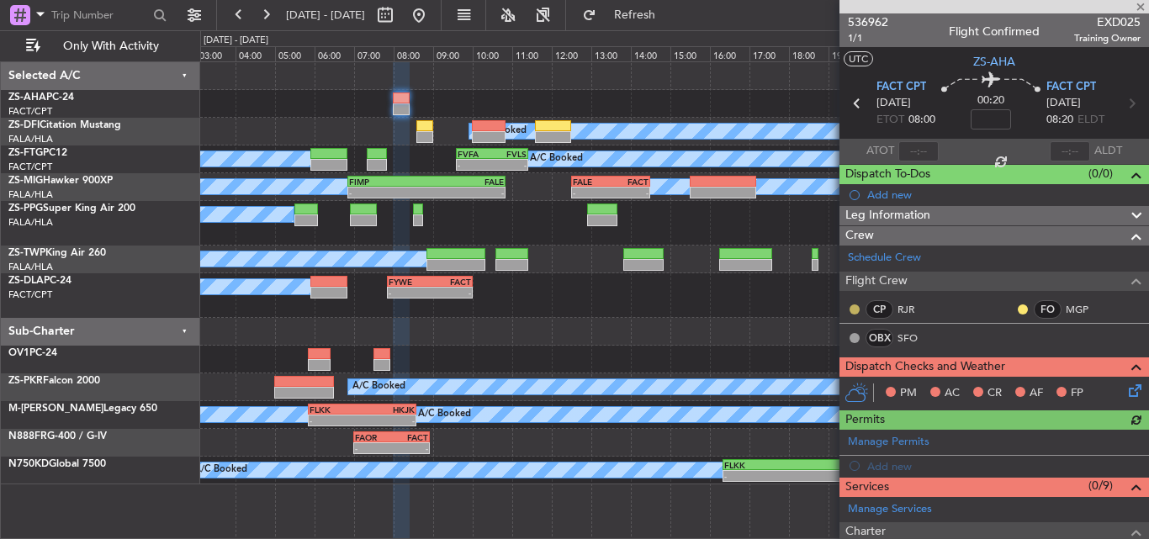
click at [857, 306] on button at bounding box center [855, 310] width 10 height 10
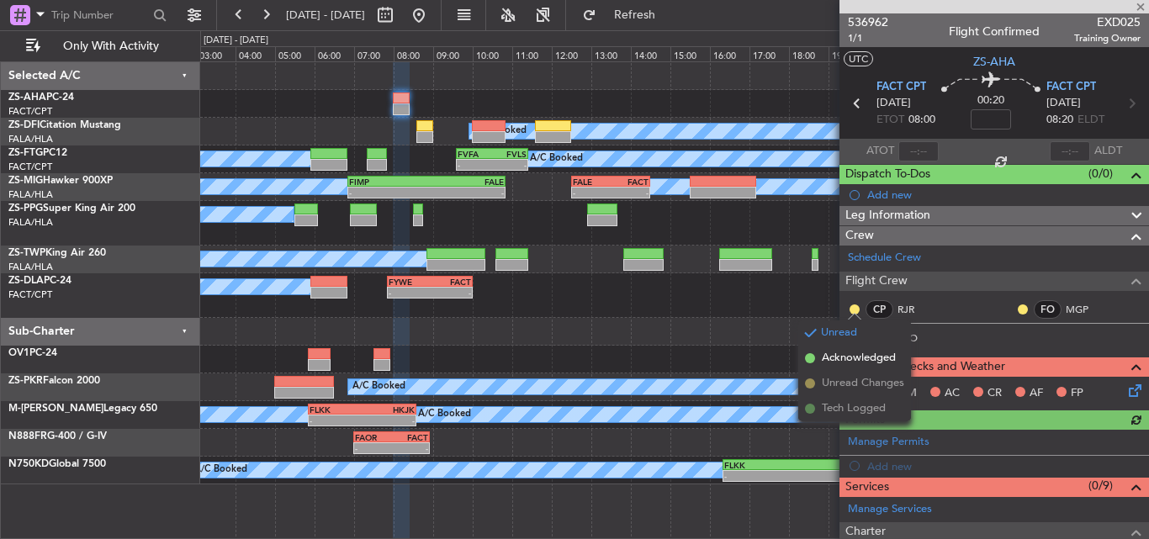
click at [853, 356] on mat-tooltip-component "Unread" at bounding box center [855, 336] width 61 height 45
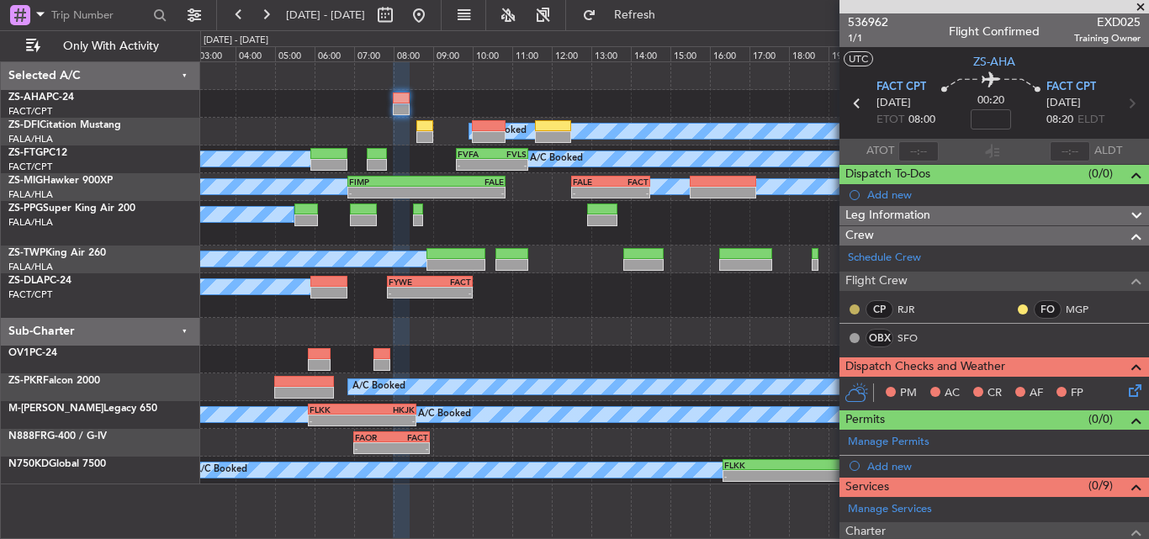
click at [851, 308] on button at bounding box center [855, 310] width 10 height 10
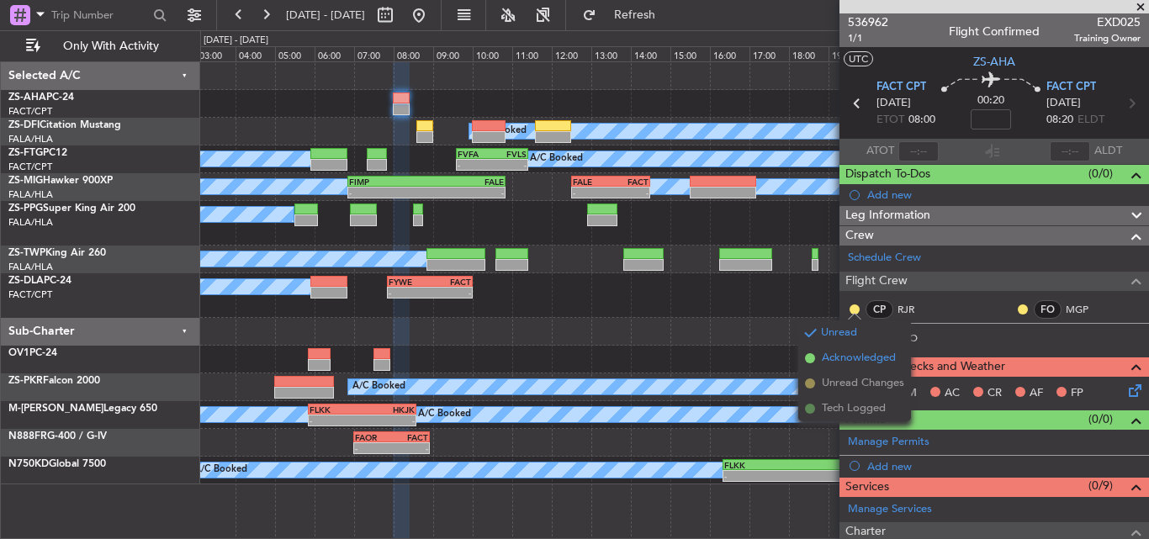
click at [860, 358] on span "Acknowledged" at bounding box center [859, 358] width 74 height 17
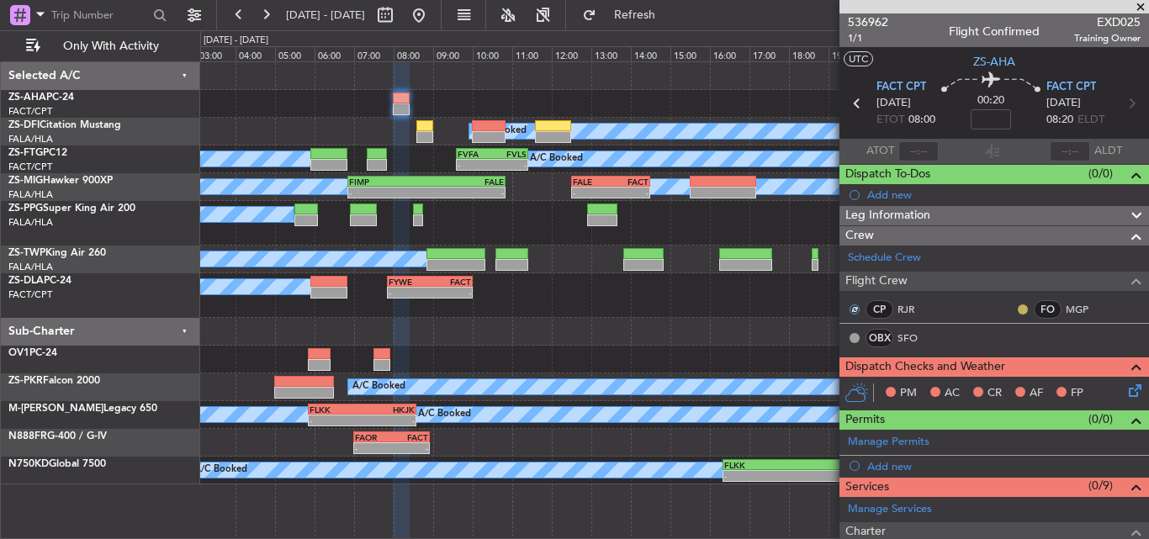
click at [1018, 309] on button at bounding box center [1023, 310] width 10 height 10
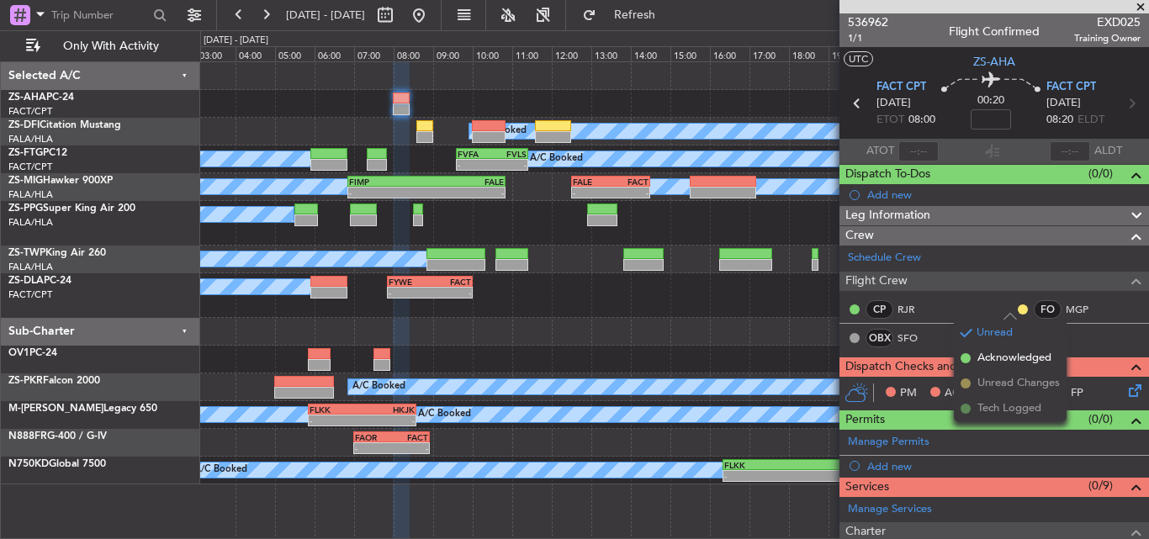
click at [1007, 359] on span "Acknowledged" at bounding box center [1015, 358] width 74 height 17
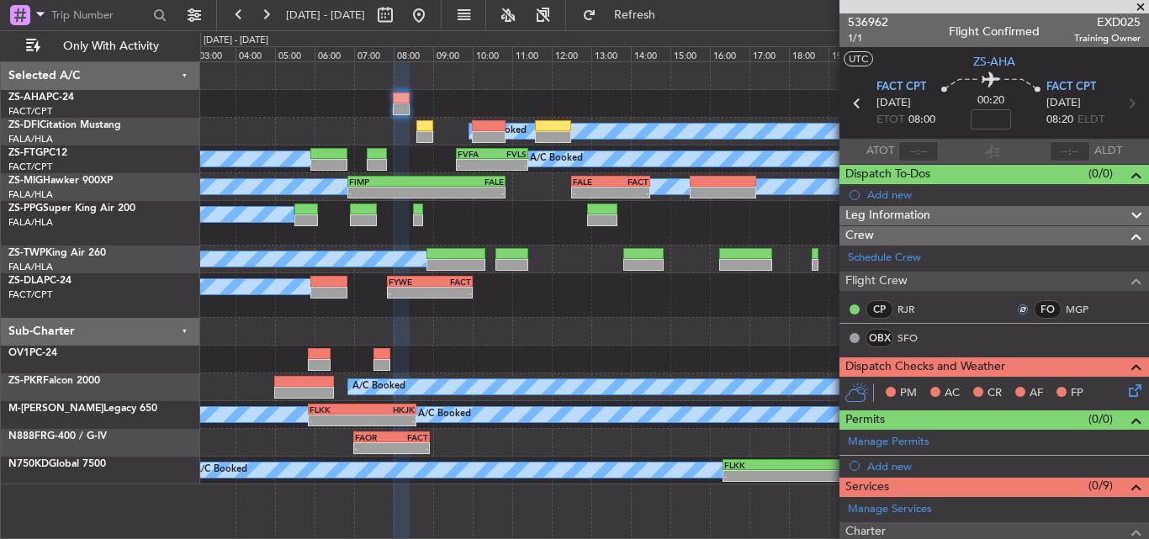
click at [1126, 392] on icon at bounding box center [1132, 387] width 13 height 13
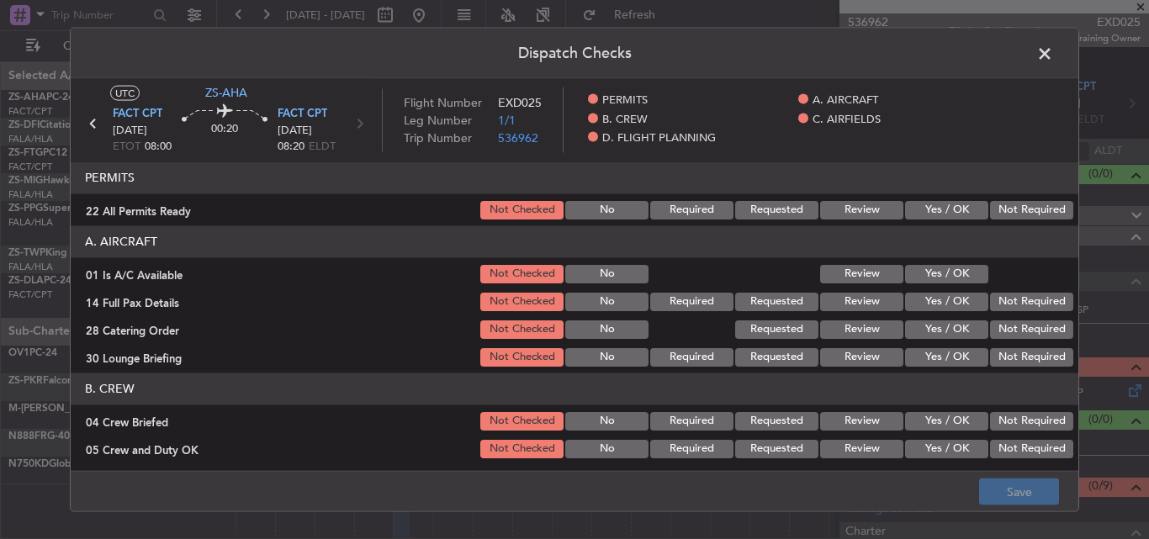
click at [1007, 211] on button "Not Required" at bounding box center [1031, 209] width 83 height 19
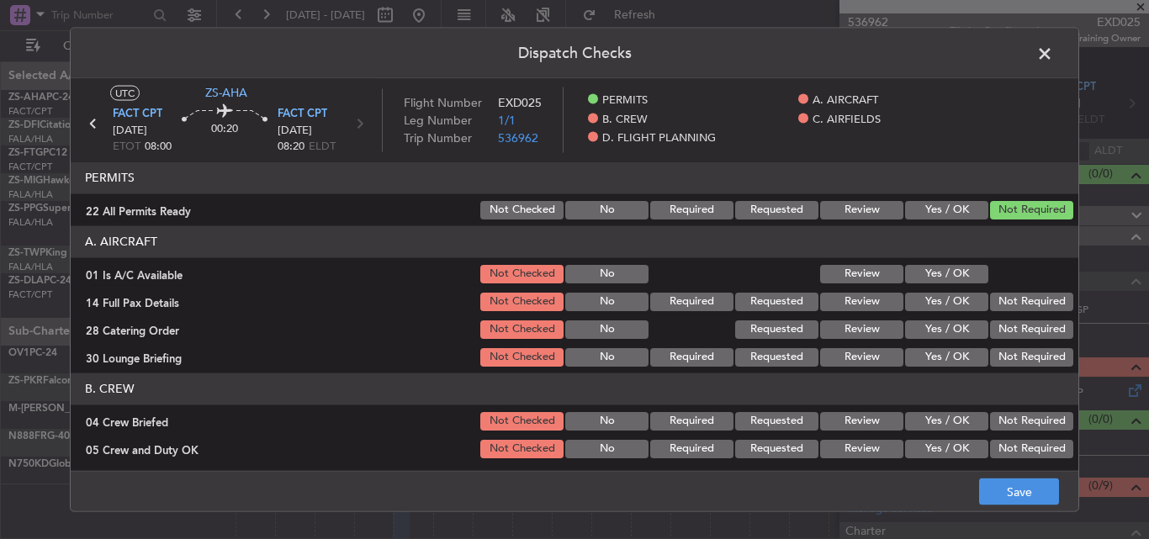
drag, startPoint x: 964, startPoint y: 267, endPoint x: 964, endPoint y: 278, distance: 10.9
click at [964, 268] on button "Yes / OK" at bounding box center [946, 273] width 83 height 19
click at [999, 313] on div "Not Required" at bounding box center [1030, 301] width 85 height 24
click at [995, 340] on div "Not Required" at bounding box center [1030, 329] width 85 height 24
click at [1002, 298] on button "Not Required" at bounding box center [1031, 301] width 83 height 19
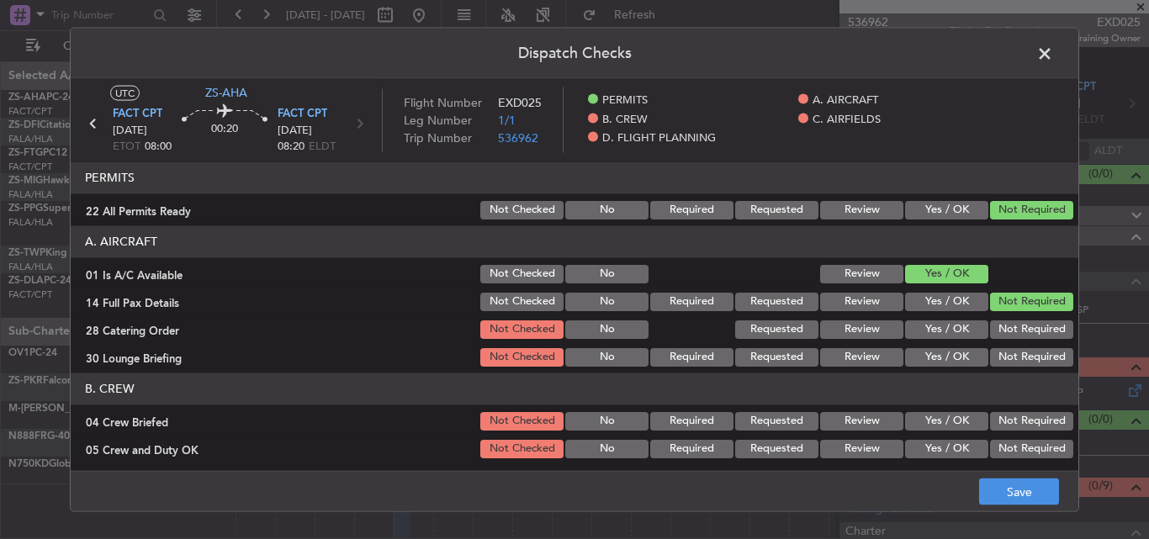
click at [1005, 329] on button "Not Required" at bounding box center [1031, 329] width 83 height 19
click at [1010, 356] on button "Not Required" at bounding box center [1031, 356] width 83 height 19
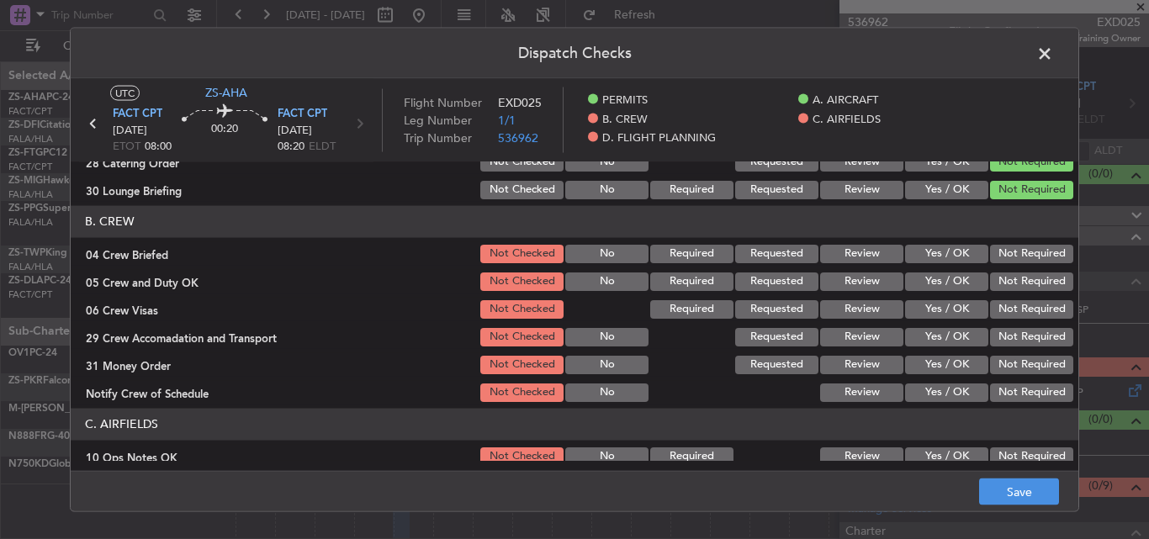
scroll to position [168, 0]
click at [1013, 251] on button "Not Required" at bounding box center [1031, 252] width 83 height 19
click at [1000, 286] on button "Not Required" at bounding box center [1031, 280] width 83 height 19
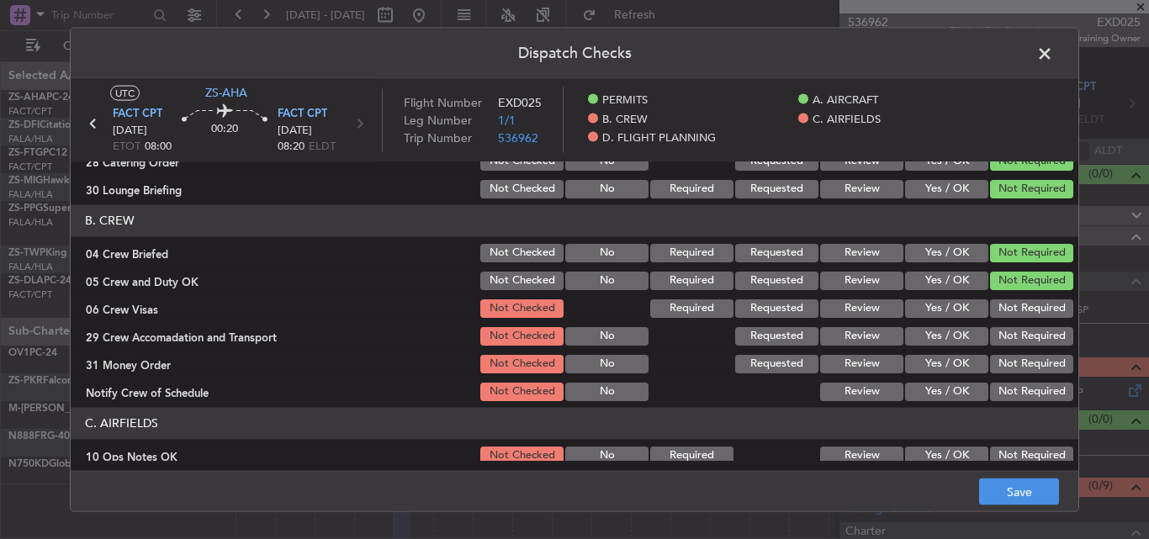
drag, startPoint x: 1000, startPoint y: 307, endPoint x: 1000, endPoint y: 324, distance: 16.8
click at [1000, 318] on div "Not Required" at bounding box center [1030, 308] width 85 height 24
drag, startPoint x: 1000, startPoint y: 324, endPoint x: 1000, endPoint y: 337, distance: 13.5
click at [1000, 326] on div "Not Required" at bounding box center [1030, 336] width 85 height 24
click at [1000, 331] on button "Not Required" at bounding box center [1031, 335] width 83 height 19
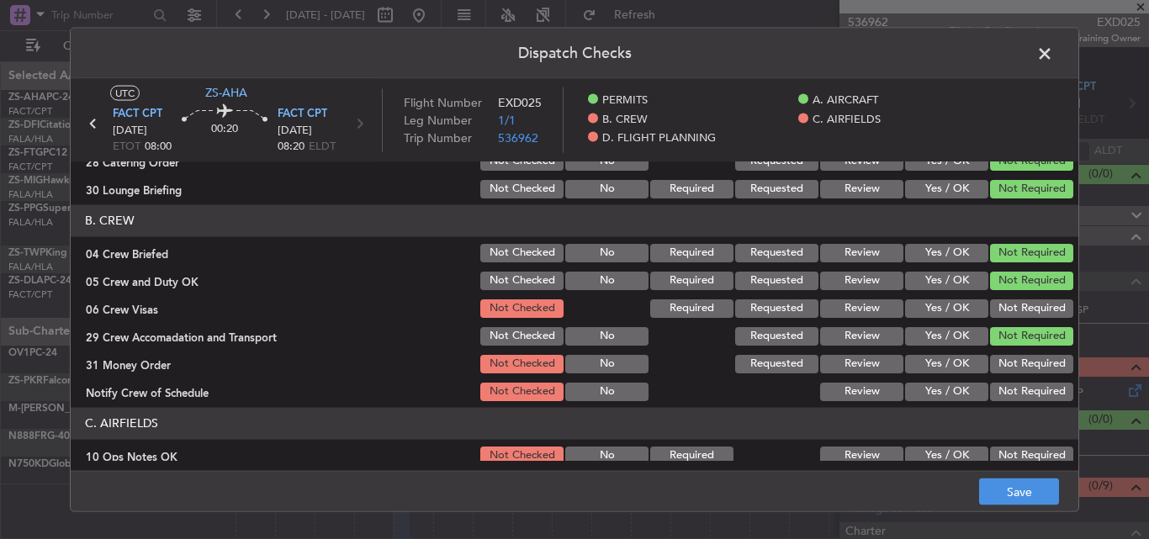
click at [1008, 300] on button "Not Required" at bounding box center [1031, 308] width 83 height 19
click at [1005, 358] on button "Not Required" at bounding box center [1031, 363] width 83 height 19
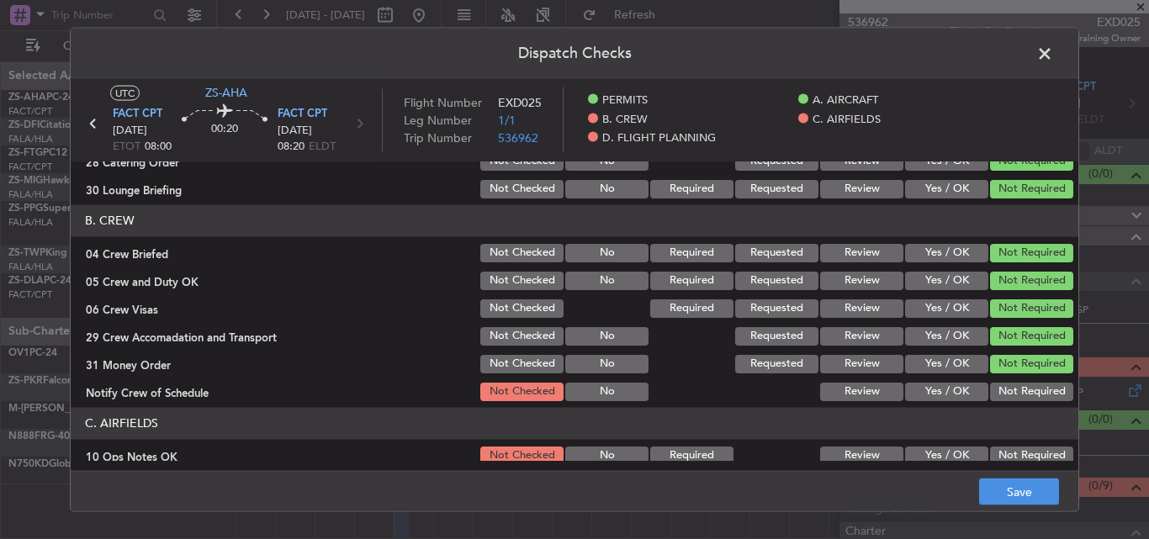
click at [996, 386] on button "Not Required" at bounding box center [1031, 391] width 83 height 19
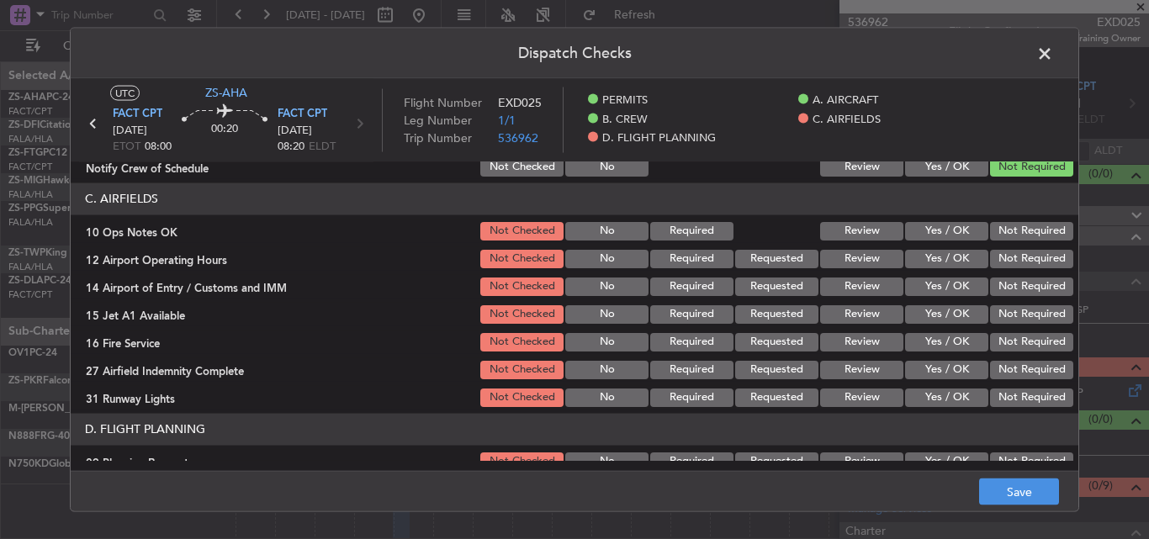
scroll to position [421, 0]
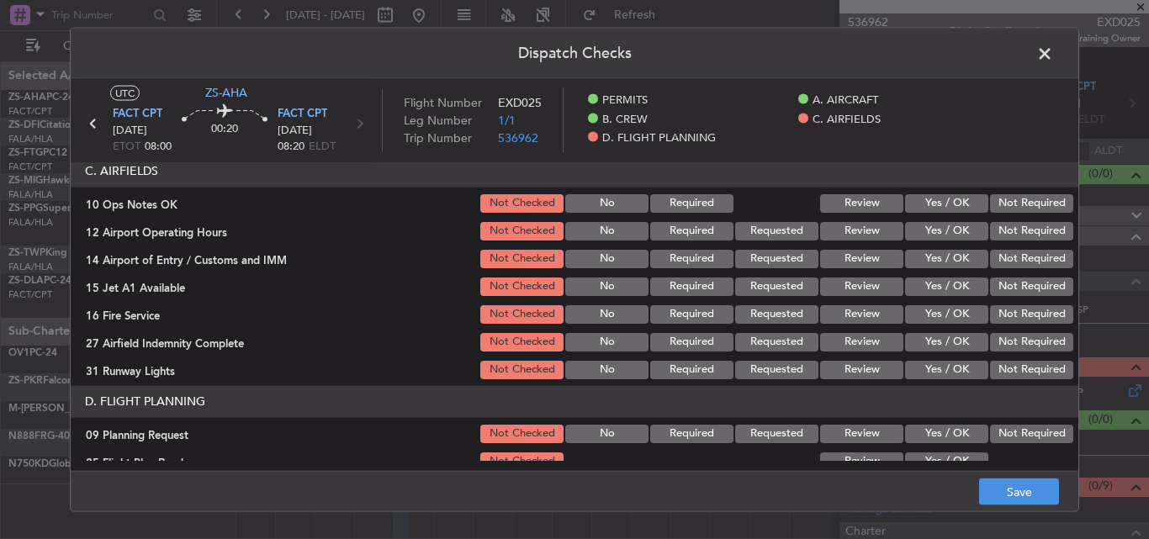
click at [1001, 211] on button "Not Required" at bounding box center [1031, 203] width 83 height 19
click at [994, 234] on button "Not Required" at bounding box center [1031, 230] width 83 height 19
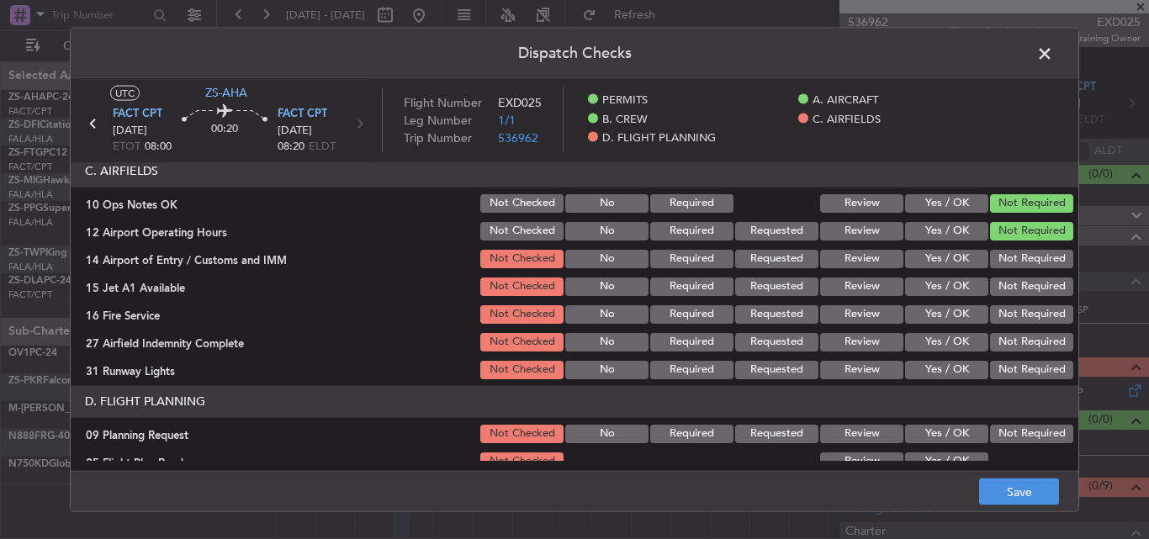
click at [1002, 257] on button "Not Required" at bounding box center [1031, 258] width 83 height 19
drag, startPoint x: 1006, startPoint y: 286, endPoint x: 1006, endPoint y: 305, distance: 18.5
click at [1006, 288] on button "Not Required" at bounding box center [1031, 286] width 83 height 19
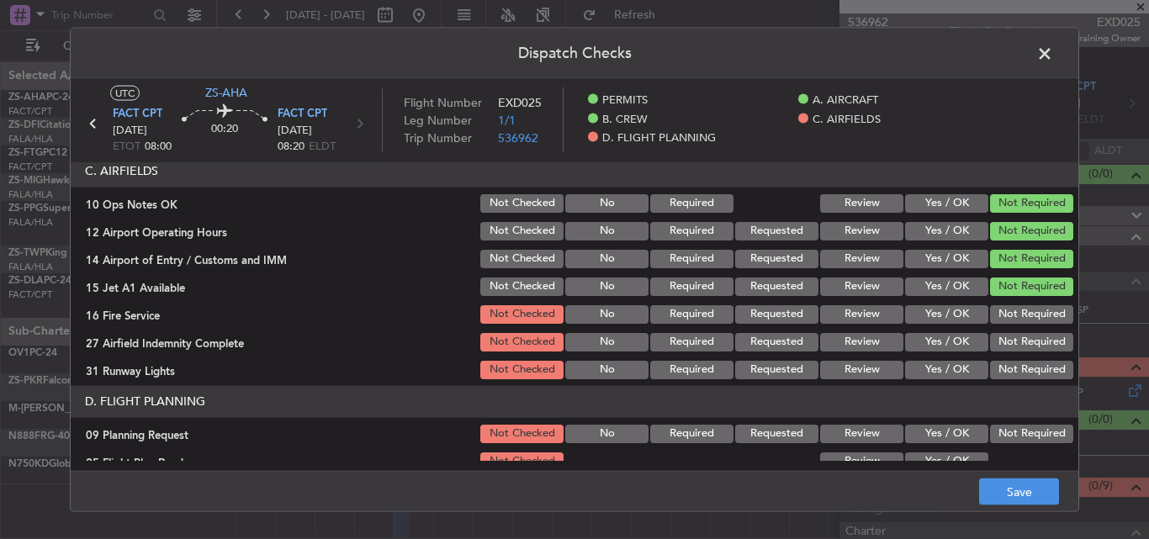
click at [1005, 309] on button "Not Required" at bounding box center [1031, 314] width 83 height 19
click at [1003, 342] on button "Not Required" at bounding box center [1031, 341] width 83 height 19
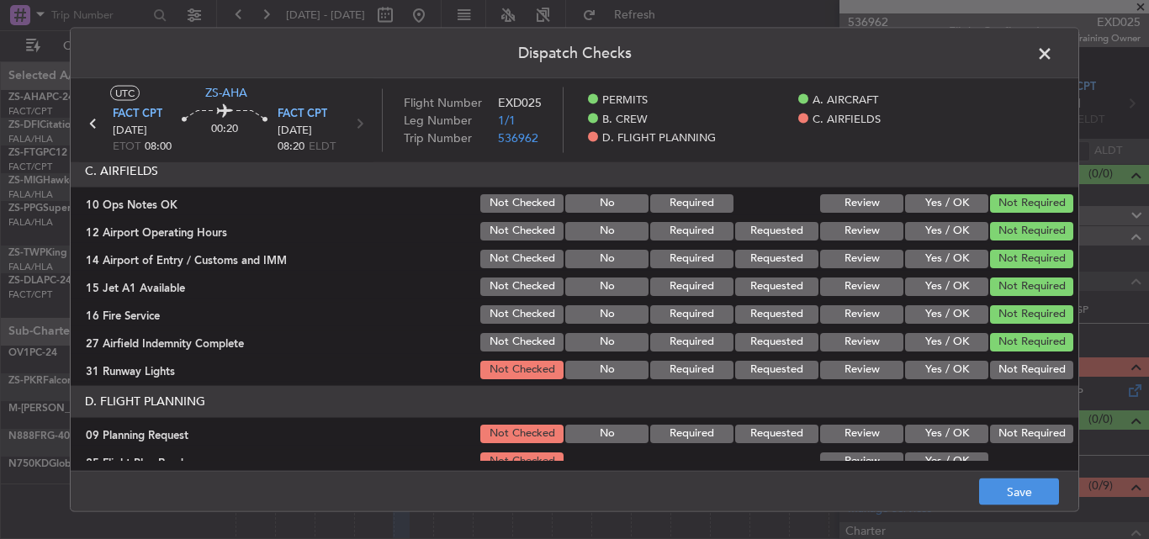
click at [1004, 363] on button "Not Required" at bounding box center [1031, 369] width 83 height 19
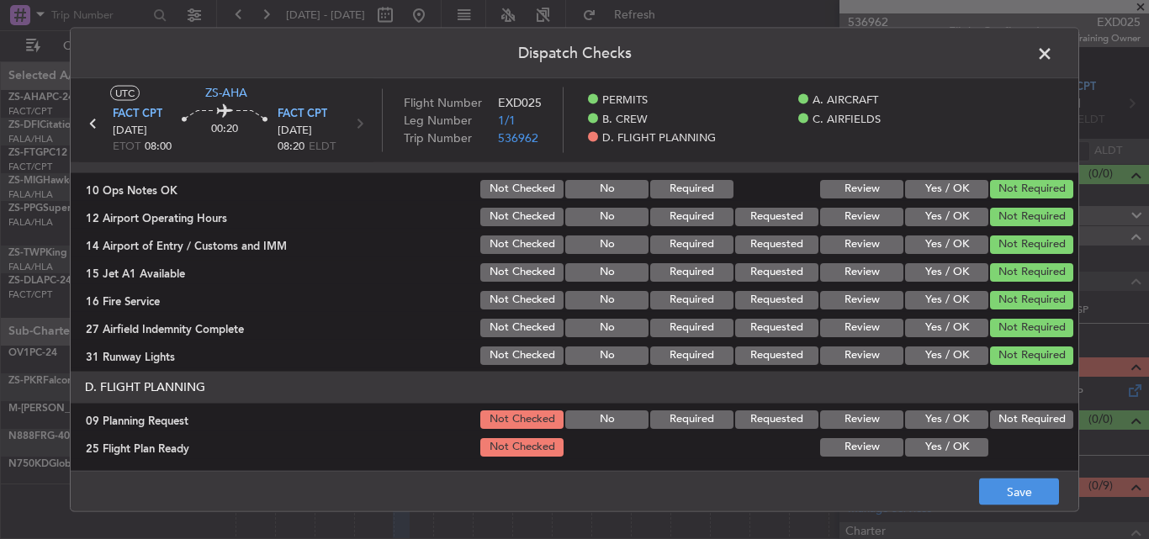
scroll to position [437, 0]
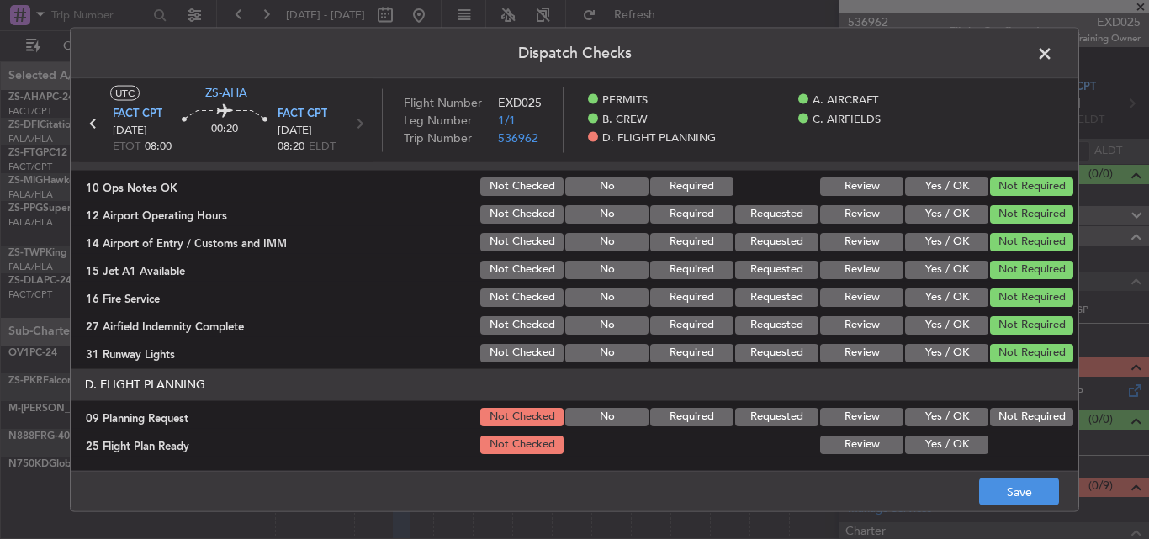
drag, startPoint x: 946, startPoint y: 416, endPoint x: 936, endPoint y: 437, distance: 23.0
click at [945, 418] on button "Yes / OK" at bounding box center [946, 416] width 83 height 19
click at [937, 448] on button "Yes / OK" at bounding box center [946, 444] width 83 height 19
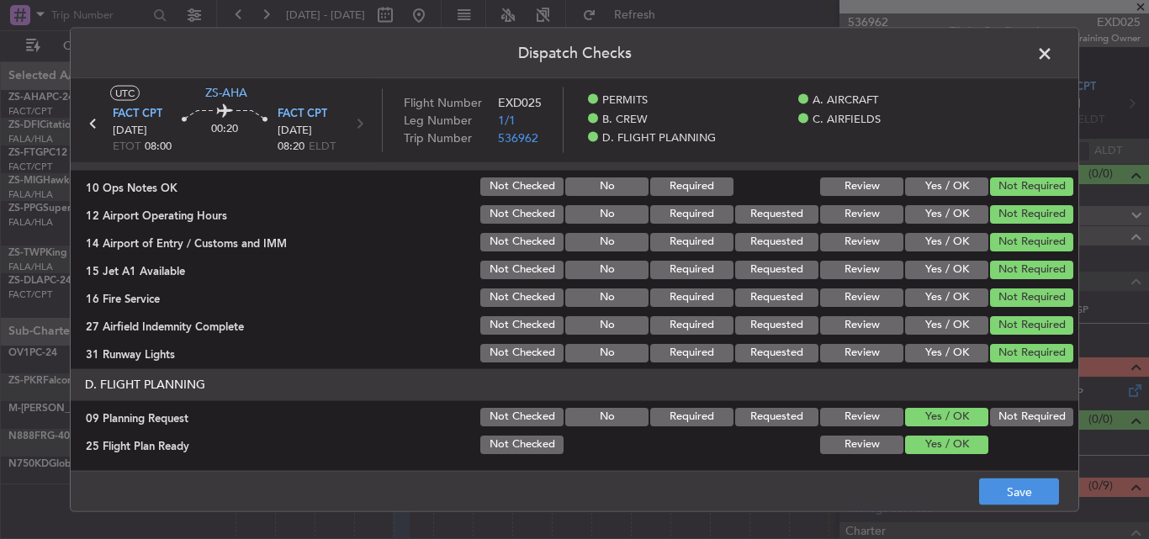
click at [825, 422] on button "Review" at bounding box center [861, 416] width 83 height 19
click at [825, 440] on button "Review" at bounding box center [861, 444] width 83 height 19
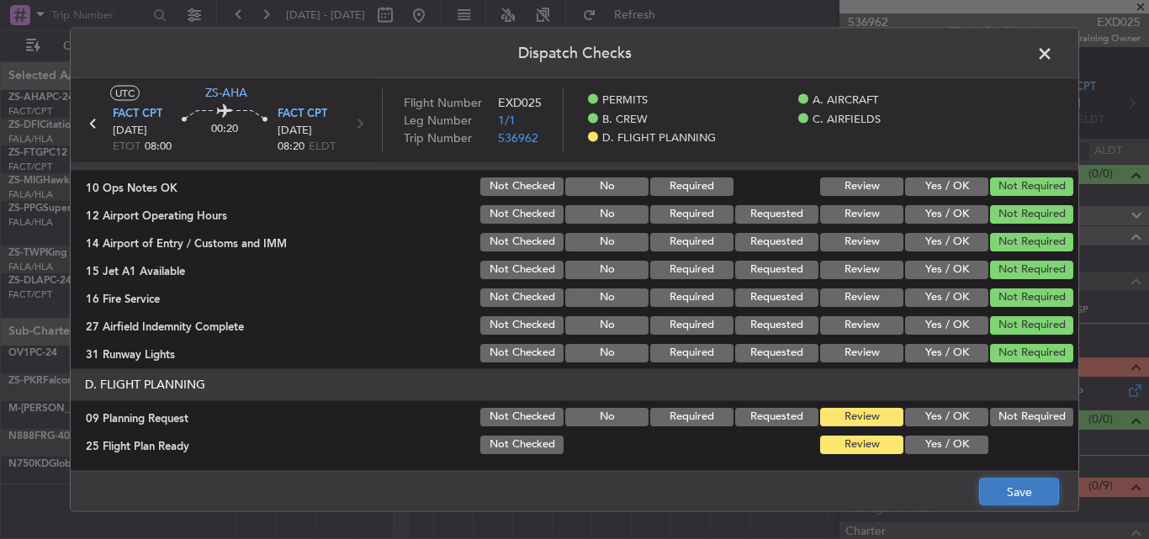
click at [991, 496] on button "Save" at bounding box center [1019, 492] width 80 height 27
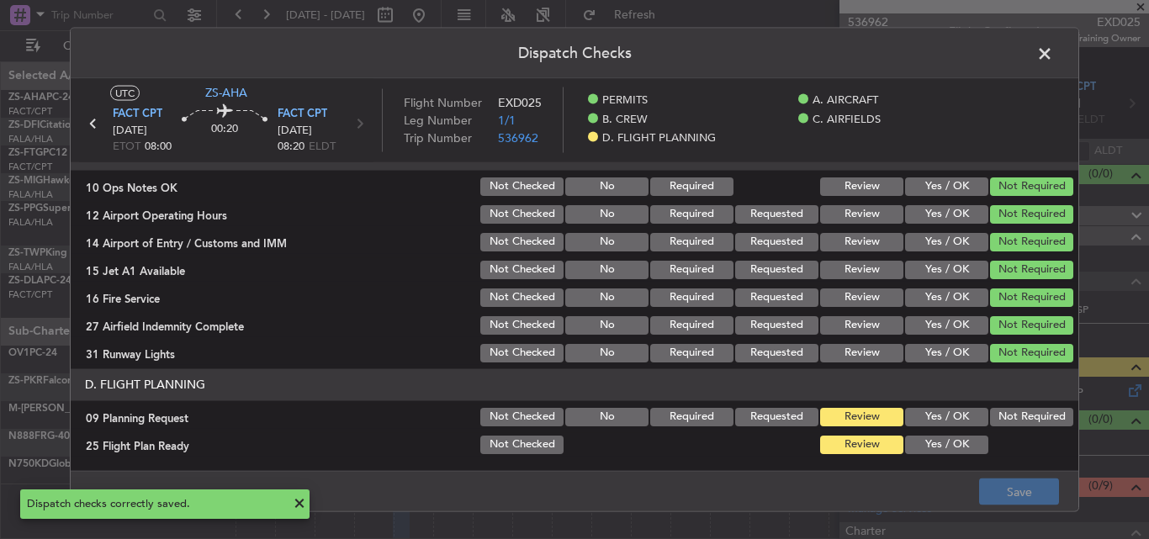
click at [1053, 54] on span at bounding box center [1053, 57] width 0 height 34
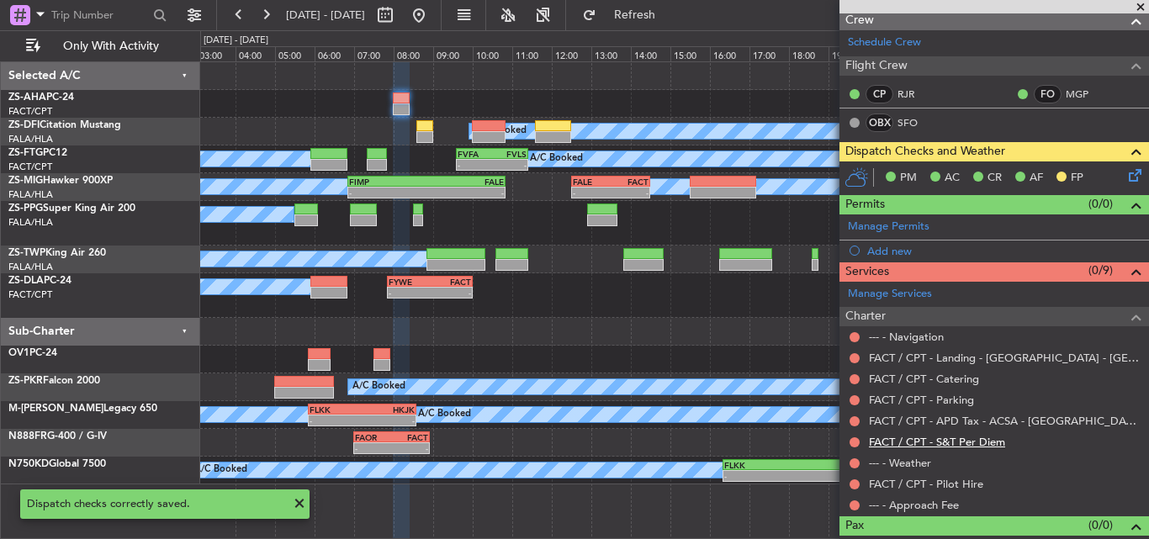
scroll to position [239, 0]
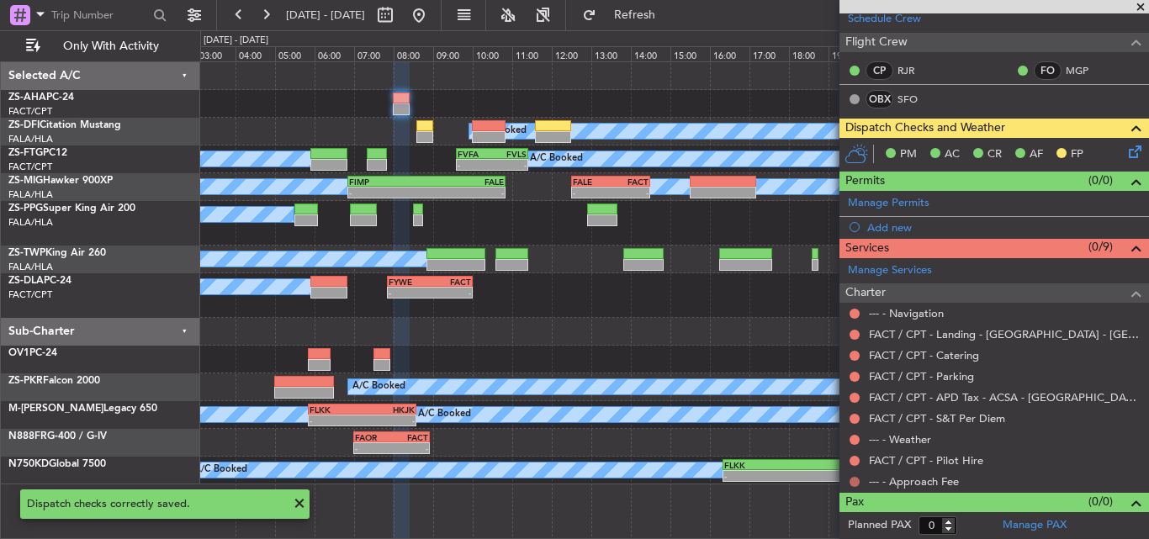
click at [852, 483] on button at bounding box center [855, 482] width 10 height 10
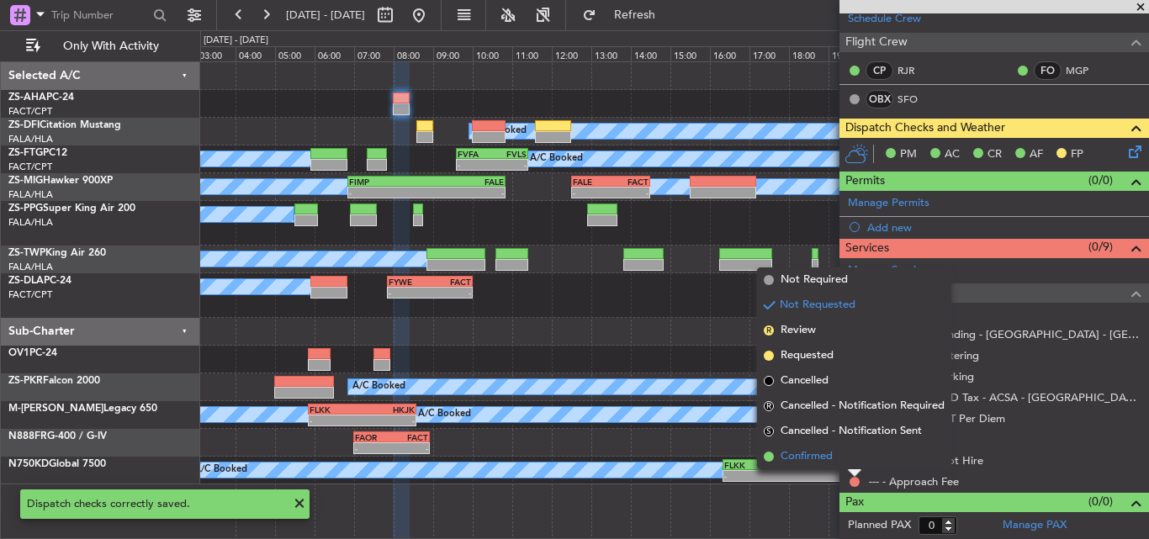
click at [827, 450] on span "Confirmed" at bounding box center [807, 456] width 52 height 17
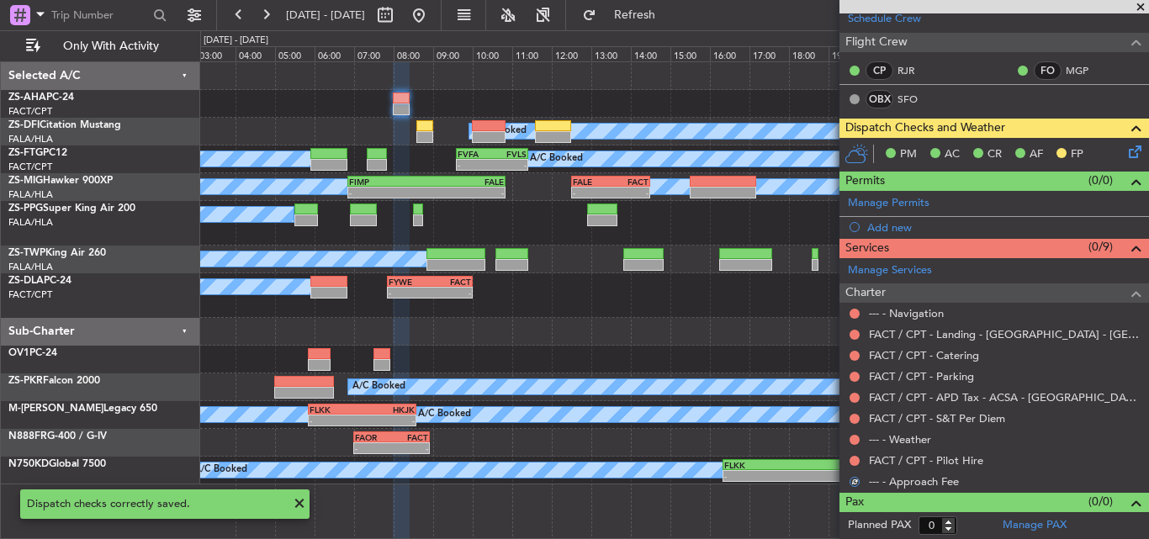
drag, startPoint x: 856, startPoint y: 462, endPoint x: 848, endPoint y: 459, distance: 9.1
click at [855, 462] on button at bounding box center [855, 461] width 10 height 10
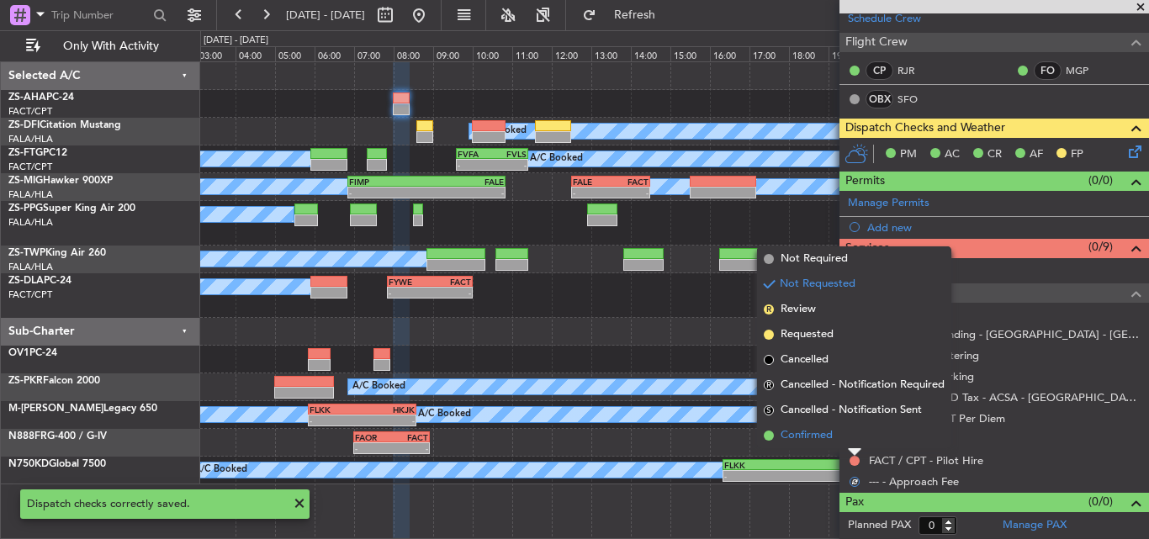
click at [832, 436] on span "Confirmed" at bounding box center [807, 435] width 52 height 17
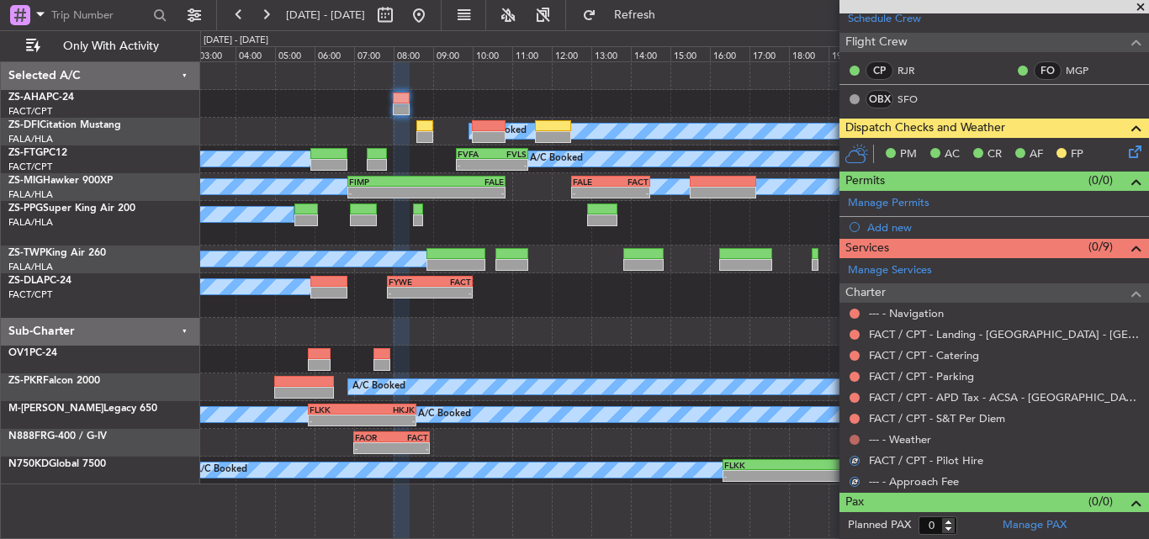
click at [856, 438] on button at bounding box center [855, 440] width 10 height 10
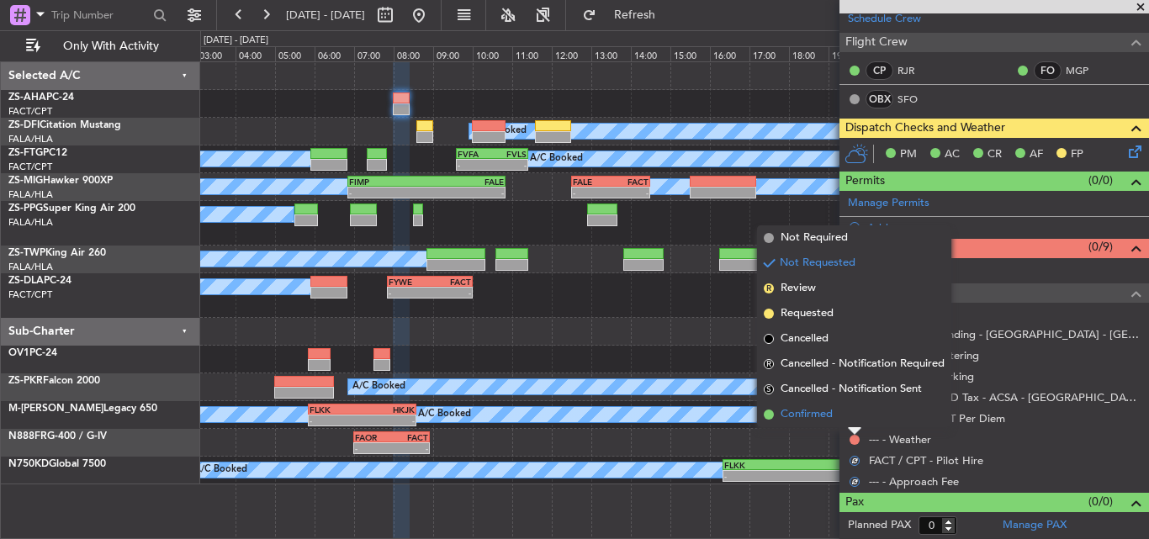
click at [848, 417] on li "Confirmed" at bounding box center [854, 414] width 194 height 25
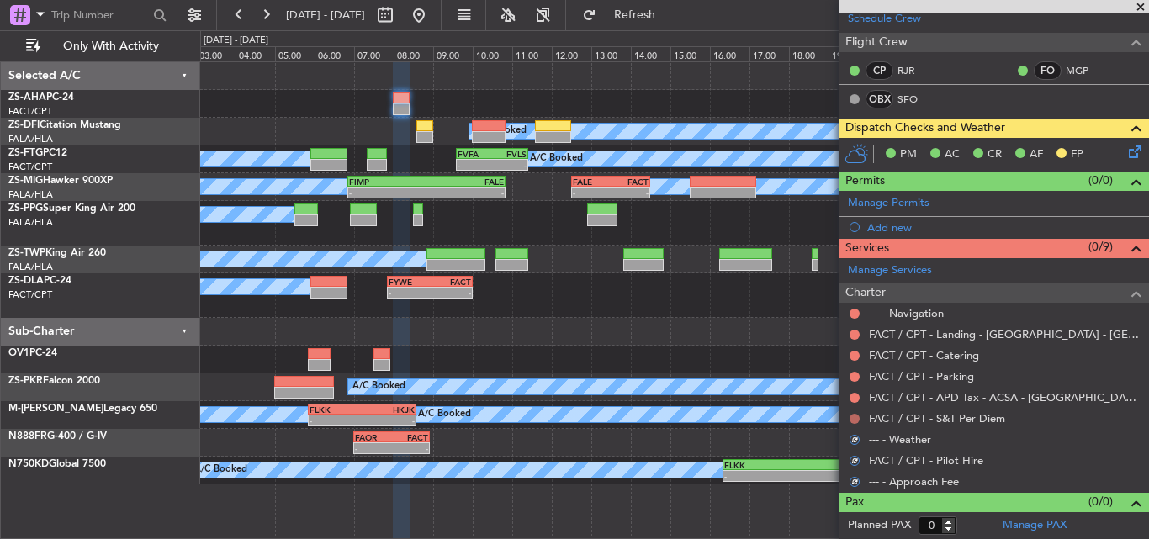
click at [856, 416] on button at bounding box center [855, 419] width 10 height 10
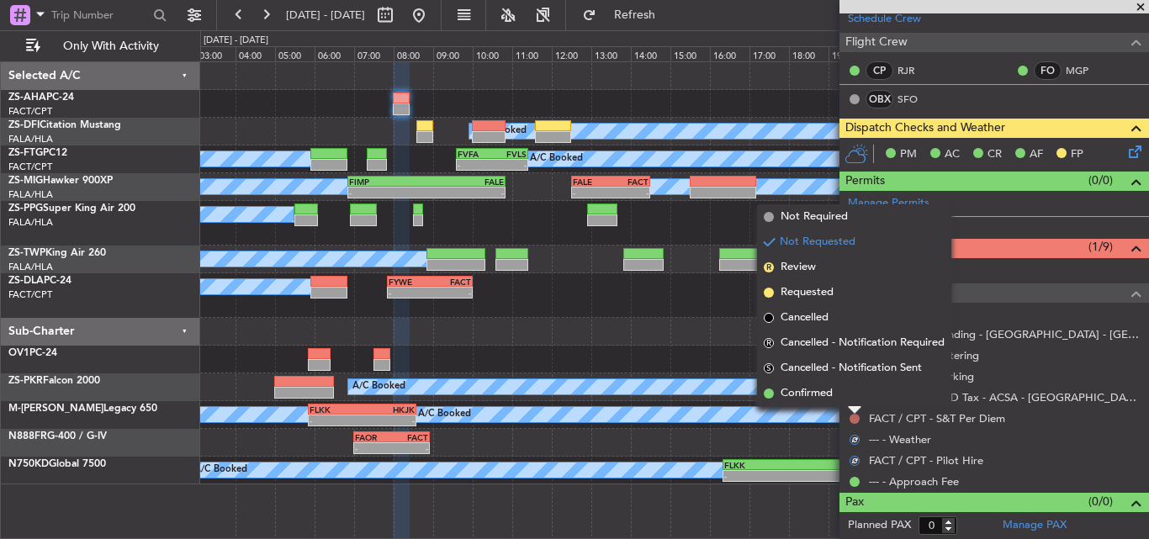
click at [851, 390] on li "Confirmed" at bounding box center [854, 393] width 194 height 25
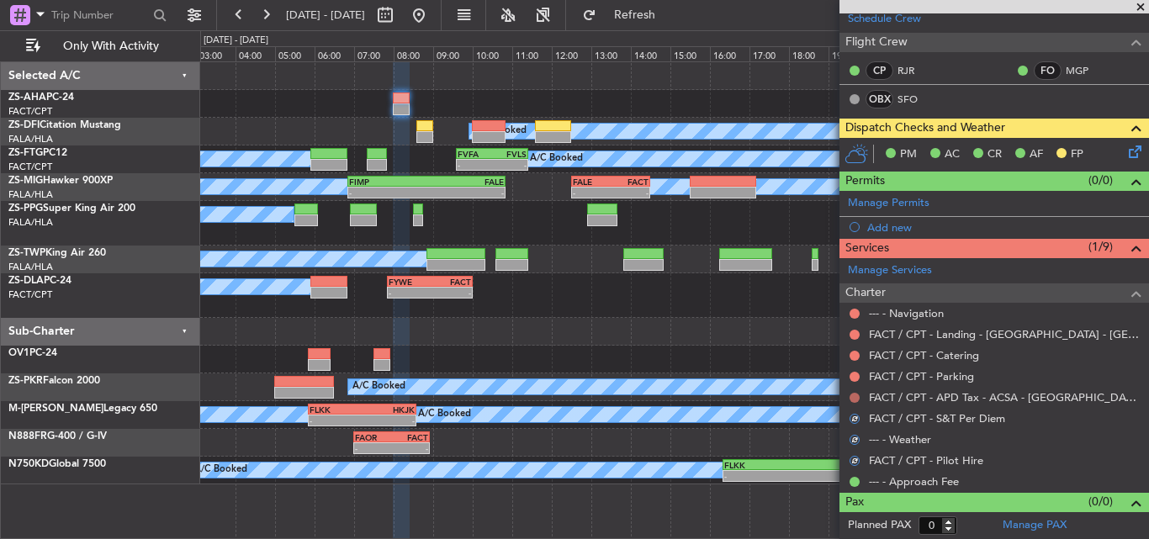
click at [854, 394] on button at bounding box center [855, 398] width 10 height 10
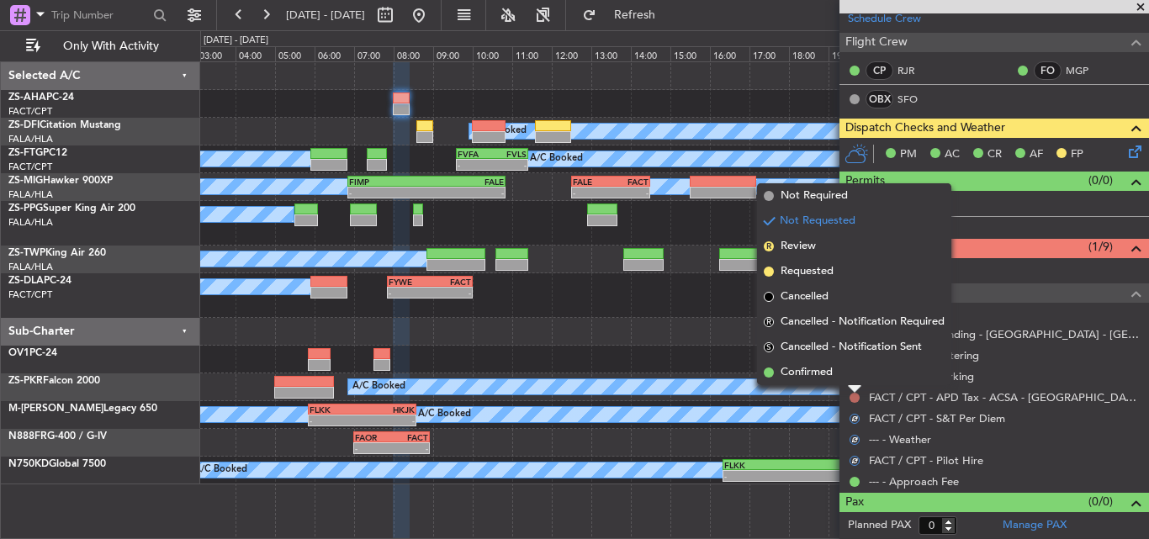
click at [849, 374] on li "Confirmed" at bounding box center [854, 372] width 194 height 25
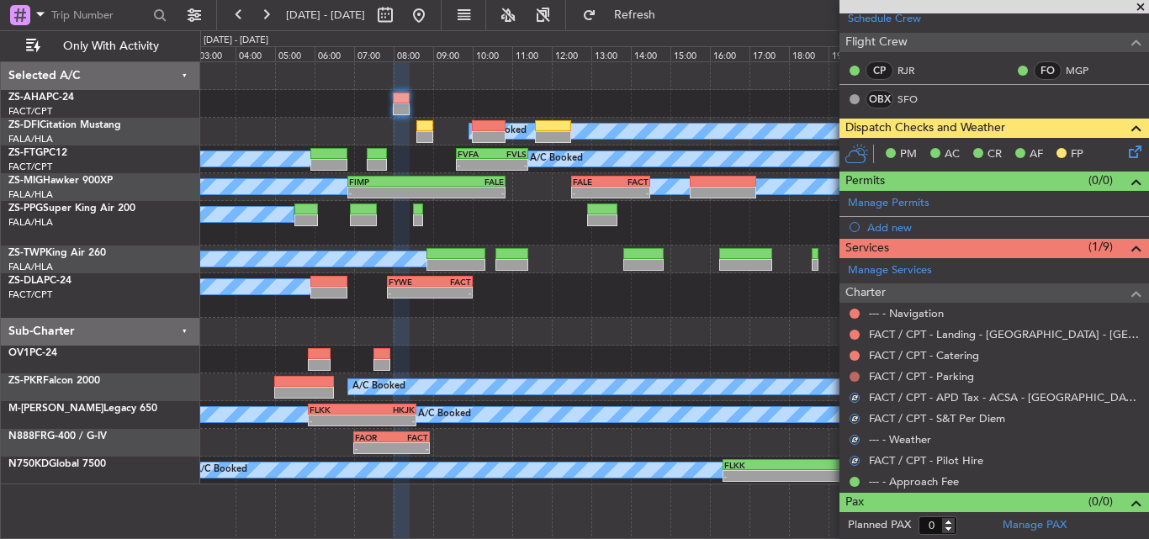
click at [860, 375] on div at bounding box center [854, 376] width 13 height 13
click at [853, 372] on button at bounding box center [855, 377] width 10 height 10
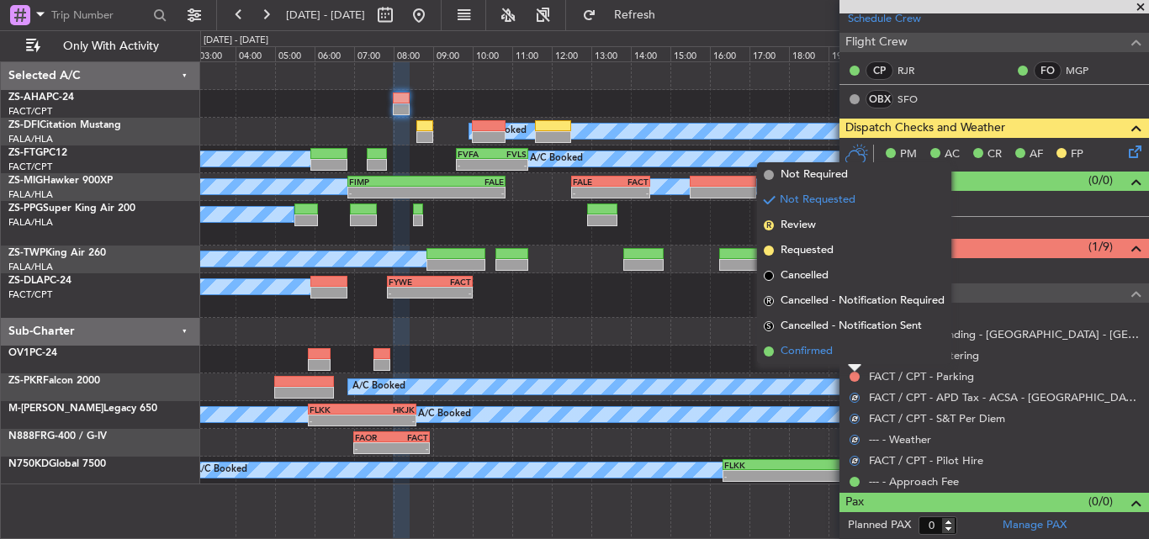
click at [850, 357] on li "Confirmed" at bounding box center [854, 351] width 194 height 25
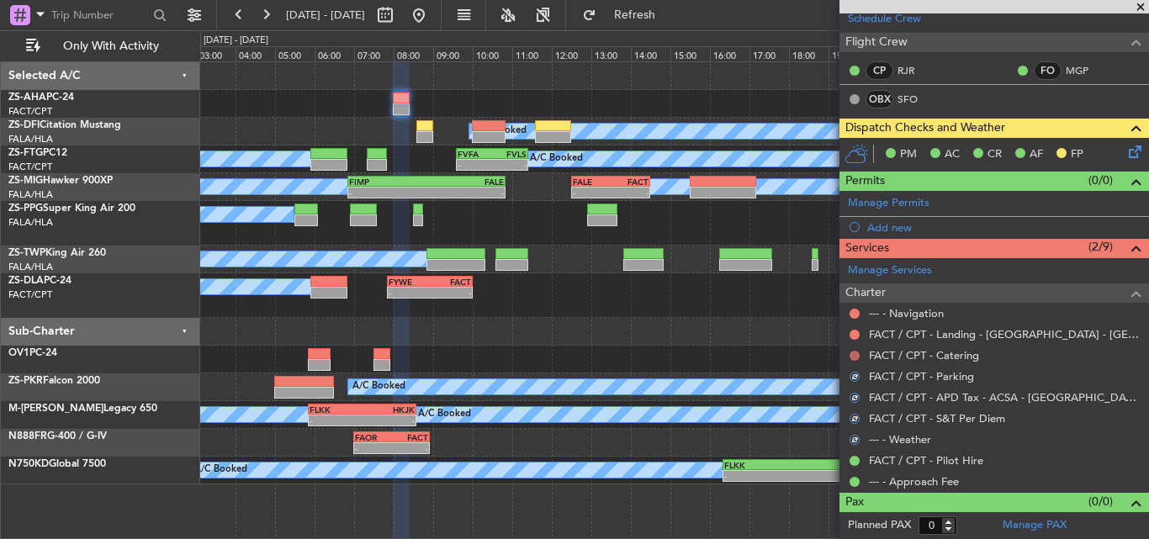
click at [852, 356] on button at bounding box center [855, 356] width 10 height 10
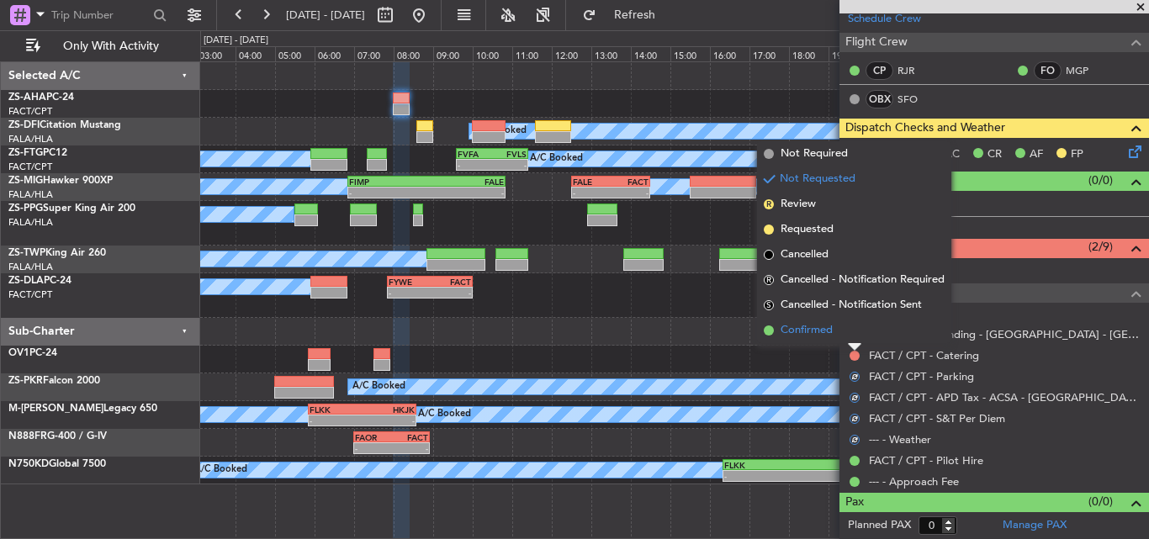
click at [847, 335] on li "Confirmed" at bounding box center [854, 330] width 194 height 25
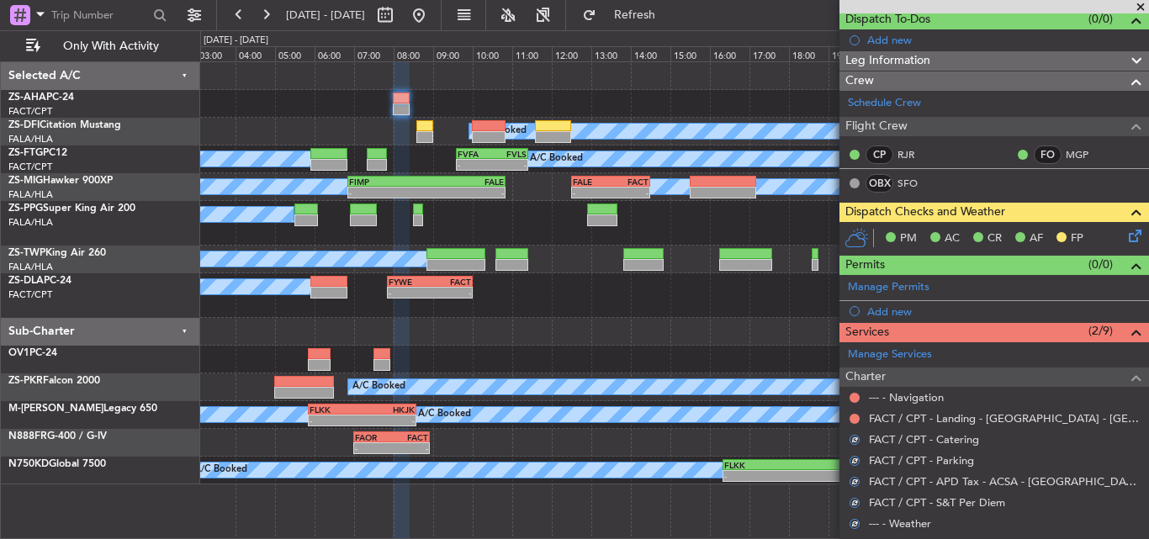
scroll to position [71, 0]
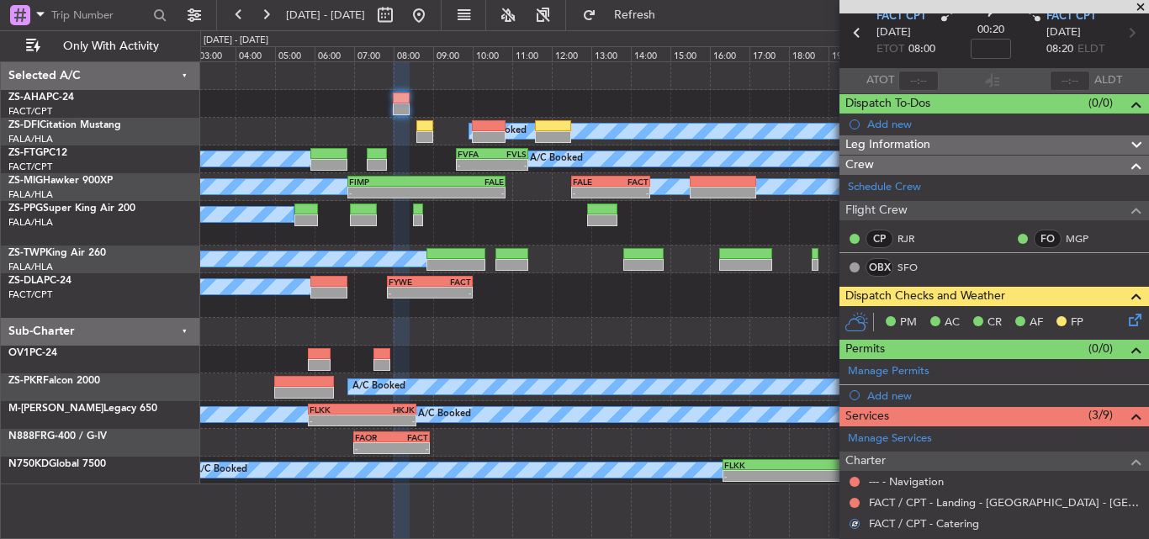
click at [847, 505] on div "FACT / CPT - Landing - ACSA - Cape Town International FACT / CPT" at bounding box center [995, 502] width 310 height 21
click at [855, 501] on button at bounding box center [855, 503] width 10 height 10
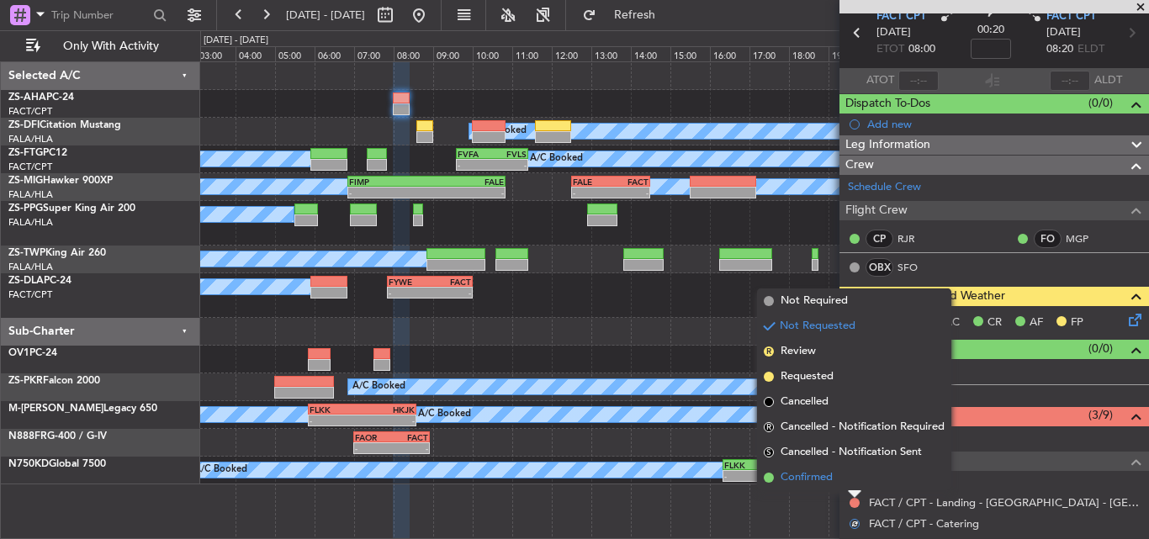
click at [810, 470] on span "Confirmed" at bounding box center [807, 477] width 52 height 17
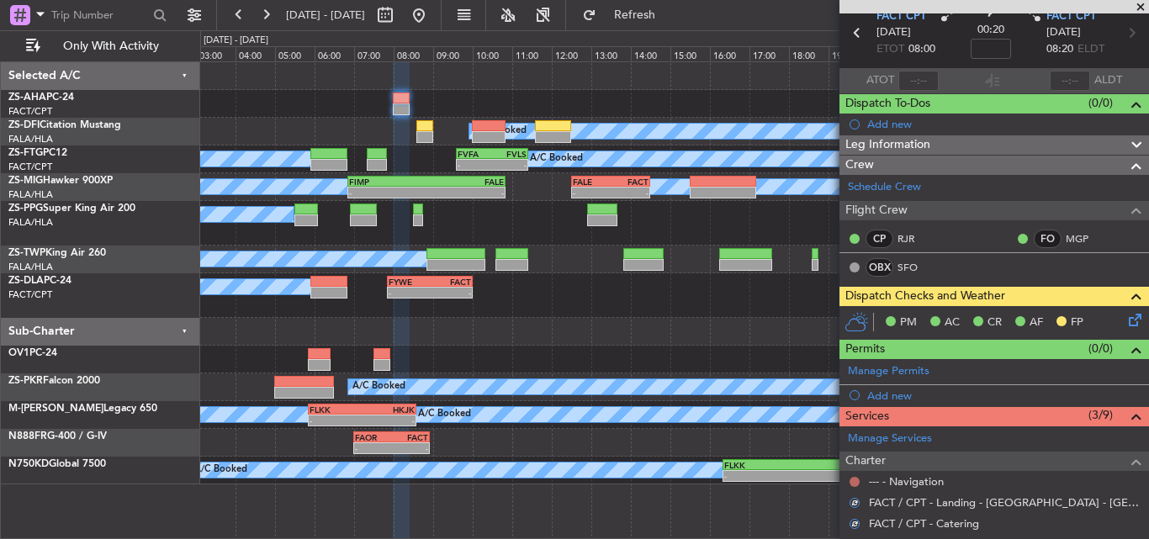
click at [856, 481] on button at bounding box center [855, 482] width 10 height 10
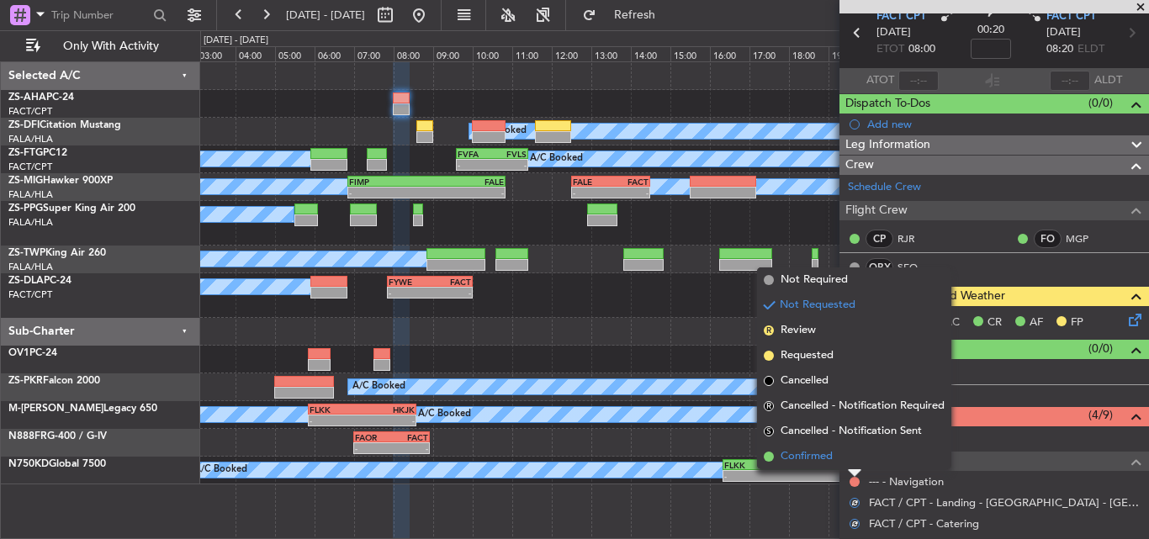
click at [833, 457] on span "Confirmed" at bounding box center [807, 456] width 52 height 17
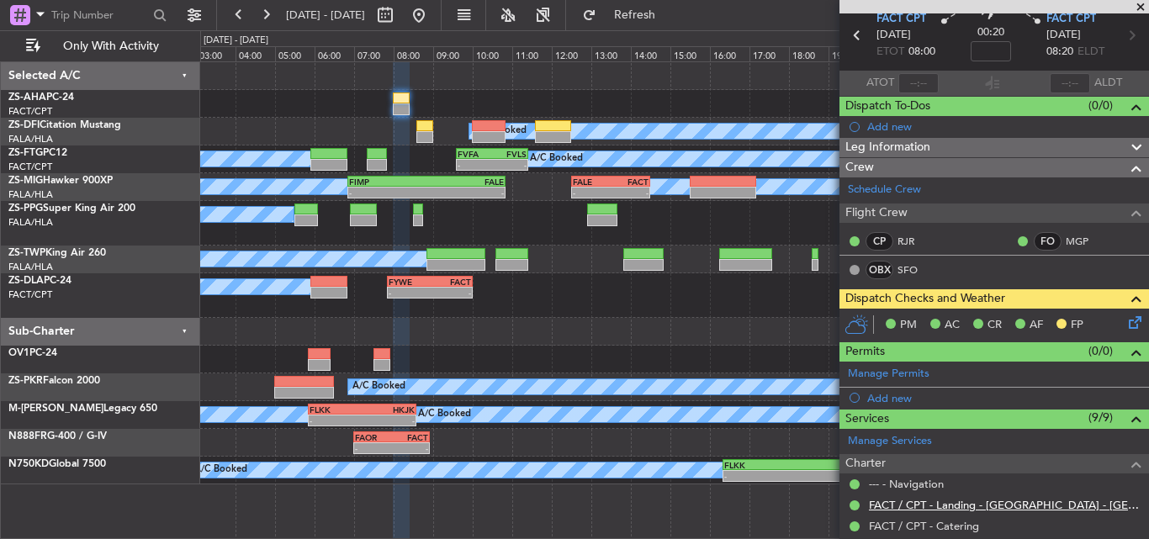
scroll to position [0, 0]
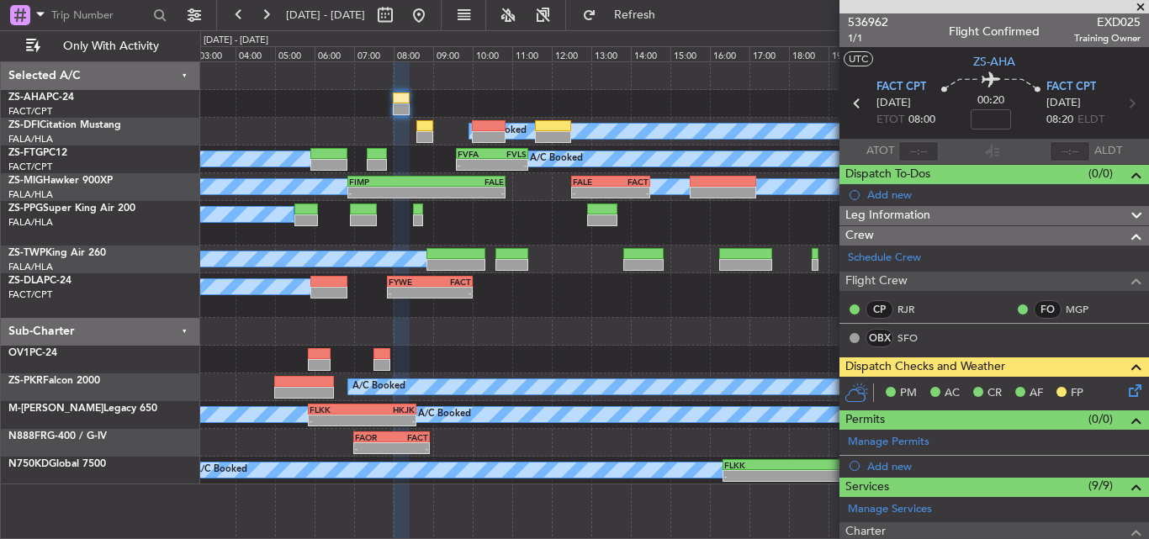
click at [1143, 5] on span at bounding box center [1140, 7] width 17 height 15
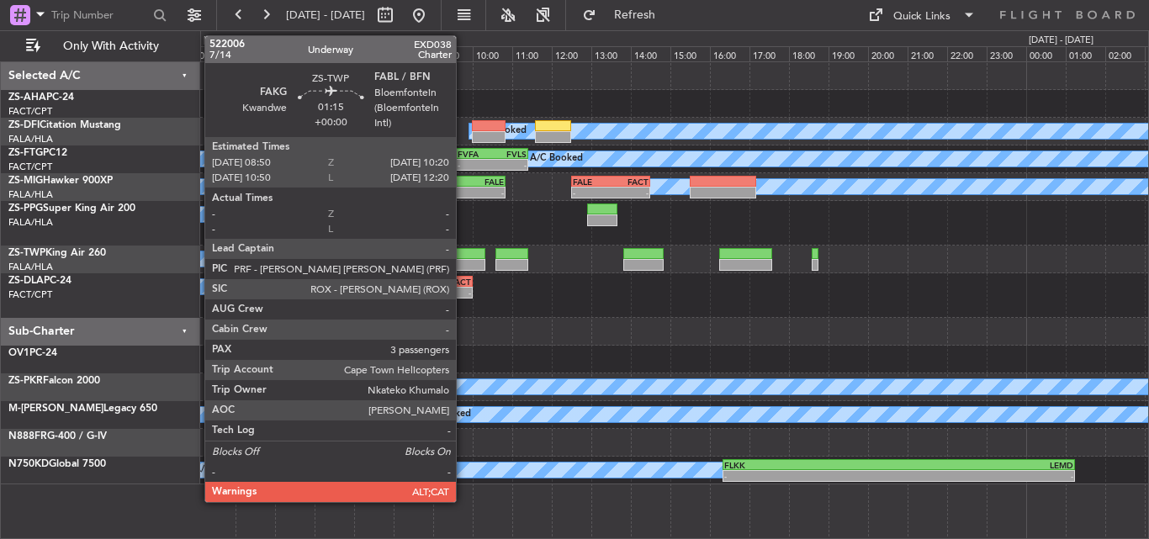
click at [464, 259] on div at bounding box center [457, 265] width 60 height 12
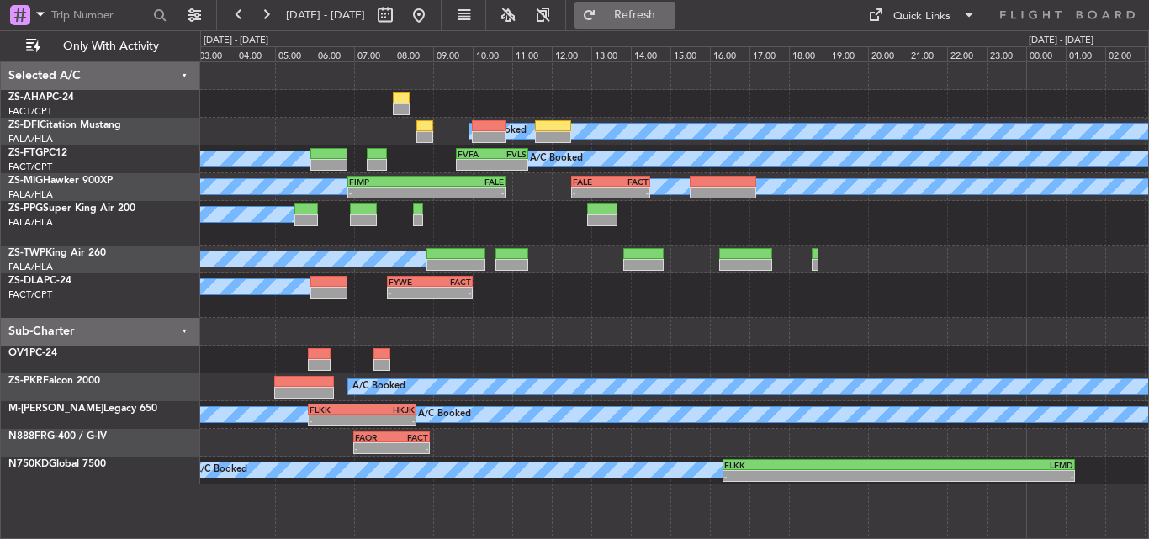
click at [671, 14] on span "Refresh" at bounding box center [635, 15] width 71 height 12
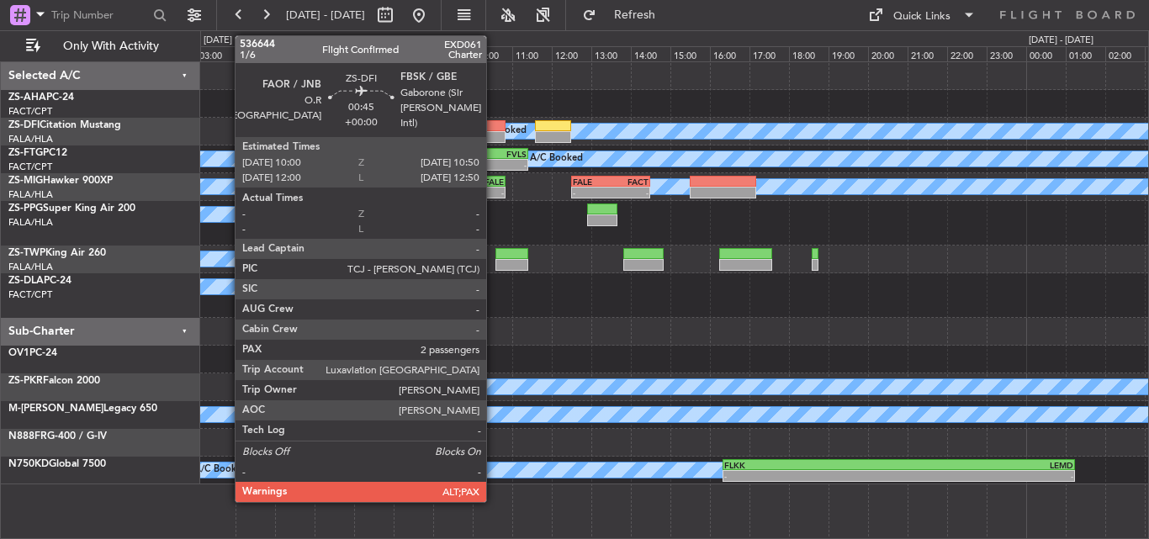
click at [494, 126] on div at bounding box center [489, 126] width 34 height 12
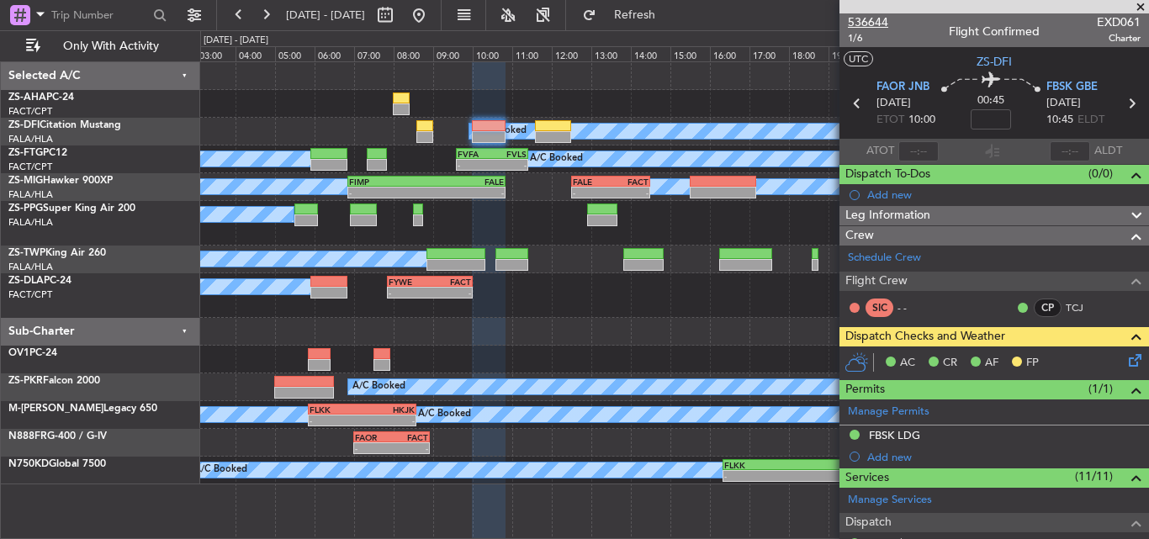
click at [878, 18] on span "536644" at bounding box center [868, 22] width 40 height 18
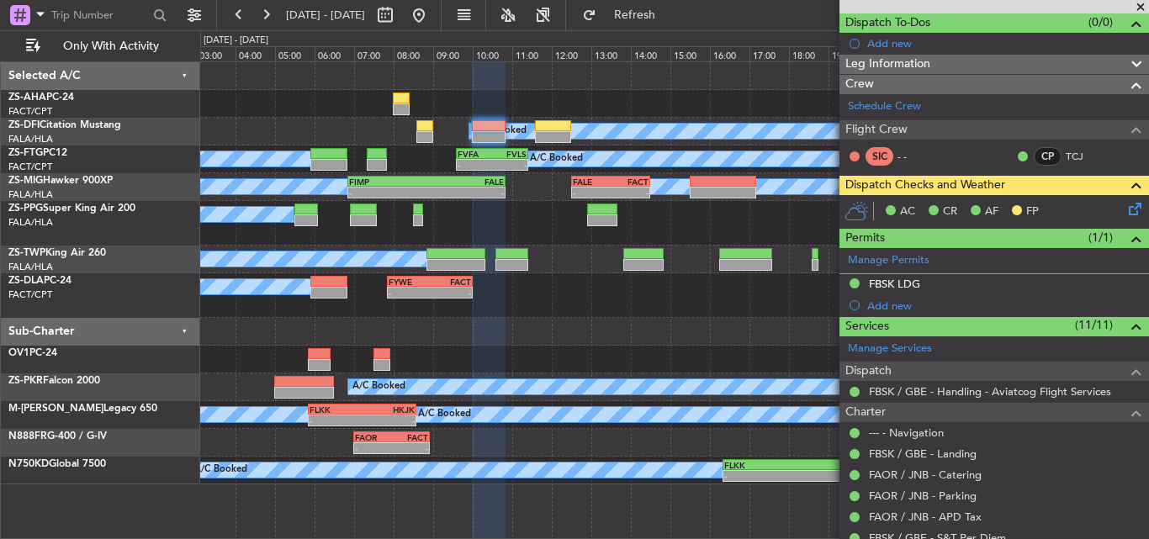
scroll to position [390, 0]
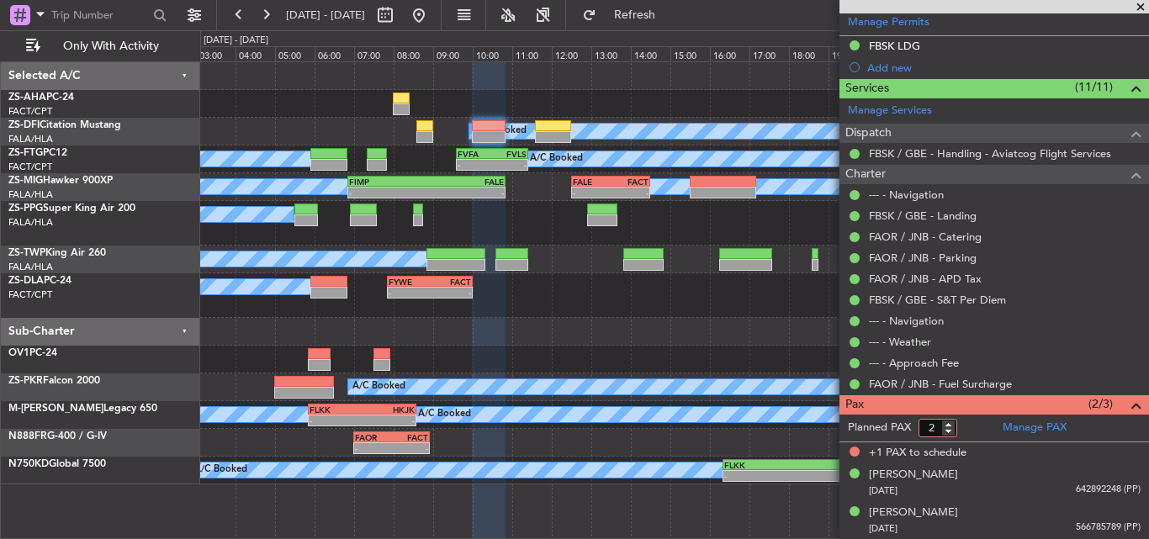
type input "2"
click at [948, 432] on input "2" at bounding box center [938, 428] width 39 height 19
click at [972, 418] on form "Planned PAX 2" at bounding box center [917, 428] width 155 height 27
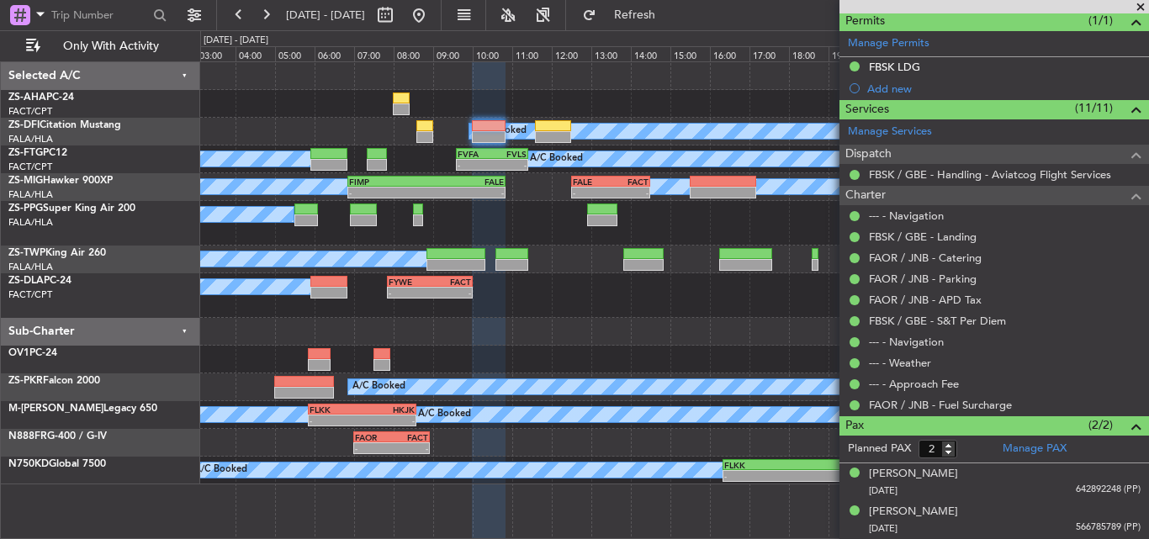
scroll to position [368, 0]
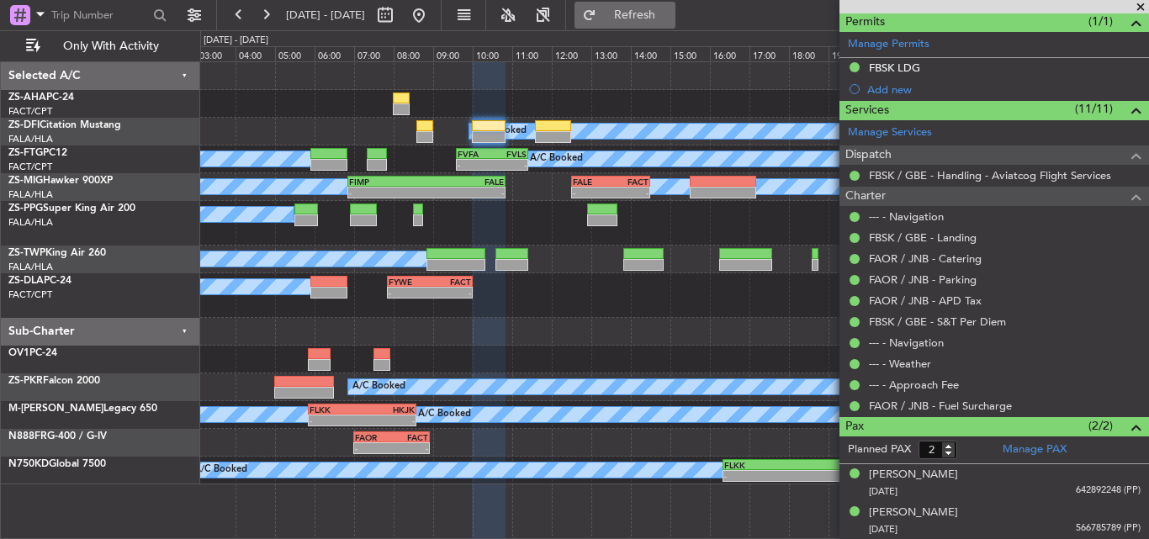
click at [670, 12] on span "Refresh" at bounding box center [635, 15] width 71 height 12
click at [1144, 4] on span at bounding box center [1140, 7] width 17 height 15
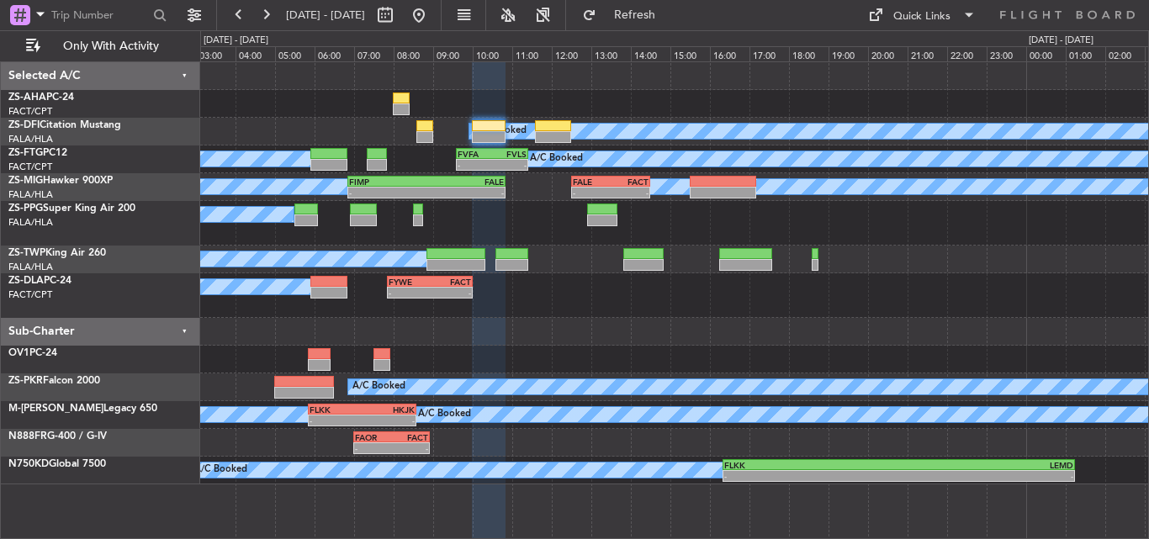
type input "0"
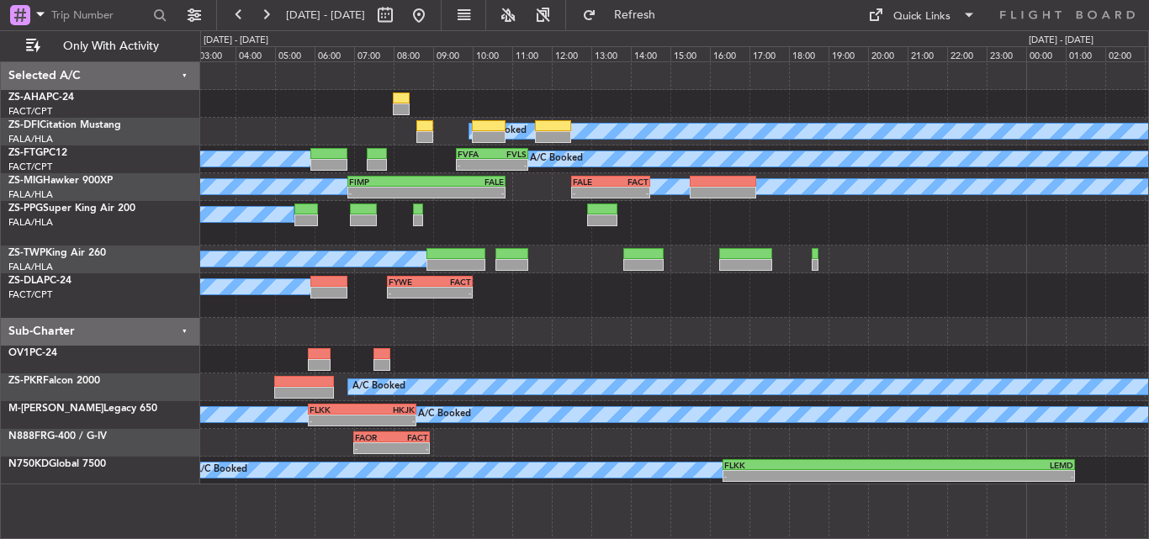
scroll to position [0, 0]
click at [432, 13] on button at bounding box center [419, 15] width 27 height 27
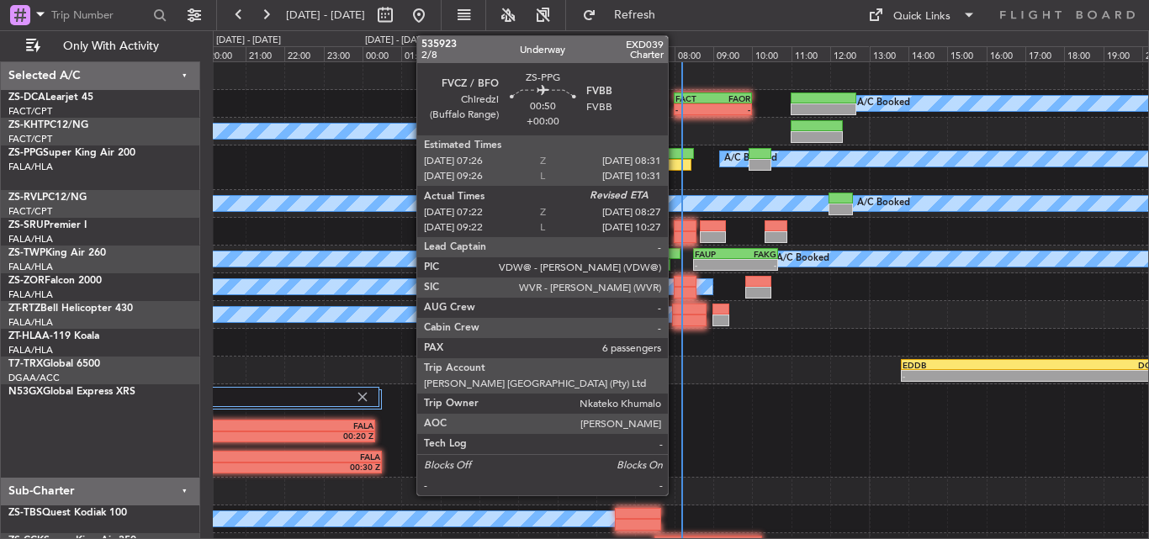
click at [675, 162] on div at bounding box center [670, 165] width 43 height 12
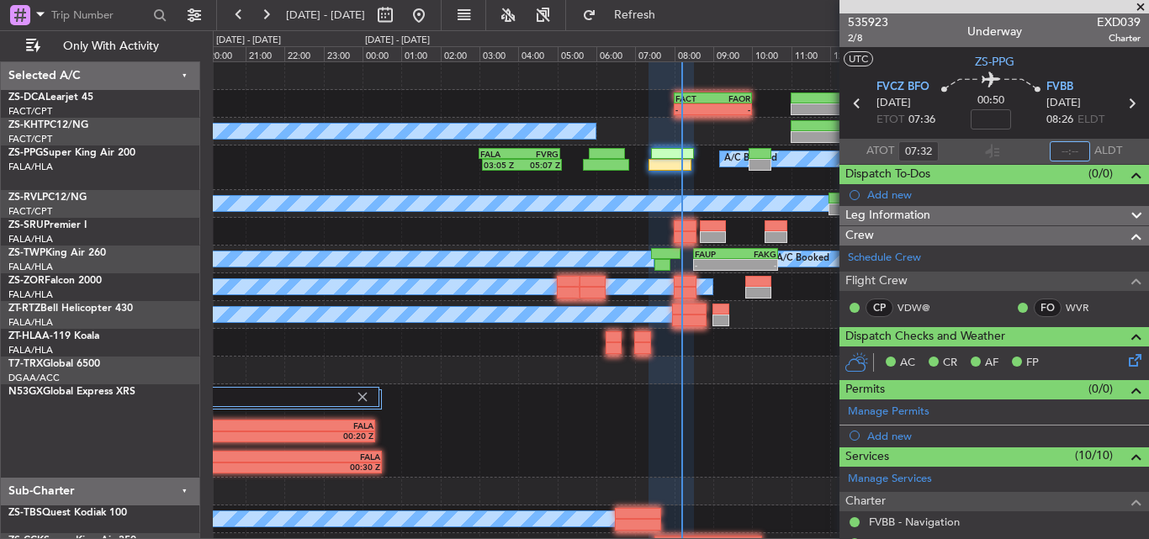
click at [1063, 153] on input "text" at bounding box center [1070, 151] width 40 height 20
type input "08:10"
click at [1140, 6] on span at bounding box center [1140, 7] width 17 height 15
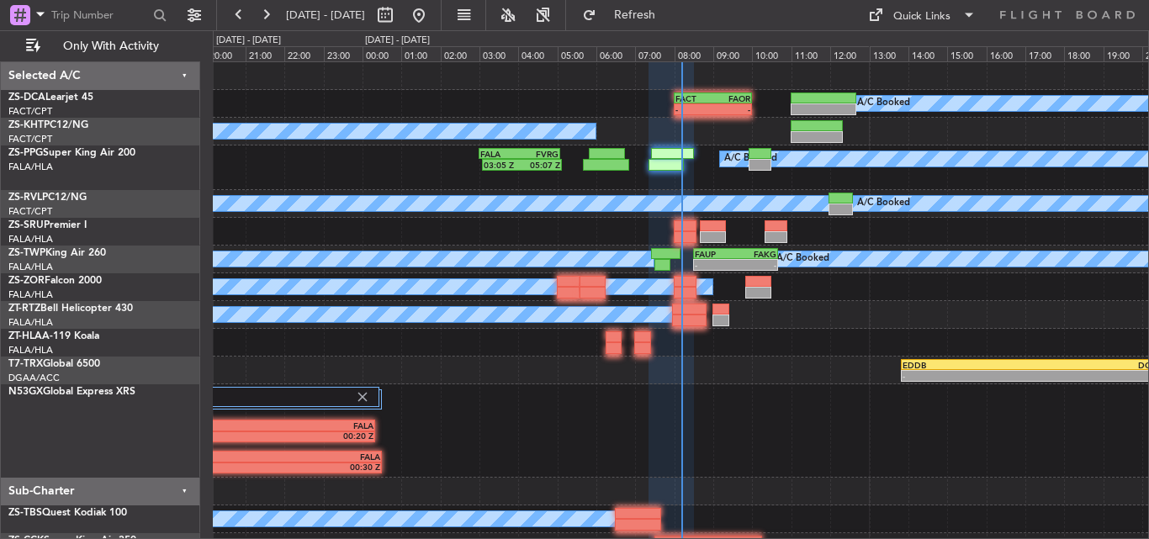
type input "0"
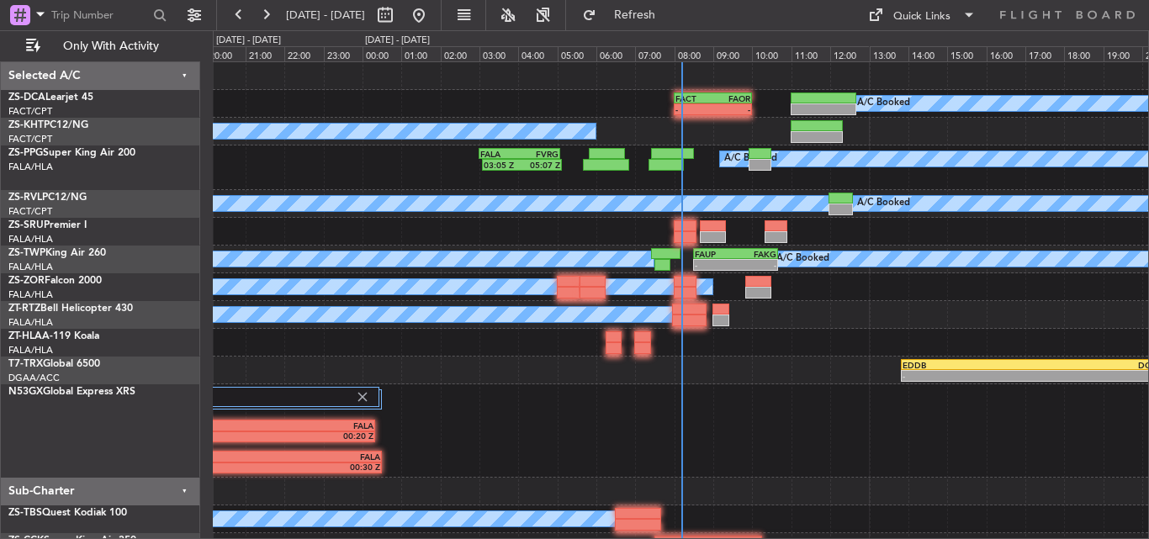
click at [730, 350] on div at bounding box center [681, 343] width 936 height 28
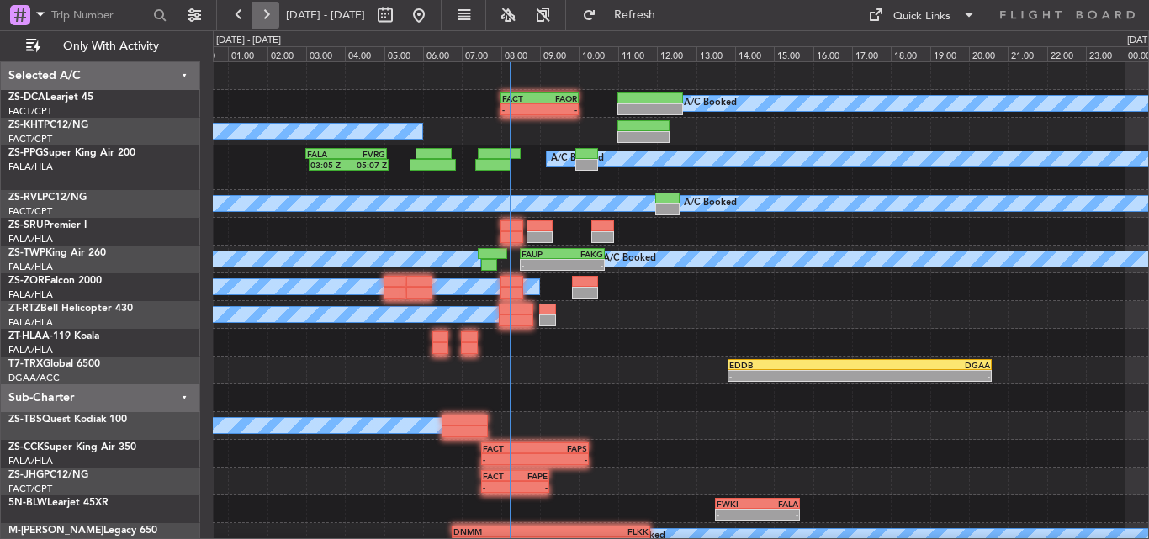
click at [274, 14] on button at bounding box center [265, 15] width 27 height 27
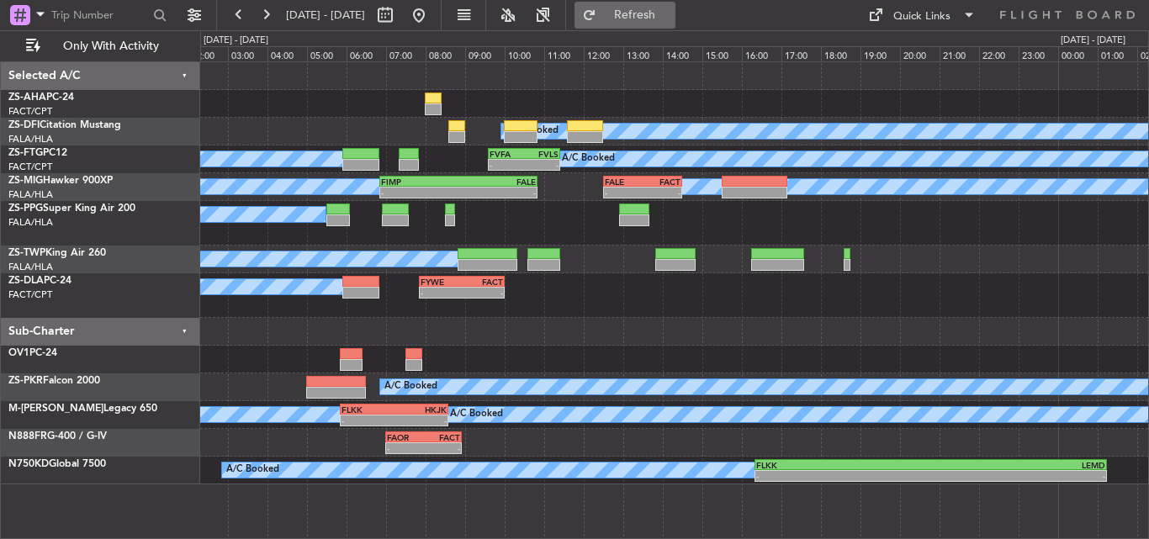
click at [671, 19] on span "Refresh" at bounding box center [635, 15] width 71 height 12
click at [521, 348] on div at bounding box center [674, 360] width 948 height 28
click at [648, 8] on button "Refresh" at bounding box center [625, 15] width 101 height 27
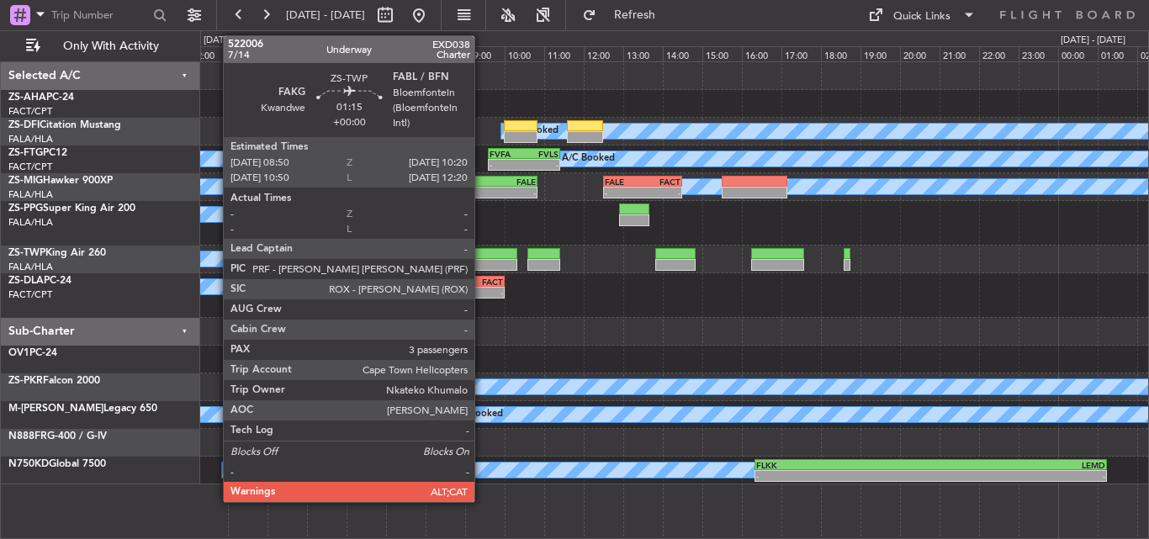
click at [482, 260] on div at bounding box center [488, 265] width 60 height 12
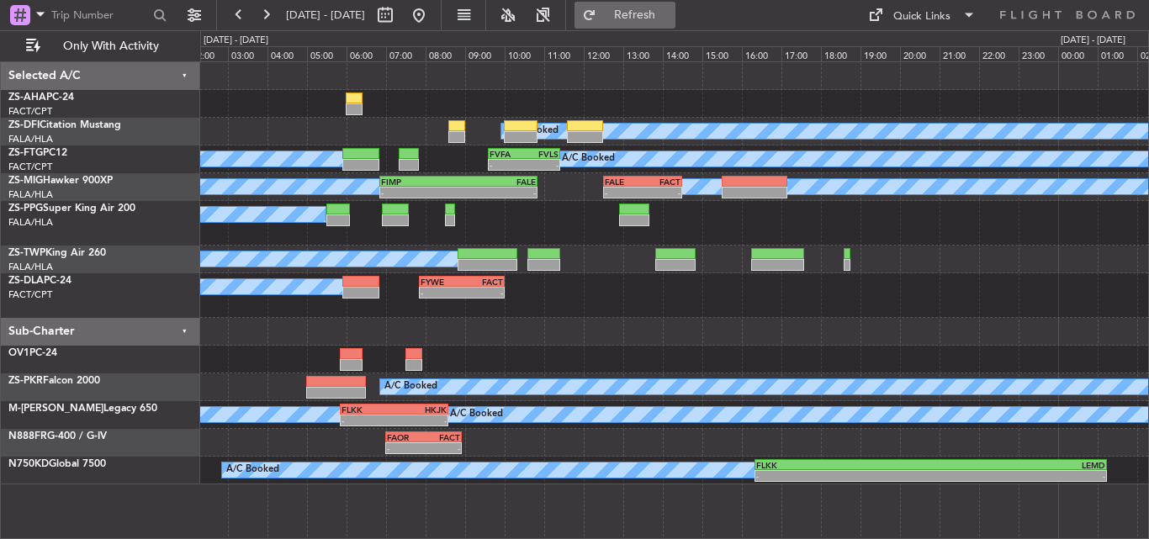
click at [647, 13] on button "Refresh" at bounding box center [625, 15] width 101 height 27
click at [261, 23] on button at bounding box center [265, 15] width 27 height 27
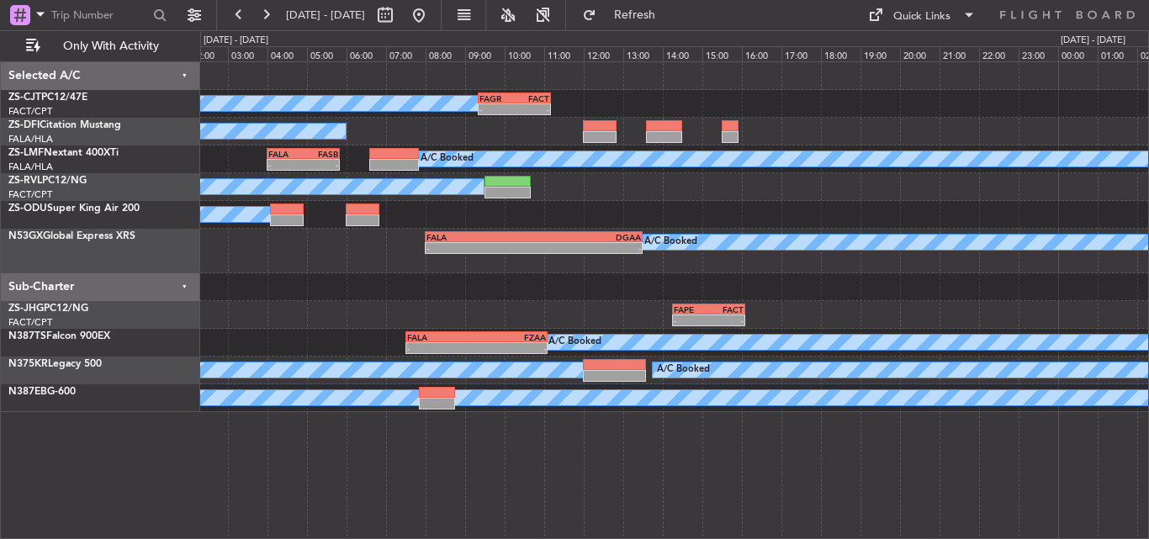
click at [623, 7] on fb-refresh-button "Refresh" at bounding box center [625, 15] width 118 height 30
click at [676, 4] on button "Refresh" at bounding box center [625, 15] width 101 height 27
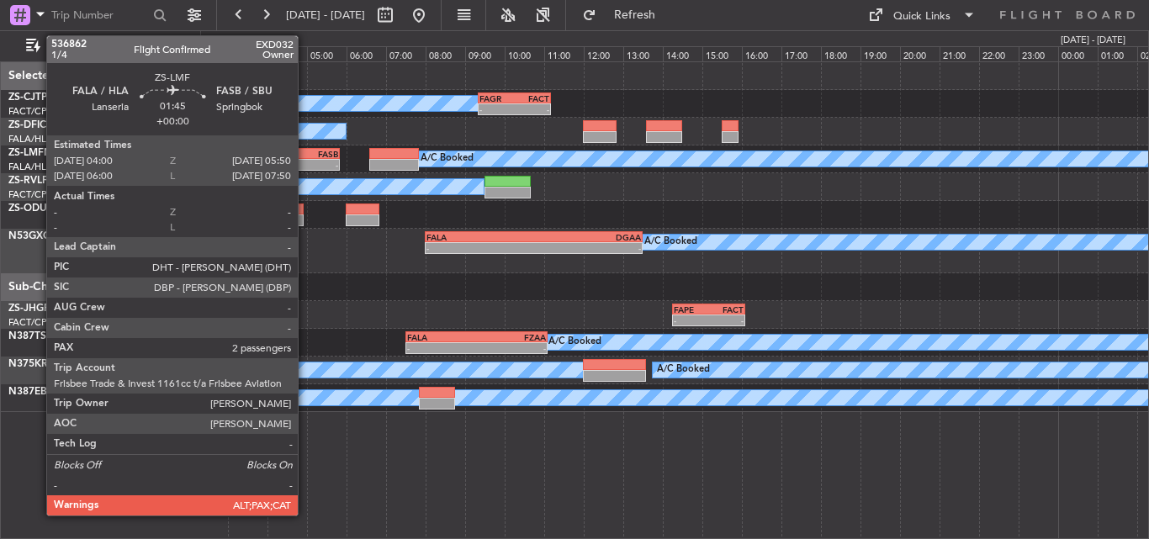
click at [305, 162] on div "-" at bounding box center [321, 165] width 34 height 10
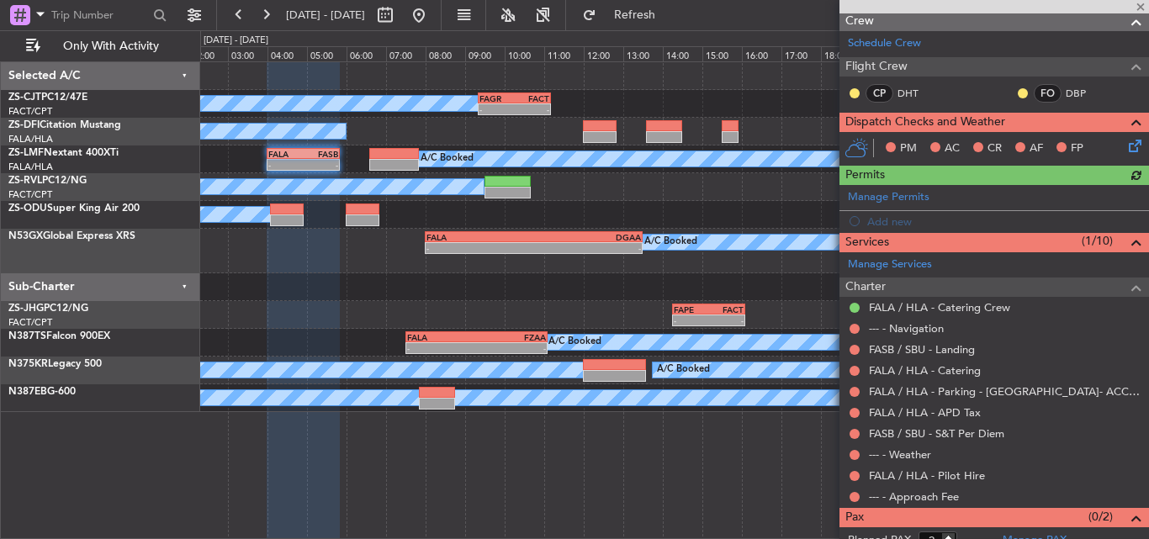
scroll to position [252, 0]
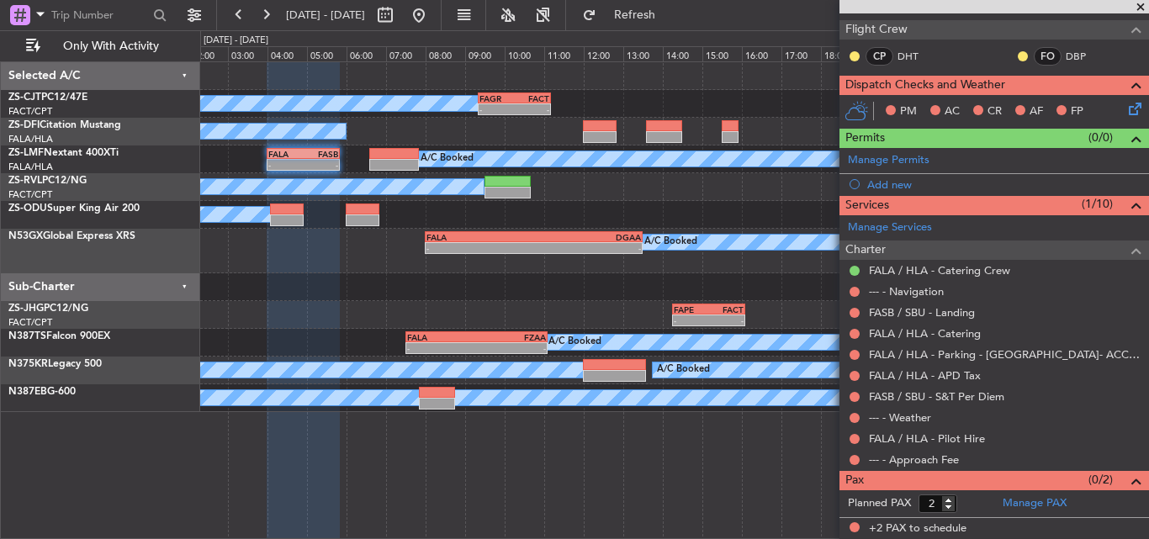
click at [1143, 3] on span at bounding box center [1140, 7] width 17 height 15
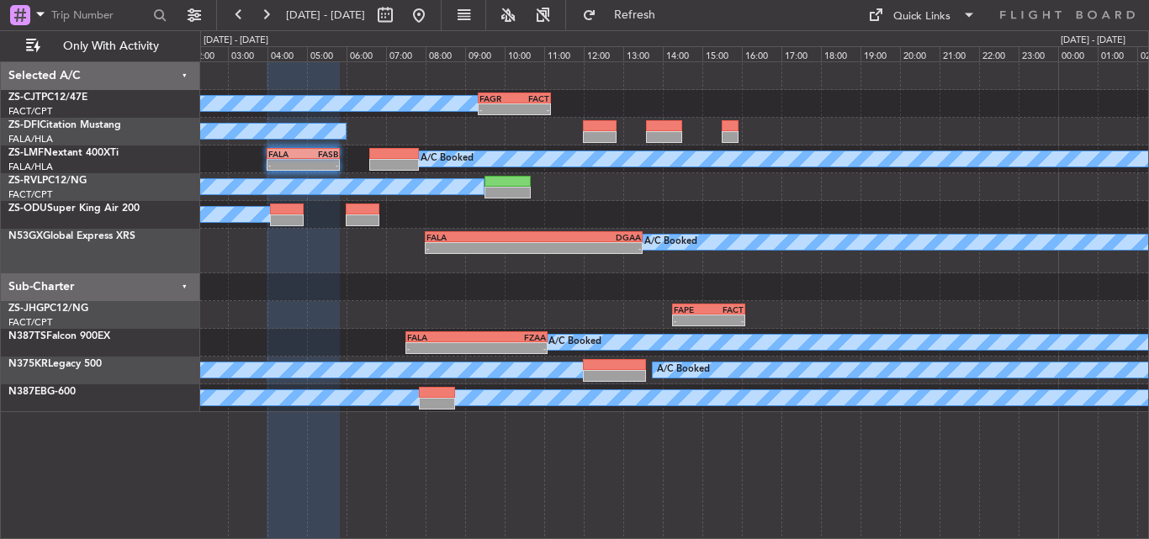
type input "0"
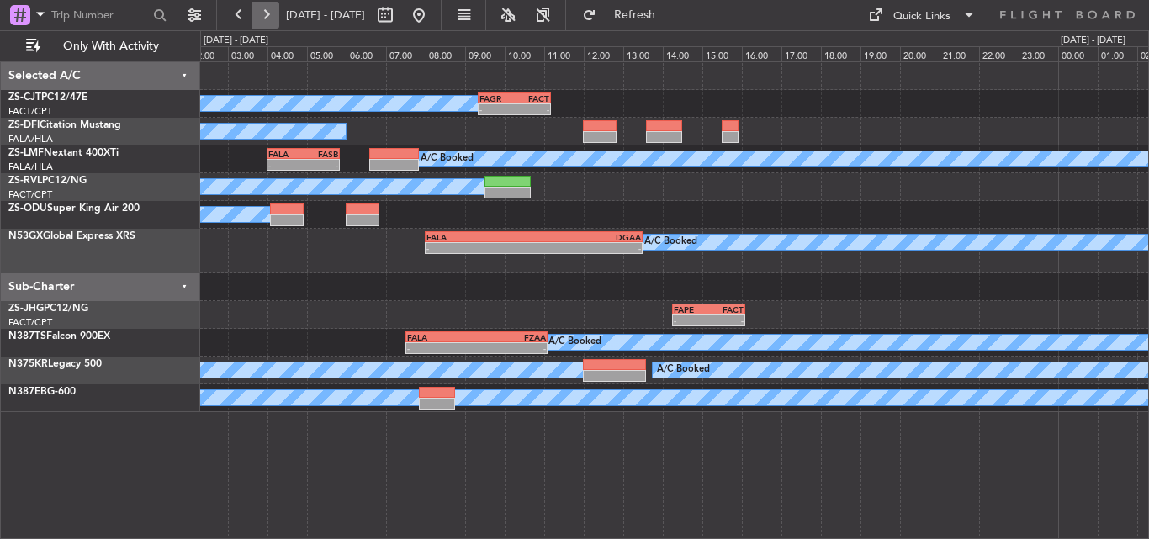
click at [259, 7] on button at bounding box center [265, 15] width 27 height 27
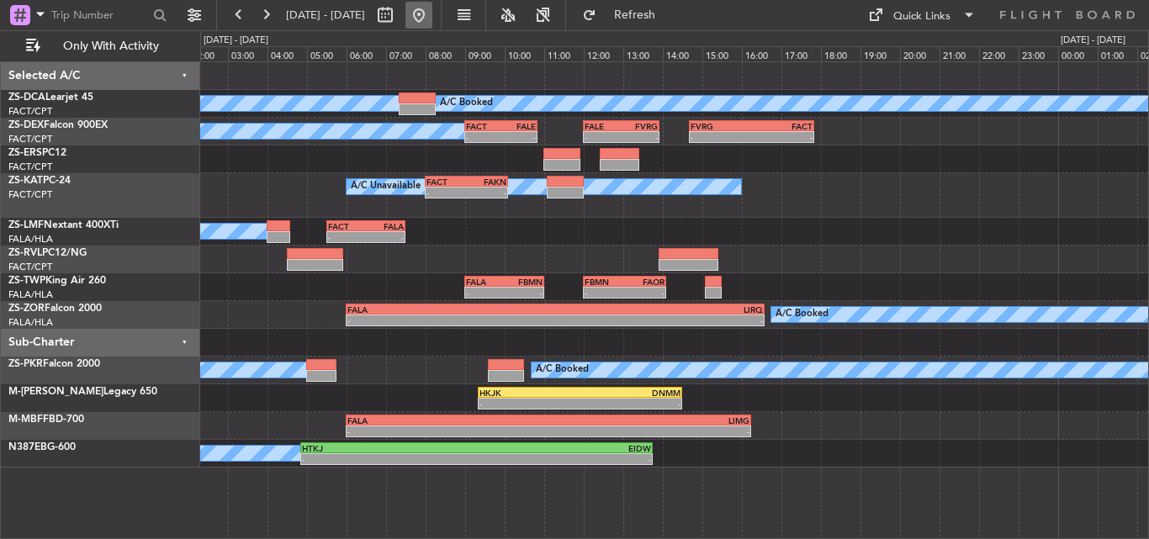
click at [432, 13] on button at bounding box center [419, 15] width 27 height 27
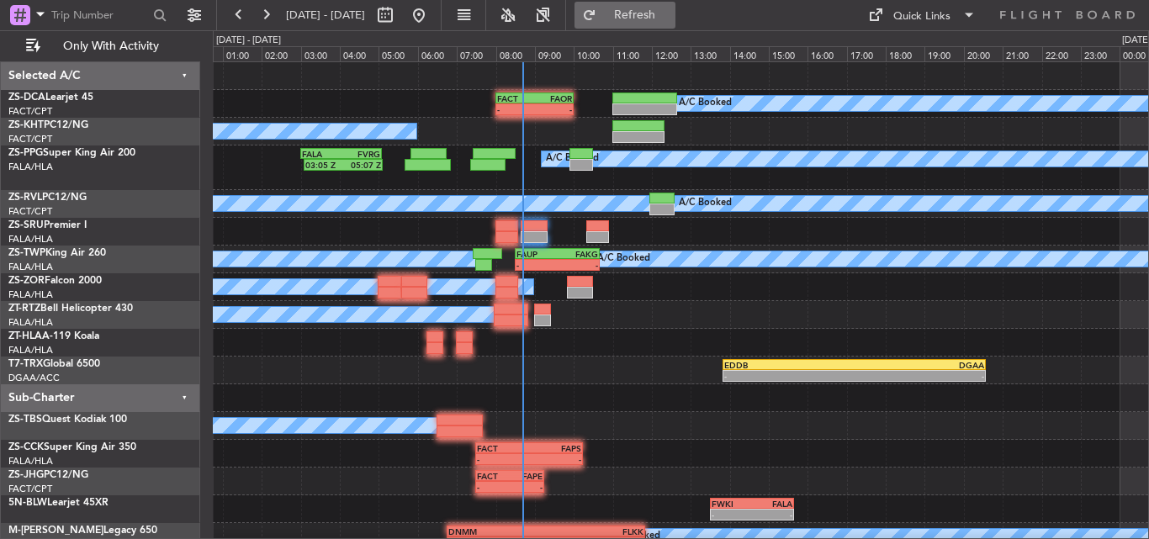
click at [671, 20] on span "Refresh" at bounding box center [635, 15] width 71 height 12
click at [262, 19] on button at bounding box center [265, 15] width 27 height 27
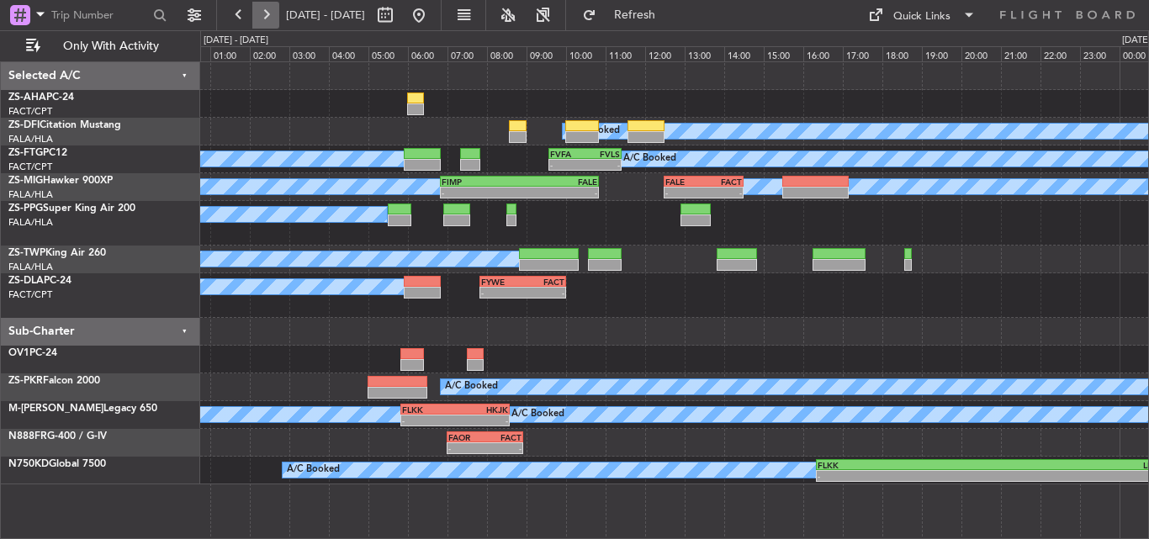
click at [268, 19] on button at bounding box center [265, 15] width 27 height 27
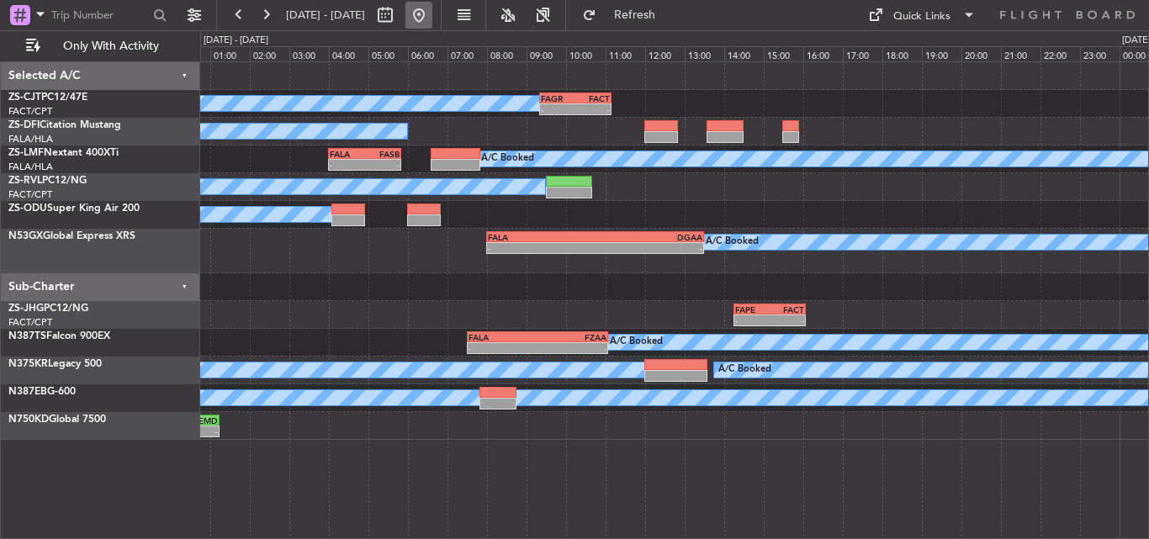
click at [432, 16] on button at bounding box center [419, 15] width 27 height 27
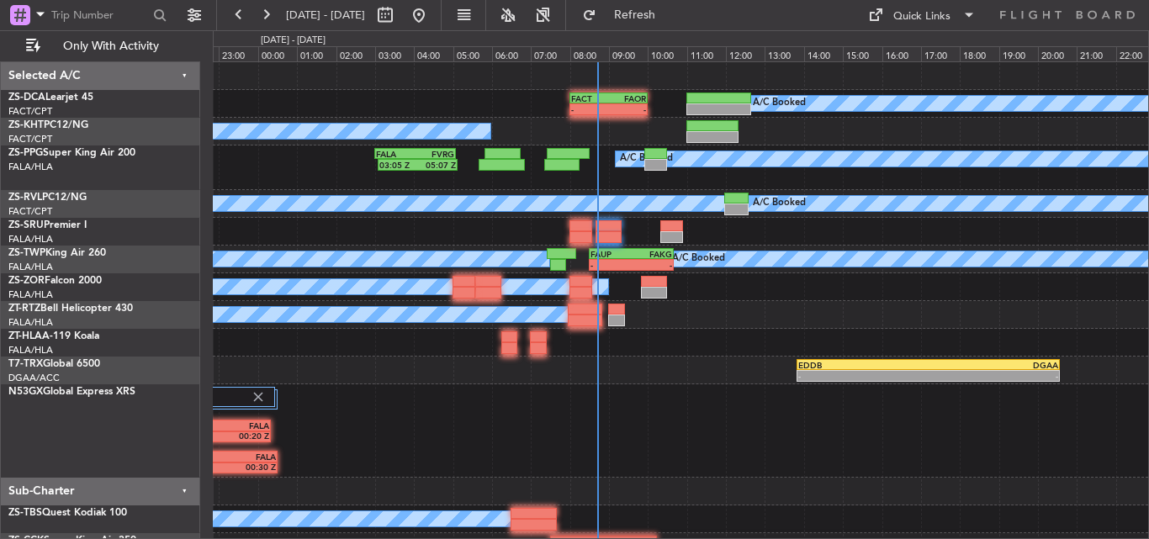
click at [709, 434] on div "VCBI 16:40 Z FALA 00:30 Z 2 Flight Legs VCBI 16:30 Z FALA 00:20 Z" at bounding box center [681, 430] width 936 height 93
click at [660, 20] on span "Refresh" at bounding box center [635, 15] width 71 height 12
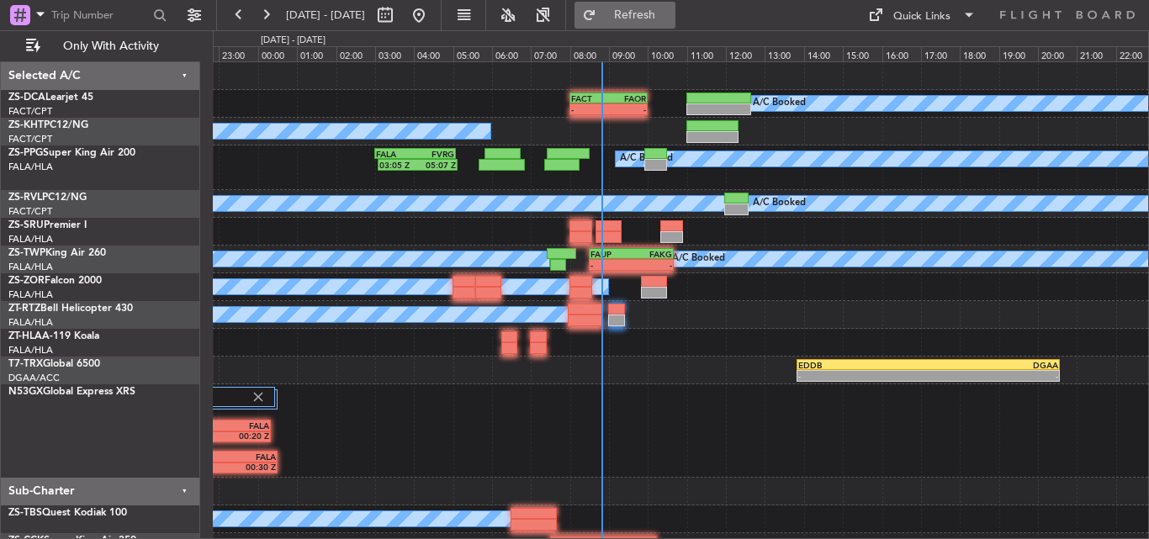
click at [665, 3] on button "Refresh" at bounding box center [625, 15] width 101 height 27
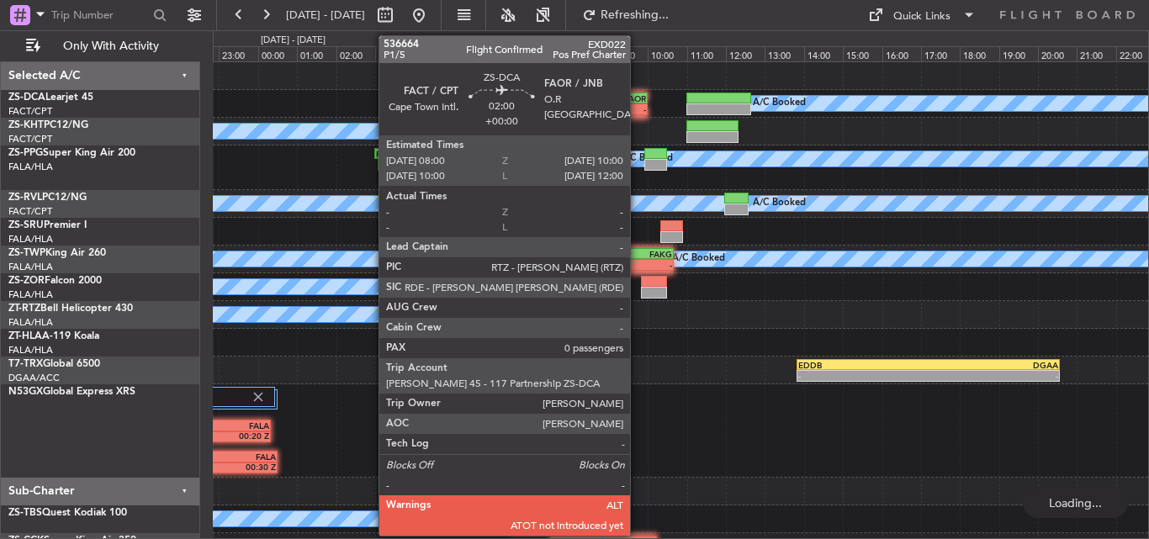
click at [638, 99] on div "FAOR" at bounding box center [627, 98] width 38 height 10
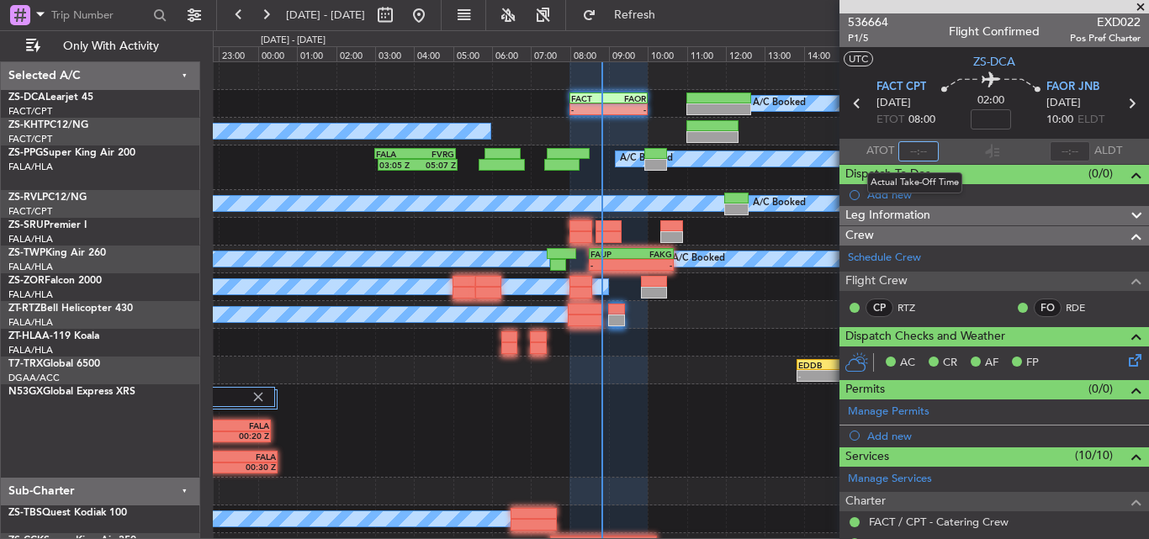
click at [914, 151] on input "text" at bounding box center [919, 151] width 40 height 20
type input "0"
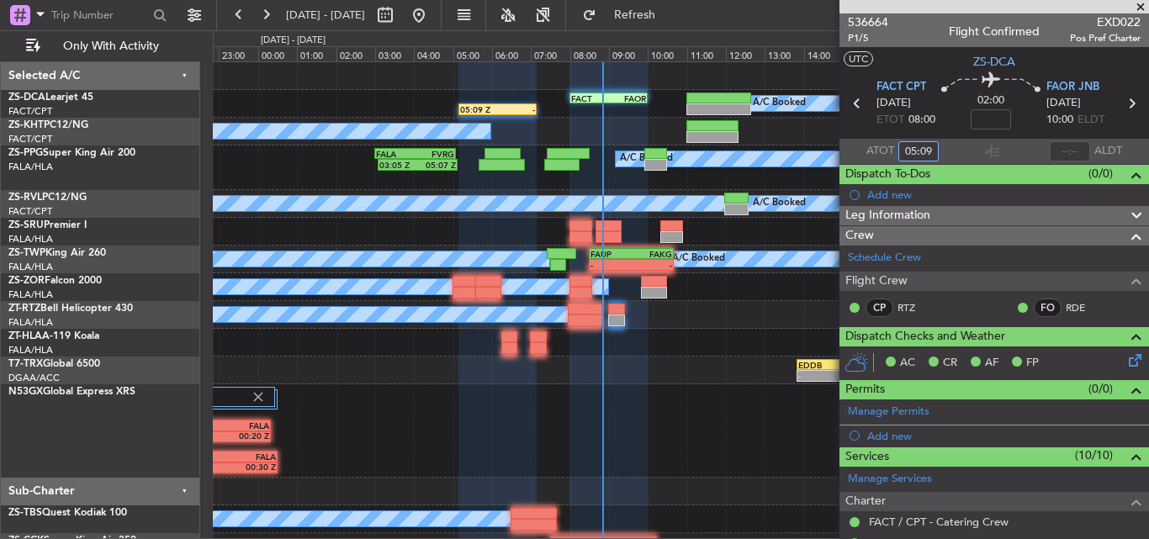
type input "05:09"
click at [1063, 143] on input "text" at bounding box center [1070, 151] width 40 height 20
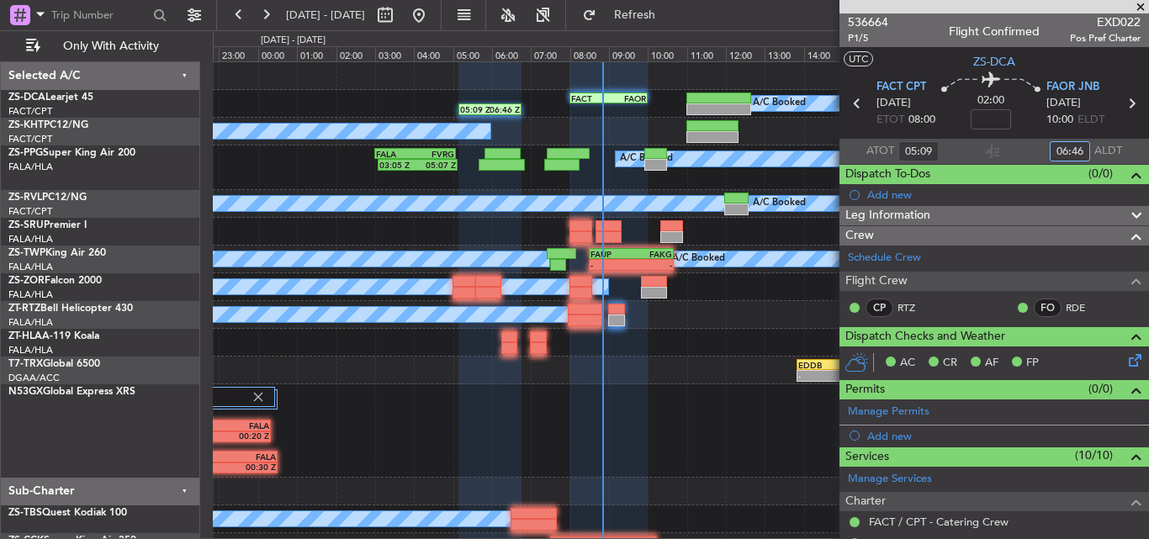
type input "06:46"
click at [1145, 5] on span at bounding box center [1140, 7] width 17 height 15
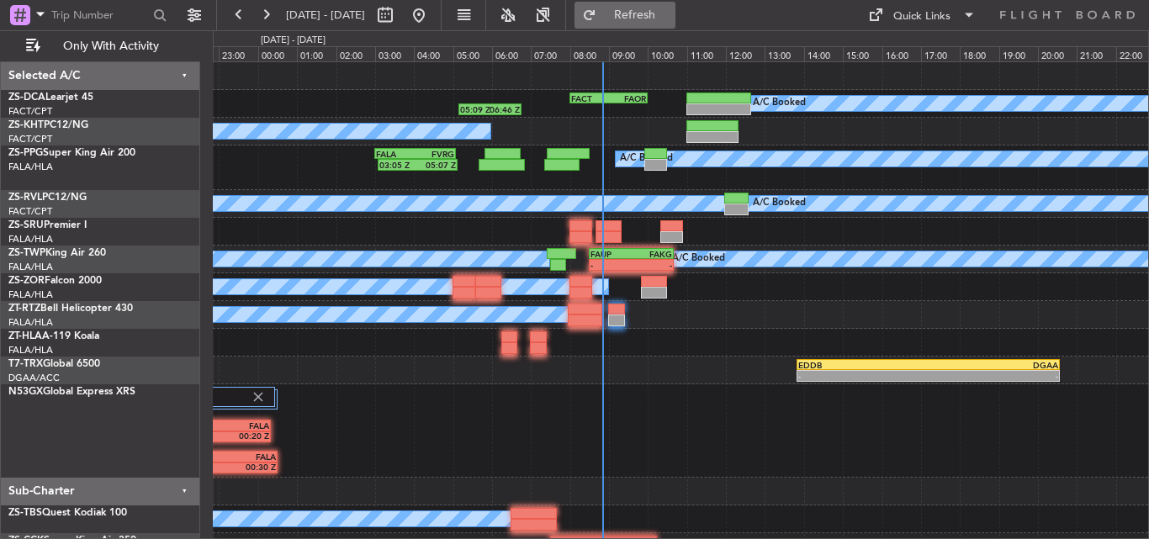
click at [660, 14] on span "Refresh" at bounding box center [635, 15] width 71 height 12
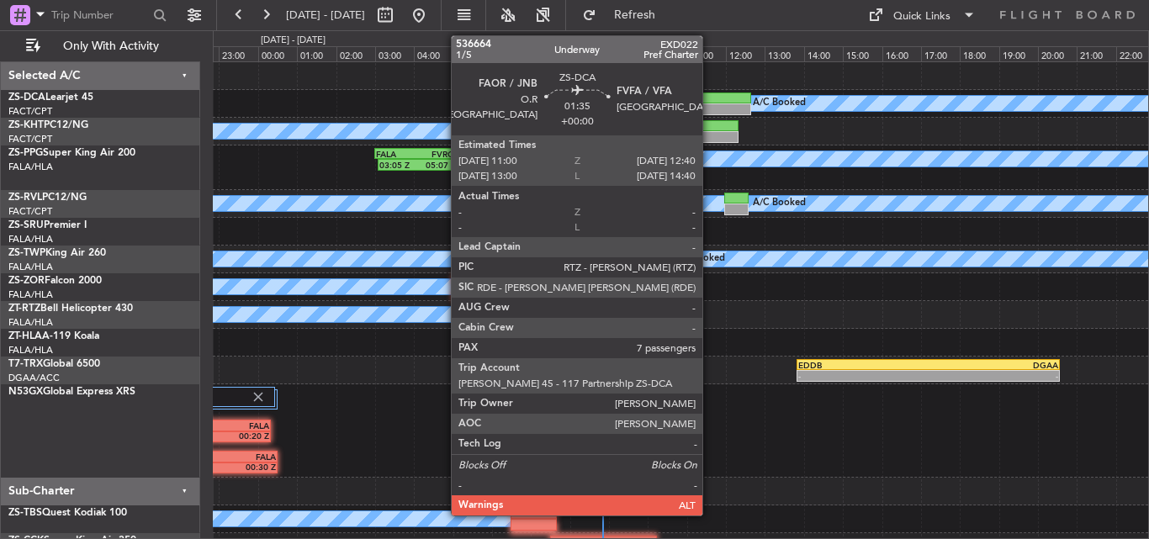
click at [710, 104] on div at bounding box center [720, 109] width 66 height 12
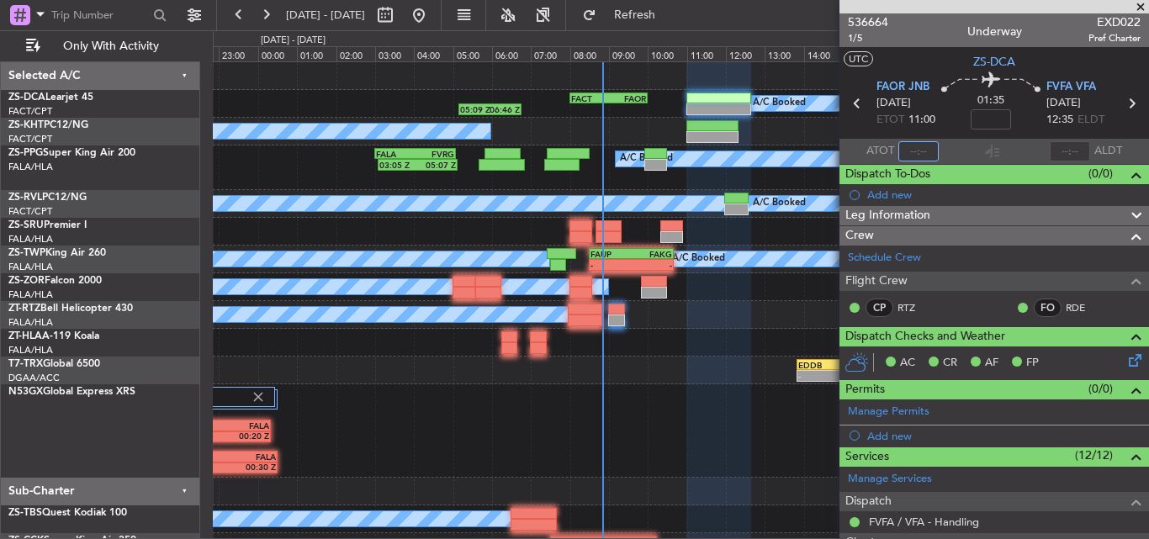
click at [924, 148] on input "text" at bounding box center [919, 151] width 40 height 20
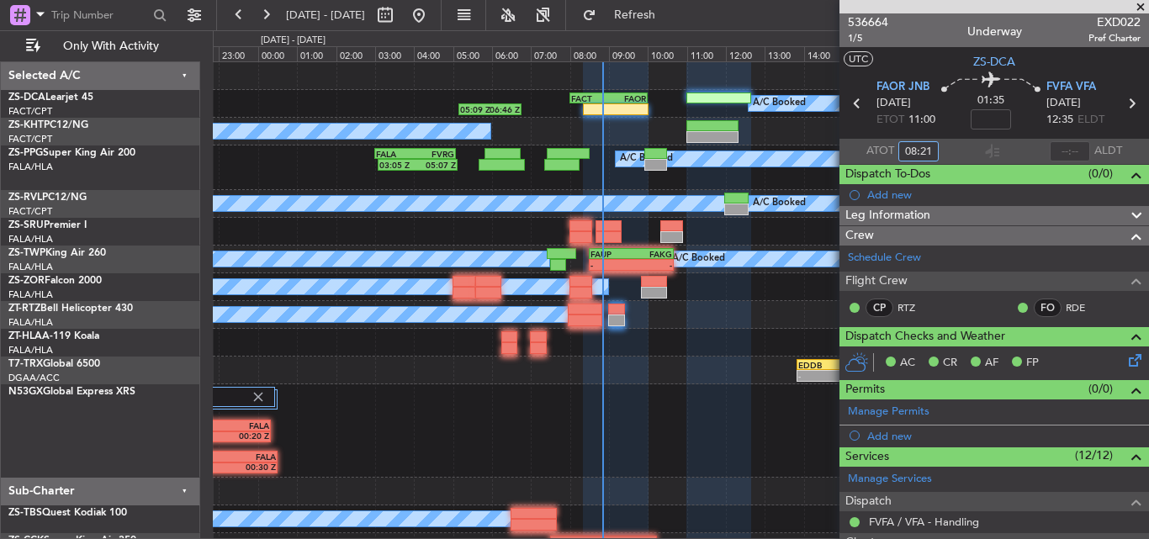
type input "08:21"
click at [1142, 3] on span at bounding box center [1140, 7] width 17 height 15
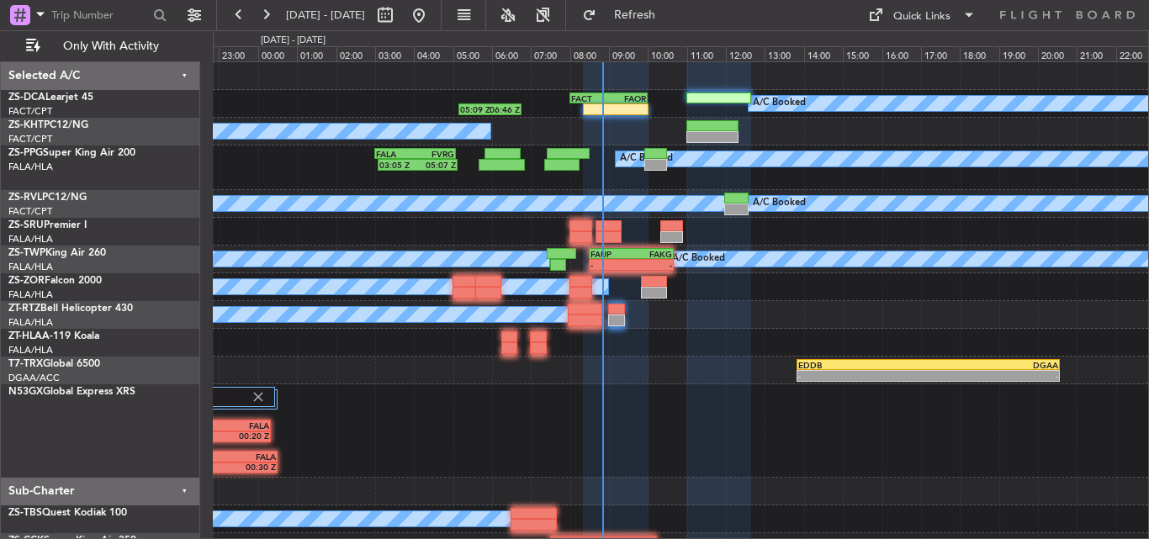
type input "0"
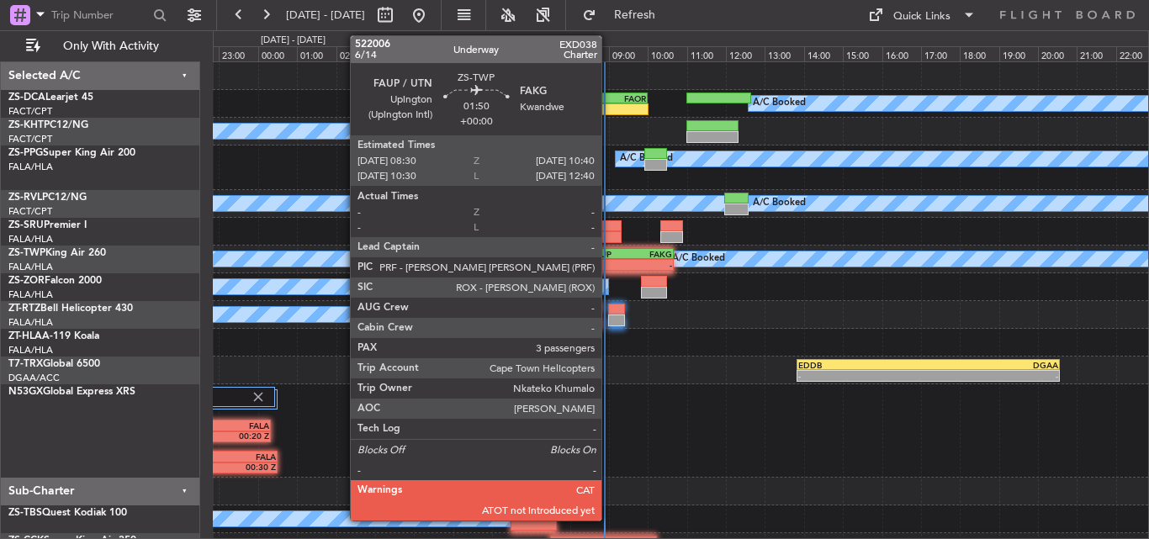
click at [609, 261] on div "-" at bounding box center [611, 265] width 40 height 10
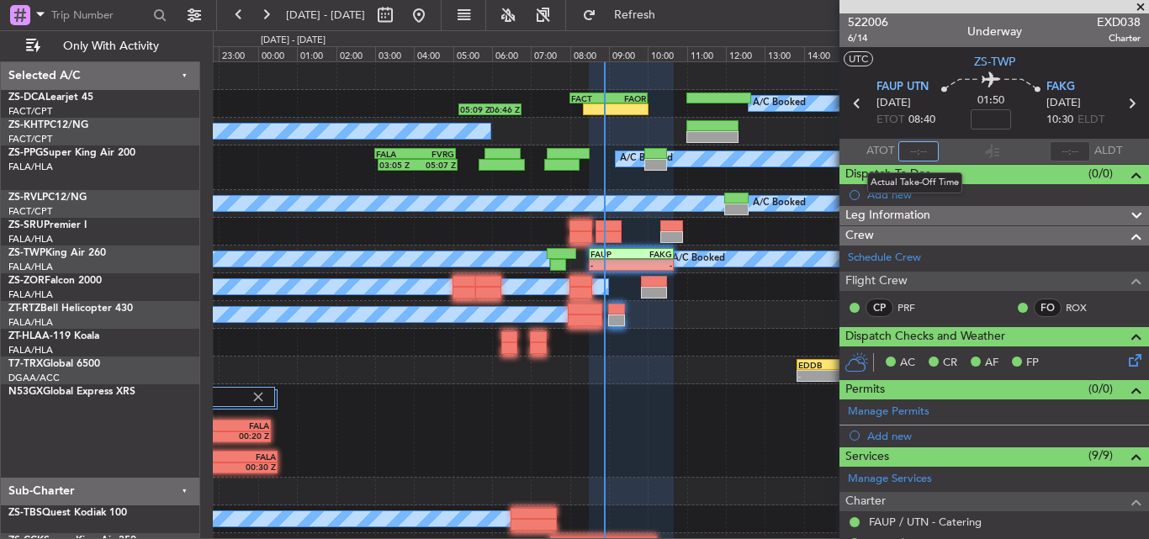
click at [918, 151] on input "text" at bounding box center [919, 151] width 40 height 20
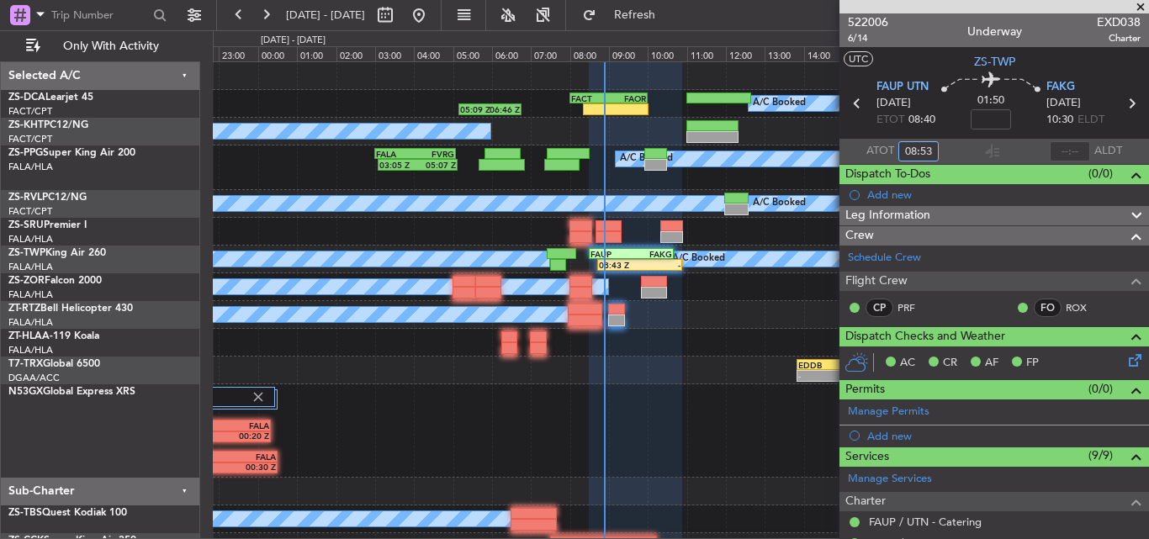
type input "08:53"
click at [1138, 5] on span at bounding box center [1140, 7] width 17 height 15
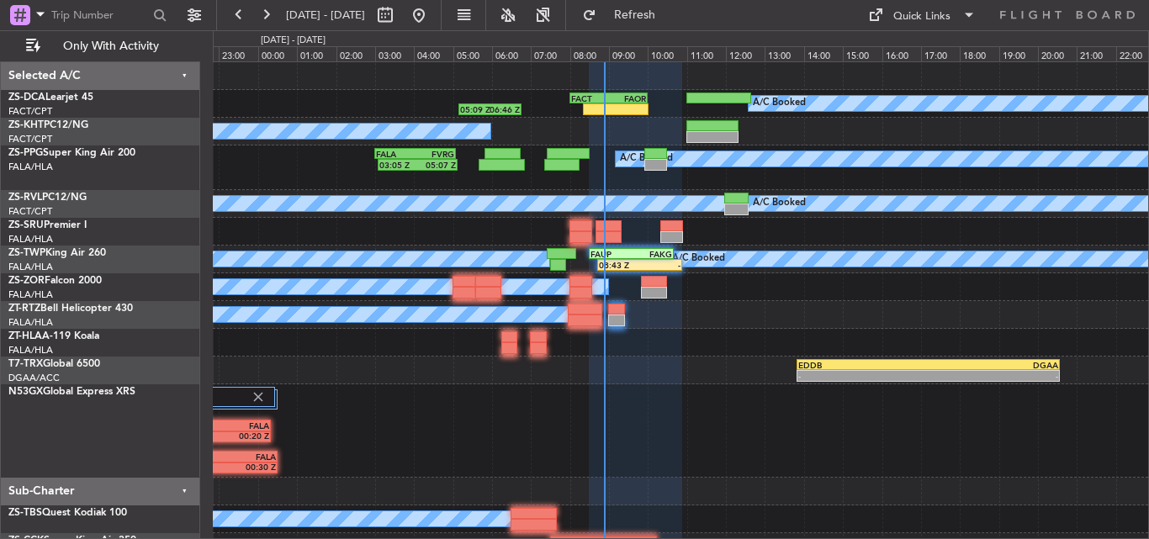
type input "0"
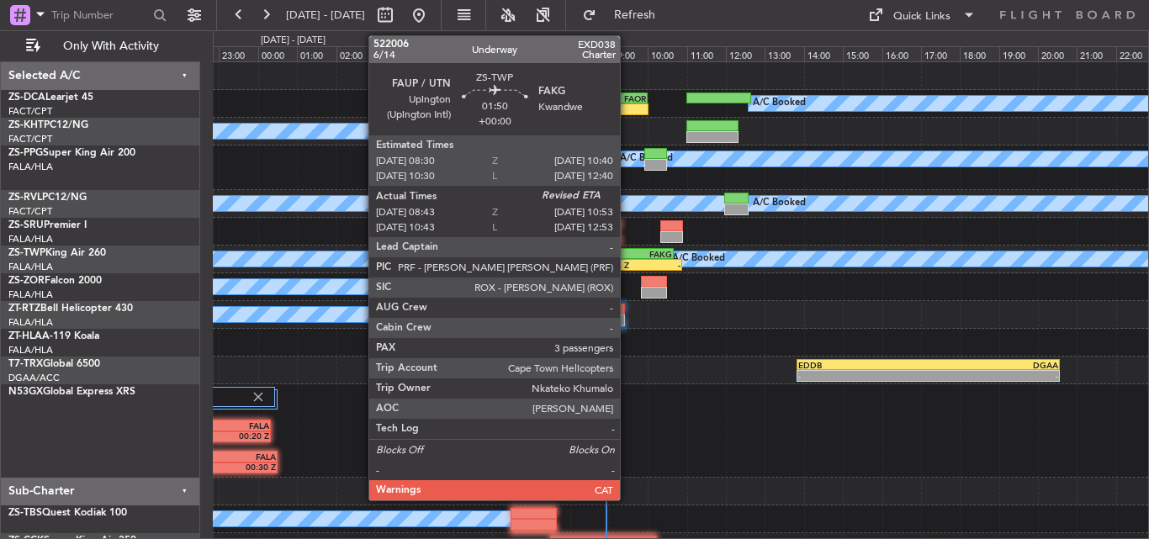
click at [628, 263] on div "08:43 Z" at bounding box center [619, 265] width 40 height 10
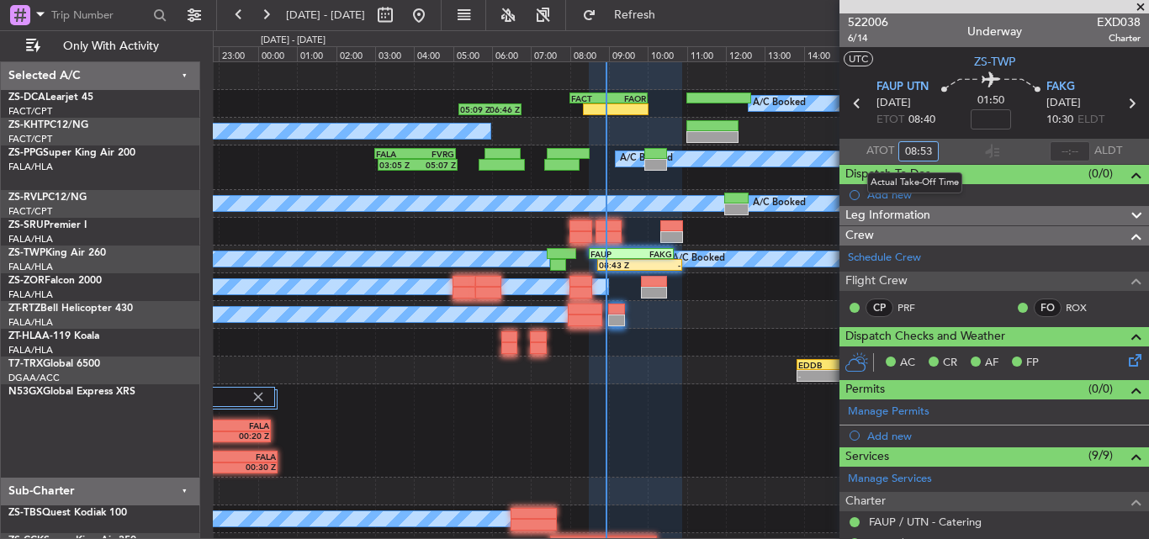
click at [928, 151] on input "08:53" at bounding box center [919, 151] width 40 height 20
type input "08:55"
click at [699, 448] on div "2 Flight Legs VCBI 16:30 Z FALA 00:20 Z VCBI 16:40 Z FALA 00:30 Z" at bounding box center [681, 430] width 936 height 93
click at [1143, 4] on span at bounding box center [1140, 7] width 17 height 15
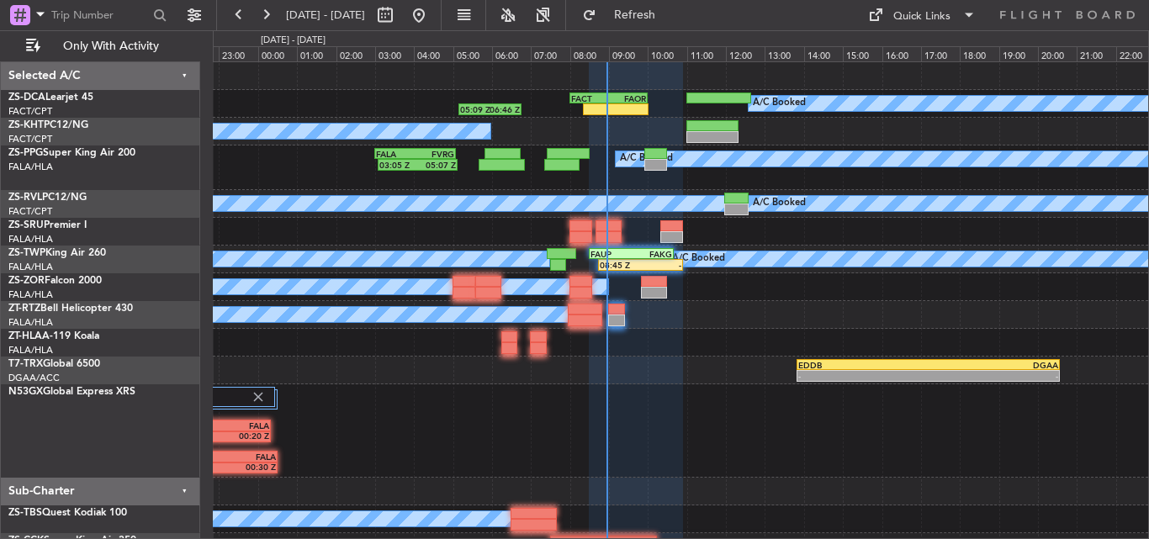
type input "0"
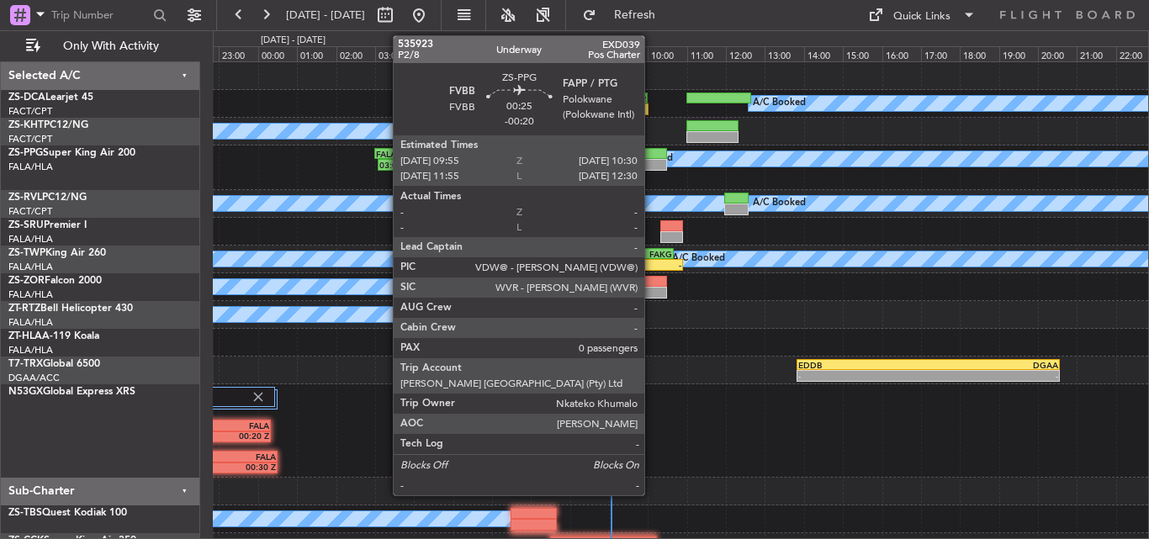
click at [652, 158] on div at bounding box center [656, 154] width 24 height 12
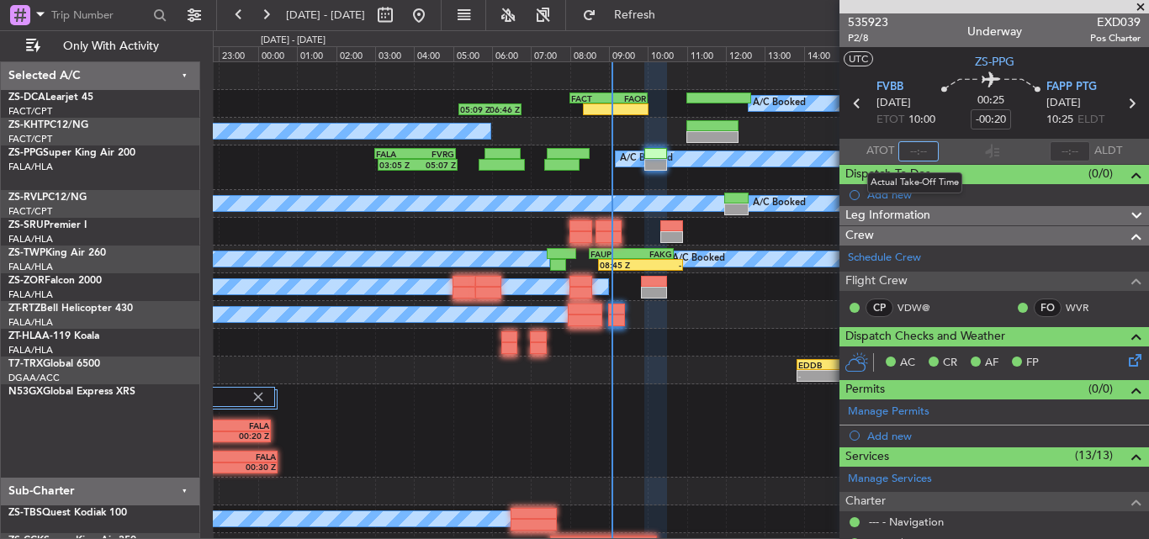
click at [921, 147] on input "text" at bounding box center [919, 151] width 40 height 20
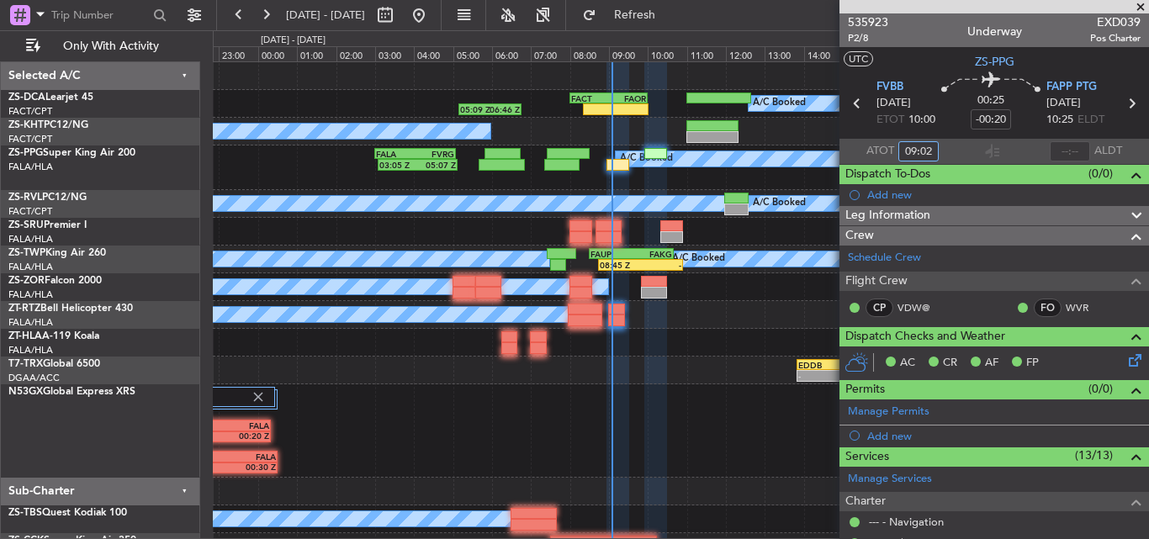
type input "09:02"
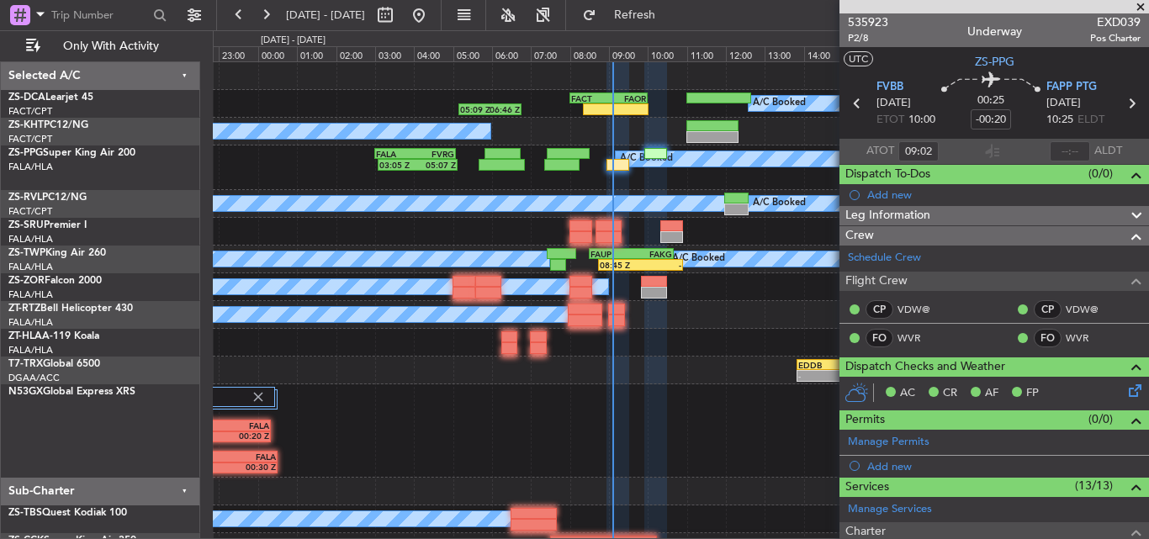
click at [1140, 4] on span at bounding box center [1140, 7] width 17 height 15
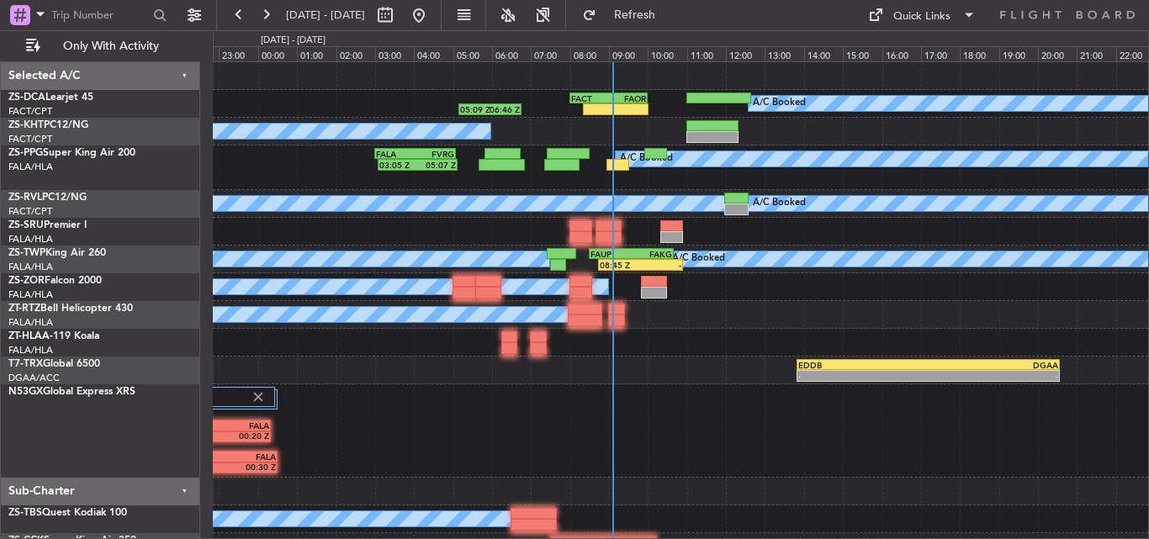
click at [651, 453] on div "2 Flight Legs VCBI 16:30 Z FALA 00:20 Z VCBI 16:40 Z FALA 00:30 Z" at bounding box center [681, 430] width 936 height 93
click at [671, 19] on span "Refresh" at bounding box center [635, 15] width 71 height 12
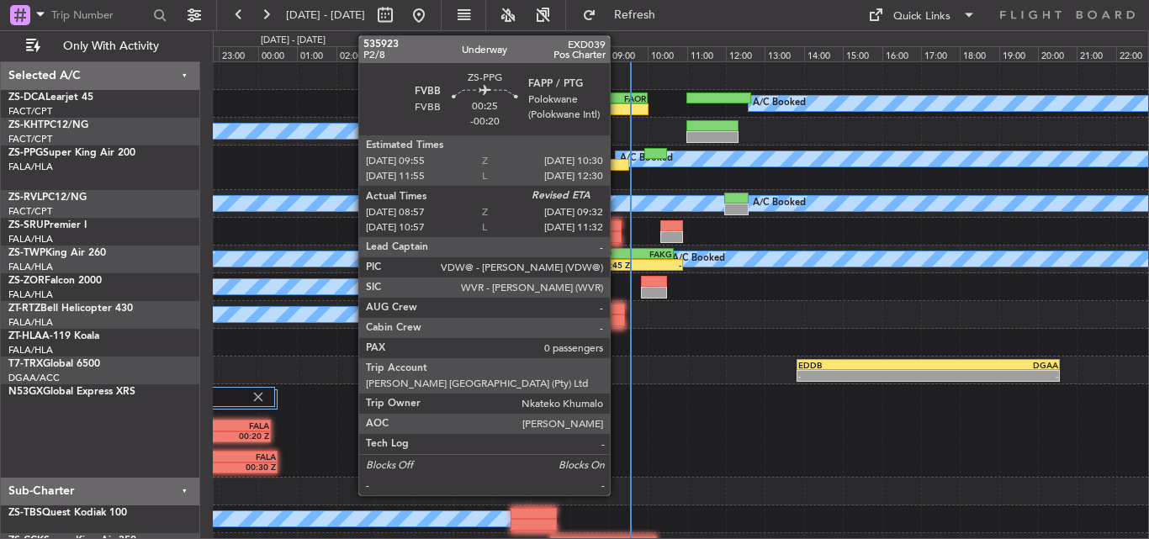
click at [618, 161] on div at bounding box center [619, 165] width 24 height 12
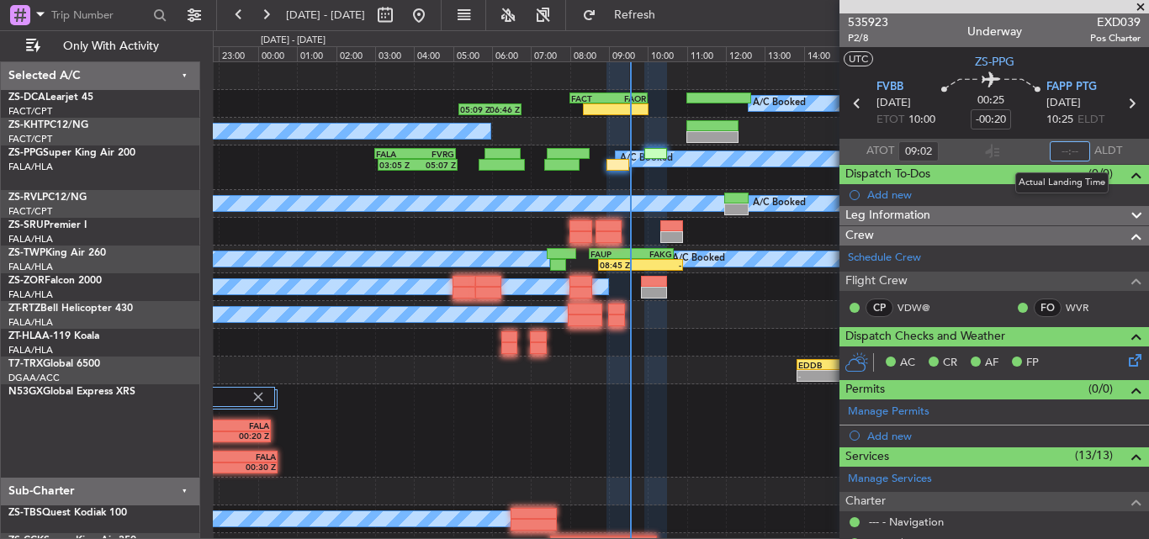
click at [1058, 147] on input "text" at bounding box center [1070, 151] width 40 height 20
type input "09:33"
click at [1143, 3] on span at bounding box center [1140, 7] width 17 height 15
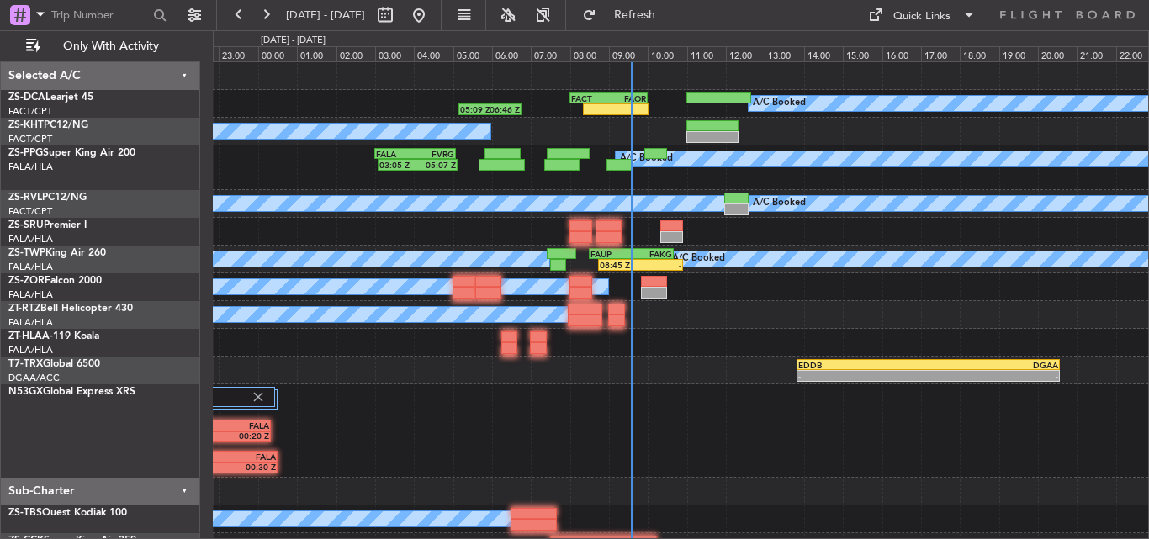
click at [598, 425] on div "2 Flight Legs VCBI 16:30 Z FALA 00:20 Z VCBI 16:40 Z FALA 00:30 Z" at bounding box center [681, 430] width 936 height 93
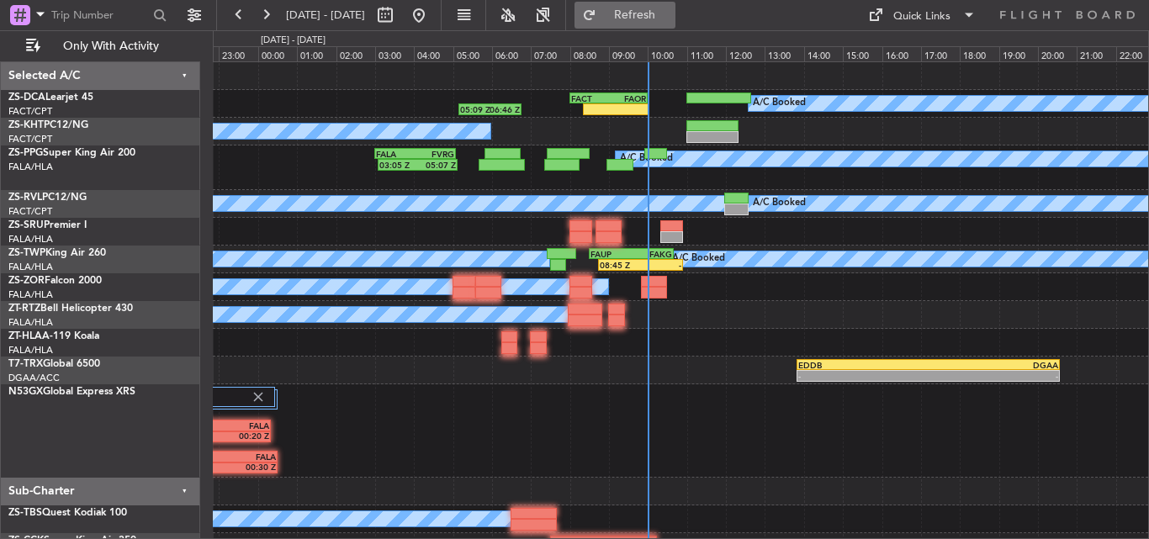
click at [671, 19] on span "Refresh" at bounding box center [635, 15] width 71 height 12
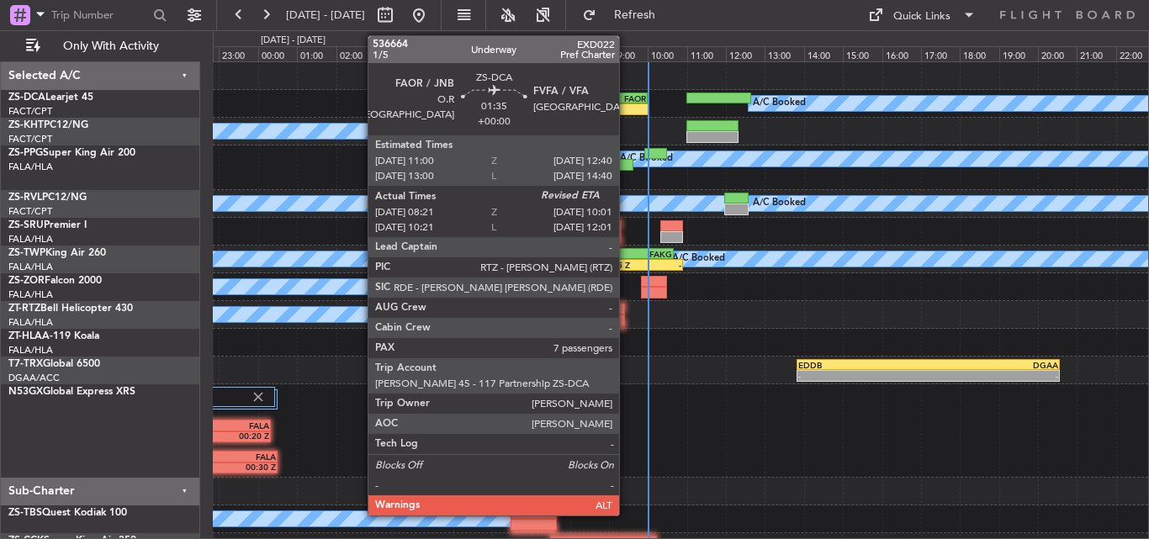
click at [627, 104] on div at bounding box center [616, 109] width 66 height 12
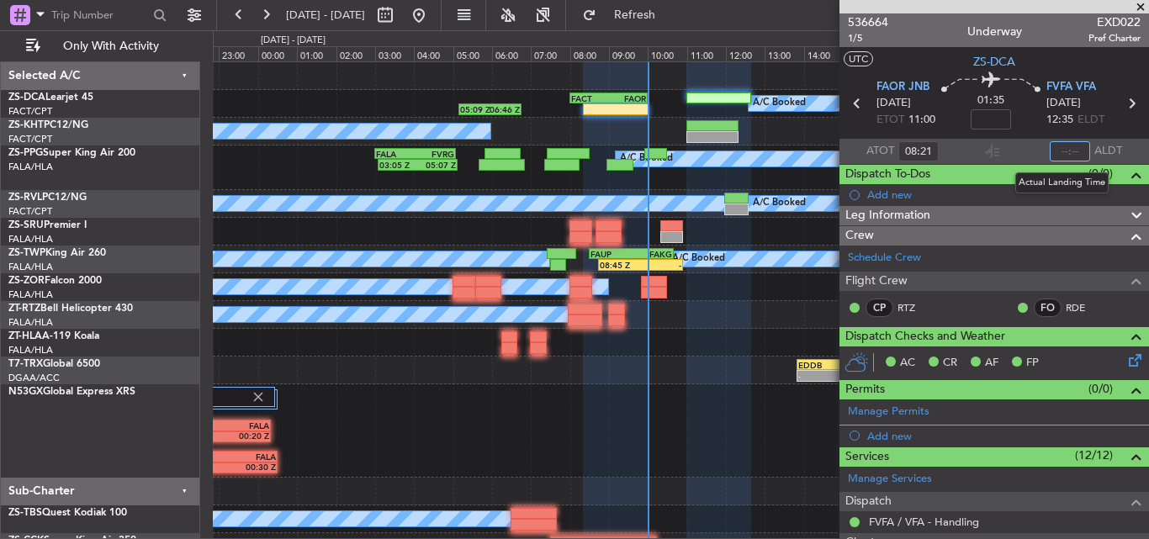
click at [1058, 151] on input "text" at bounding box center [1070, 151] width 40 height 20
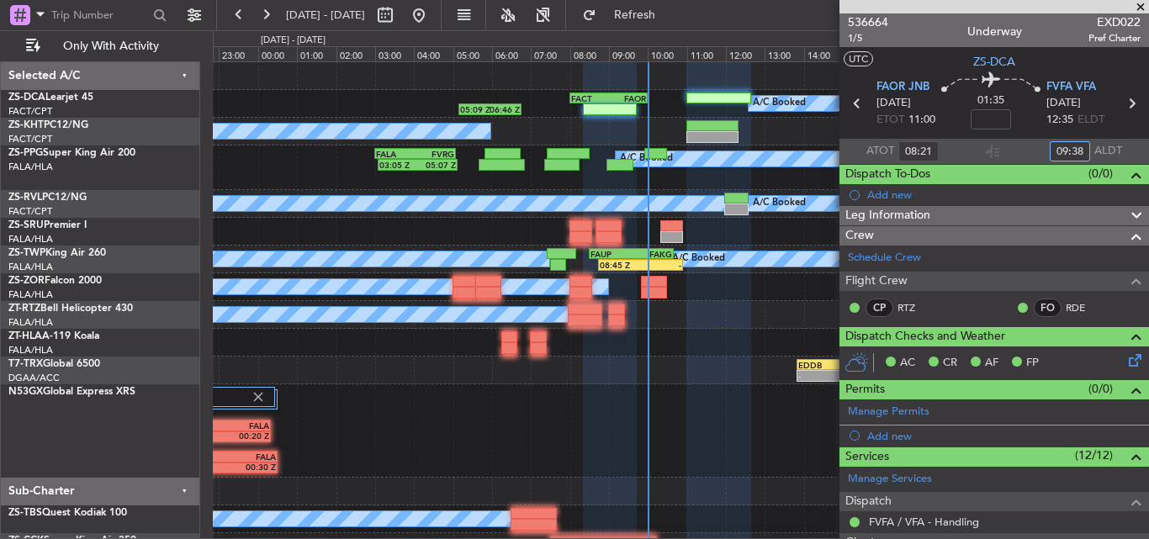
type input "09:38"
click at [1140, 6] on span at bounding box center [1140, 7] width 17 height 15
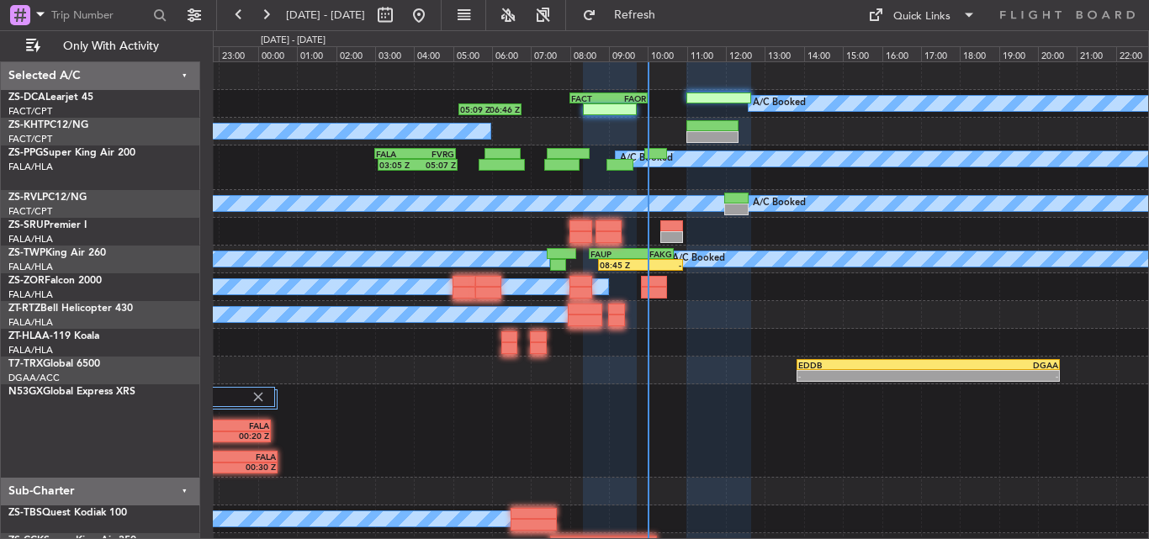
type input "0"
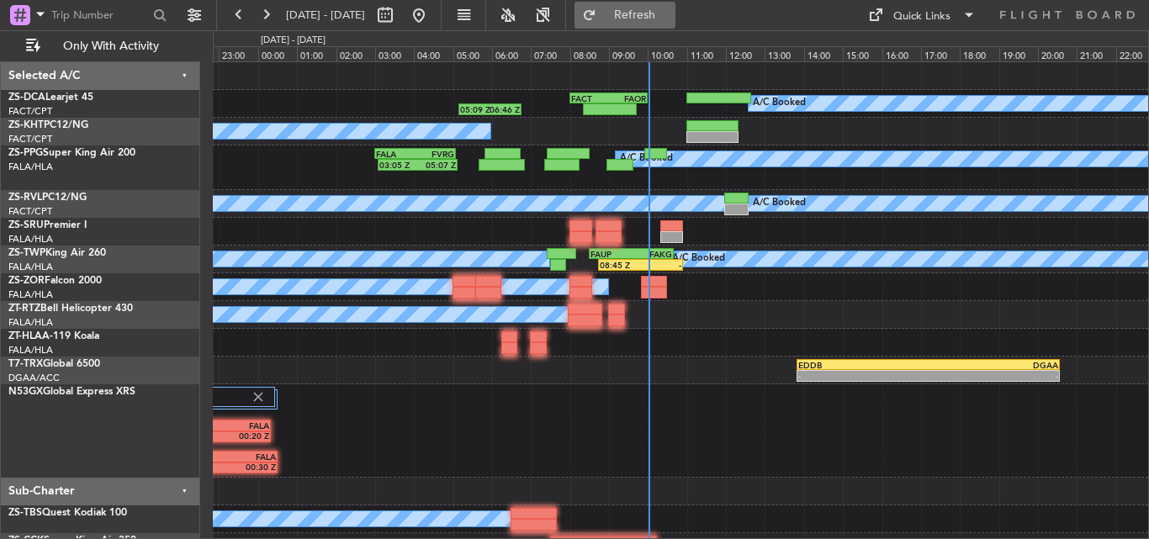
click at [671, 9] on span "Refresh" at bounding box center [635, 15] width 71 height 12
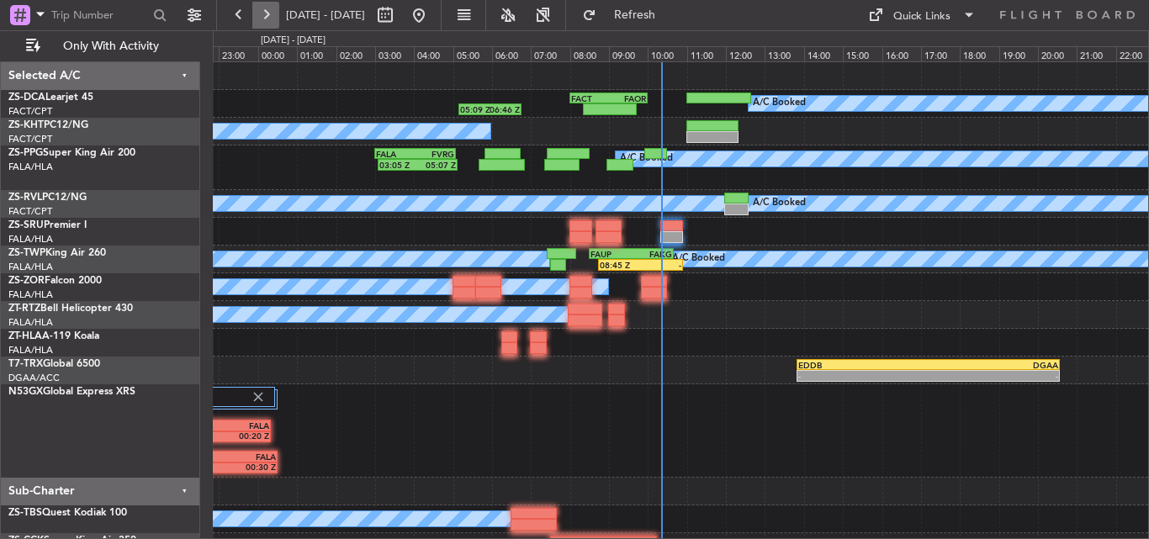
click at [268, 19] on button at bounding box center [265, 15] width 27 height 27
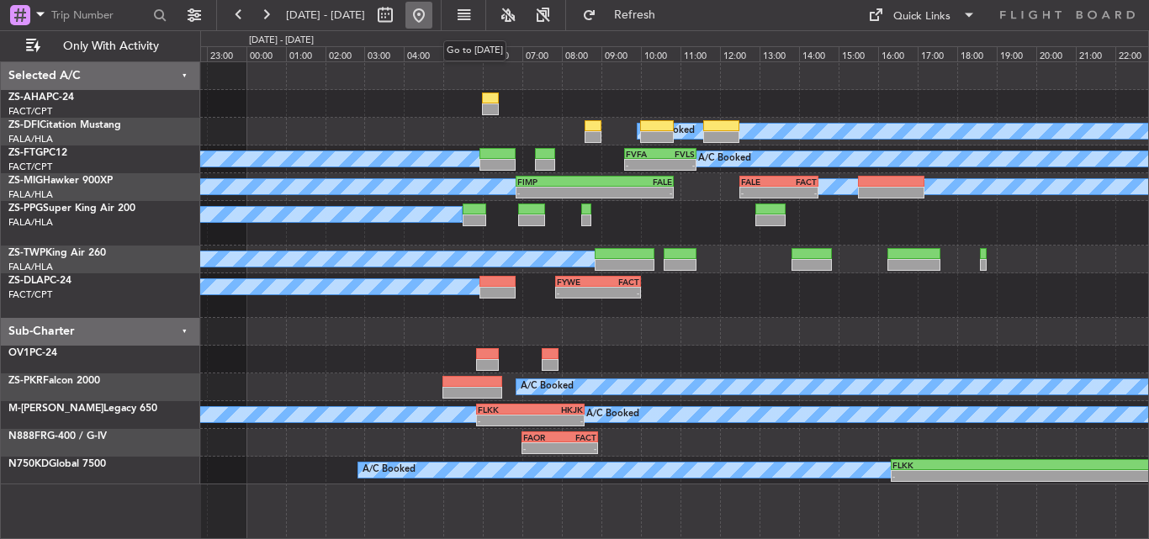
click at [432, 10] on button at bounding box center [419, 15] width 27 height 27
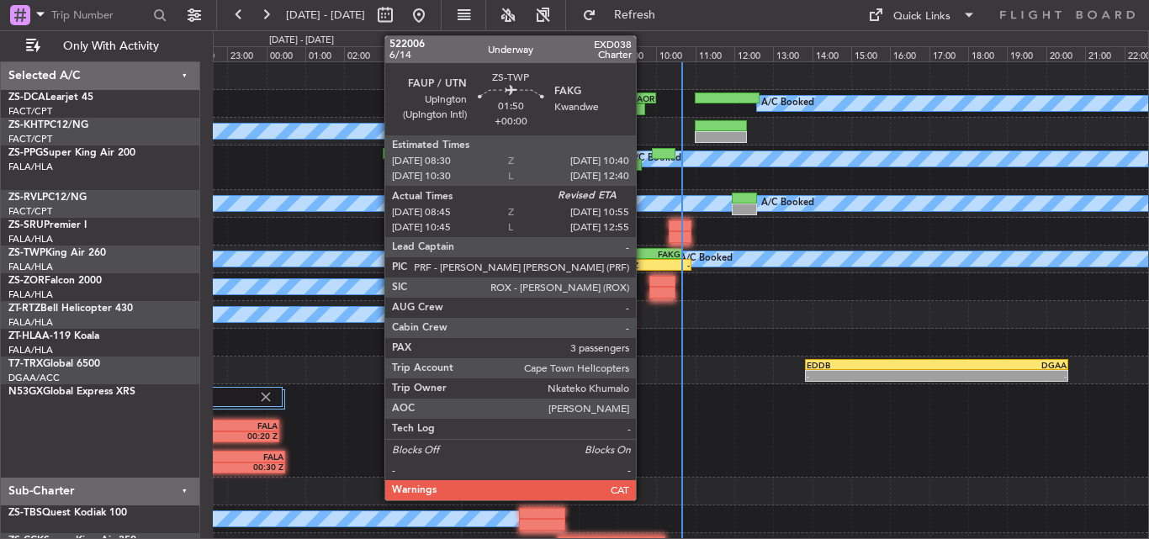
click at [644, 265] on div "08:45 Z" at bounding box center [628, 265] width 40 height 10
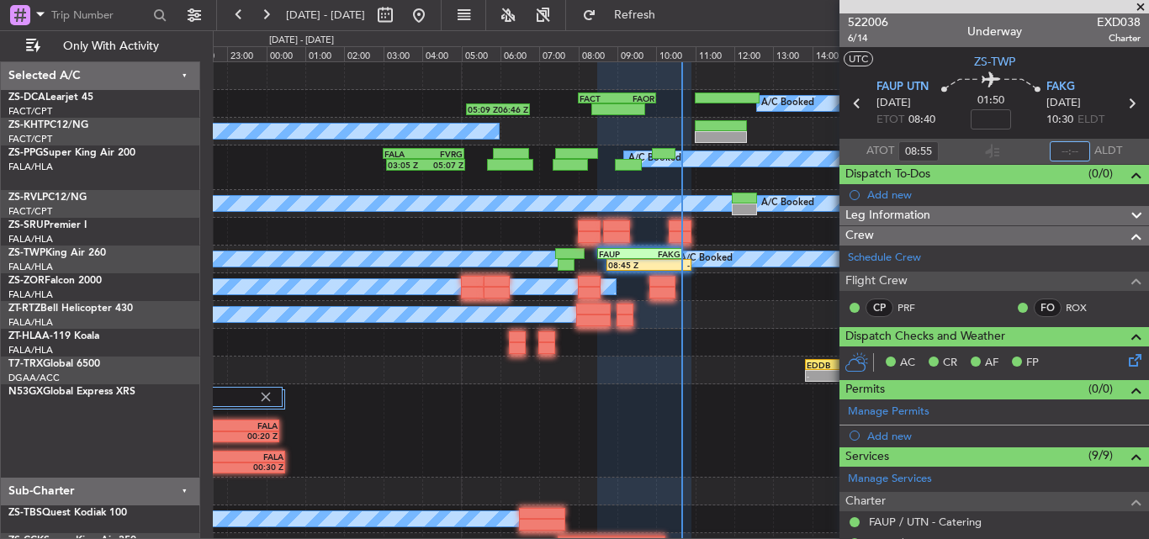
click at [1053, 147] on input "text" at bounding box center [1070, 151] width 40 height 20
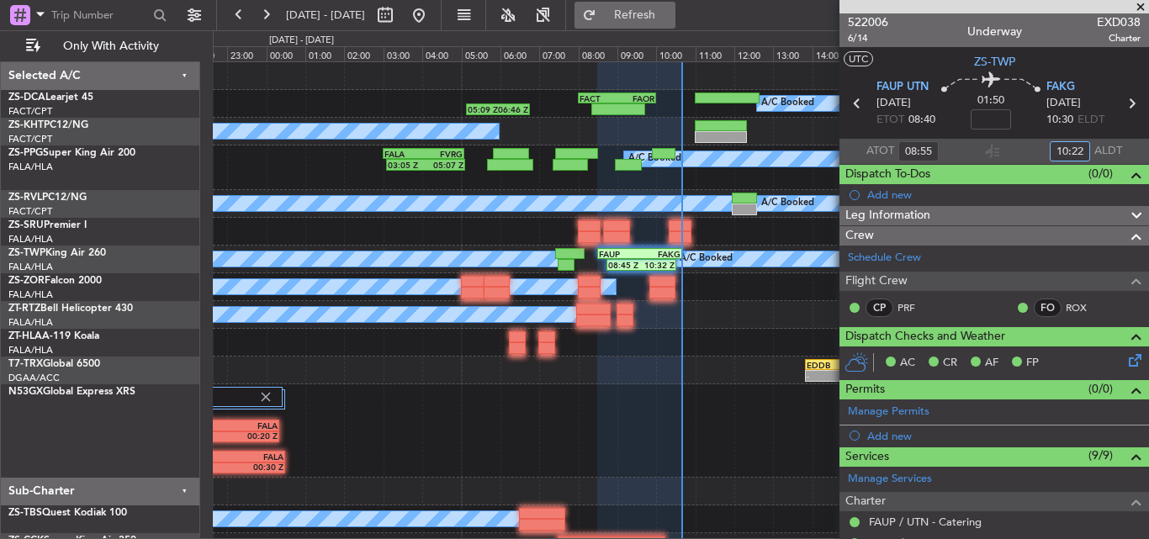
type input "10:22"
click at [1141, 3] on span at bounding box center [1140, 7] width 17 height 15
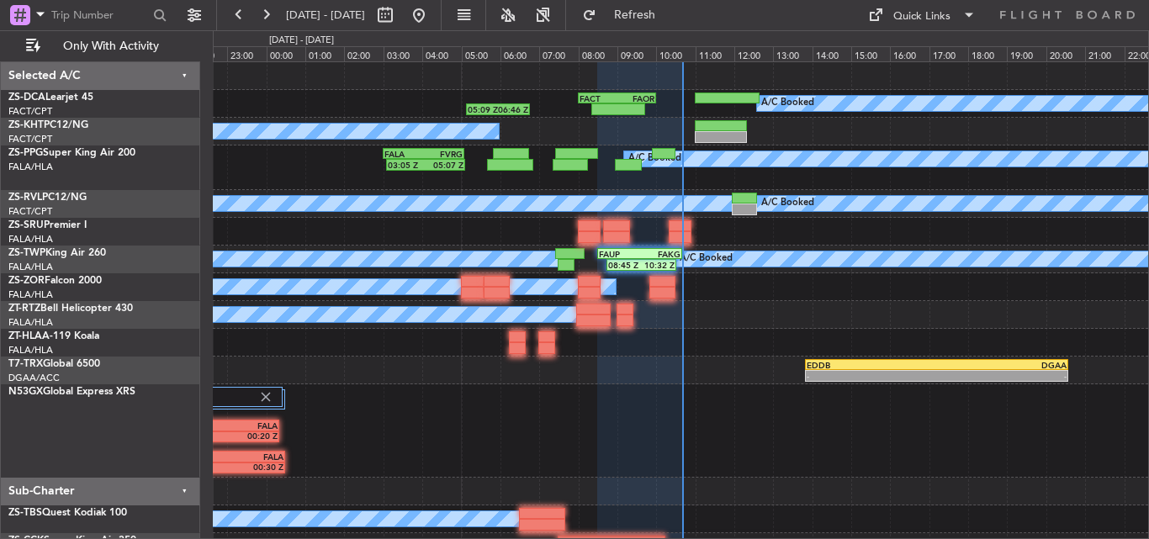
type input "0"
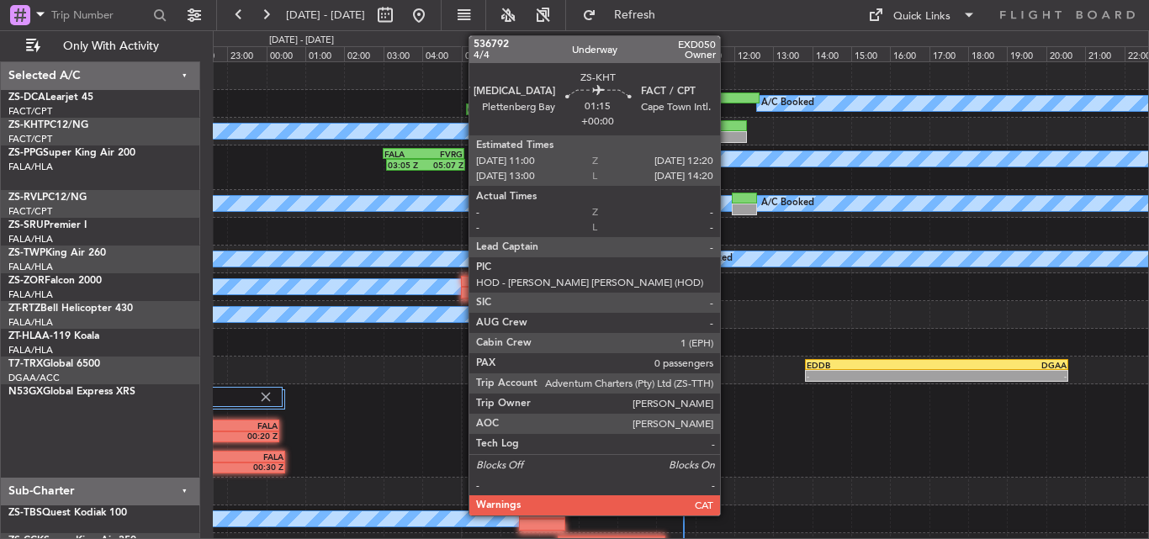
click at [728, 130] on div at bounding box center [721, 126] width 52 height 12
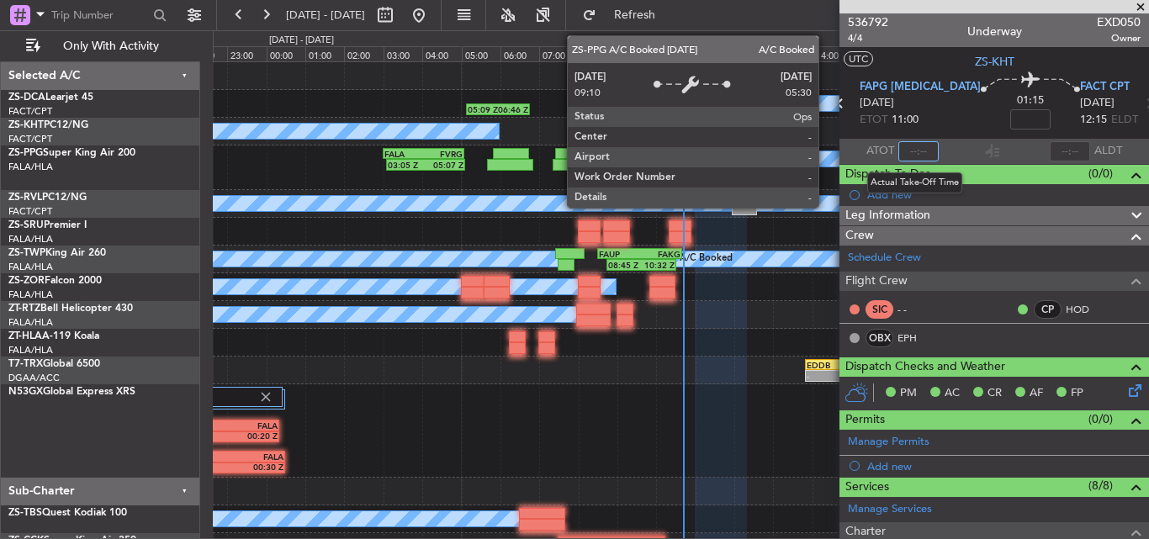
click at [917, 149] on input "text" at bounding box center [919, 151] width 40 height 20
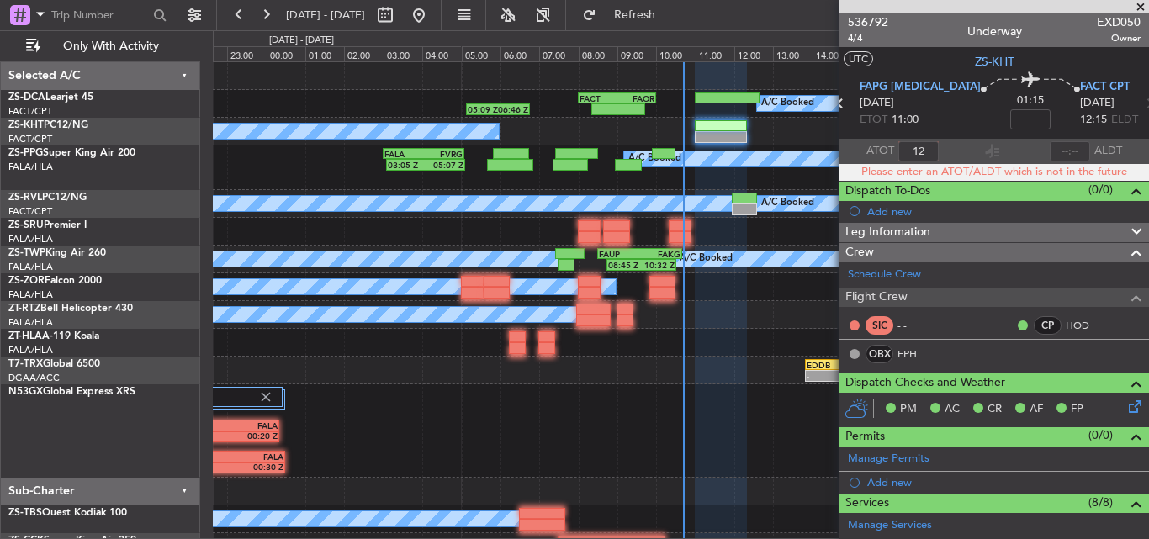
type input "1"
type input "10:21"
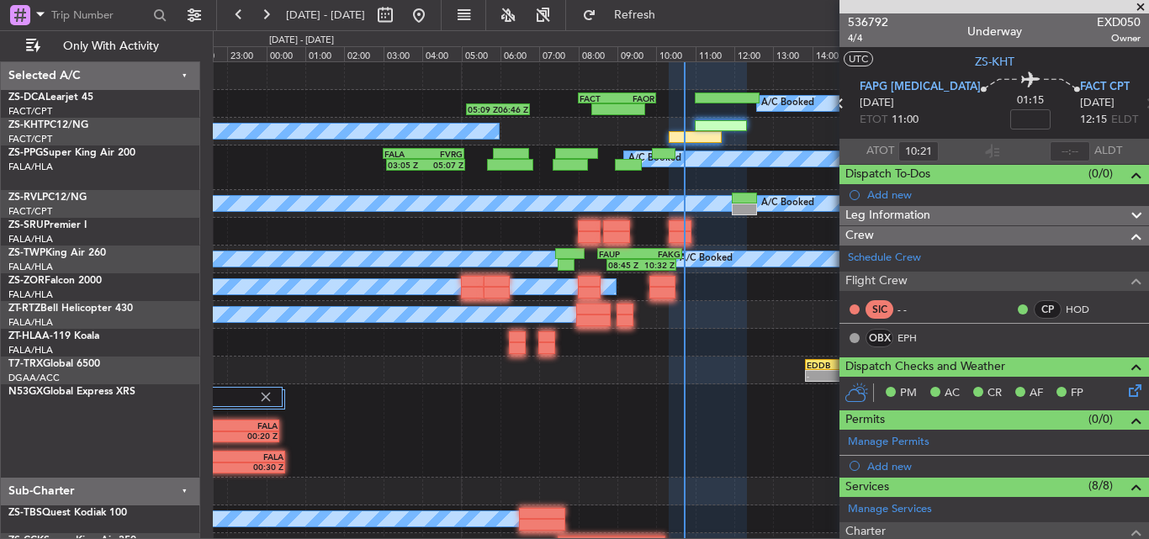
click at [1147, 2] on span at bounding box center [1140, 7] width 17 height 15
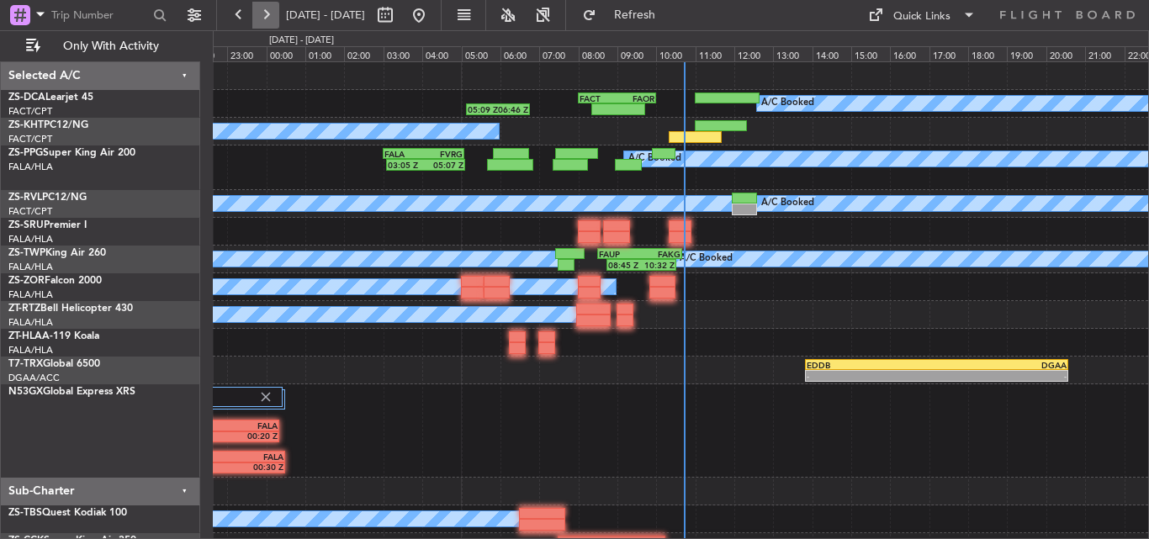
click at [267, 12] on button at bounding box center [265, 15] width 27 height 27
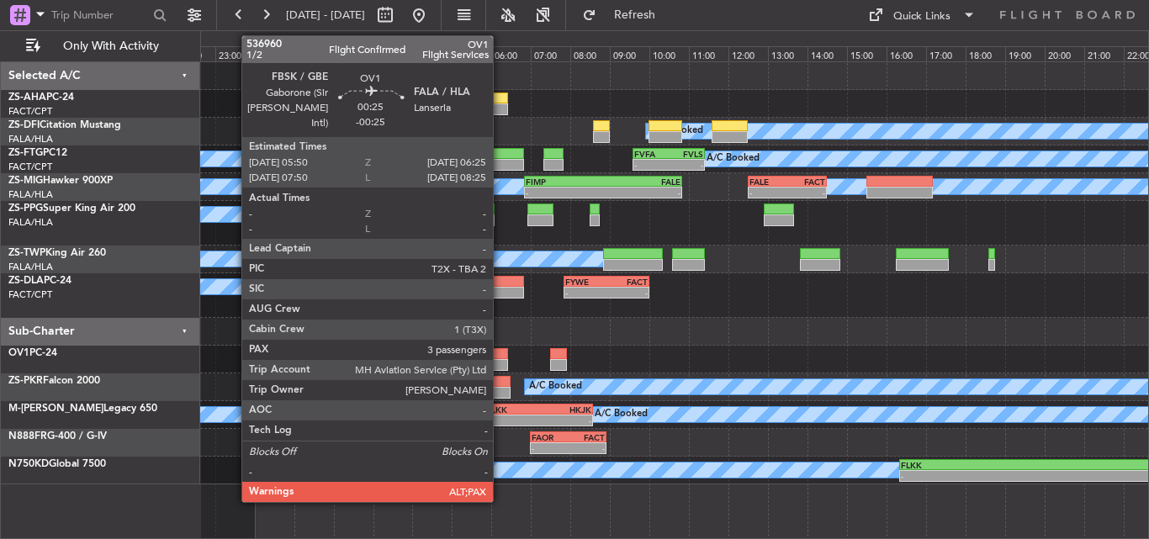
click at [501, 363] on div at bounding box center [497, 365] width 24 height 12
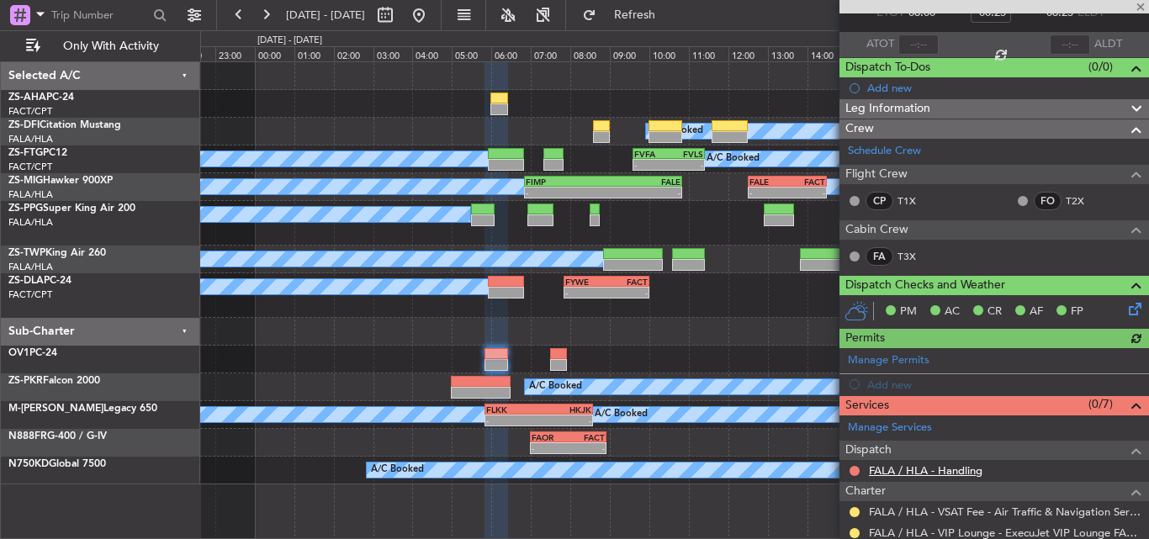
scroll to position [264, 0]
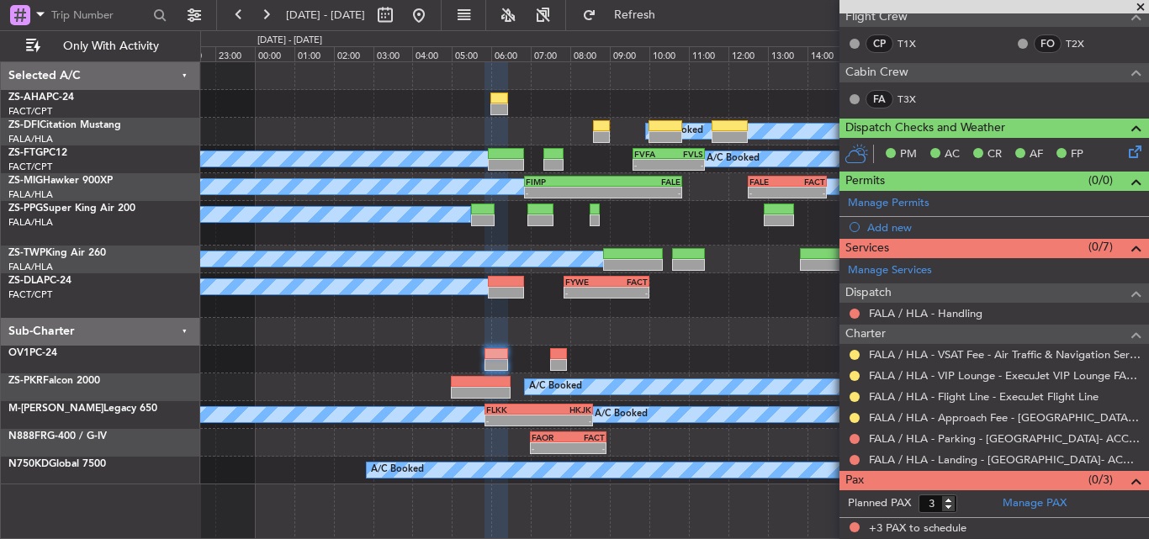
drag, startPoint x: 1146, startPoint y: 7, endPoint x: 1131, endPoint y: 7, distance: 15.1
click at [1143, 7] on span at bounding box center [1140, 7] width 17 height 15
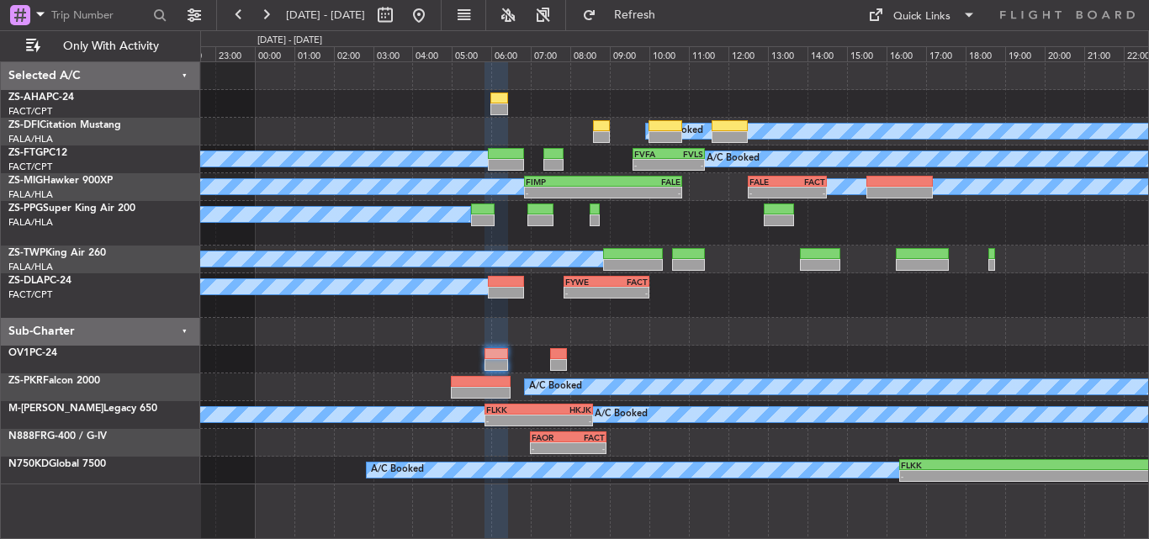
type input "0"
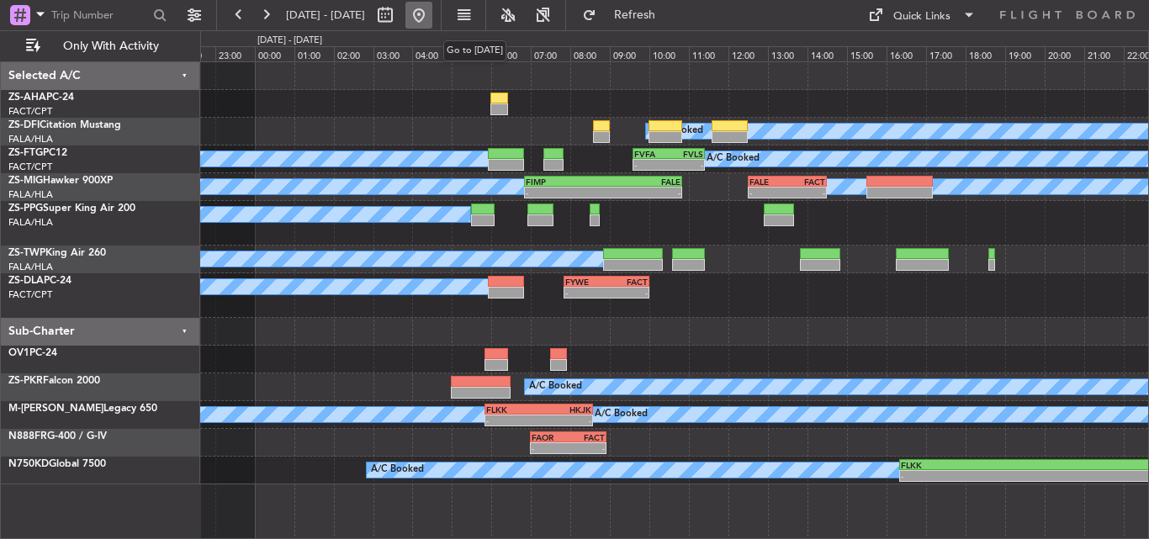
click at [432, 24] on button at bounding box center [419, 15] width 27 height 27
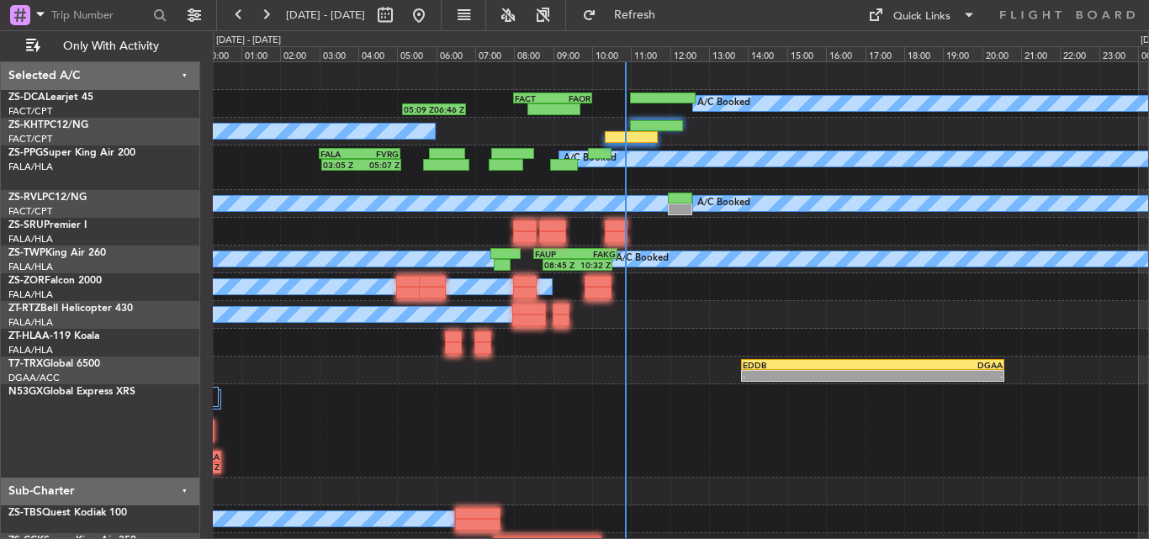
click at [612, 375] on div "- - EDDB 13:50 Z DGAA 20:35 Z" at bounding box center [681, 371] width 936 height 28
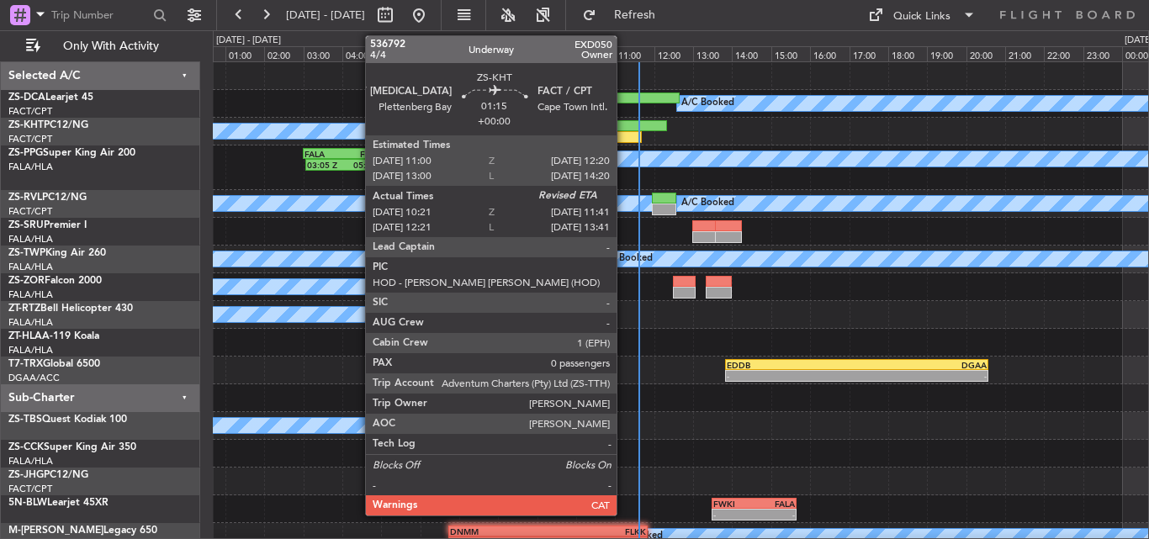
click at [624, 141] on div at bounding box center [615, 137] width 52 height 12
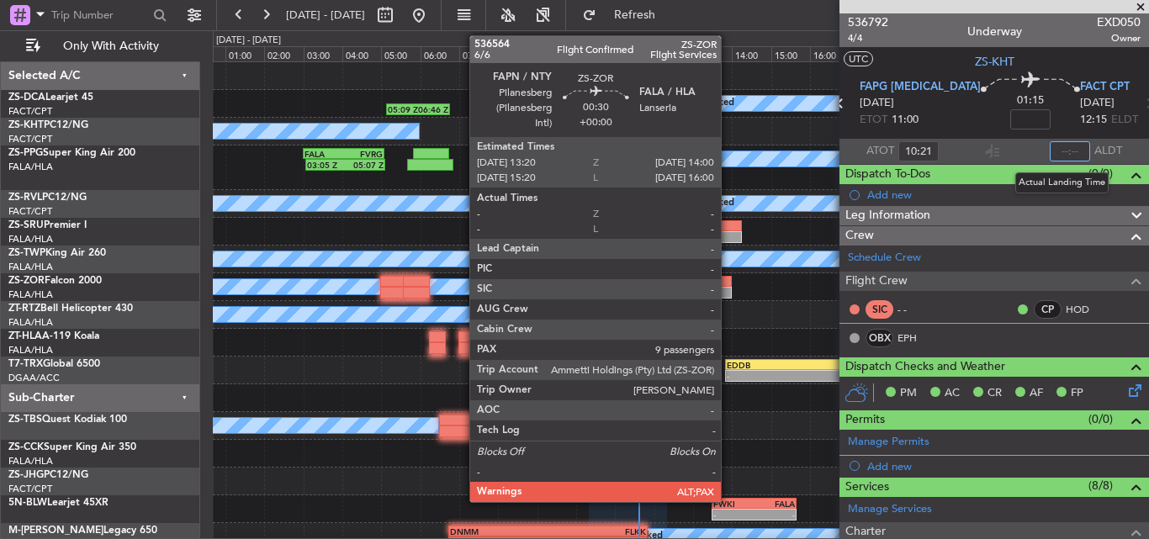
click at [1071, 155] on input "text" at bounding box center [1070, 151] width 40 height 20
type input "11:36"
click at [1147, 7] on span at bounding box center [1140, 7] width 17 height 15
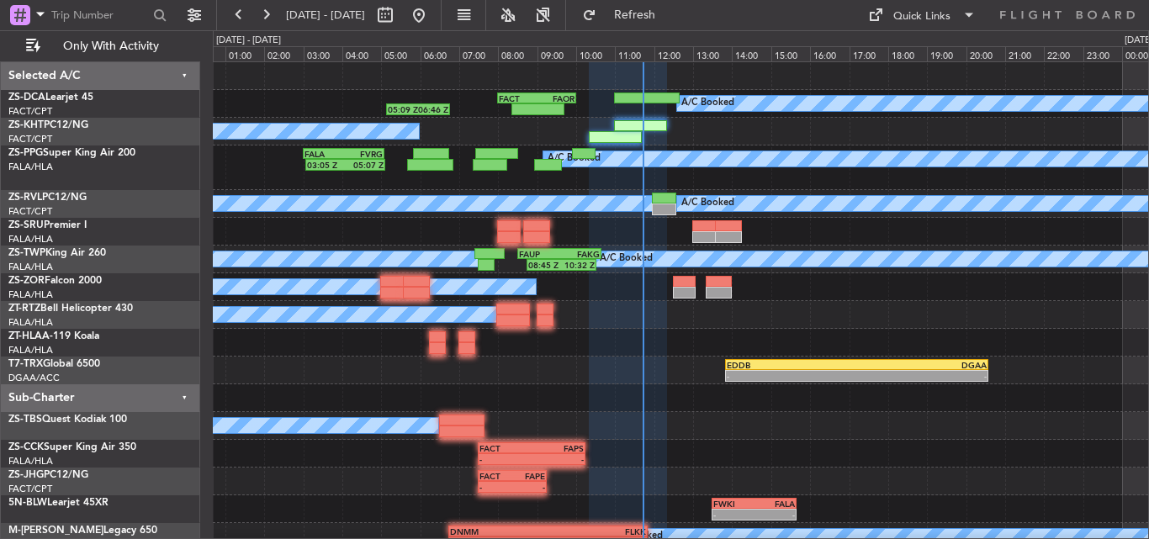
click at [695, 453] on div "- - FACT 07:30 Z FAPS 10:15 Z" at bounding box center [681, 454] width 936 height 28
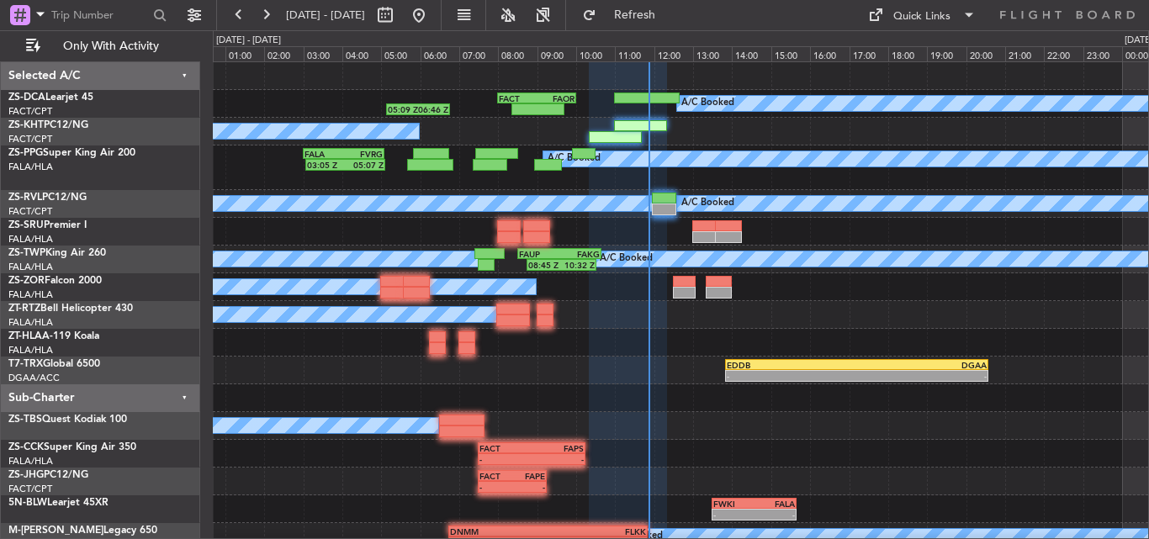
click at [701, 383] on div "- - EDDB 13:50 Z DGAA 20:35 Z" at bounding box center [681, 371] width 936 height 28
click at [670, 11] on span "Refresh" at bounding box center [635, 15] width 71 height 12
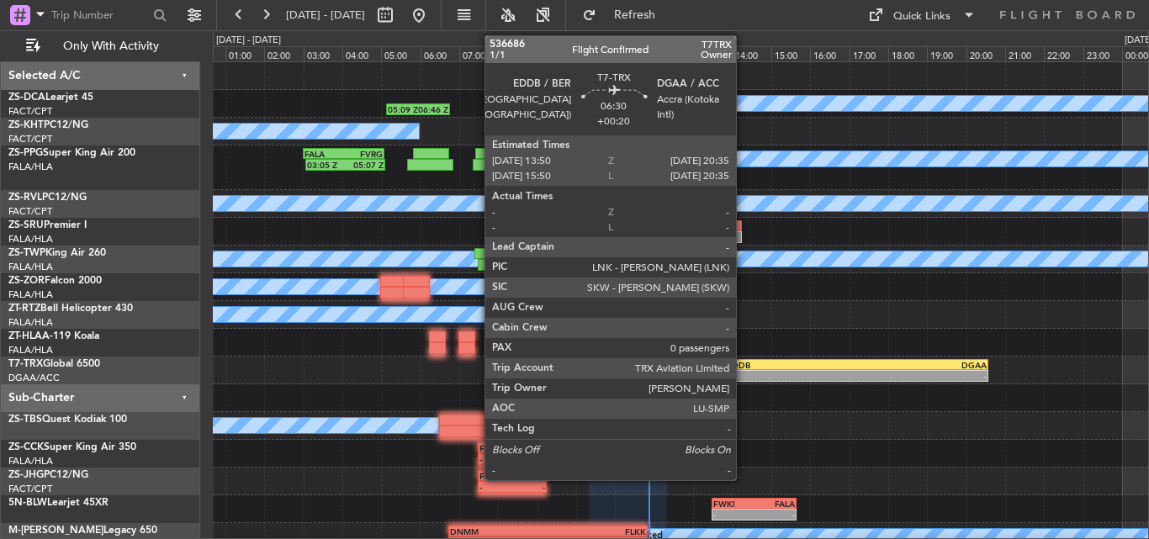
scroll to position [66, 0]
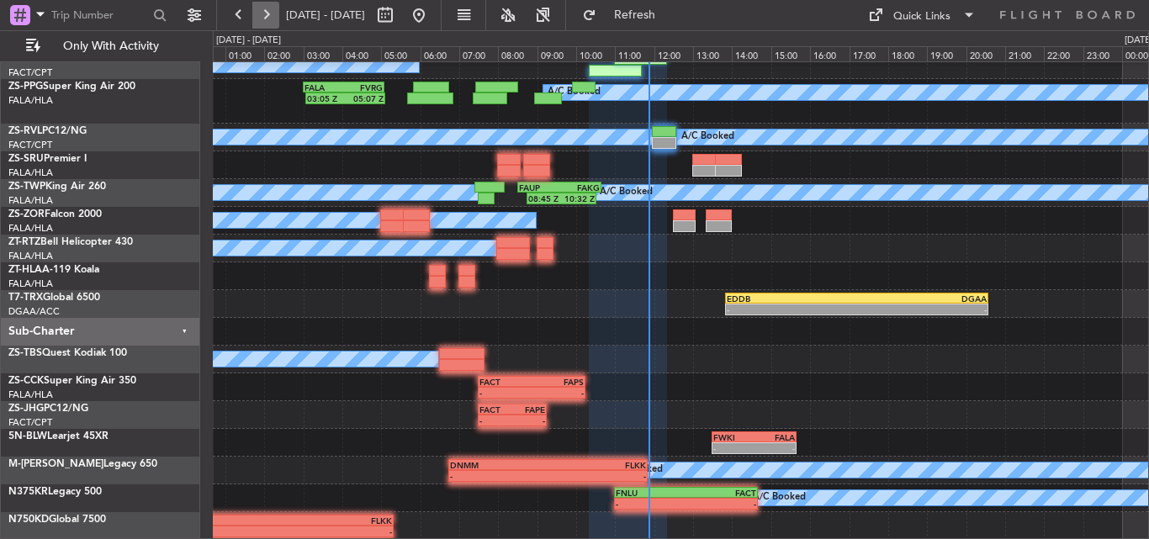
click at [259, 21] on button at bounding box center [265, 15] width 27 height 27
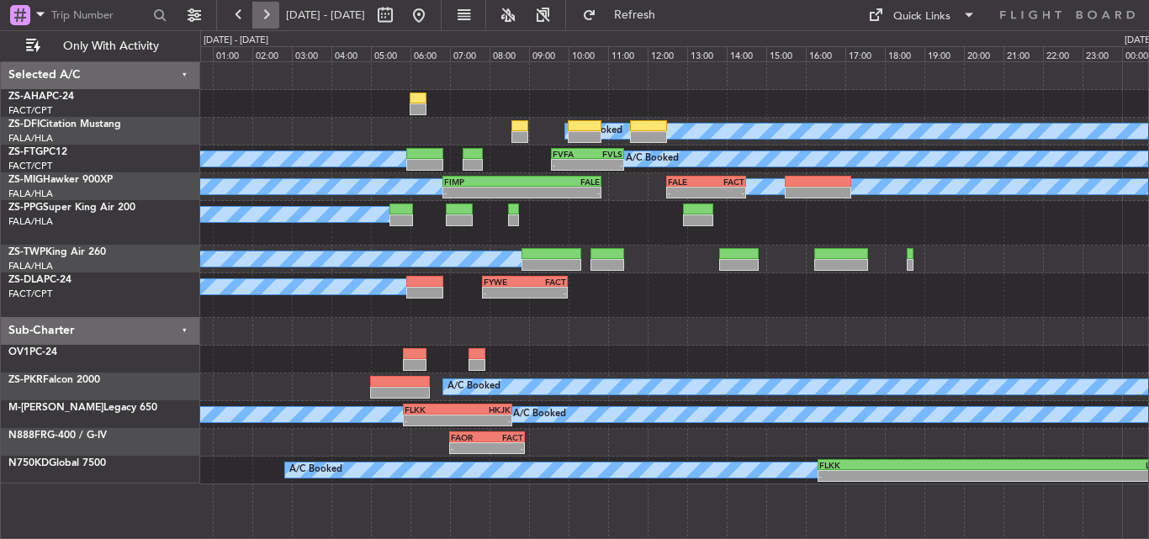
scroll to position [0, 0]
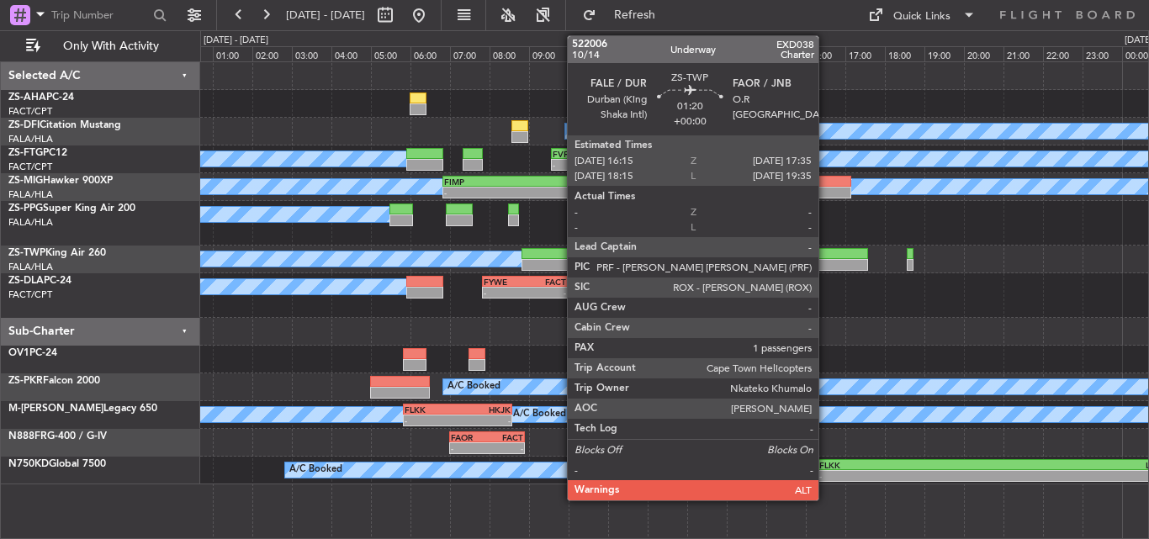
click at [822, 272] on div "A/C Booked A/C Booked A/C Booked A/C Booked" at bounding box center [674, 260] width 948 height 28
click at [824, 268] on div at bounding box center [840, 265] width 53 height 12
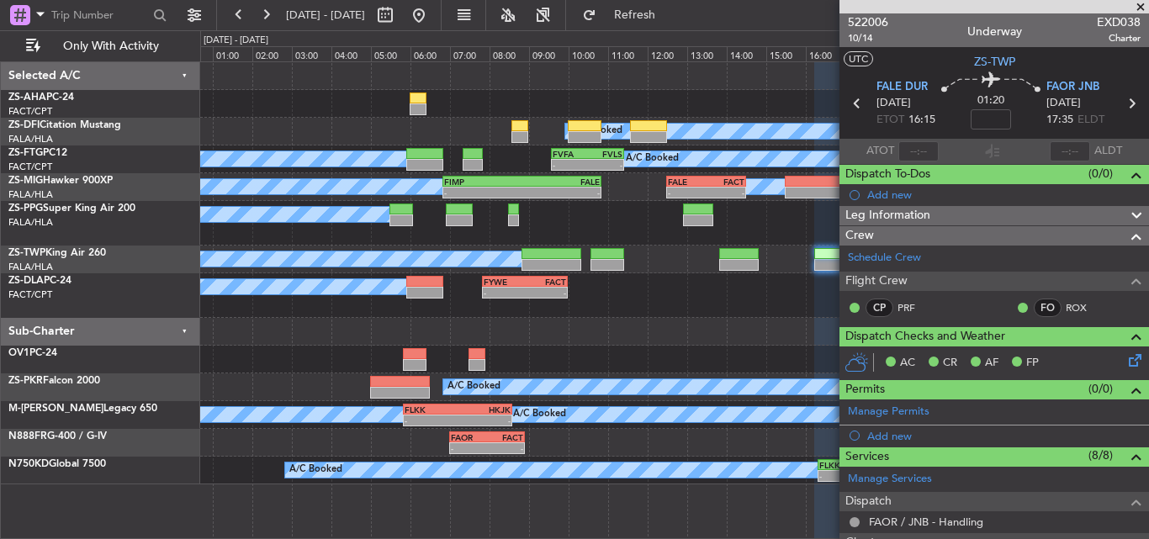
click at [1145, 12] on span at bounding box center [1140, 7] width 17 height 15
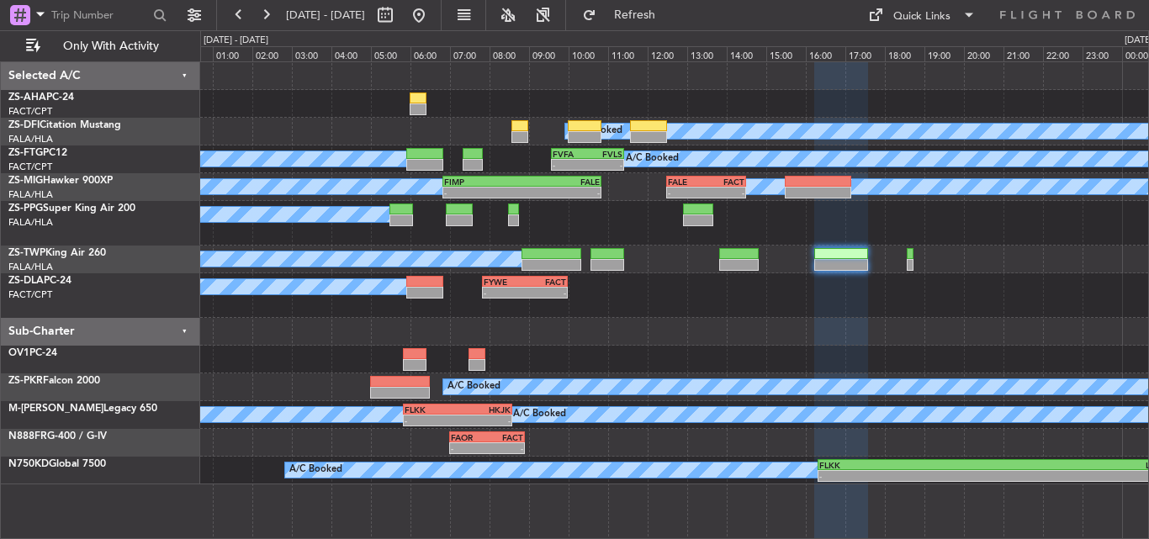
type input "0"
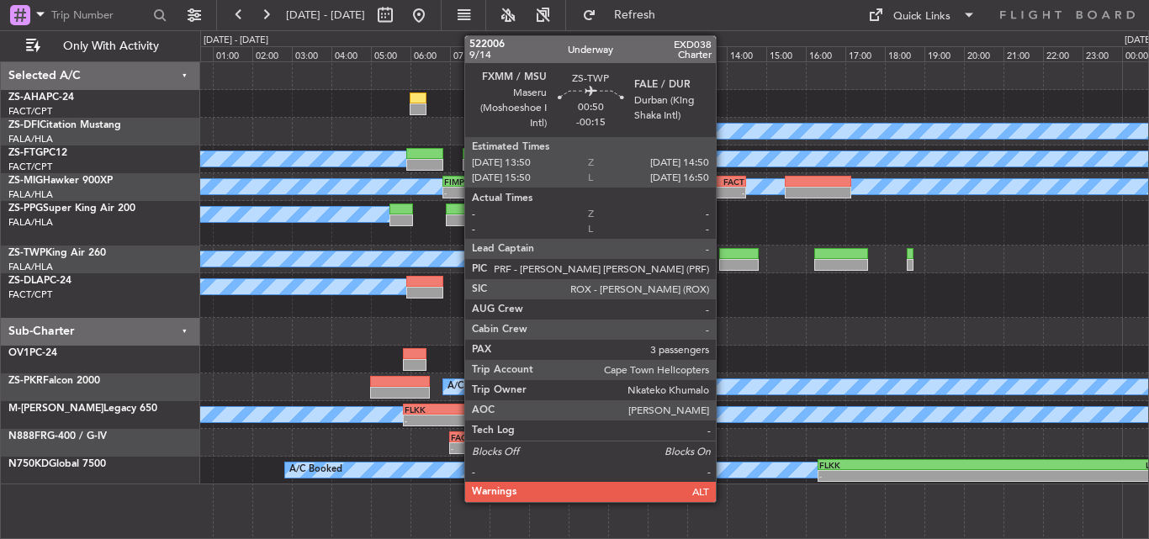
click at [724, 265] on div at bounding box center [739, 265] width 40 height 12
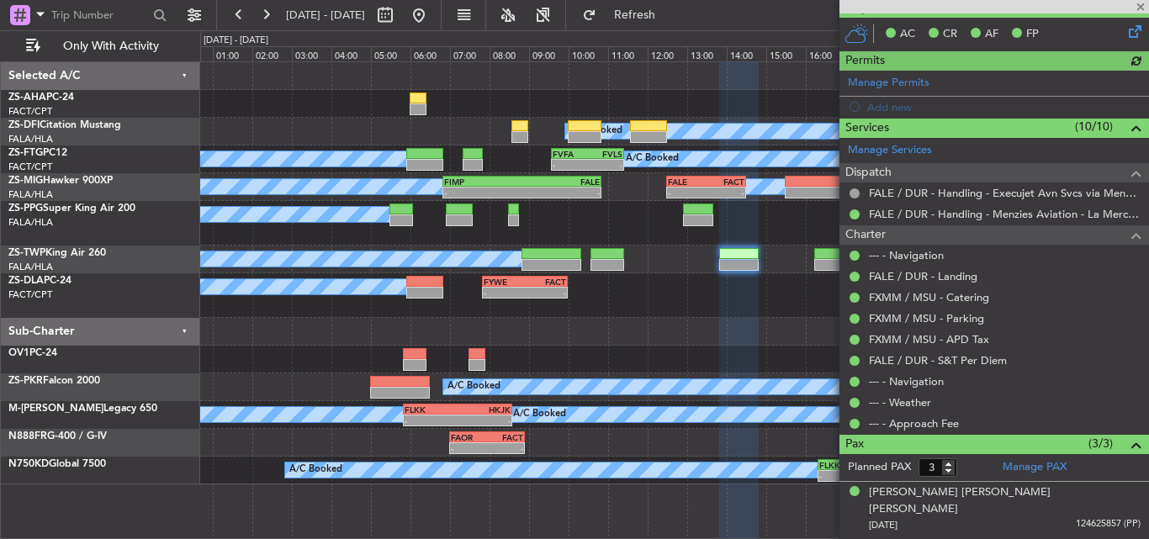
scroll to position [384, 0]
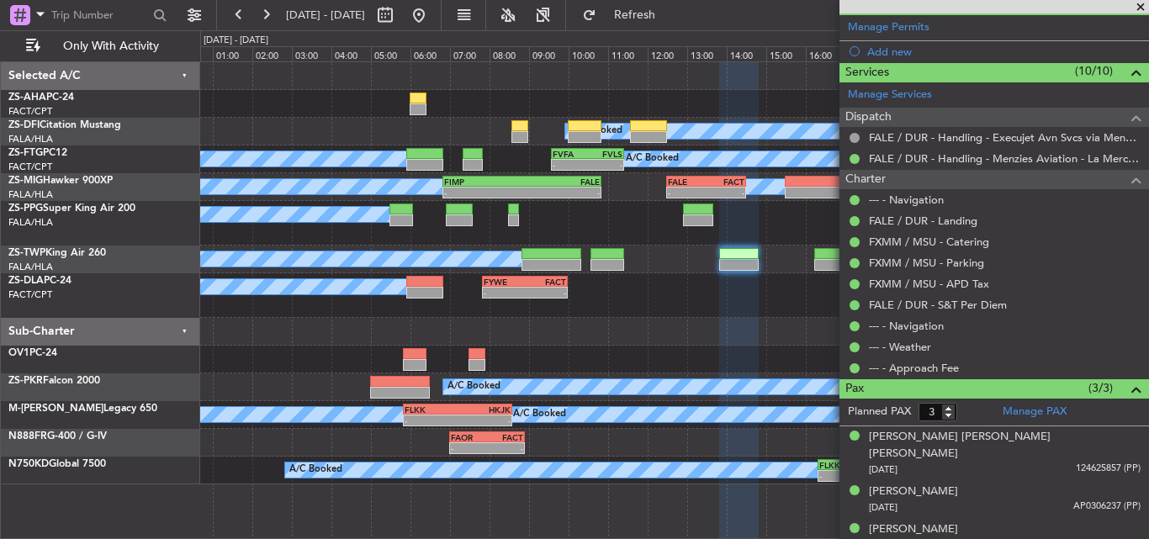
click at [1148, 3] on span at bounding box center [1140, 7] width 17 height 15
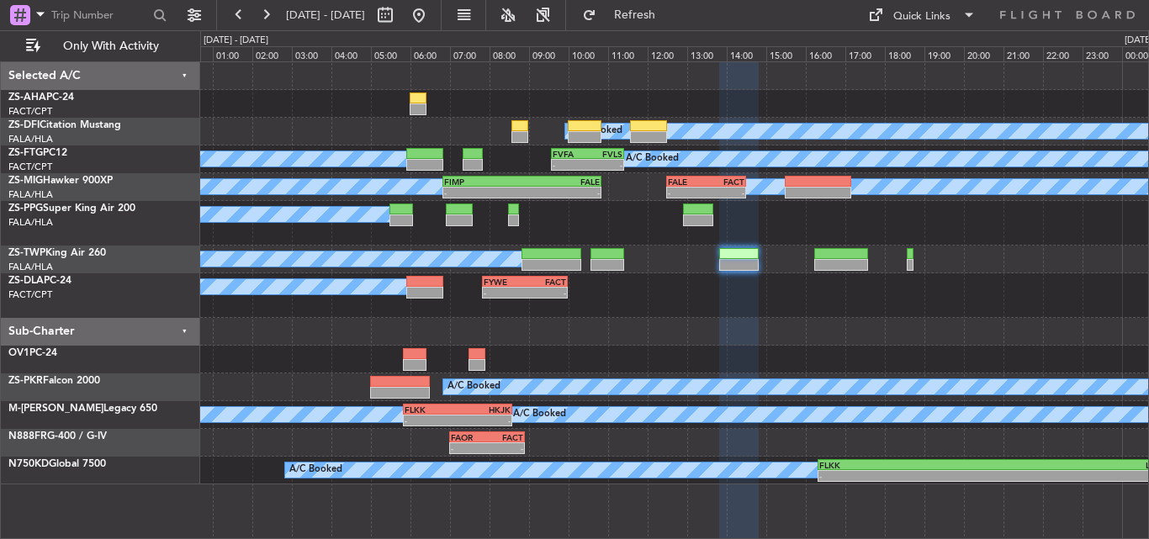
type input "0"
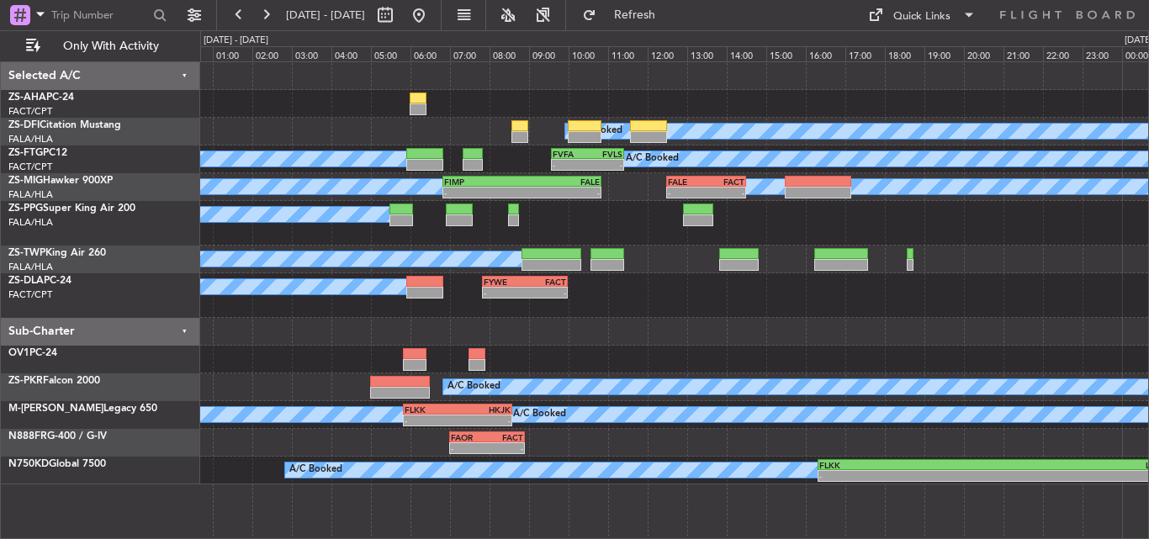
scroll to position [0, 0]
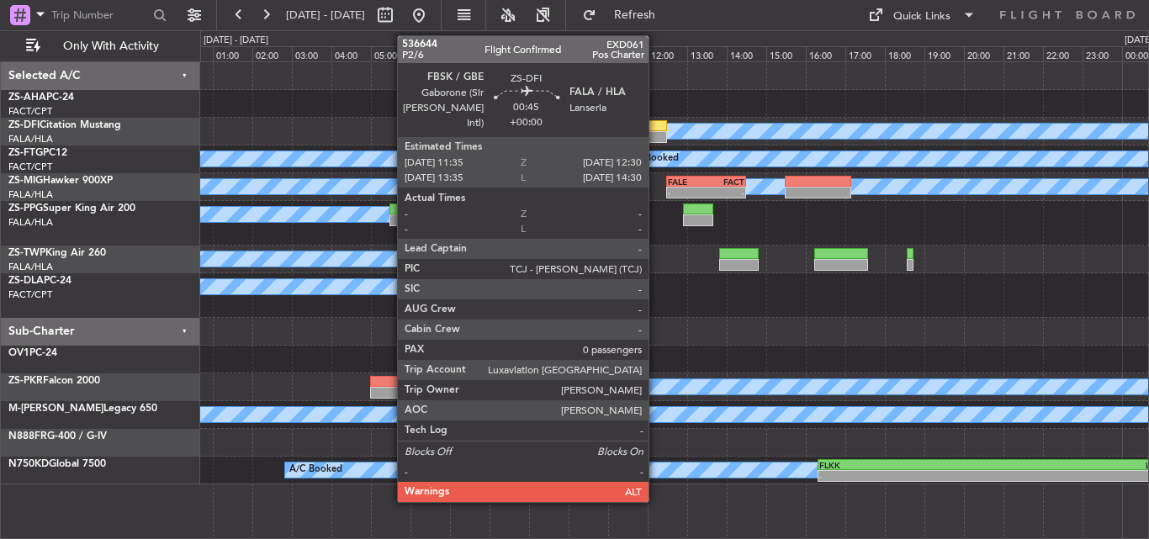
click at [656, 124] on div at bounding box center [648, 126] width 37 height 12
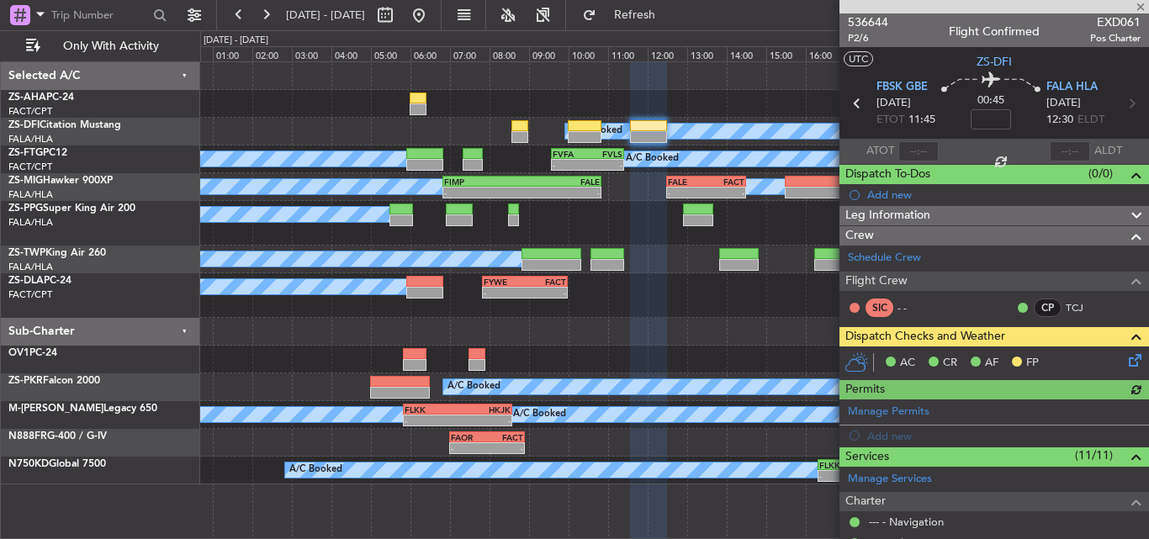
click at [1126, 363] on icon at bounding box center [1132, 357] width 13 height 13
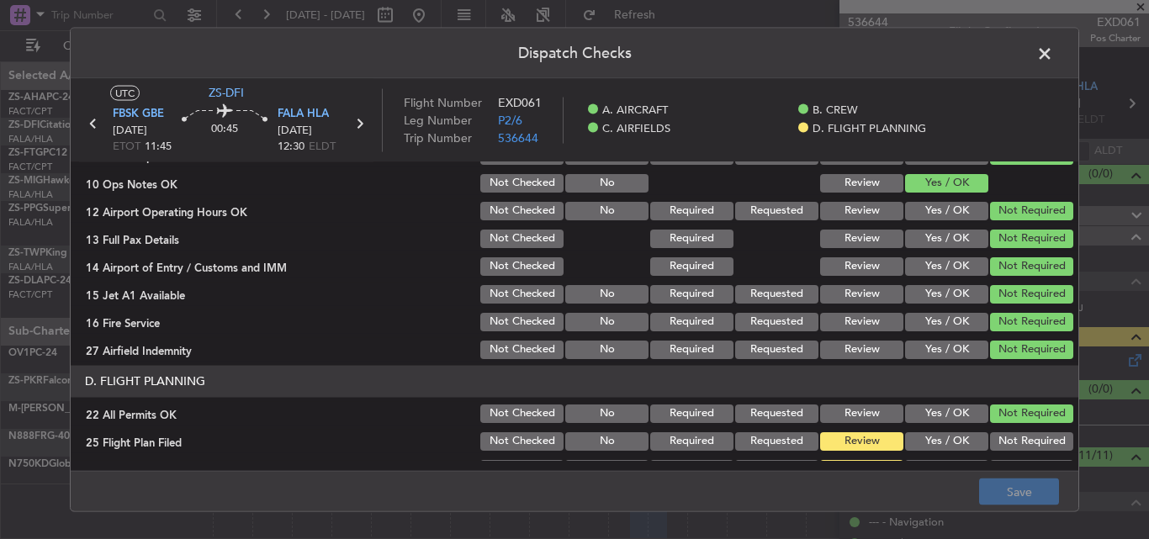
scroll to position [457, 0]
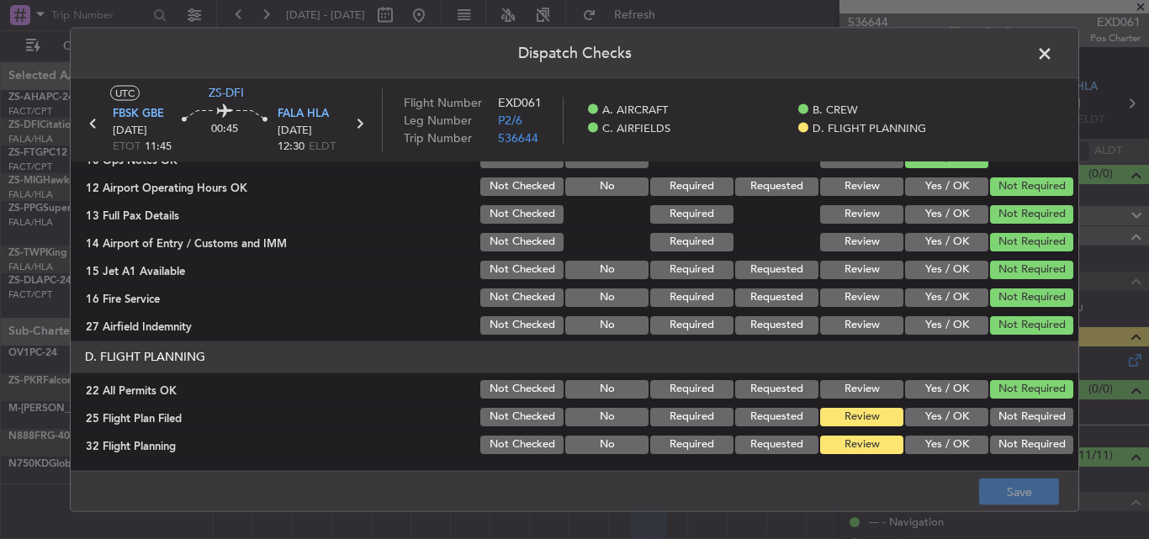
click at [918, 413] on button "Yes / OK" at bounding box center [946, 416] width 83 height 19
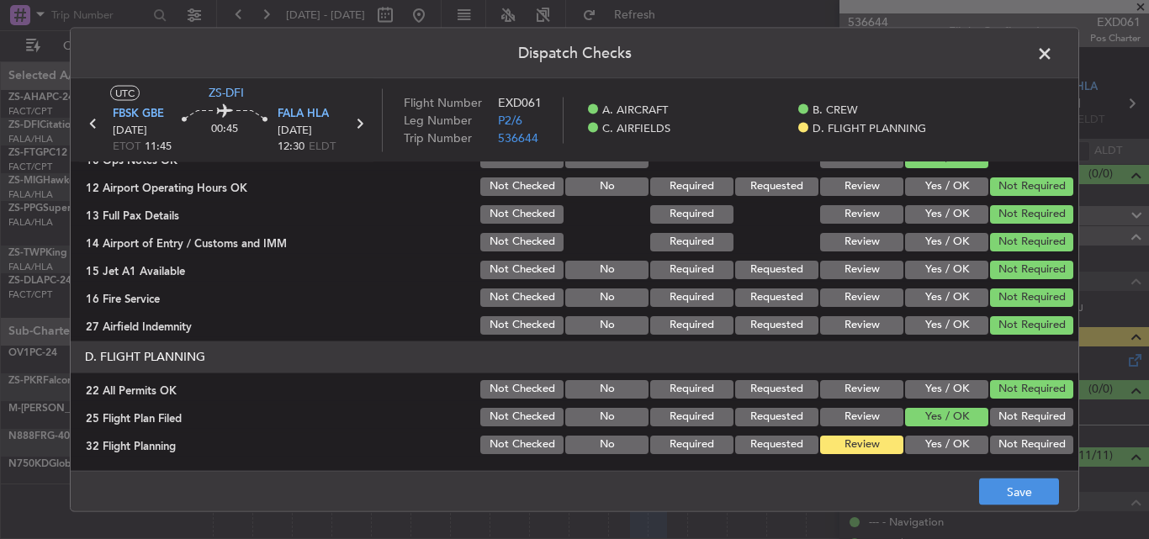
drag, startPoint x: 919, startPoint y: 439, endPoint x: 916, endPoint y: 450, distance: 11.2
click at [916, 450] on button "Yes / OK" at bounding box center [946, 444] width 83 height 19
click at [1017, 485] on button "Save" at bounding box center [1019, 492] width 80 height 27
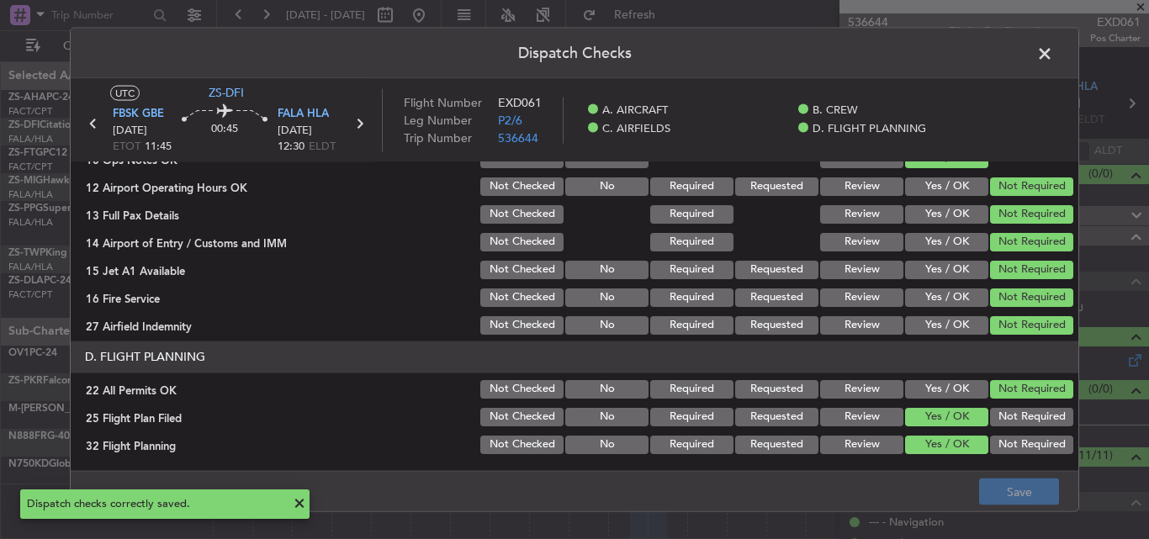
click at [1053, 56] on span at bounding box center [1053, 57] width 0 height 34
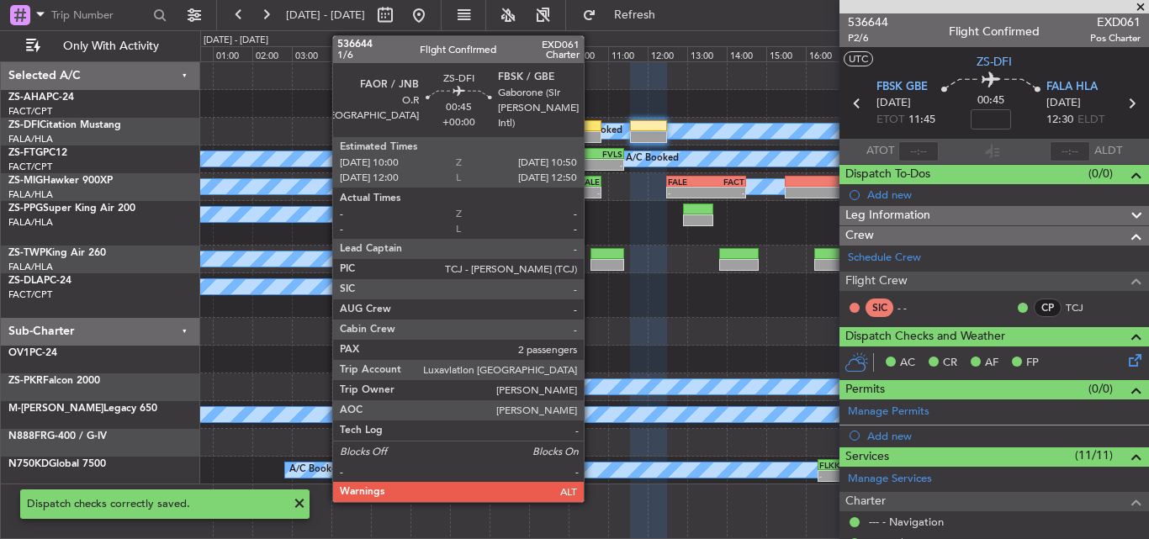
click at [591, 133] on div at bounding box center [585, 137] width 34 height 12
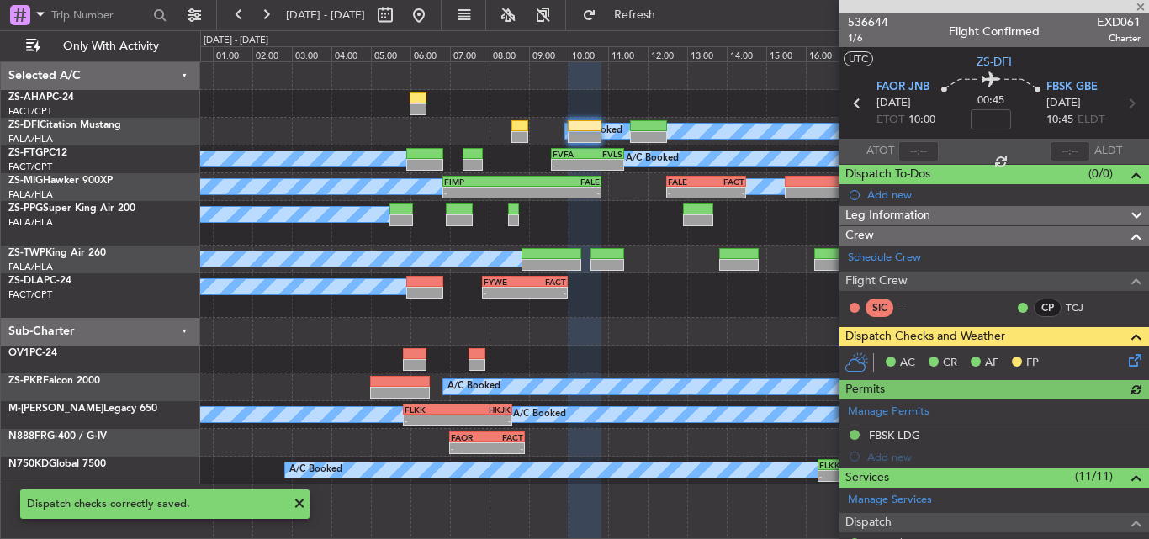
click at [1126, 362] on icon at bounding box center [1132, 357] width 13 height 13
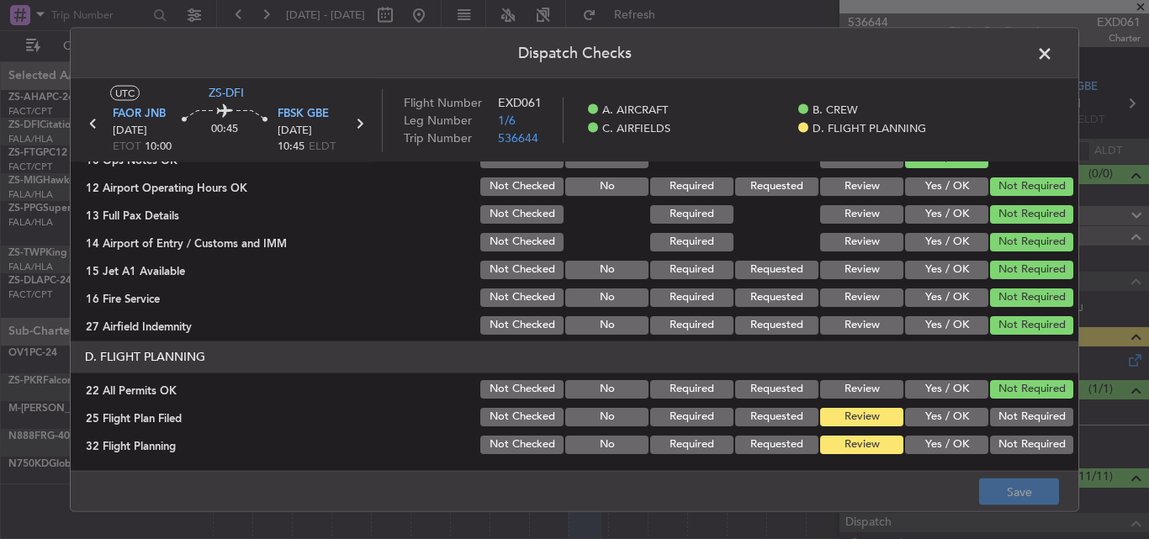
click at [922, 412] on button "Yes / OK" at bounding box center [946, 416] width 83 height 19
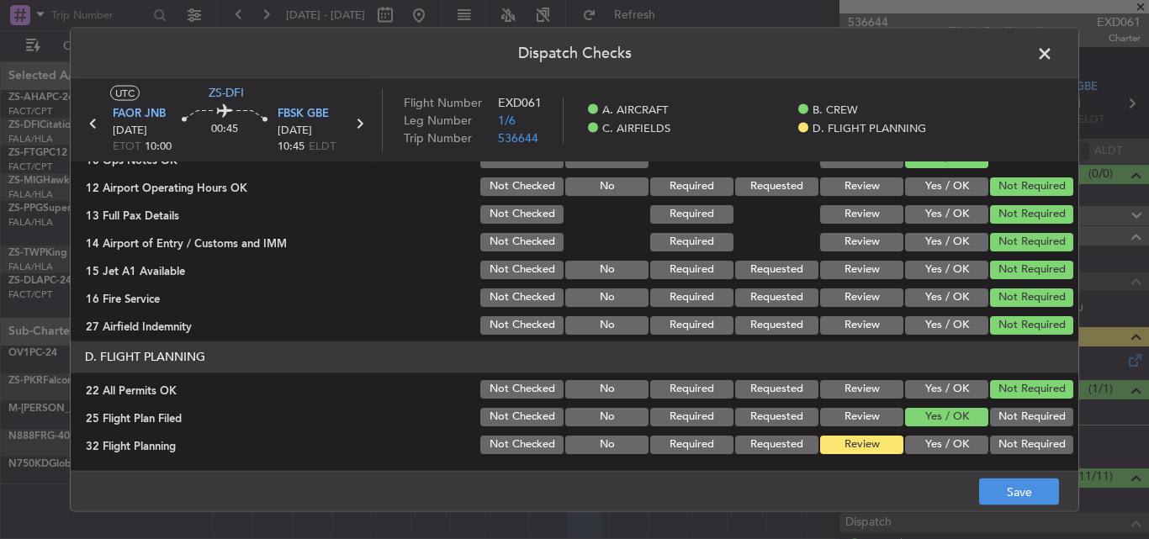
click at [920, 438] on button "Yes / OK" at bounding box center [946, 444] width 83 height 19
click at [1028, 485] on button "Save" at bounding box center [1019, 492] width 80 height 27
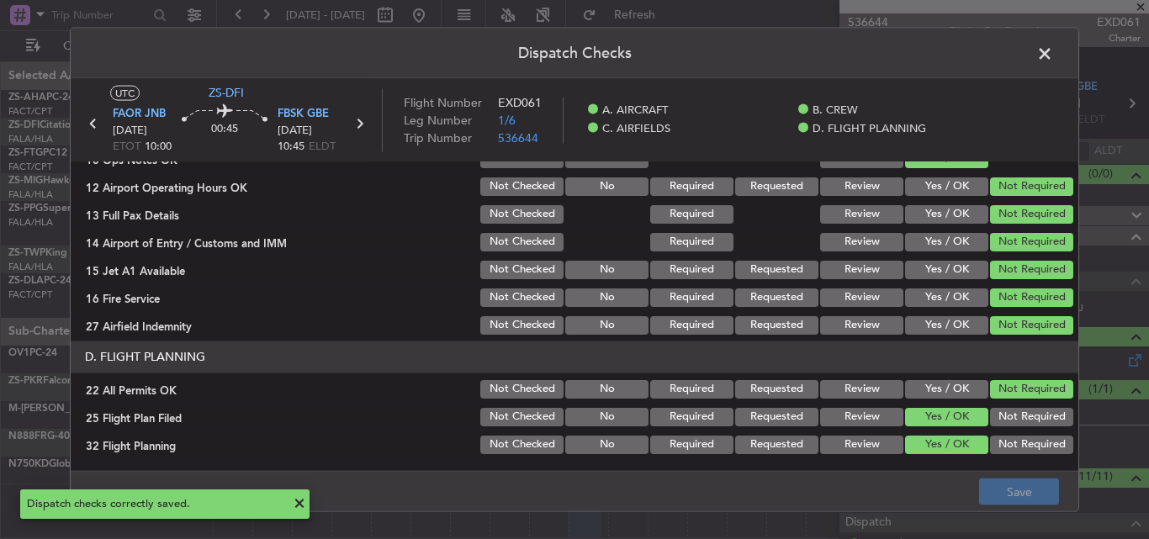
click at [1053, 55] on span at bounding box center [1053, 57] width 0 height 34
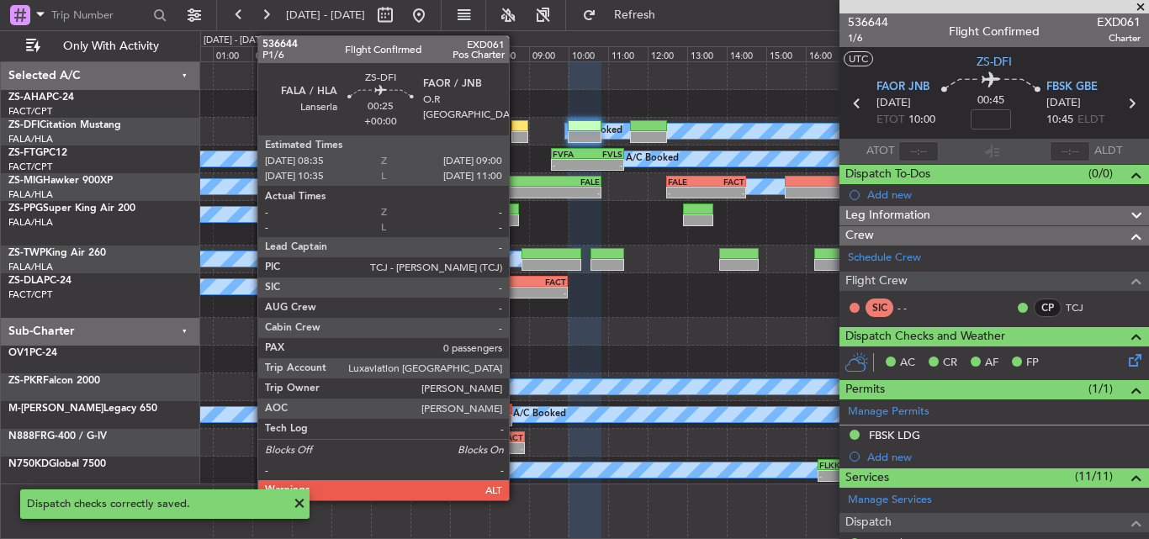
click at [517, 130] on div at bounding box center [520, 126] width 17 height 12
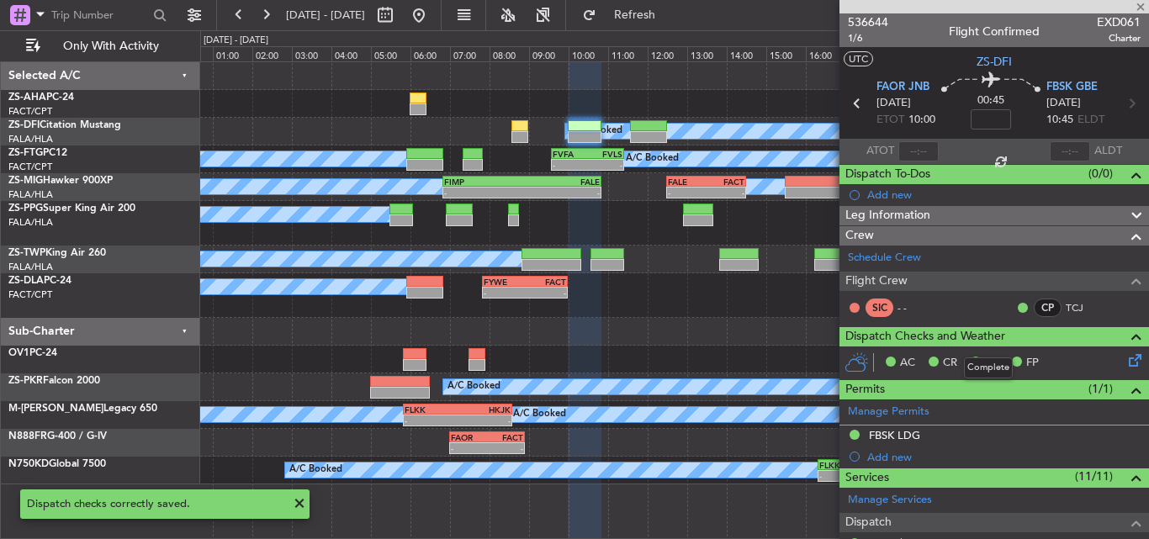
type input "0"
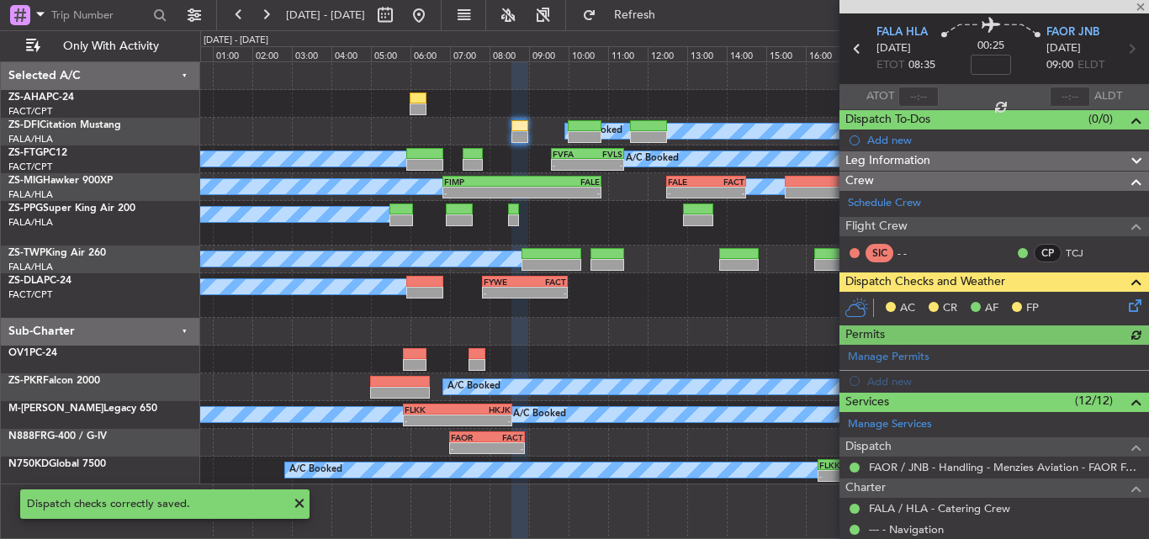
scroll to position [84, 0]
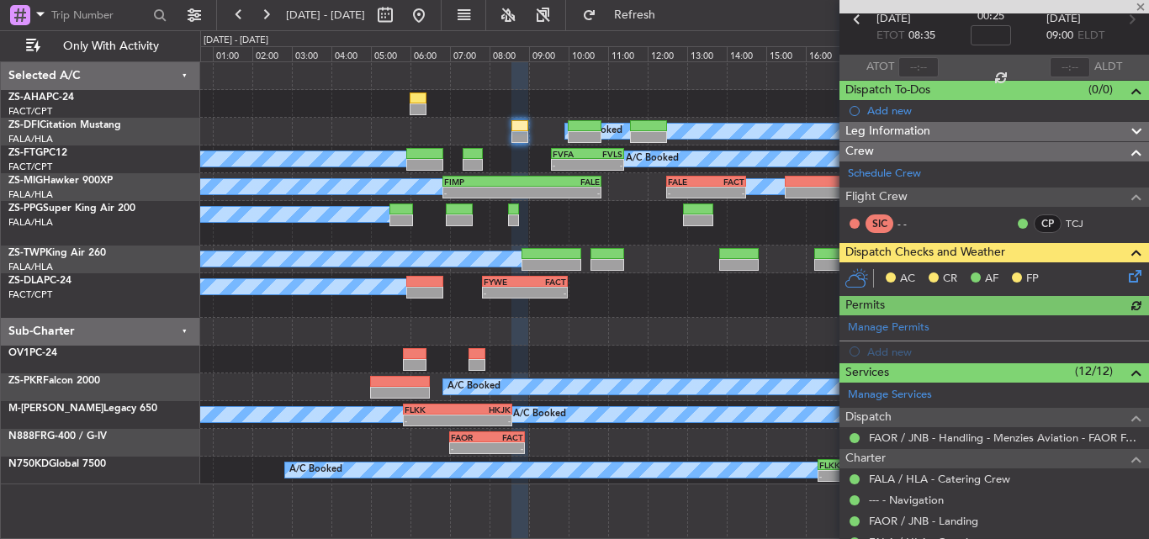
click at [1127, 271] on icon at bounding box center [1132, 273] width 13 height 13
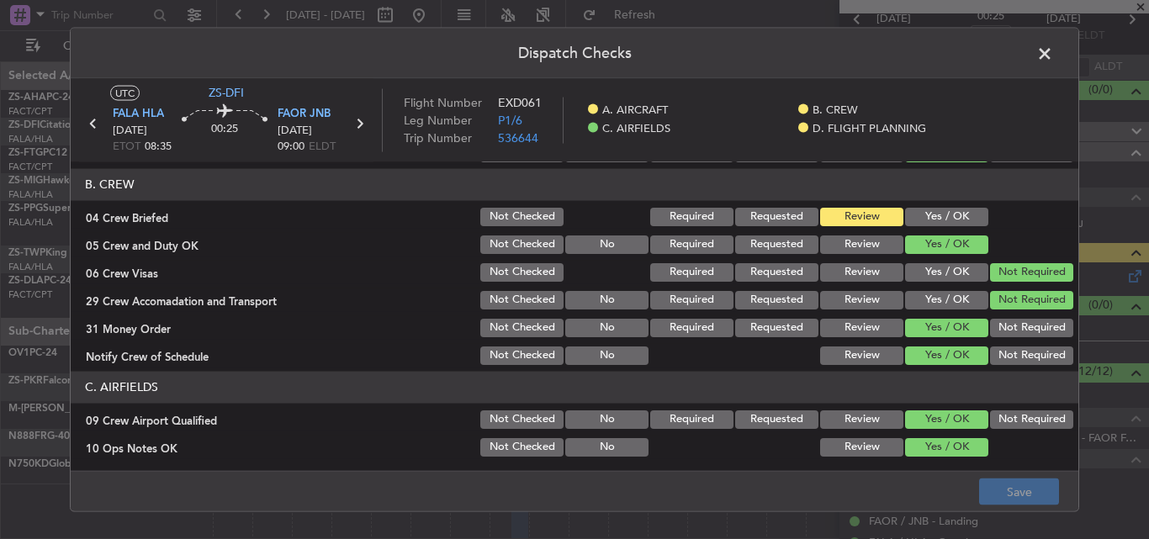
click at [941, 215] on button "Yes / OK" at bounding box center [946, 216] width 83 height 19
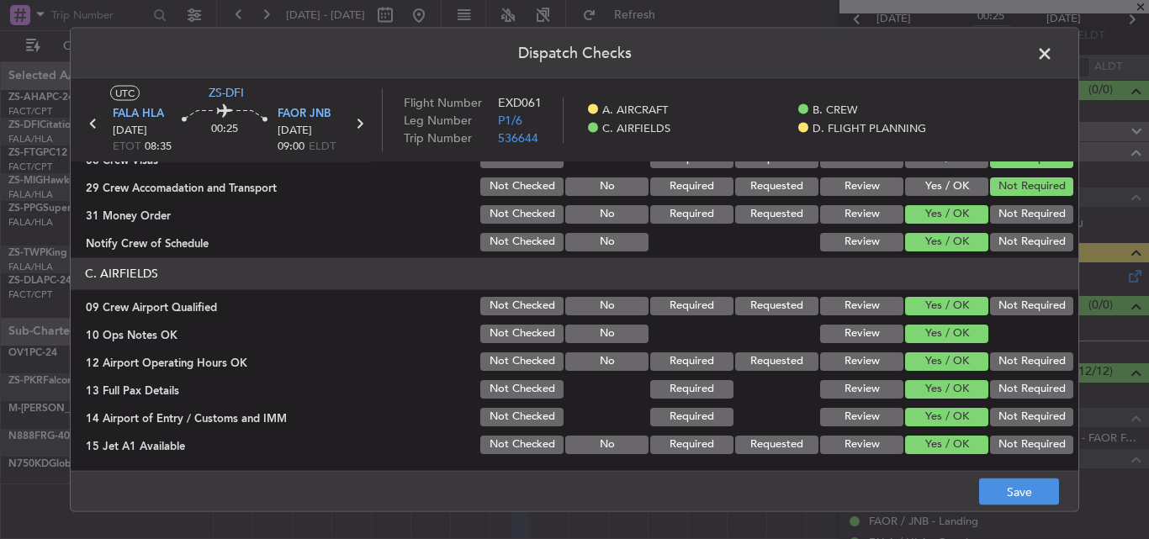
scroll to position [457, 0]
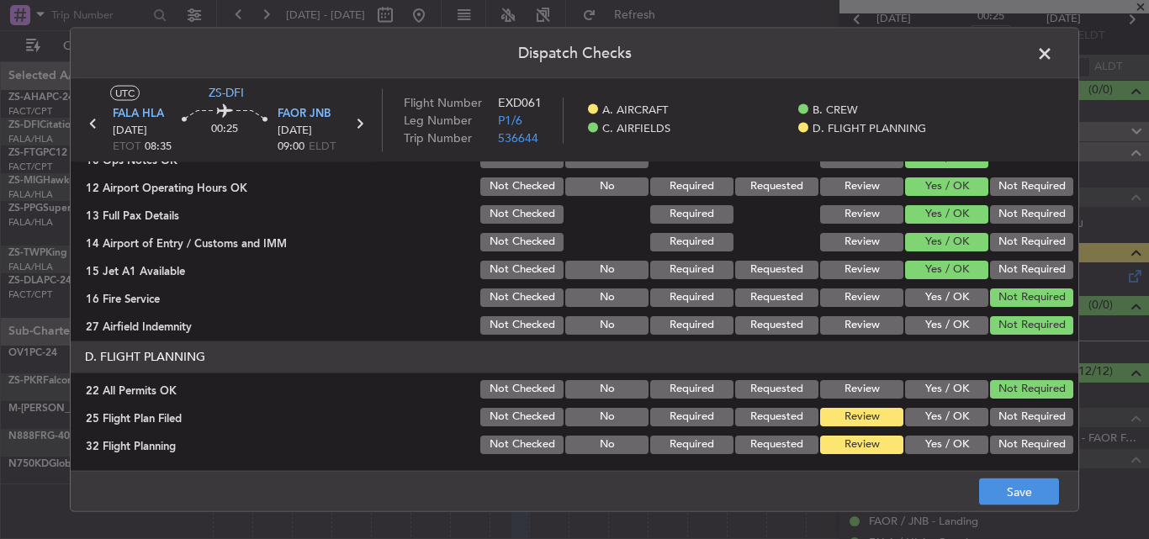
drag, startPoint x: 938, startPoint y: 416, endPoint x: 933, endPoint y: 439, distance: 23.3
click at [933, 439] on section "D. FLIGHT PLANNING 22 All Permits OK Not Checked No Required Requested Review Y…" at bounding box center [575, 398] width 1008 height 115
click at [933, 421] on button "Yes / OK" at bounding box center [946, 416] width 83 height 19
click at [931, 440] on button "Yes / OK" at bounding box center [946, 444] width 83 height 19
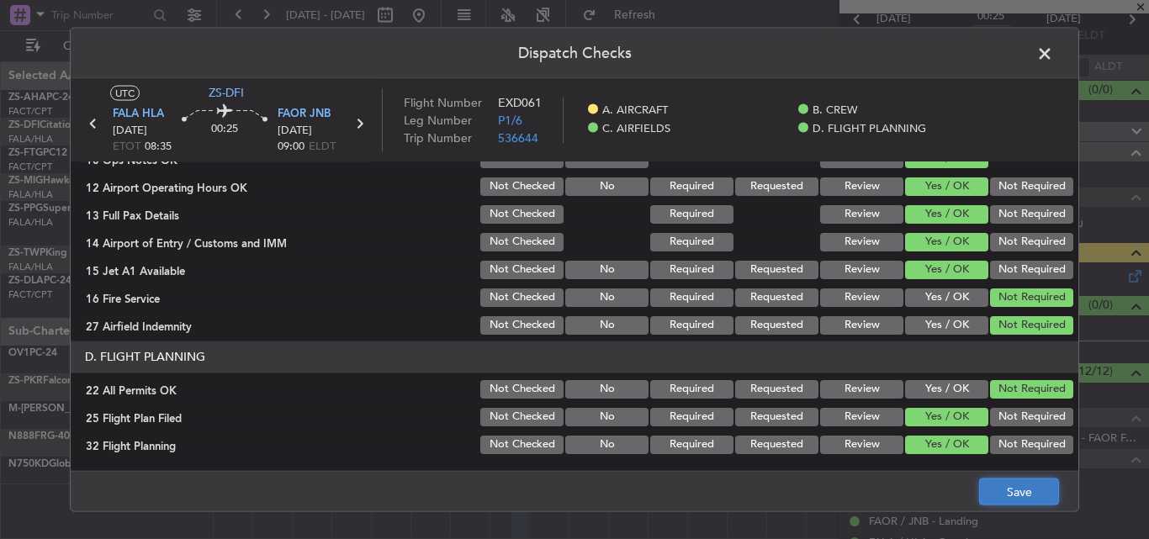
click at [1029, 494] on button "Save" at bounding box center [1019, 492] width 80 height 27
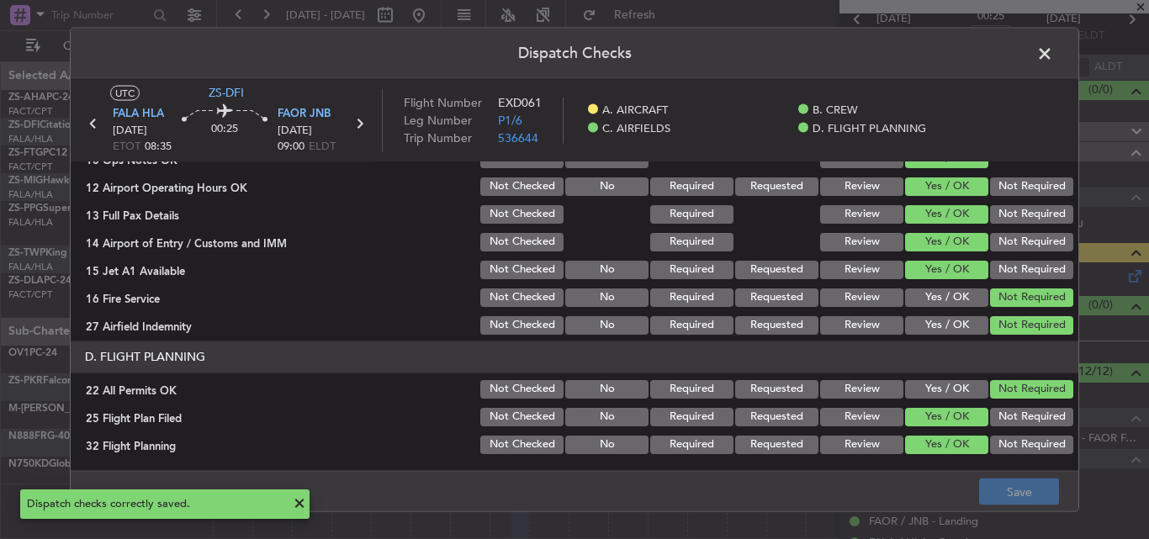
click at [1053, 50] on span at bounding box center [1053, 57] width 0 height 34
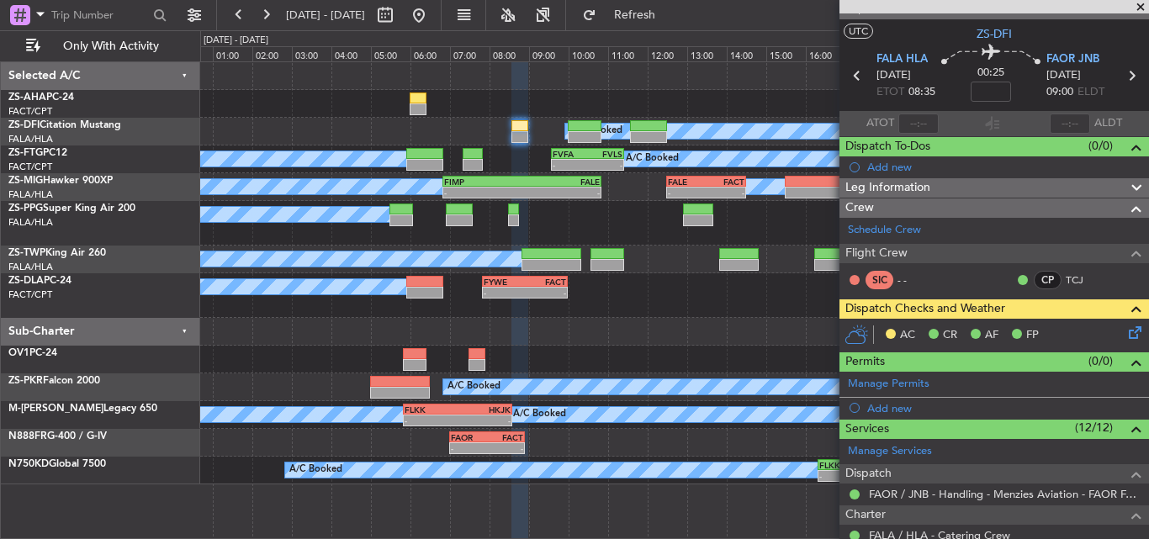
scroll to position [0, 0]
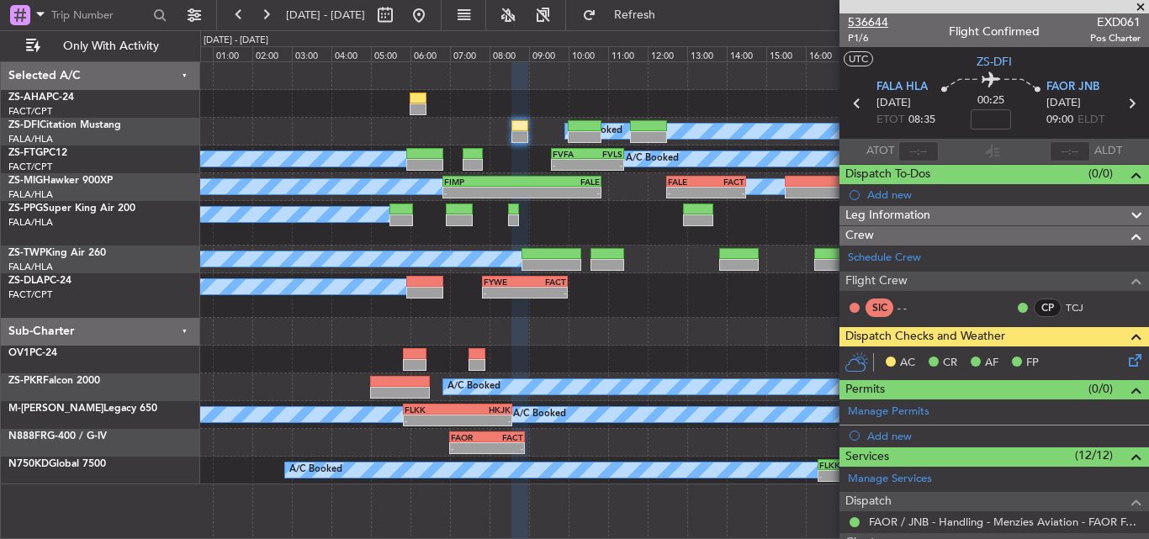
click at [872, 20] on span "536644" at bounding box center [868, 22] width 40 height 18
click at [1144, 9] on span at bounding box center [1140, 7] width 17 height 15
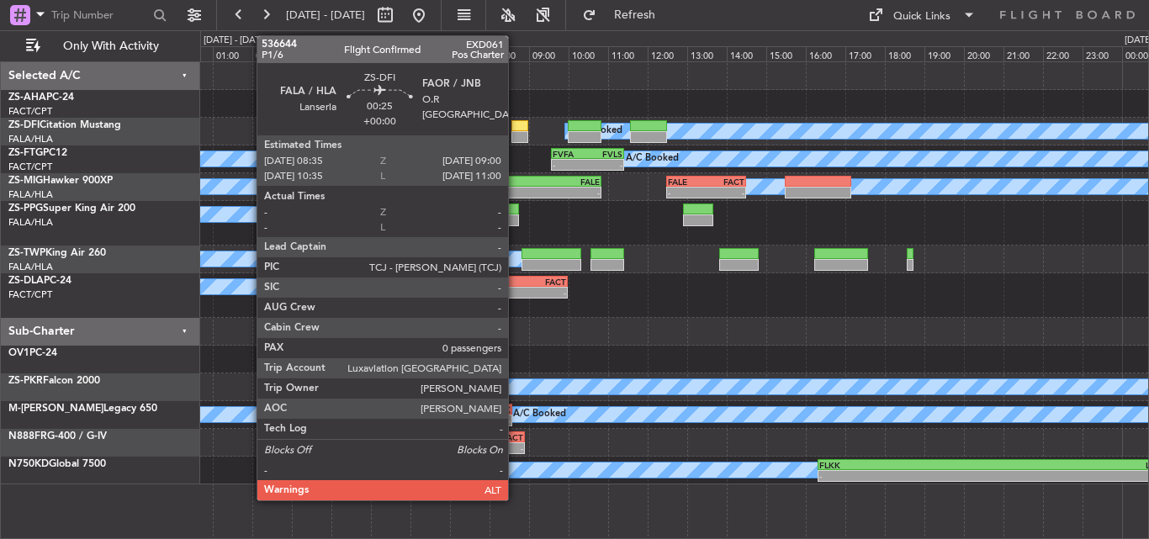
click at [515, 138] on div at bounding box center [520, 137] width 17 height 12
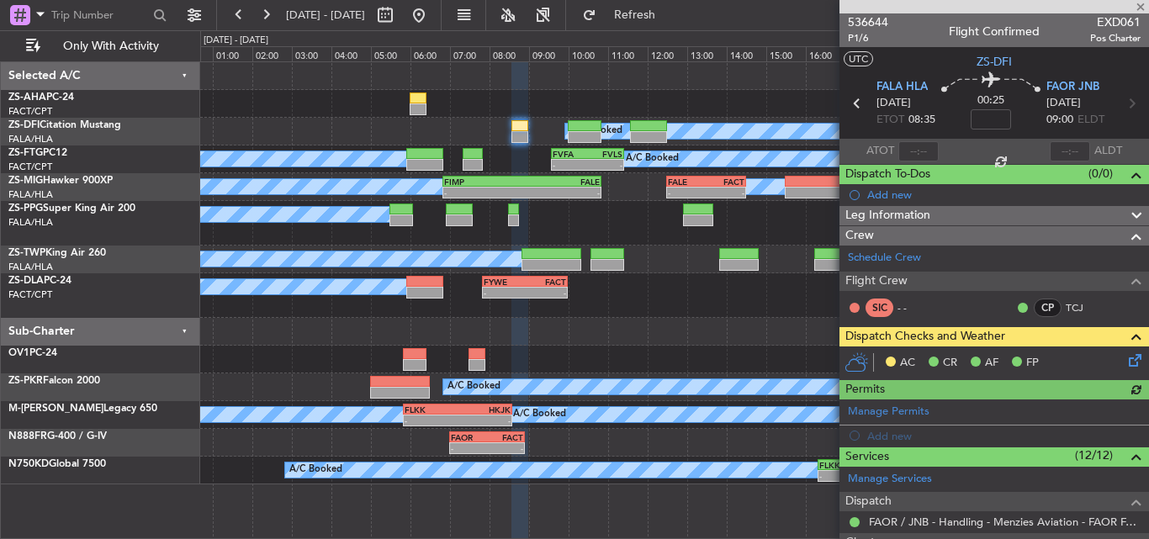
click at [1126, 363] on icon at bounding box center [1132, 357] width 13 height 13
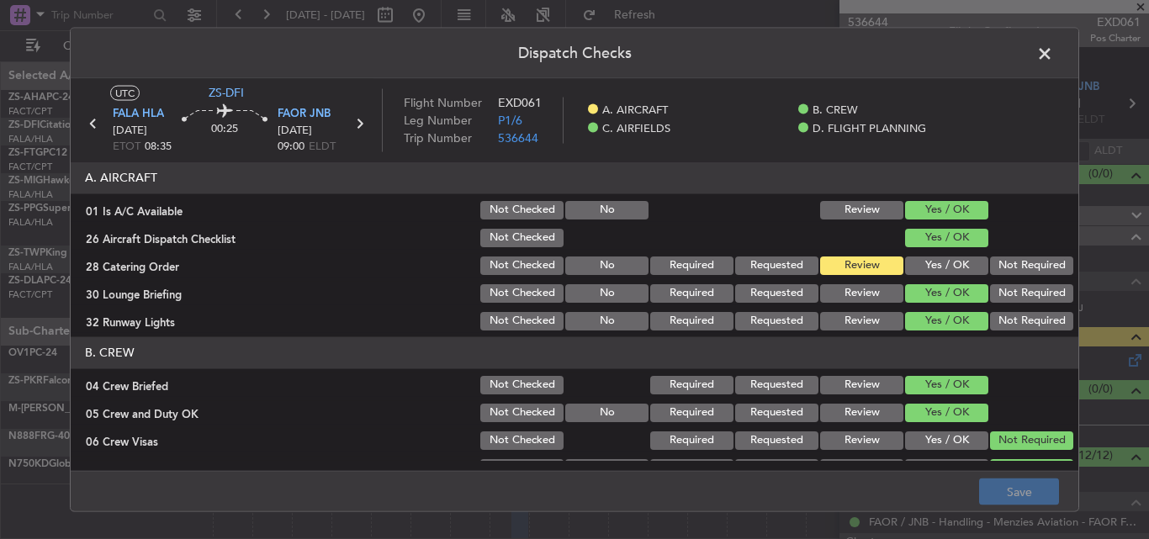
click at [1053, 56] on span at bounding box center [1053, 57] width 0 height 34
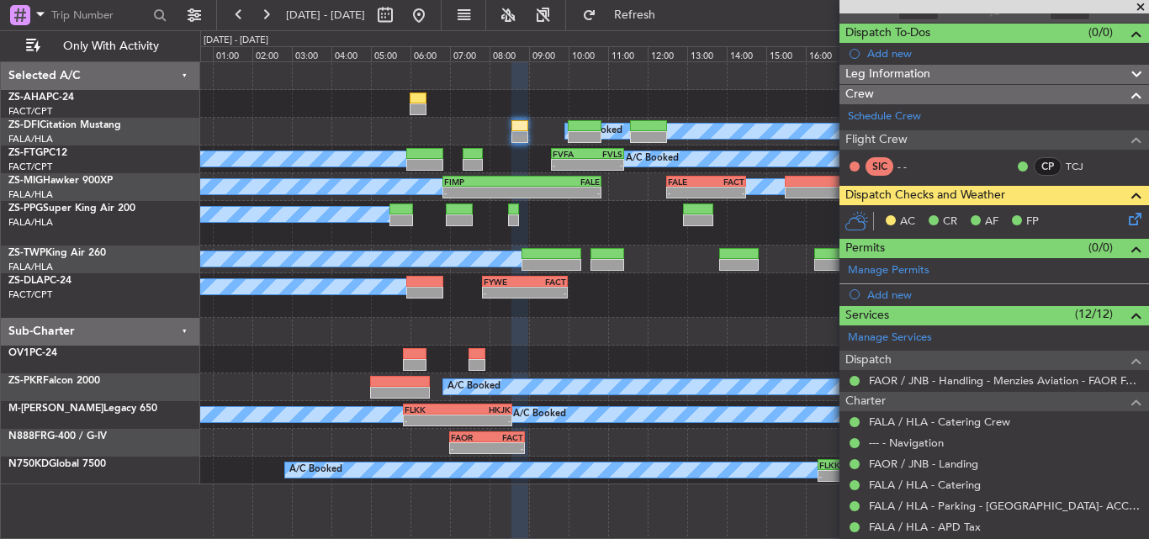
scroll to position [292, 0]
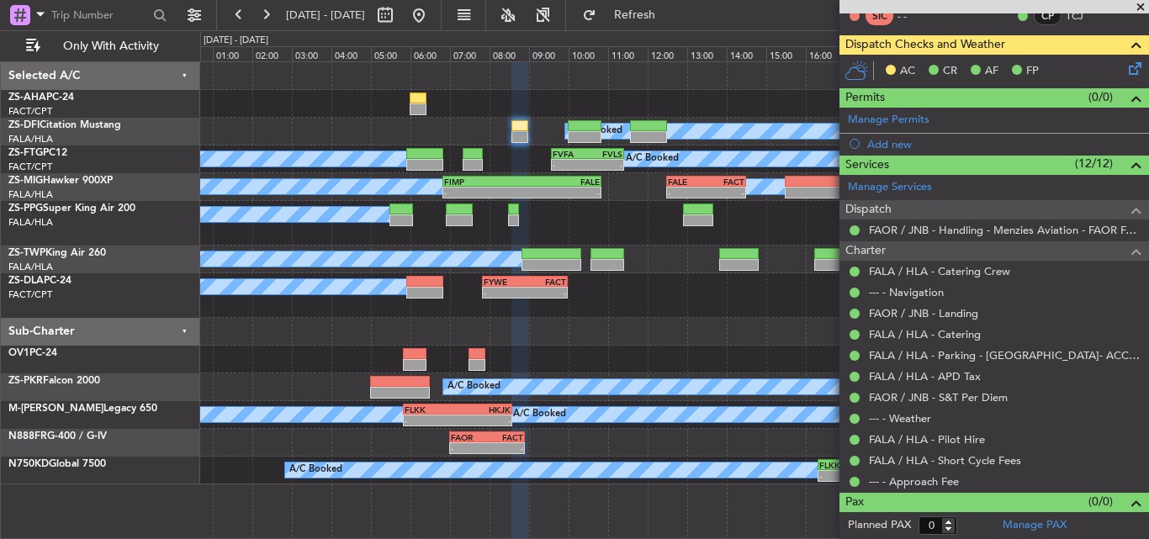
click at [1140, 6] on span at bounding box center [1140, 7] width 17 height 15
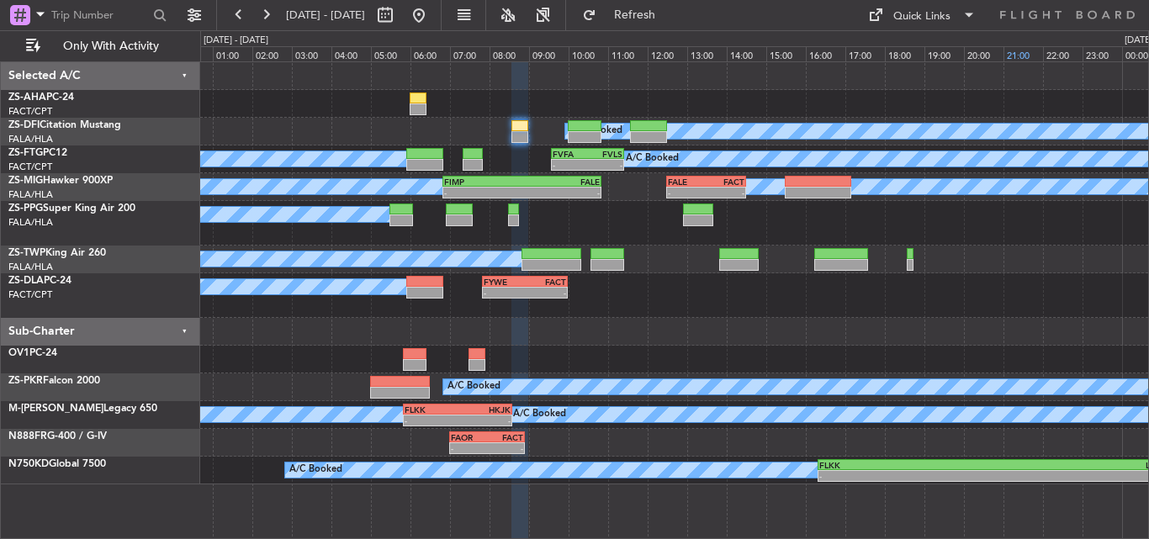
scroll to position [0, 0]
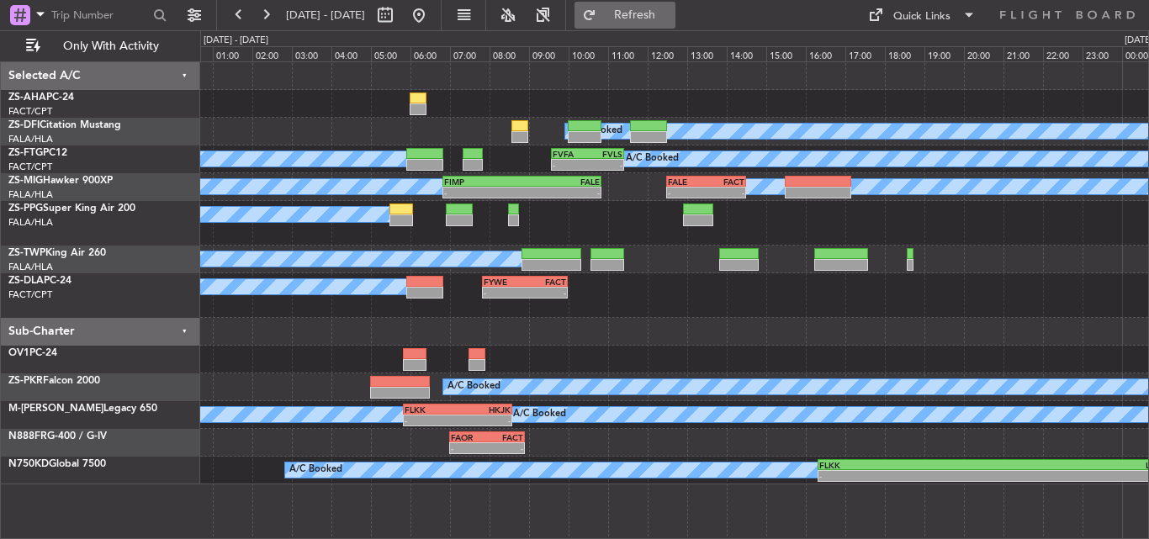
click at [646, 17] on button "Refresh" at bounding box center [625, 15] width 101 height 27
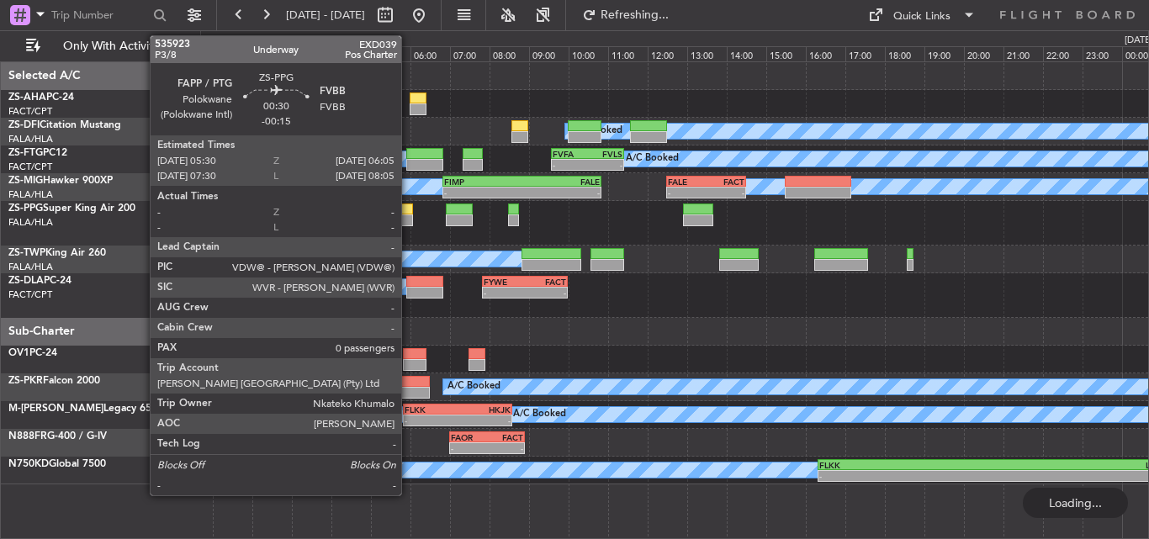
click at [409, 218] on div at bounding box center [402, 221] width 24 height 12
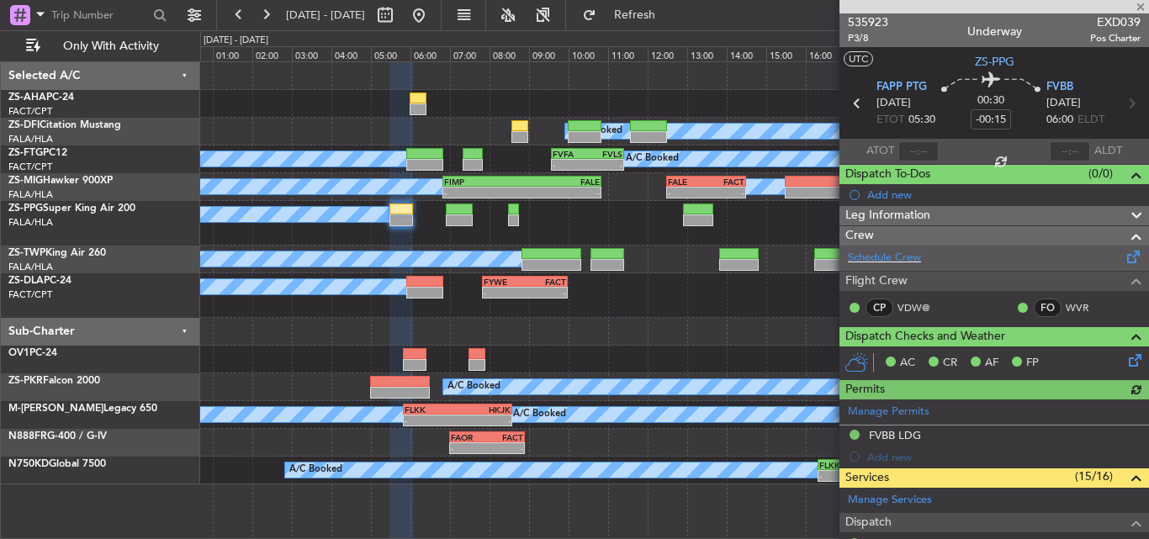
scroll to position [168, 0]
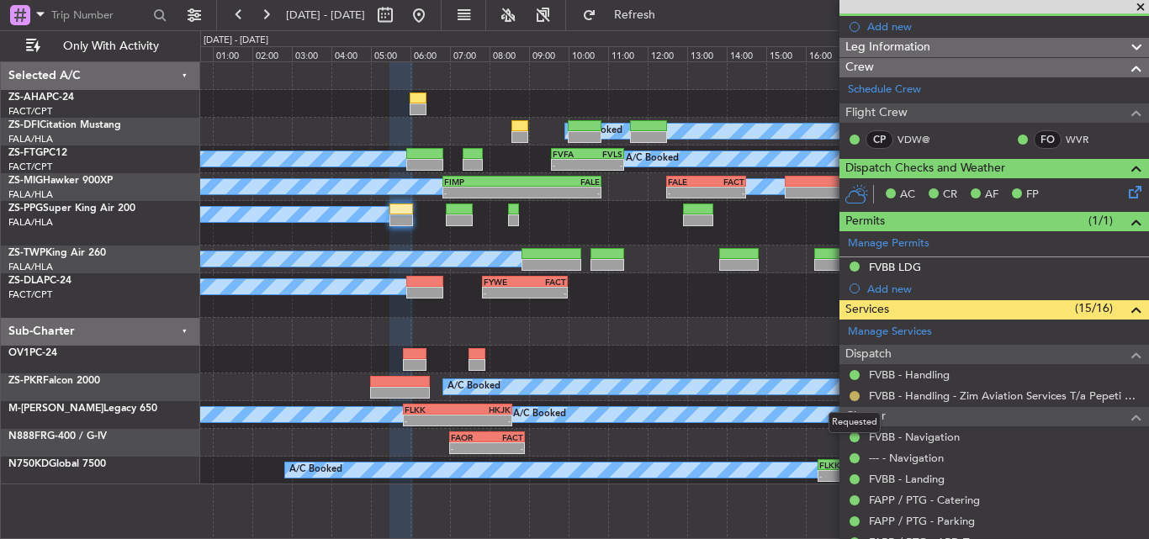
click at [851, 395] on button at bounding box center [855, 396] width 10 height 10
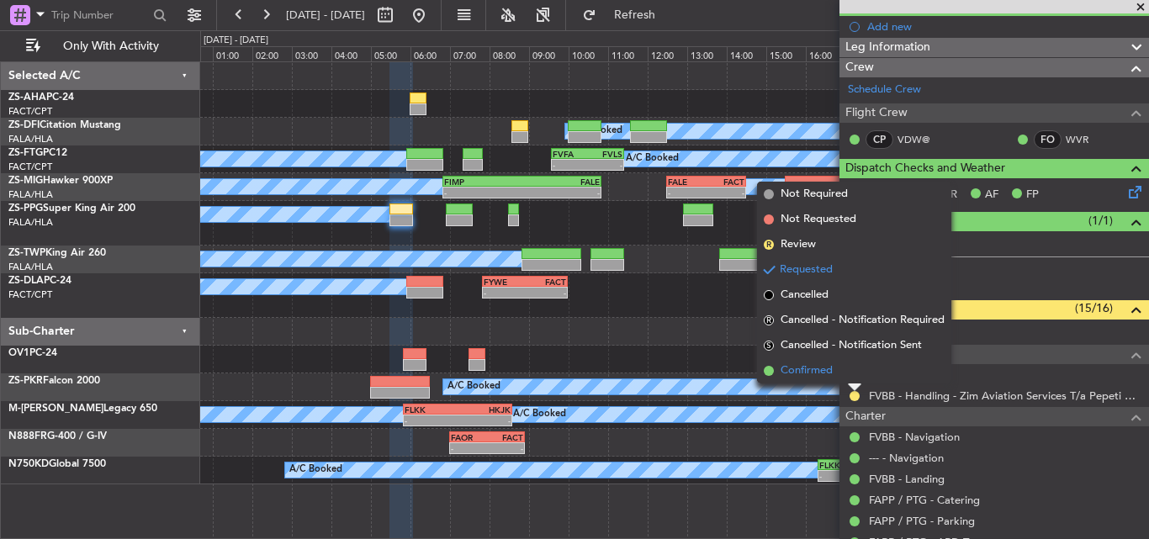
click at [830, 369] on span "Confirmed" at bounding box center [807, 371] width 52 height 17
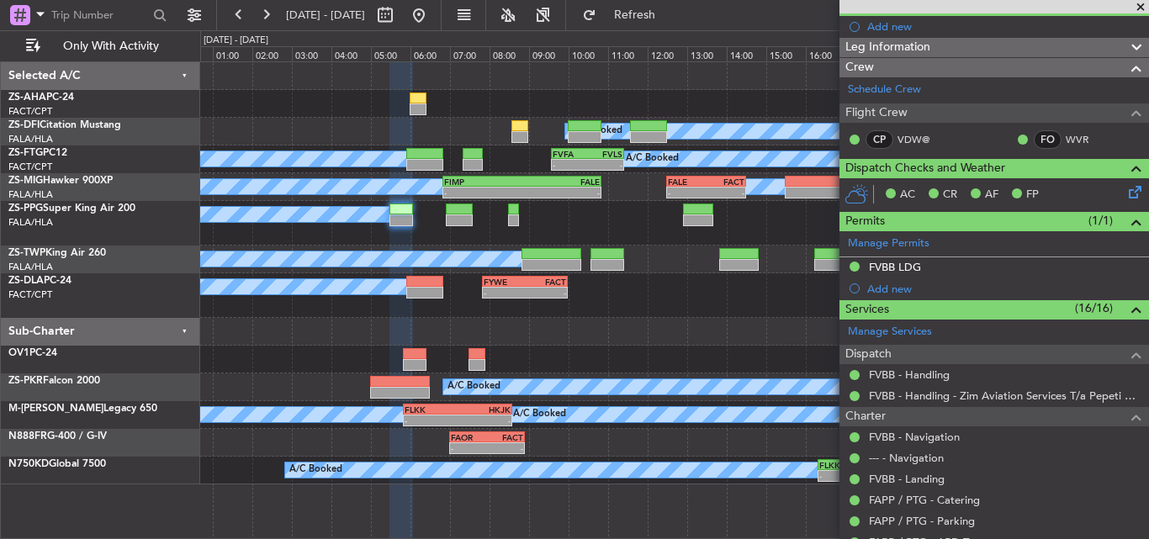
click at [1139, 7] on span at bounding box center [1140, 7] width 17 height 15
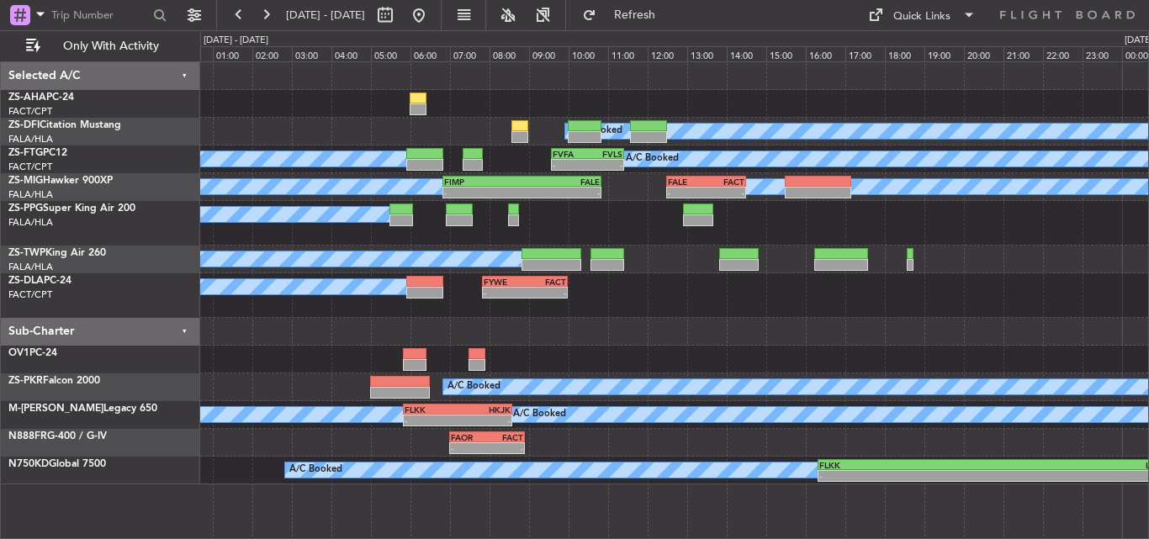
scroll to position [0, 0]
click at [270, 13] on button at bounding box center [265, 15] width 27 height 27
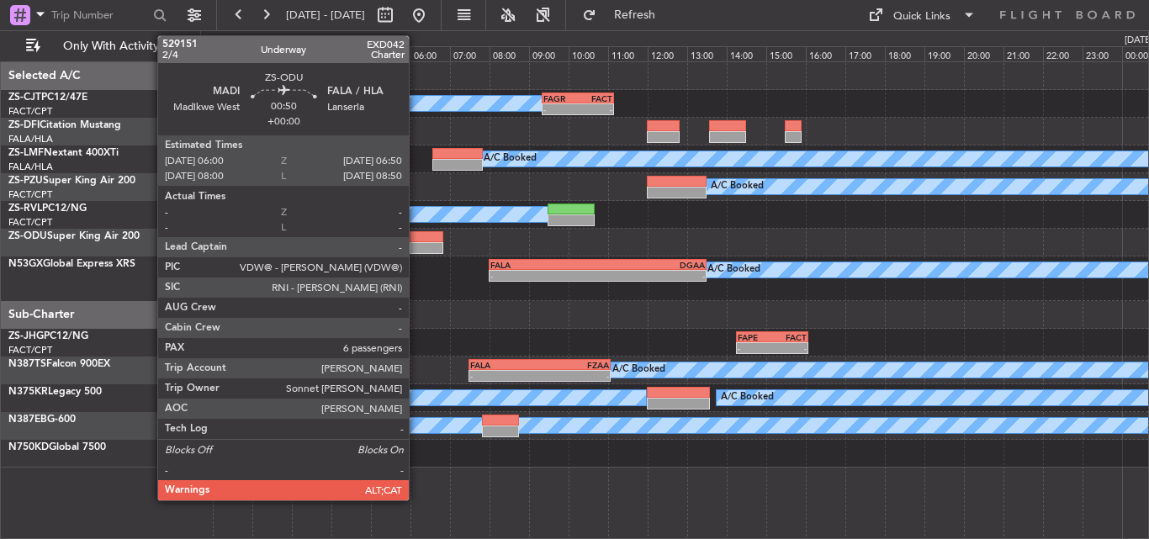
click at [416, 234] on div at bounding box center [427, 237] width 34 height 12
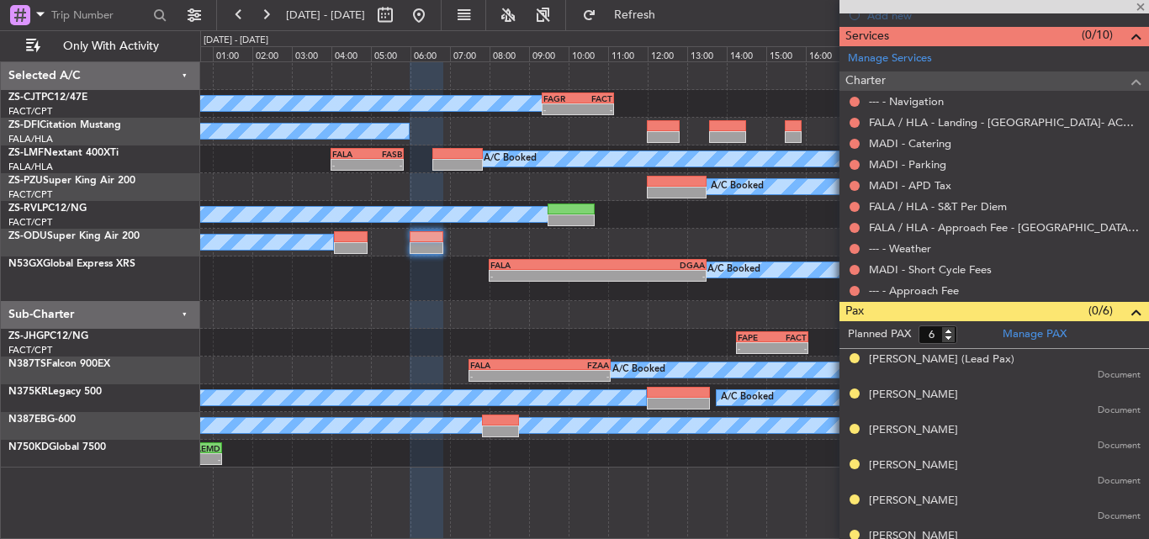
scroll to position [442, 0]
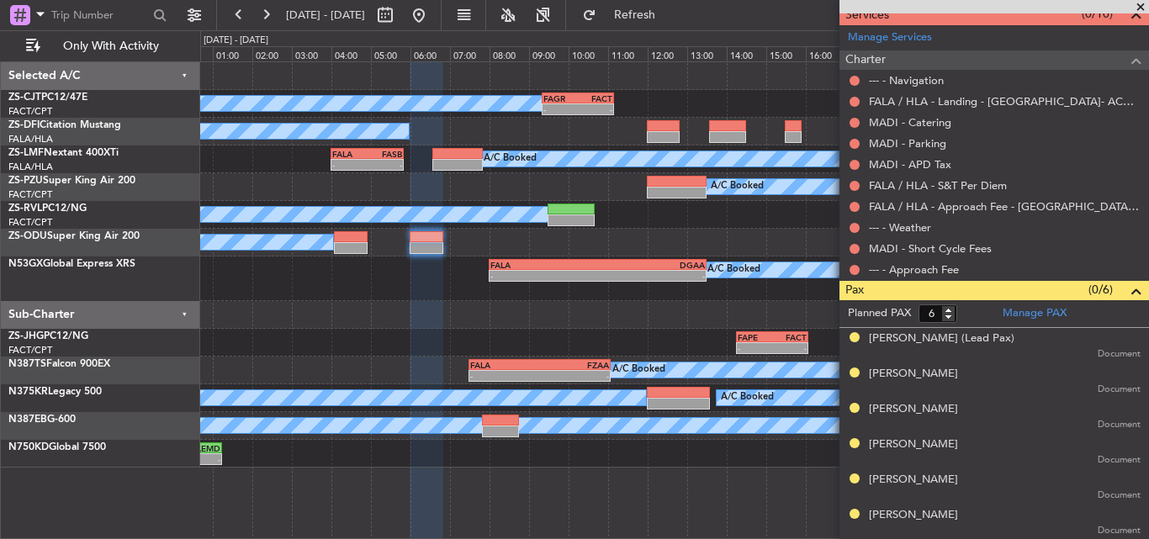
click at [1143, 5] on span at bounding box center [1140, 7] width 17 height 15
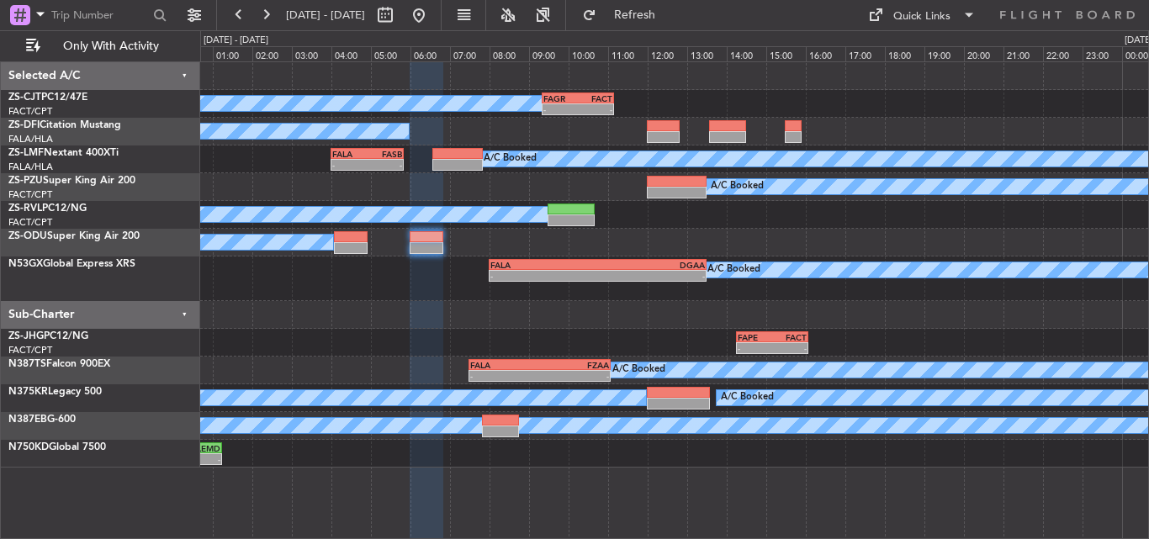
type input "0"
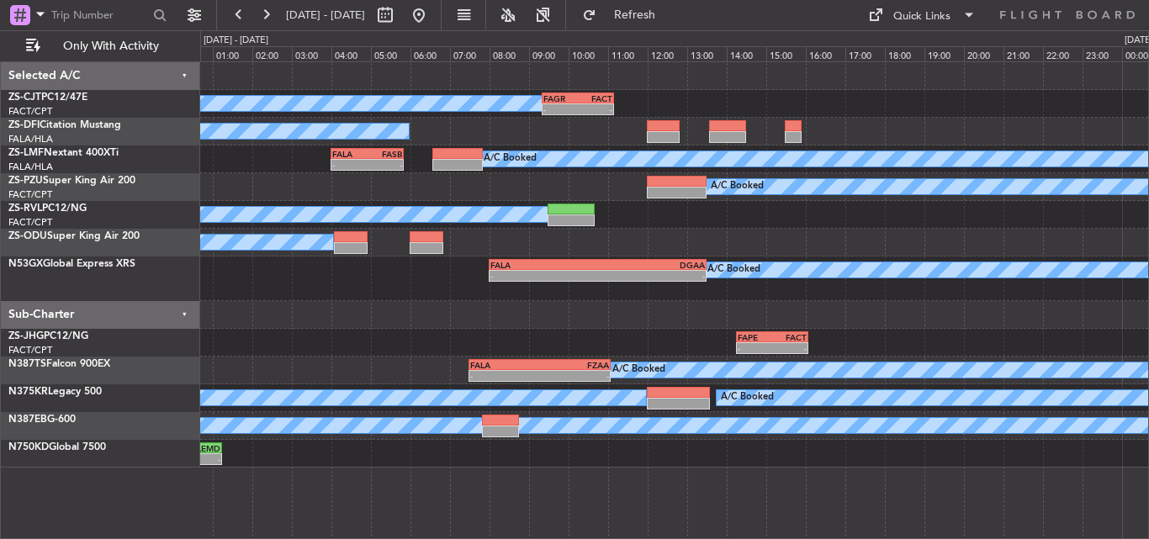
scroll to position [0, 0]
click at [243, 13] on button at bounding box center [238, 15] width 27 height 27
